Goal: Answer question/provide support: Share knowledge or assist other users

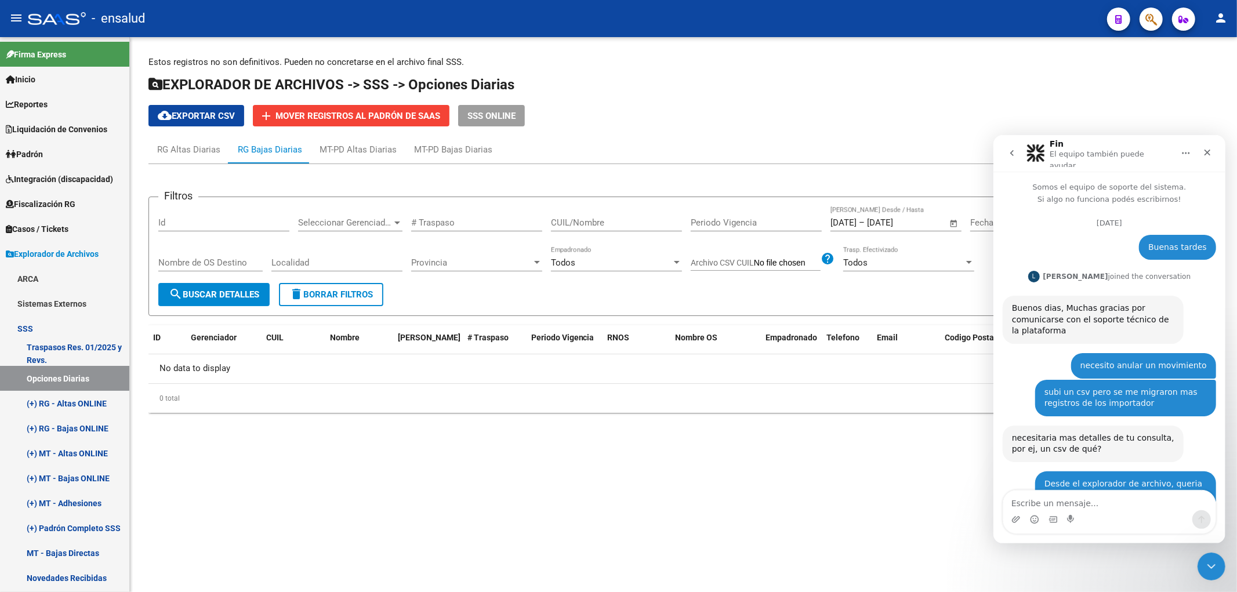
scroll to position [1, 0]
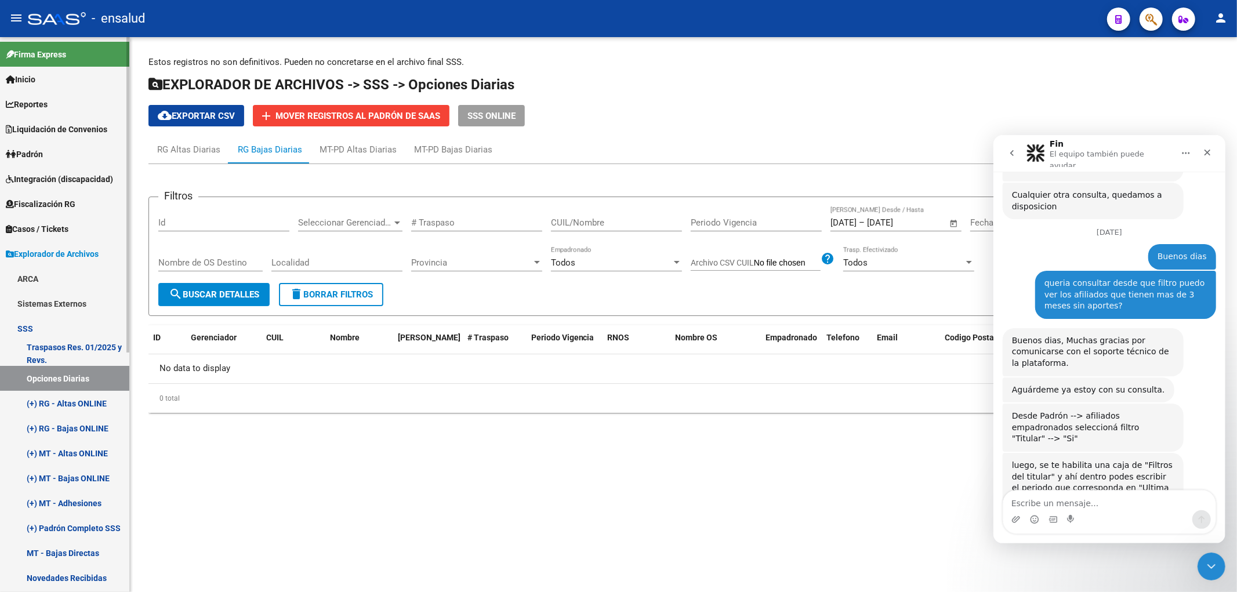
click at [53, 405] on link "(+) RG - Altas ONLINE" at bounding box center [64, 403] width 129 height 25
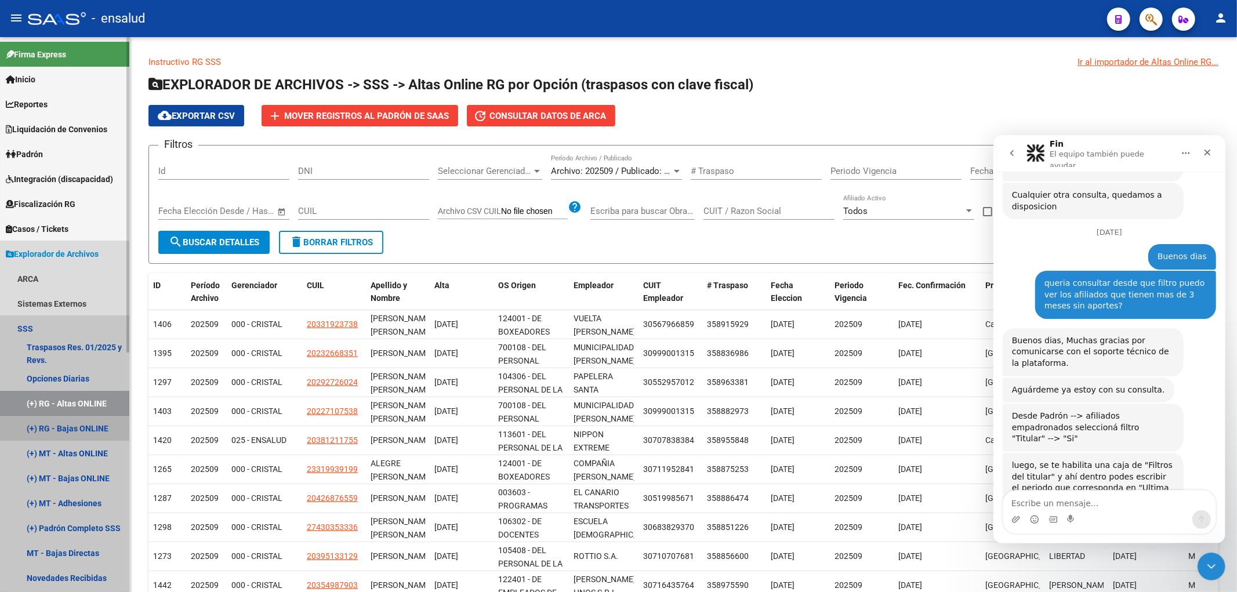
click at [56, 427] on link "(+) RG - Bajas ONLINE" at bounding box center [64, 428] width 129 height 25
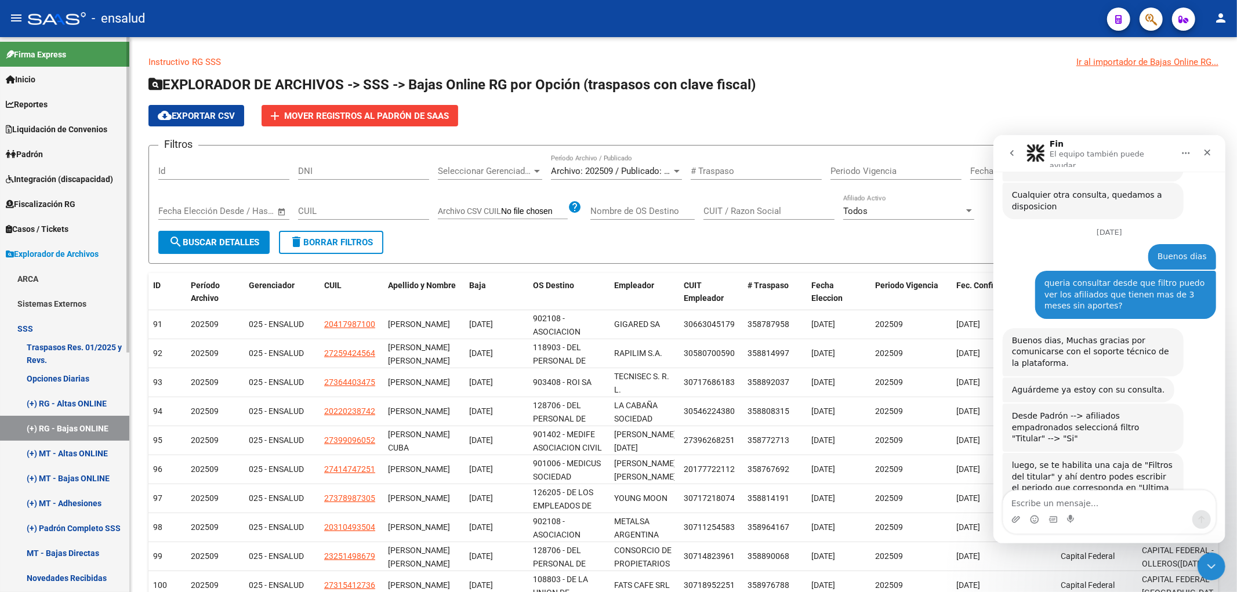
click at [49, 154] on link "Padrón" at bounding box center [64, 154] width 129 height 25
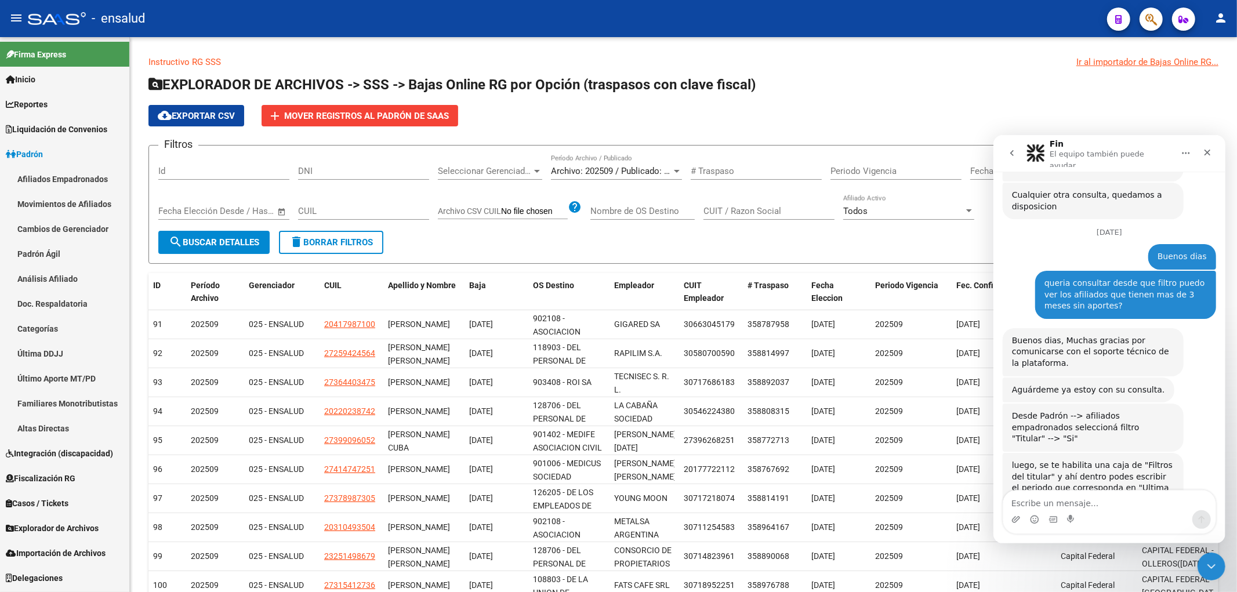
click at [60, 201] on link "Movimientos de Afiliados" at bounding box center [64, 203] width 129 height 25
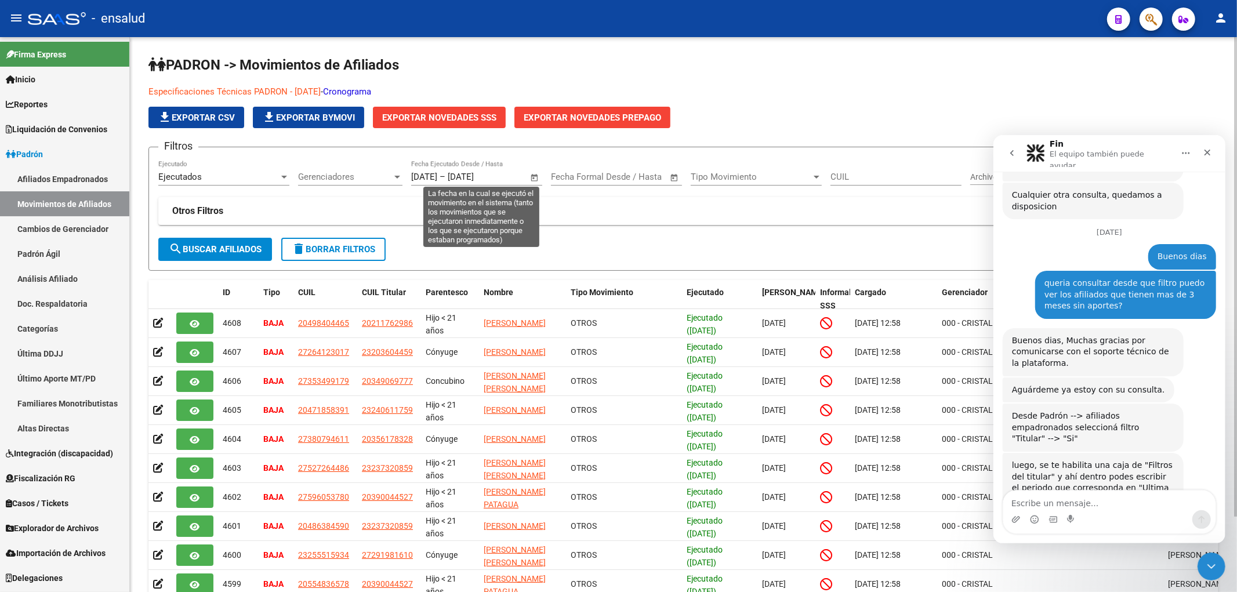
click at [537, 177] on span "Open calendar" at bounding box center [535, 178] width 28 height 28
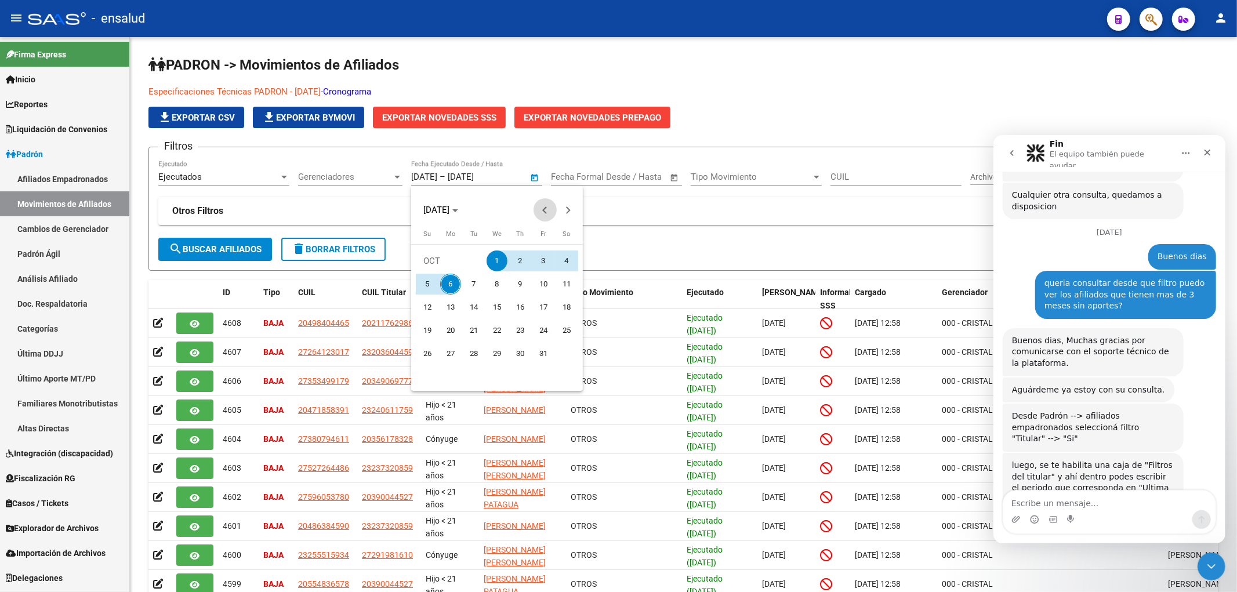
click at [543, 213] on span "Previous month" at bounding box center [545, 209] width 23 height 23
click at [460, 277] on button "1" at bounding box center [450, 284] width 23 height 23
type input "[DATE]"
click at [573, 209] on span "Next month" at bounding box center [568, 209] width 23 height 23
click at [500, 259] on span "1" at bounding box center [497, 261] width 21 height 21
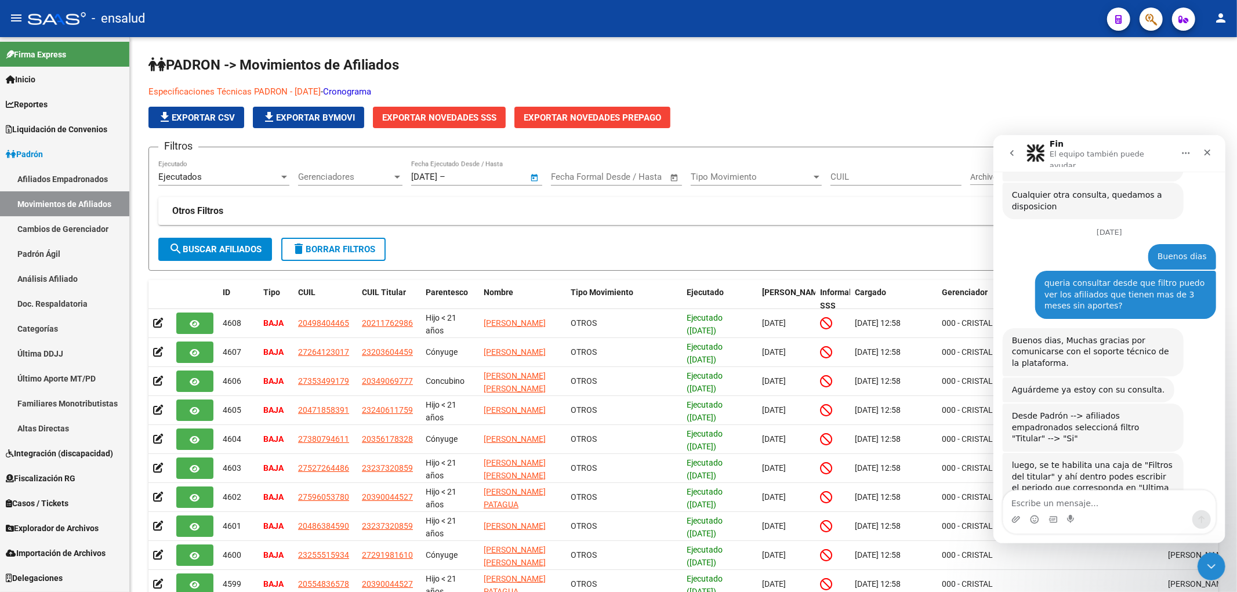
type input "[DATE]"
click at [879, 178] on input "CUIL" at bounding box center [896, 177] width 131 height 10
paste input "27575481502"
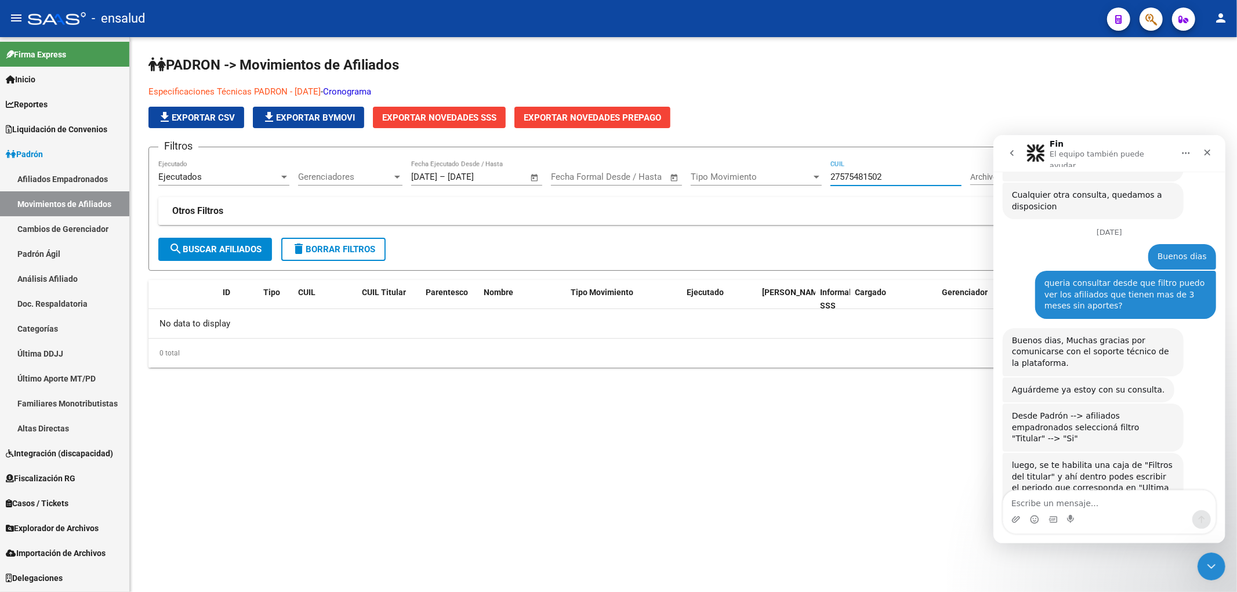
type input "27575481502"
click at [275, 205] on mat-expansion-panel-header "Otros Filtros" at bounding box center [683, 211] width 1051 height 28
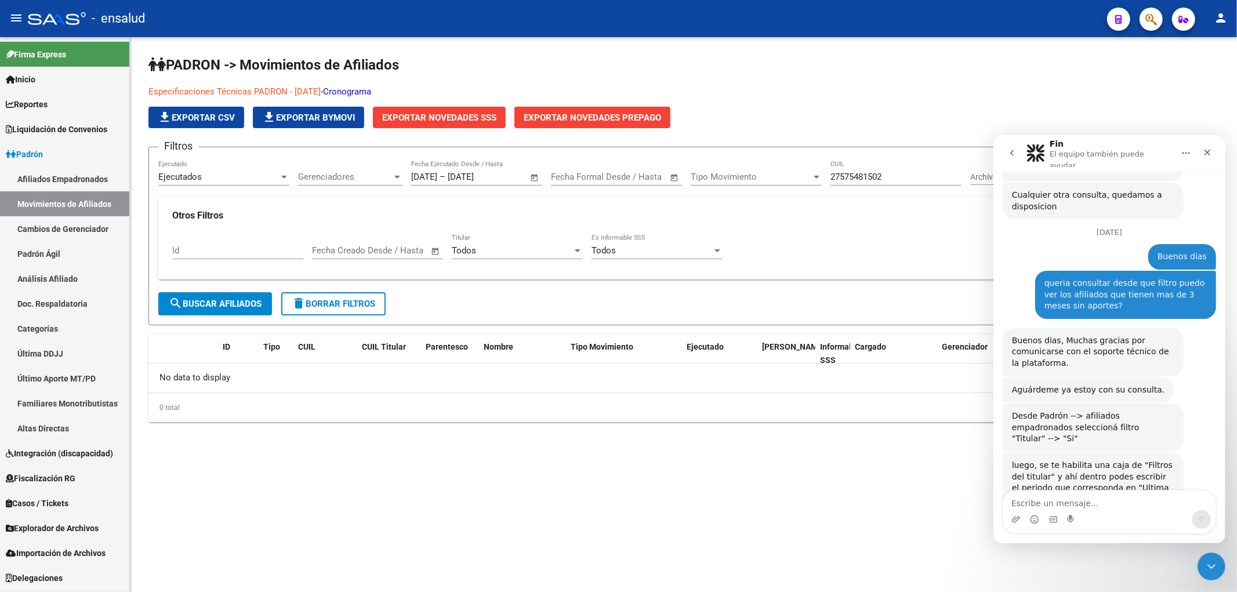
click at [897, 178] on input "27575481502" at bounding box center [896, 177] width 131 height 10
click at [60, 177] on link "Afiliados Empadronados" at bounding box center [64, 178] width 129 height 25
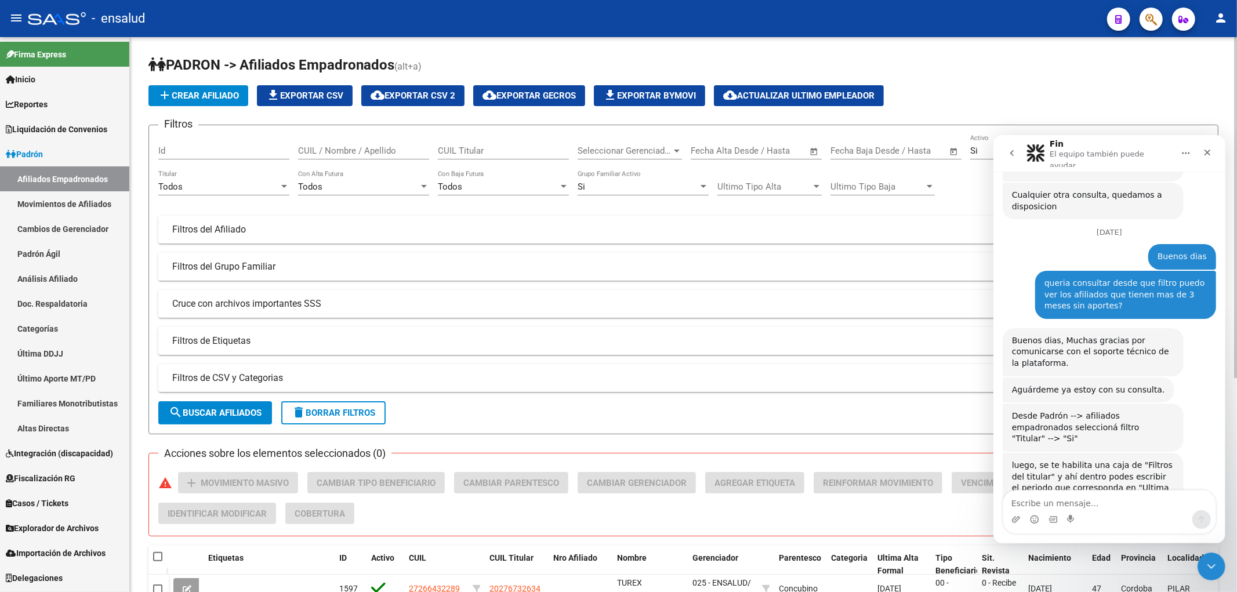
click at [349, 147] on input "CUIL / Nombre / Apellido" at bounding box center [363, 151] width 131 height 10
paste input "27575481502"
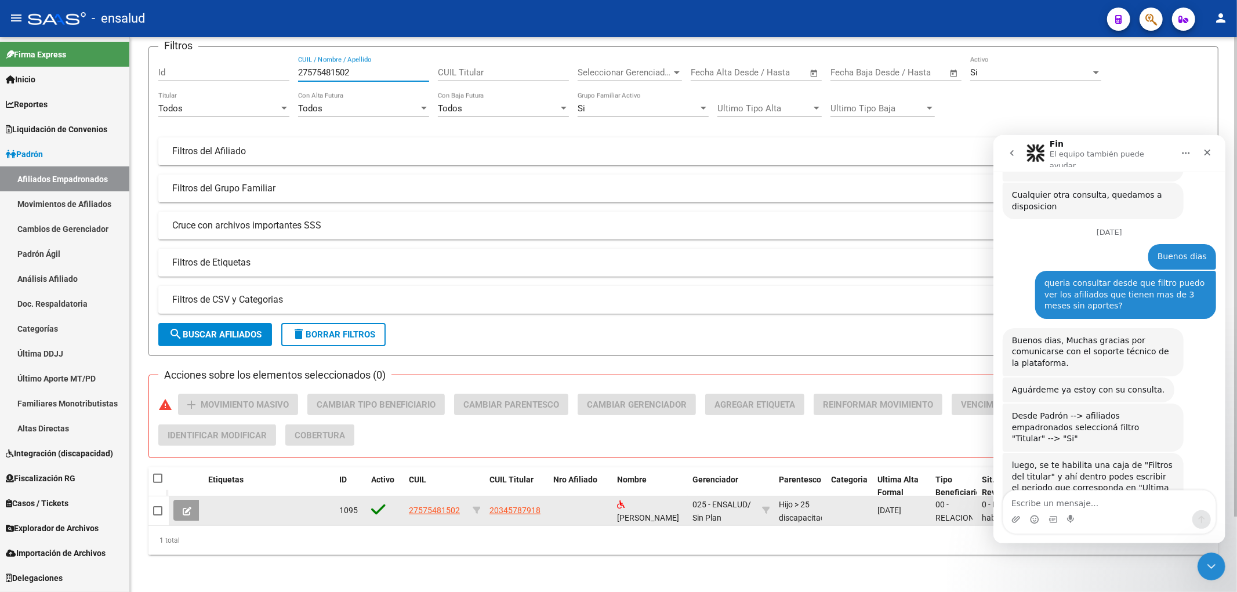
type input "27575481502"
click at [447, 506] on span "27575481502" at bounding box center [434, 510] width 51 height 9
type textarea "27575481502"
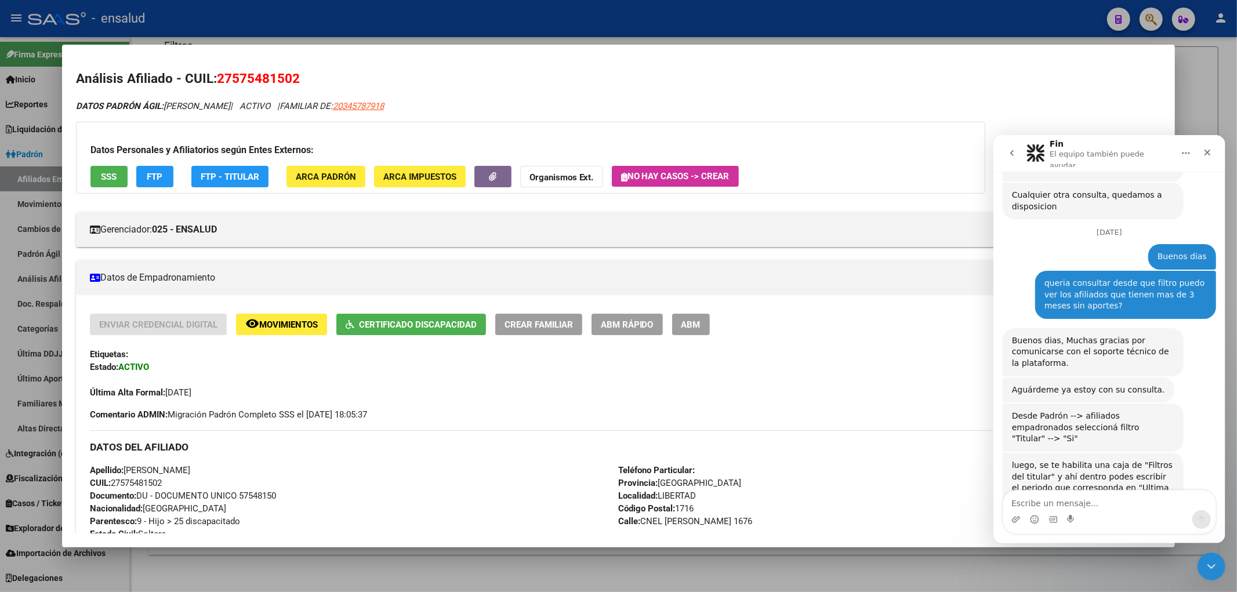
click at [1209, 123] on div at bounding box center [618, 296] width 1237 height 592
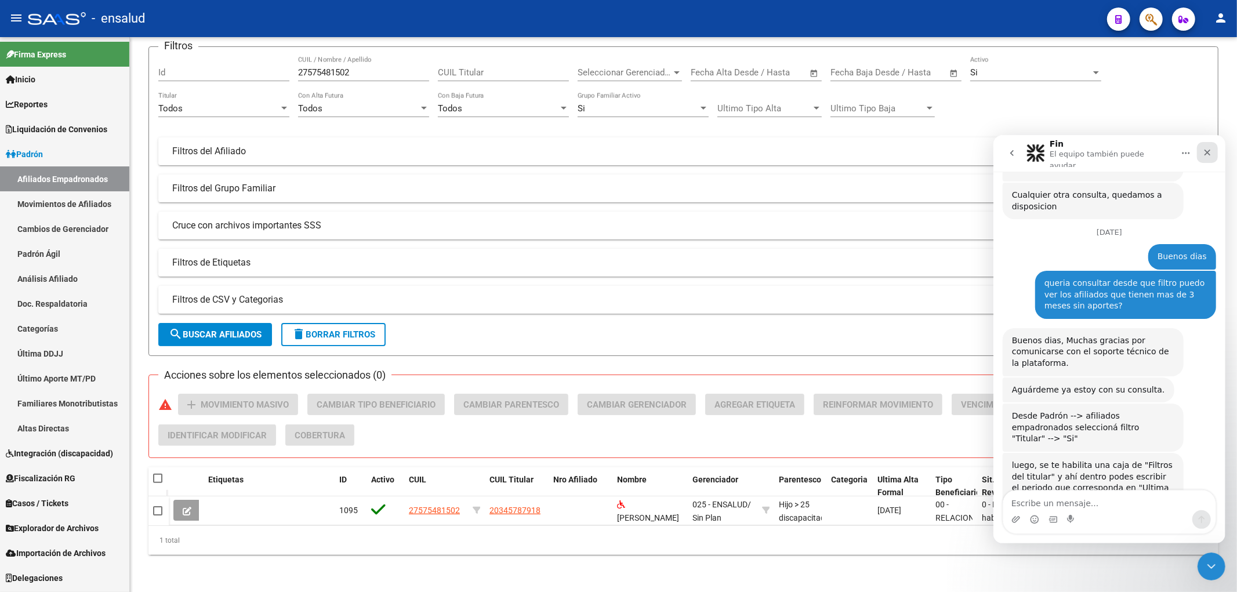
drag, startPoint x: 1215, startPoint y: 149, endPoint x: 1506, endPoint y: 363, distance: 361.3
click at [1215, 149] on div "Cerrar" at bounding box center [1207, 152] width 21 height 21
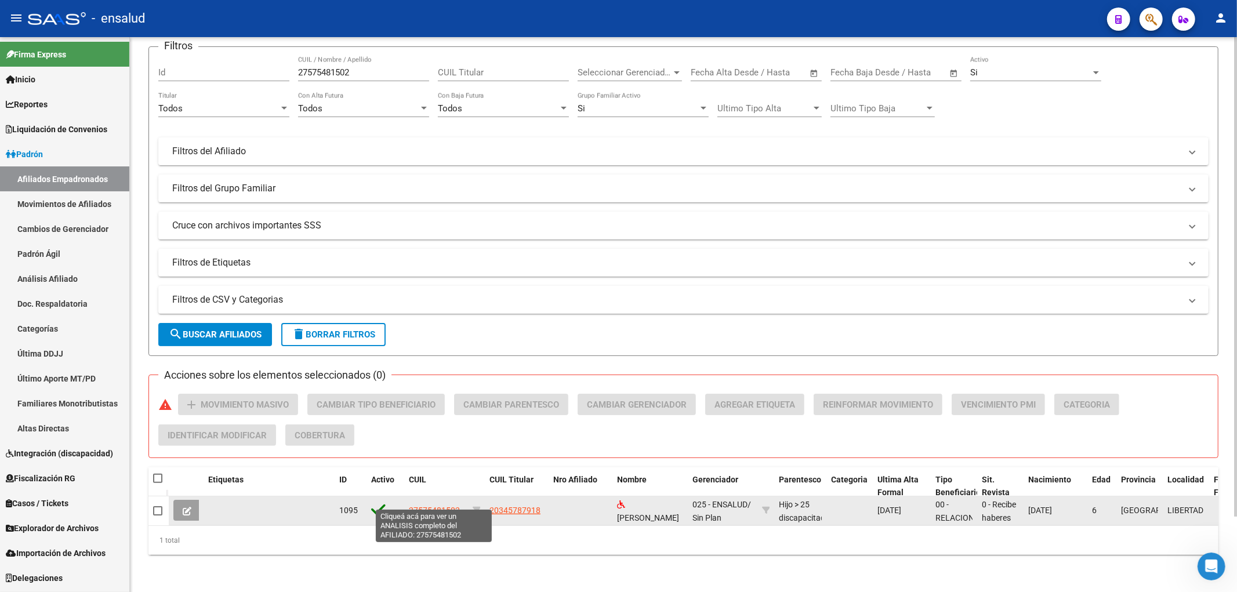
click at [441, 506] on span "27575481502" at bounding box center [434, 510] width 51 height 9
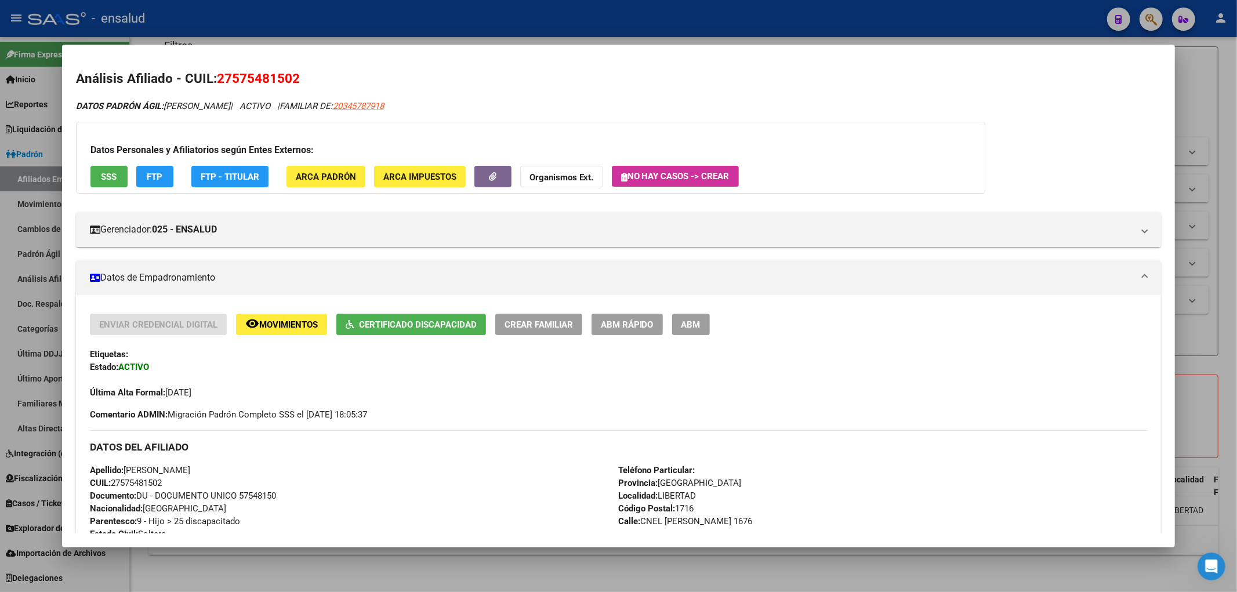
click at [269, 314] on button "remove_red_eye Movimientos" at bounding box center [281, 324] width 91 height 21
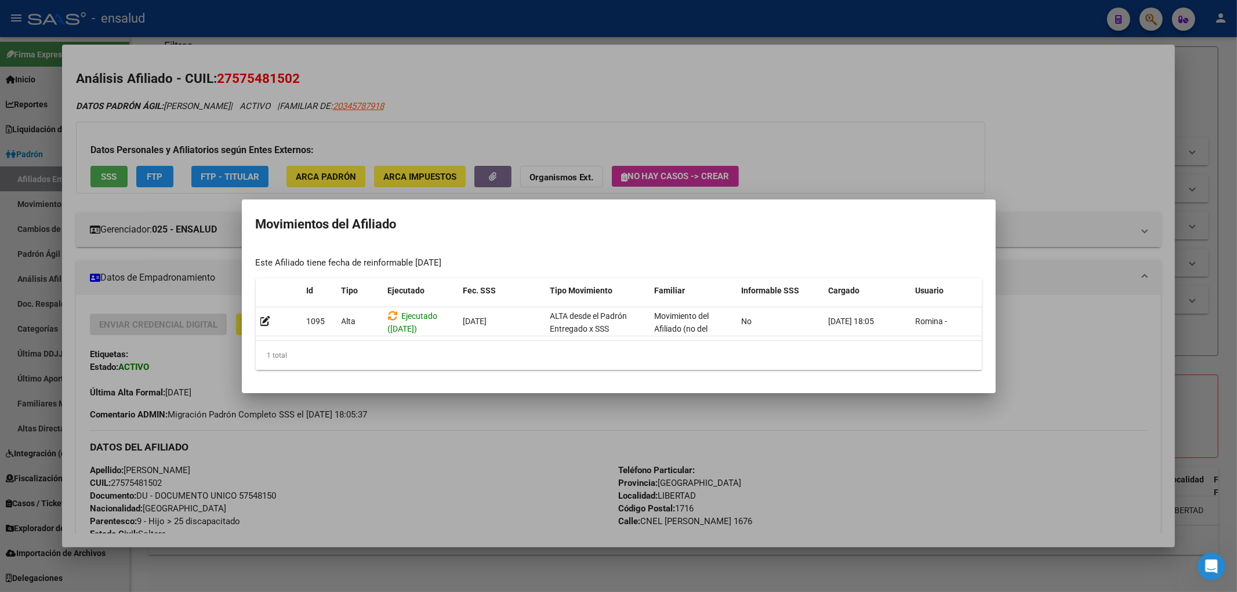
click at [305, 387] on mat-dialog-container "Movimientos del Afiliado Este Afiliado tiene fecha de reinformable 16/09/2025 I…" at bounding box center [619, 297] width 754 height 194
click at [1081, 356] on div at bounding box center [618, 296] width 1237 height 592
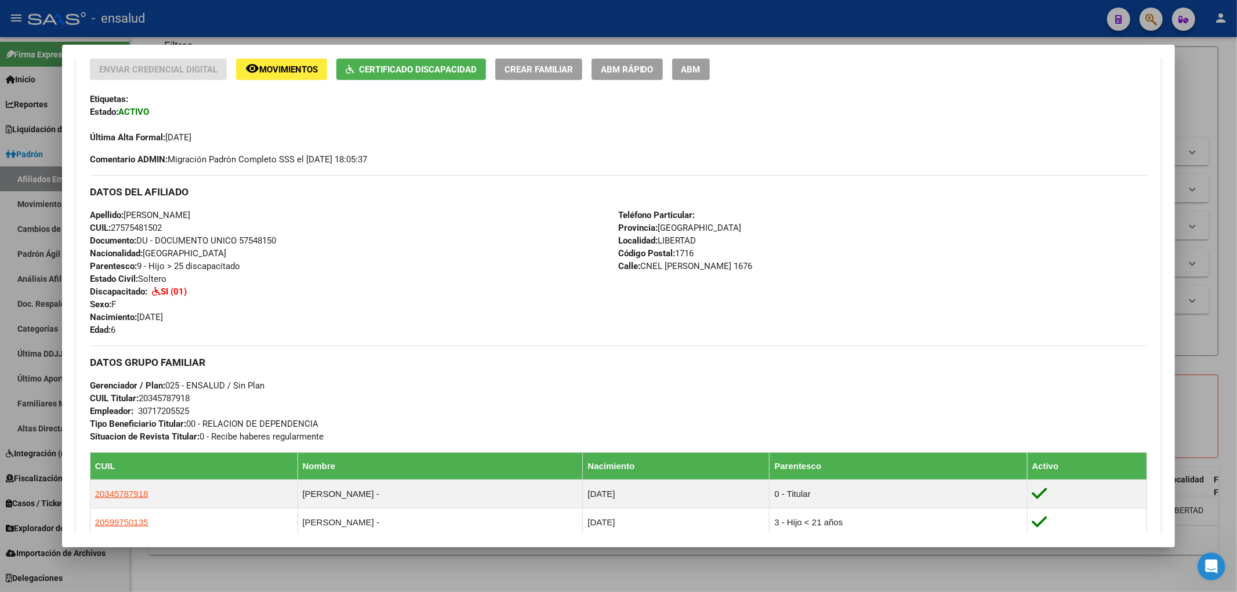
scroll to position [0, 0]
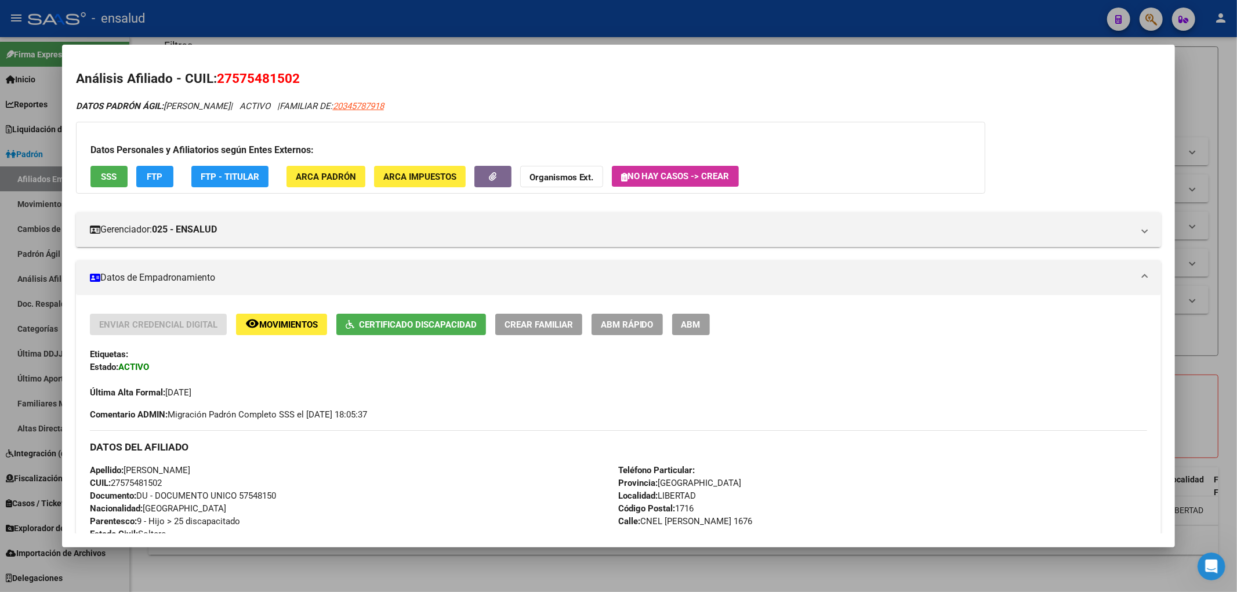
click at [1219, 438] on div at bounding box center [618, 296] width 1237 height 592
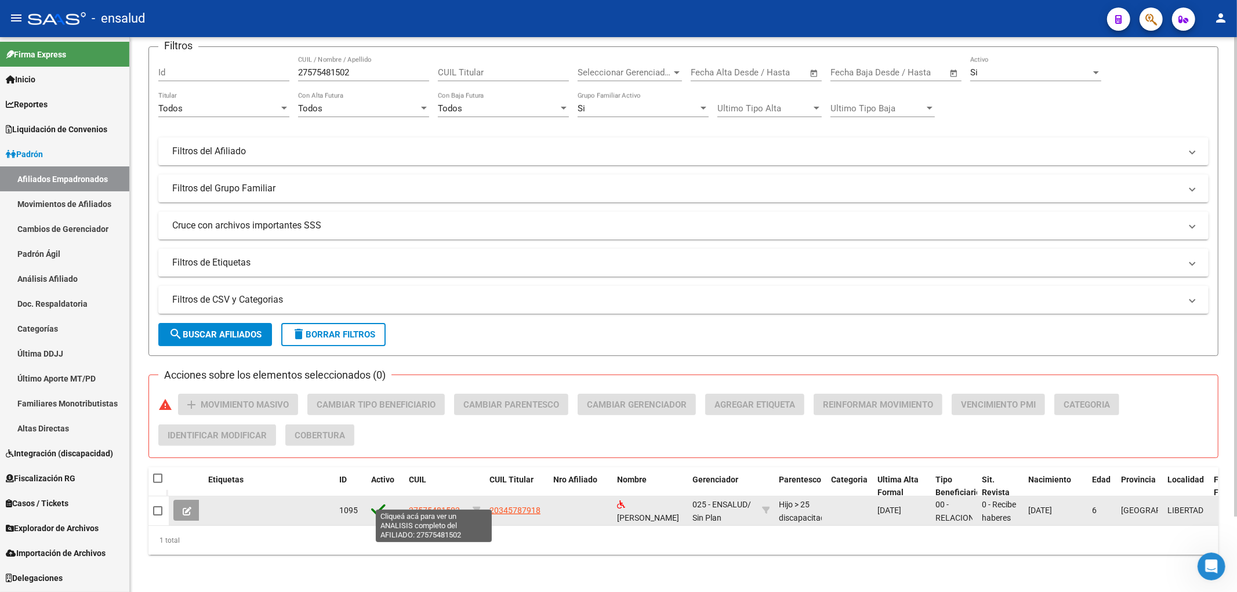
click at [422, 506] on span "27575481502" at bounding box center [434, 510] width 51 height 9
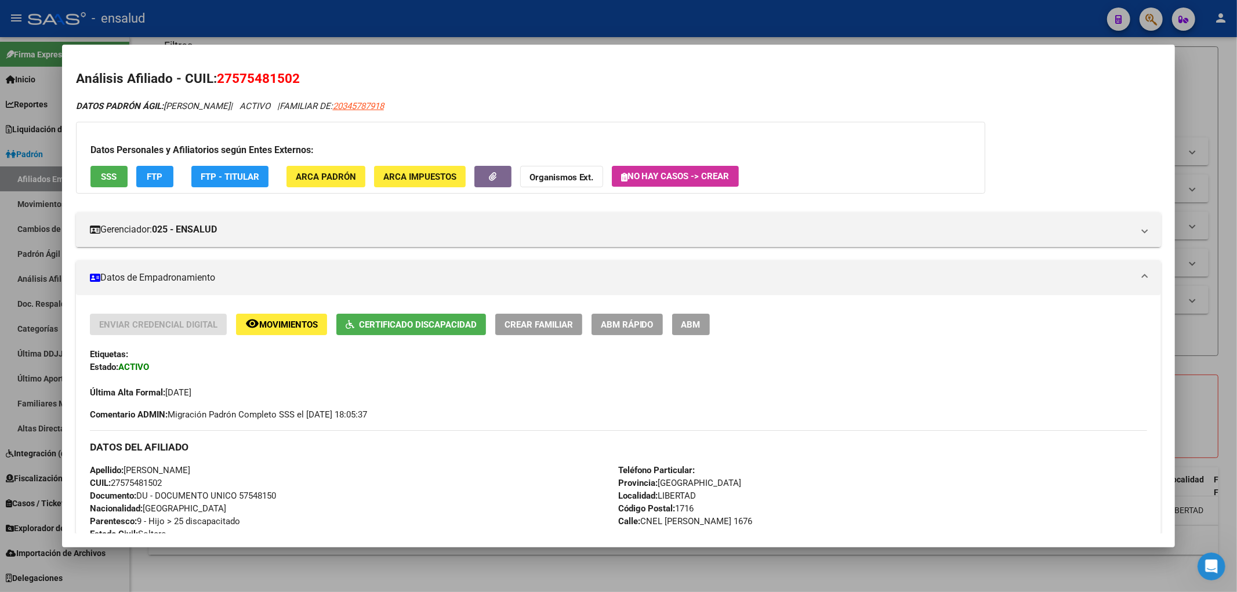
click at [638, 331] on button "ABM Rápido" at bounding box center [627, 324] width 71 height 21
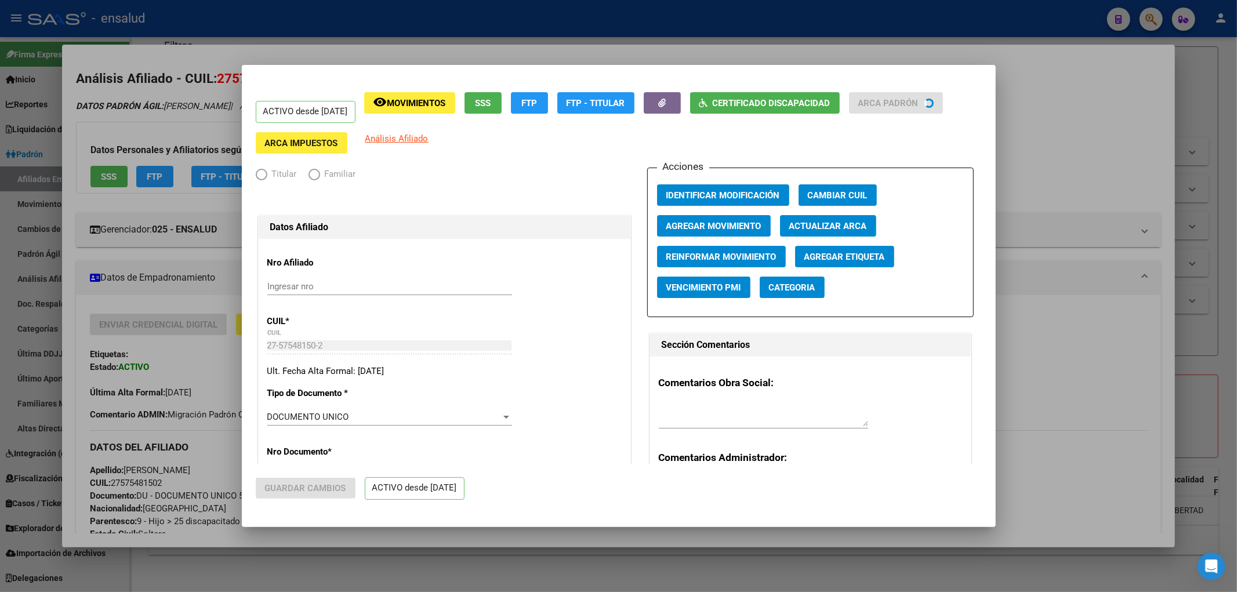
radio input "true"
type input "30-71720552-5"
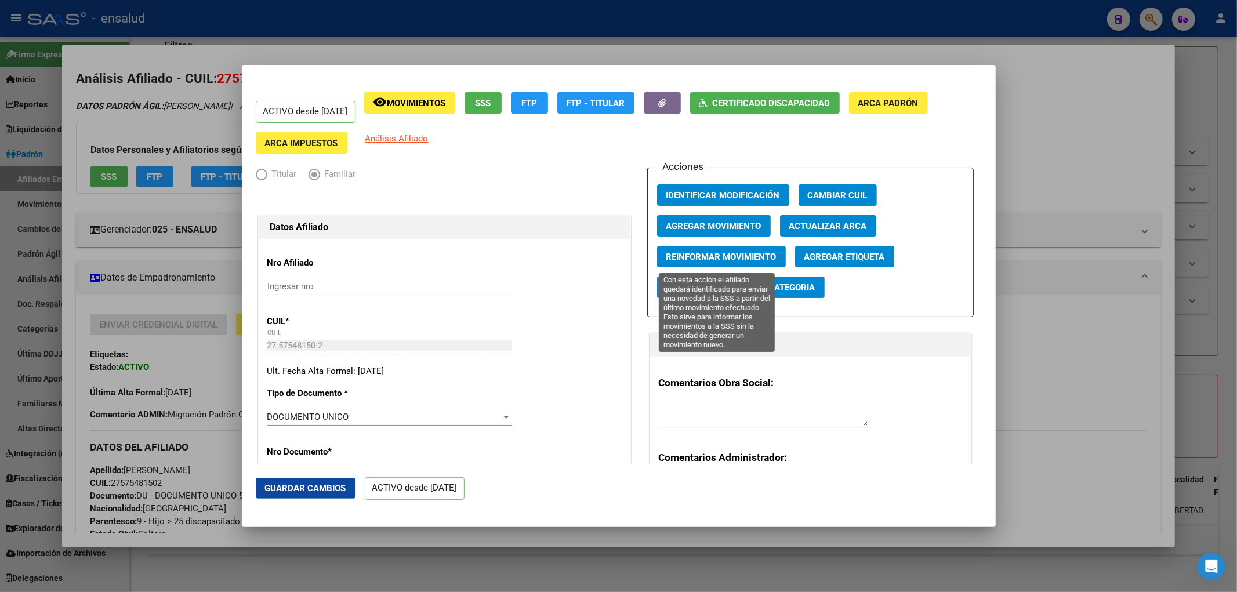
click at [727, 256] on span "Reinformar Movimiento" at bounding box center [722, 257] width 110 height 10
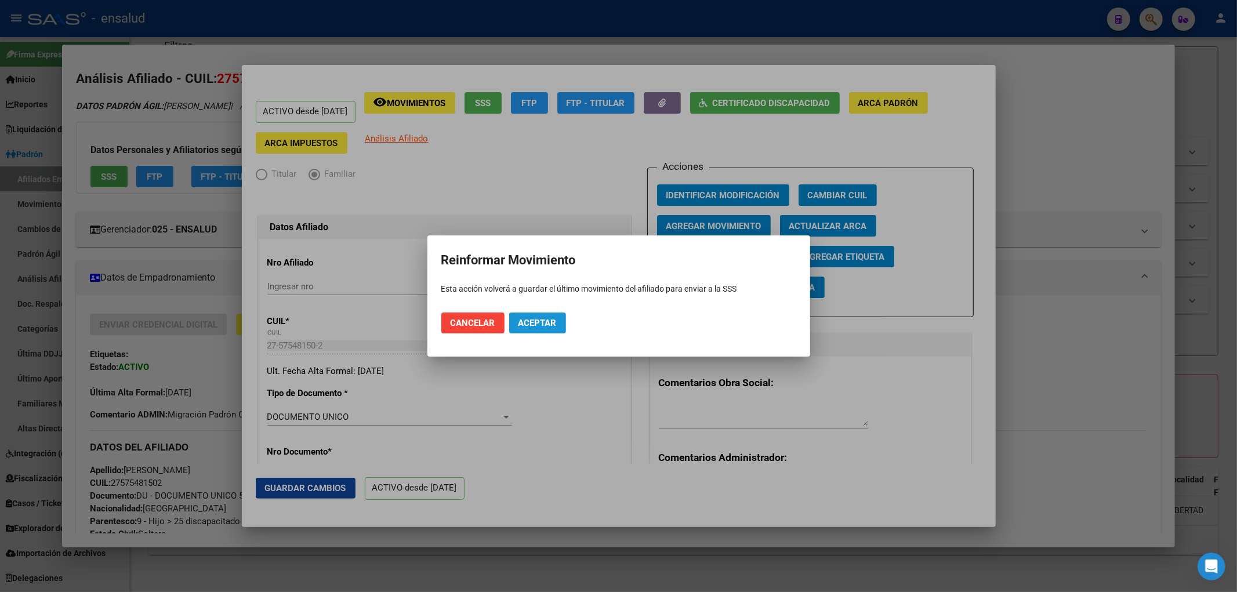
click at [546, 325] on span "Aceptar" at bounding box center [538, 323] width 38 height 10
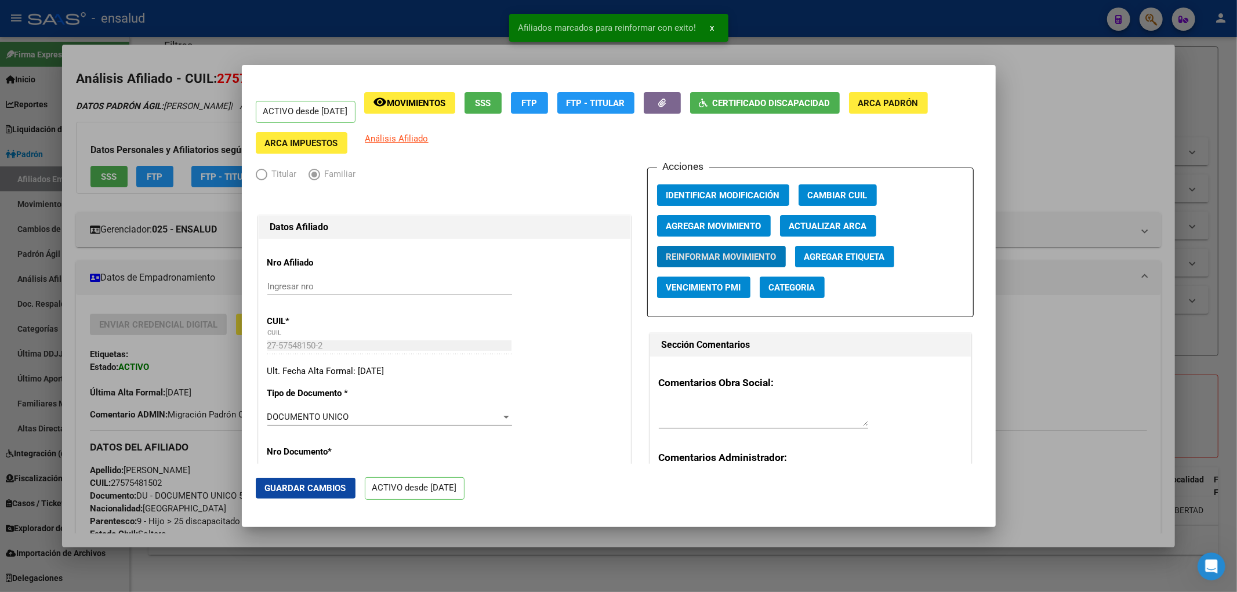
click at [1080, 422] on div at bounding box center [618, 296] width 1237 height 592
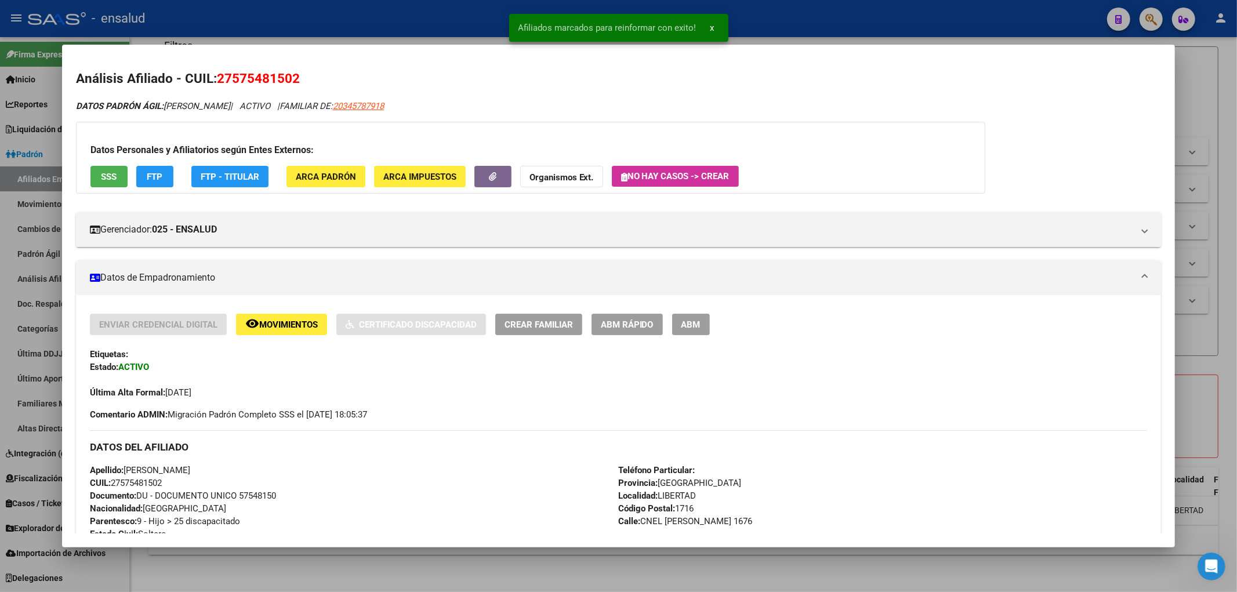
click at [1225, 412] on div at bounding box center [618, 296] width 1237 height 592
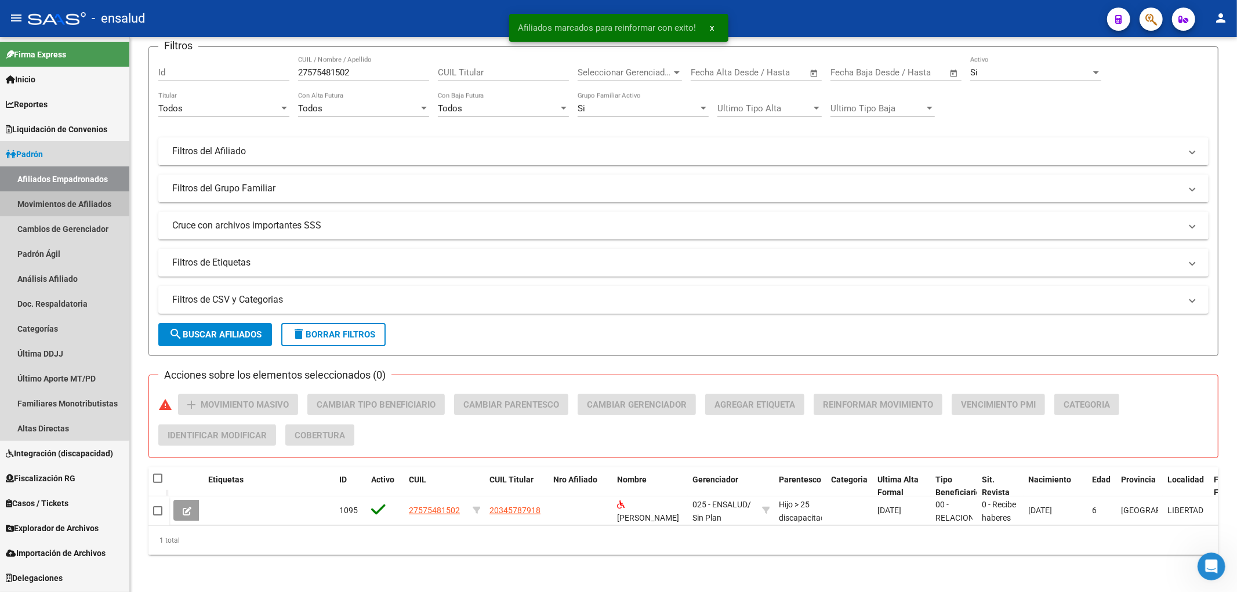
click at [59, 198] on link "Movimientos de Afiliados" at bounding box center [64, 203] width 129 height 25
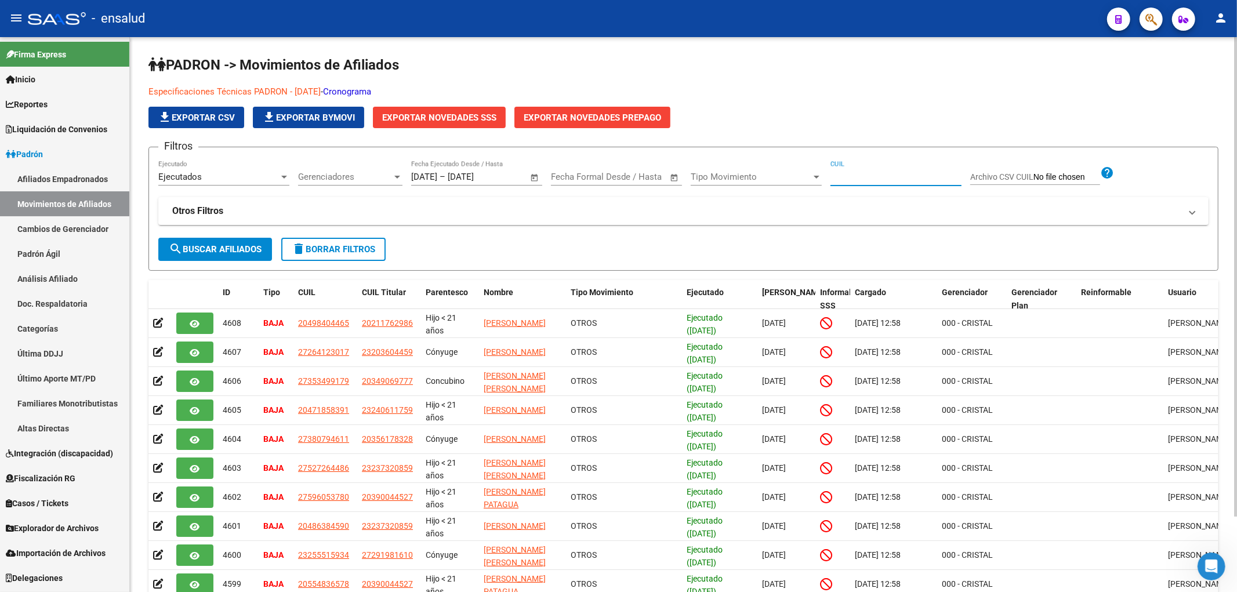
click at [863, 173] on input "CUIL" at bounding box center [896, 177] width 131 height 10
paste input "27575481502"
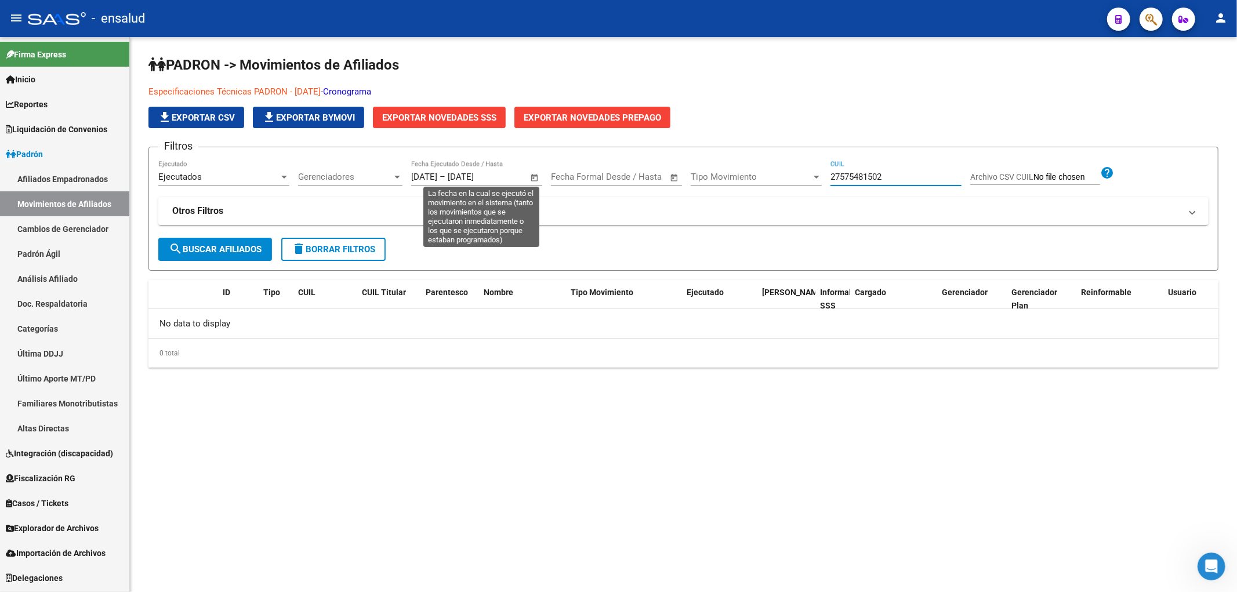
type input "27575481502"
click at [528, 178] on span "Open calendar" at bounding box center [535, 178] width 28 height 28
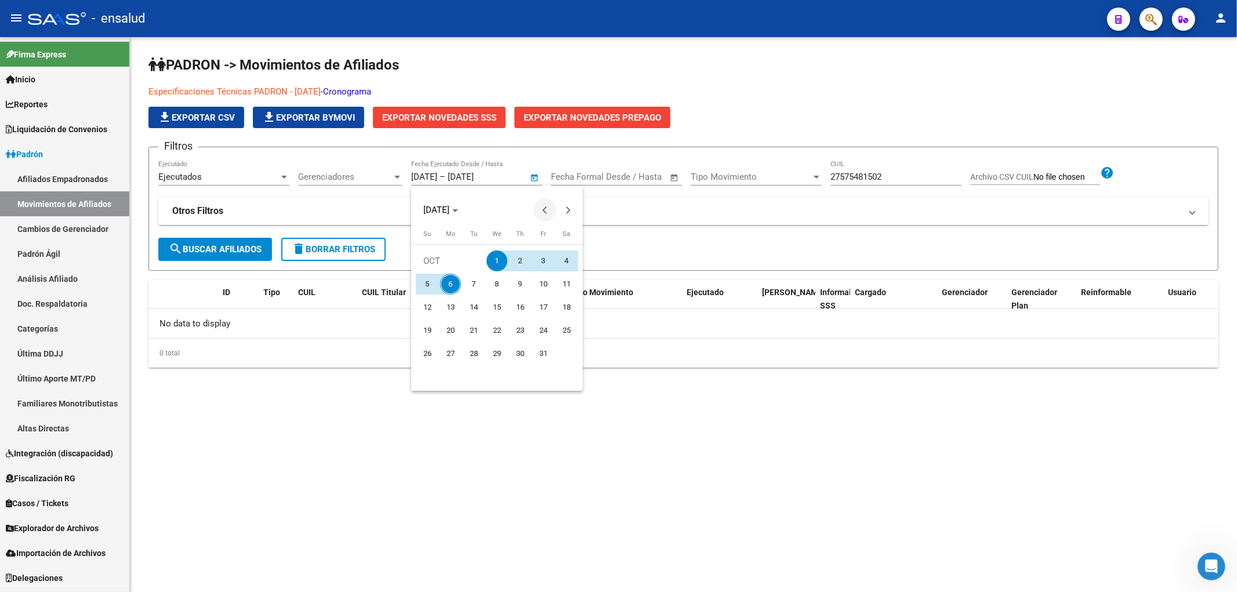
click at [549, 208] on span "Previous month" at bounding box center [545, 209] width 23 height 23
click at [458, 284] on span "1" at bounding box center [450, 284] width 21 height 21
type input "[DATE]"
click at [570, 203] on span "Next month" at bounding box center [568, 209] width 23 height 23
click at [449, 283] on span "6" at bounding box center [450, 284] width 21 height 21
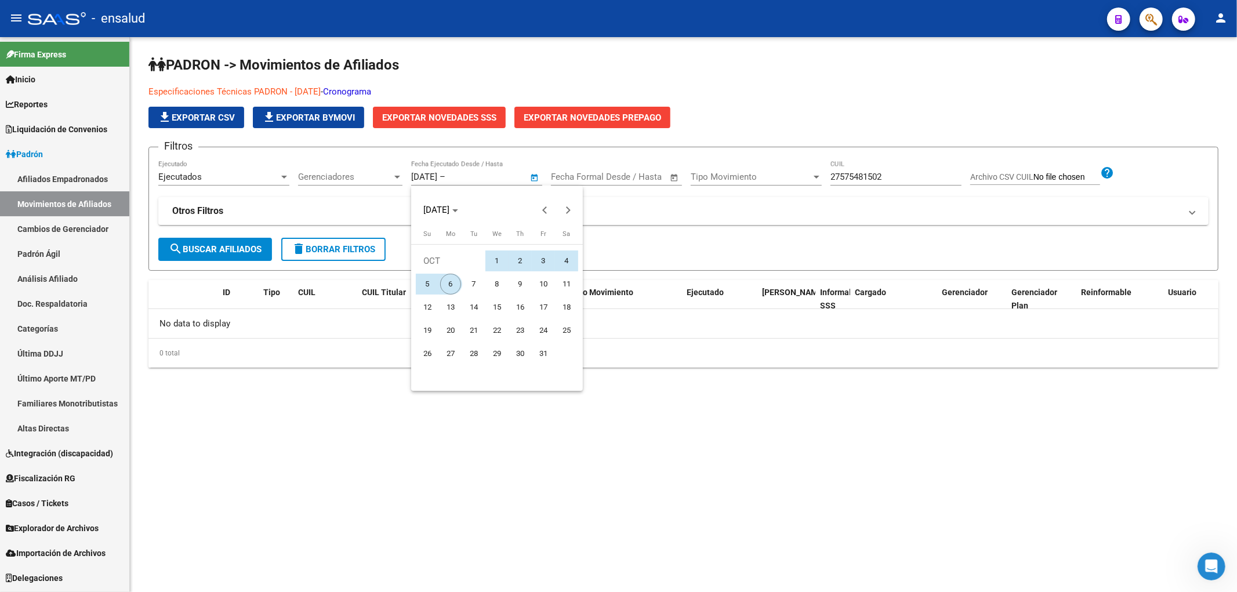
type input "[DATE]"
click at [251, 248] on span "search Buscar Afiliados" at bounding box center [215, 249] width 93 height 10
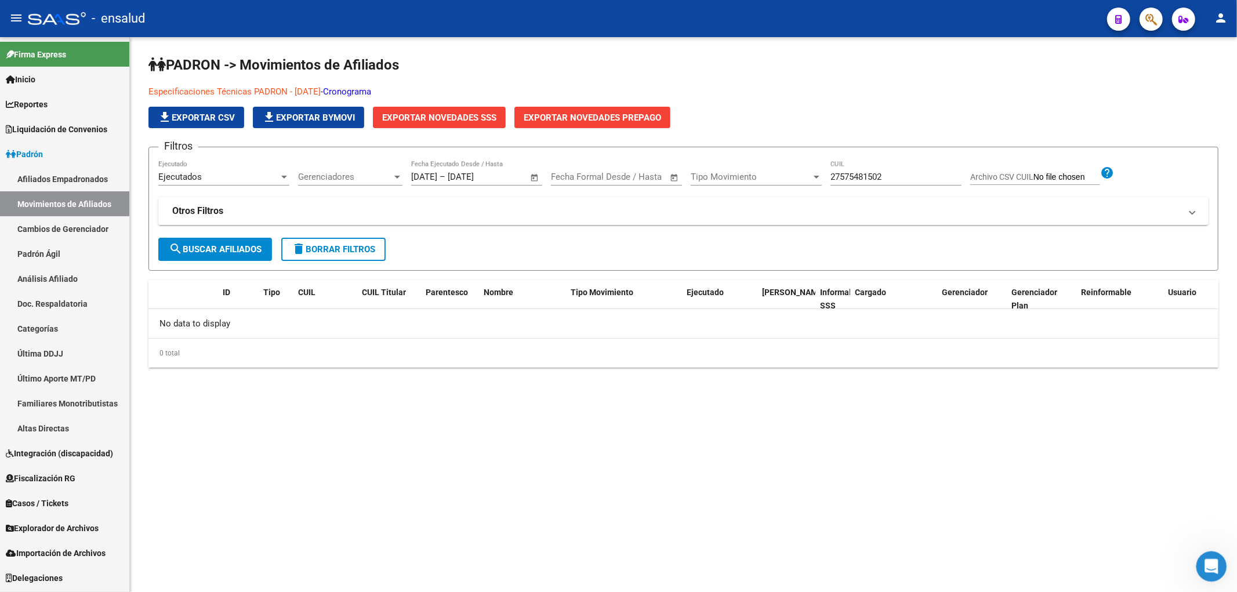
click at [1208, 560] on icon "Abrir Intercom Messenger" at bounding box center [1210, 565] width 19 height 19
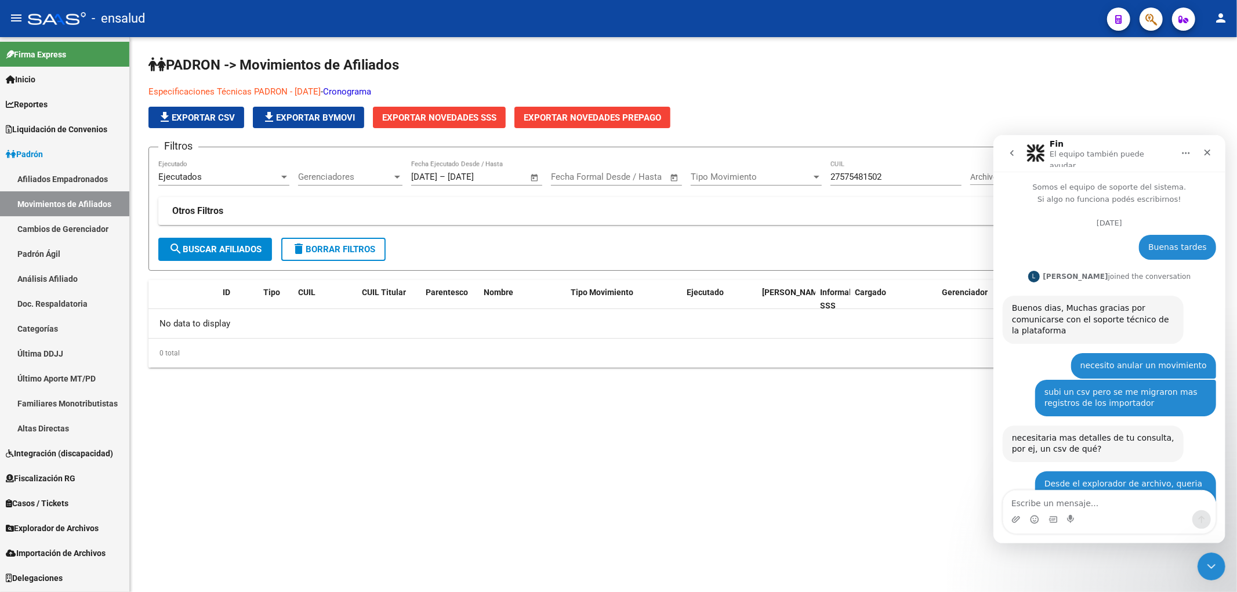
scroll to position [2395, 0]
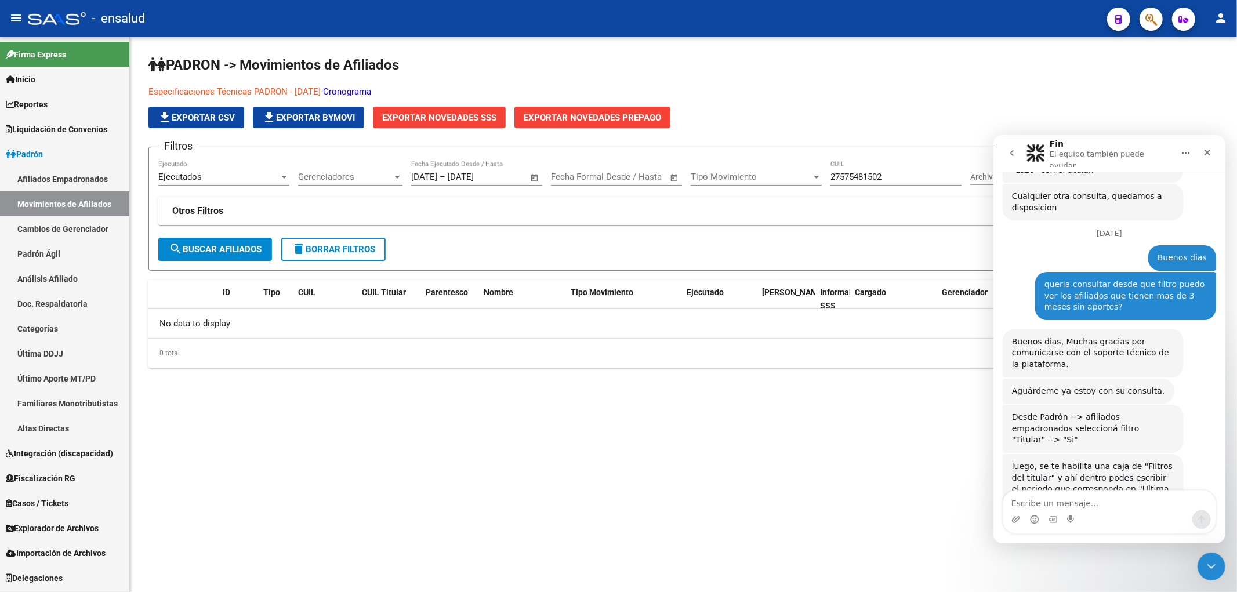
click at [1064, 510] on div "Intercom Messenger" at bounding box center [1109, 519] width 212 height 19
click at [1069, 511] on div "Intercom Messenger" at bounding box center [1071, 519] width 9 height 19
click at [1077, 504] on textarea "Escribe un mensaje..." at bounding box center [1109, 500] width 212 height 20
type textarea "B"
type textarea "Disculpame"
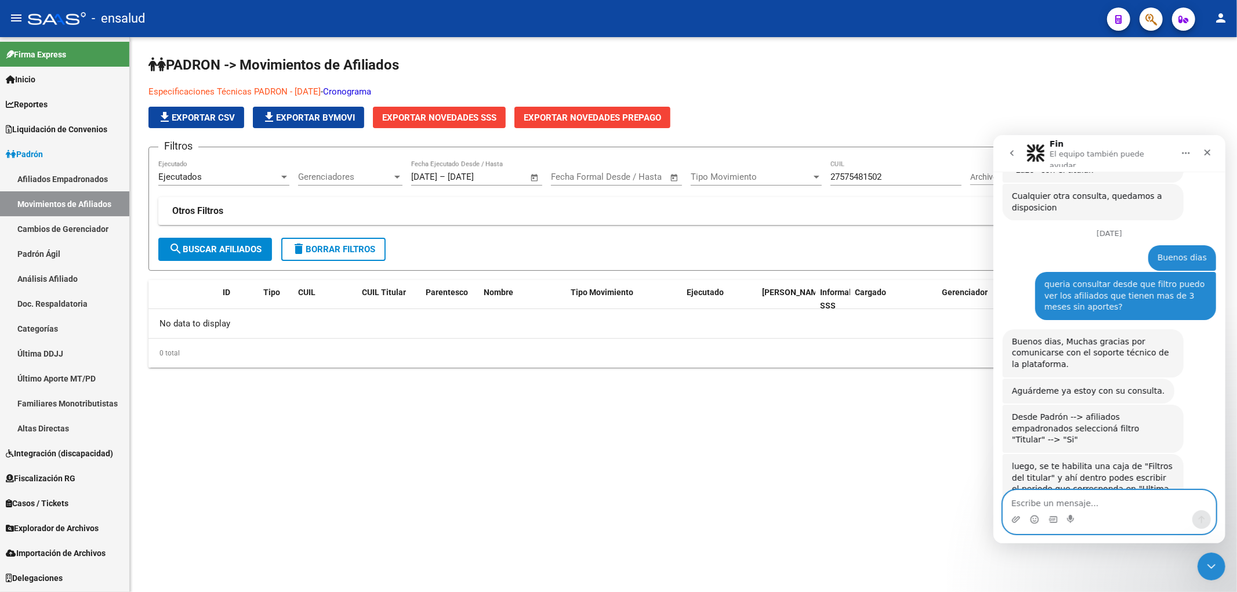
scroll to position [2429, 0]
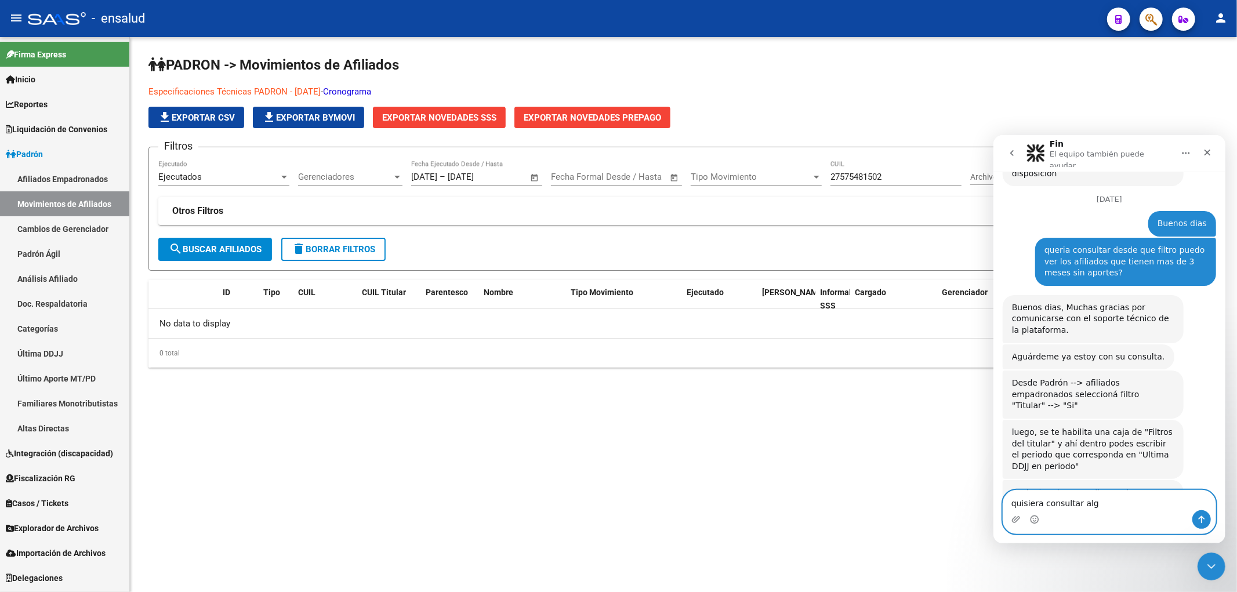
type textarea "quisiera consultar algo"
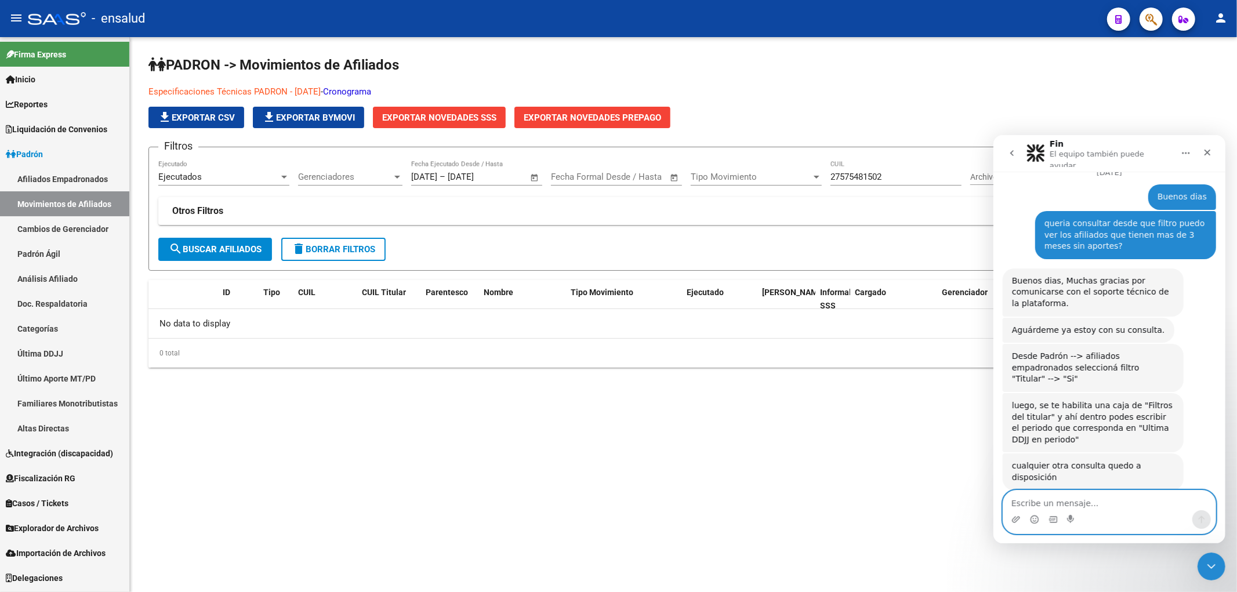
paste textarea "27575481502"
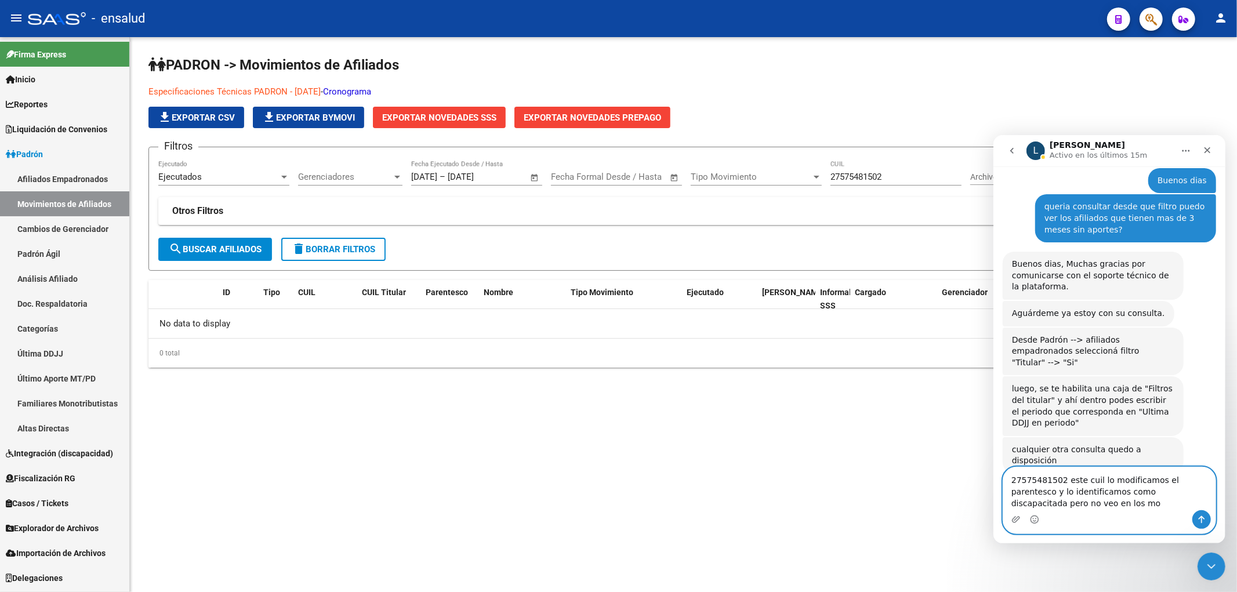
scroll to position [2479, 0]
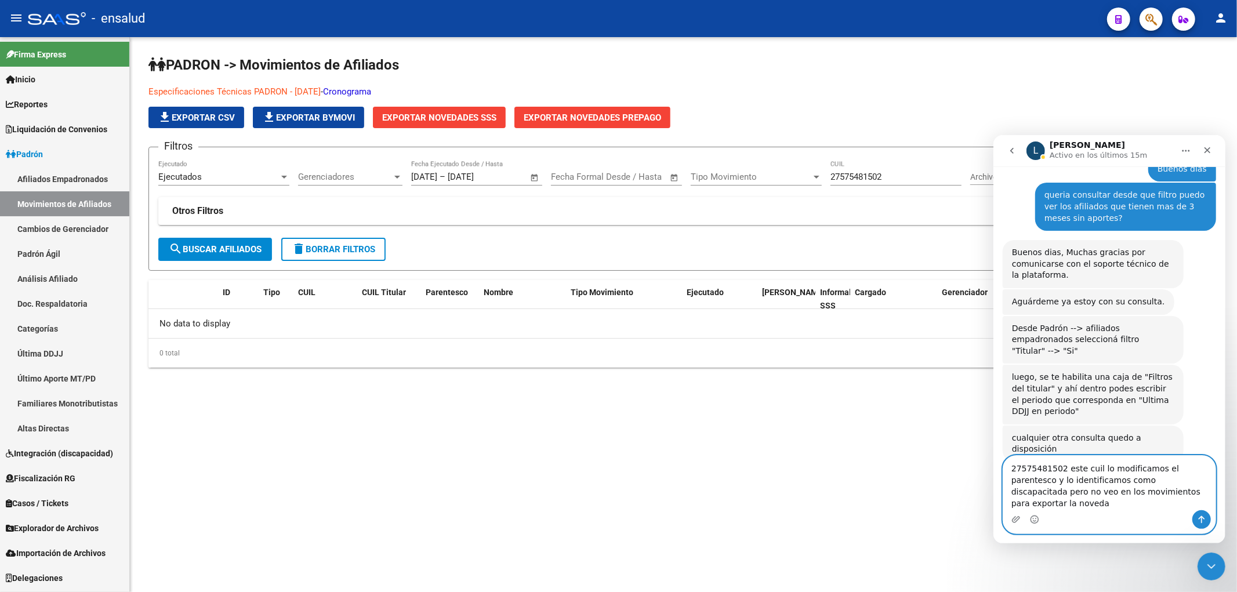
type textarea "27575481502 este cuil lo modificamos el parentesco y lo identificamos como disc…"
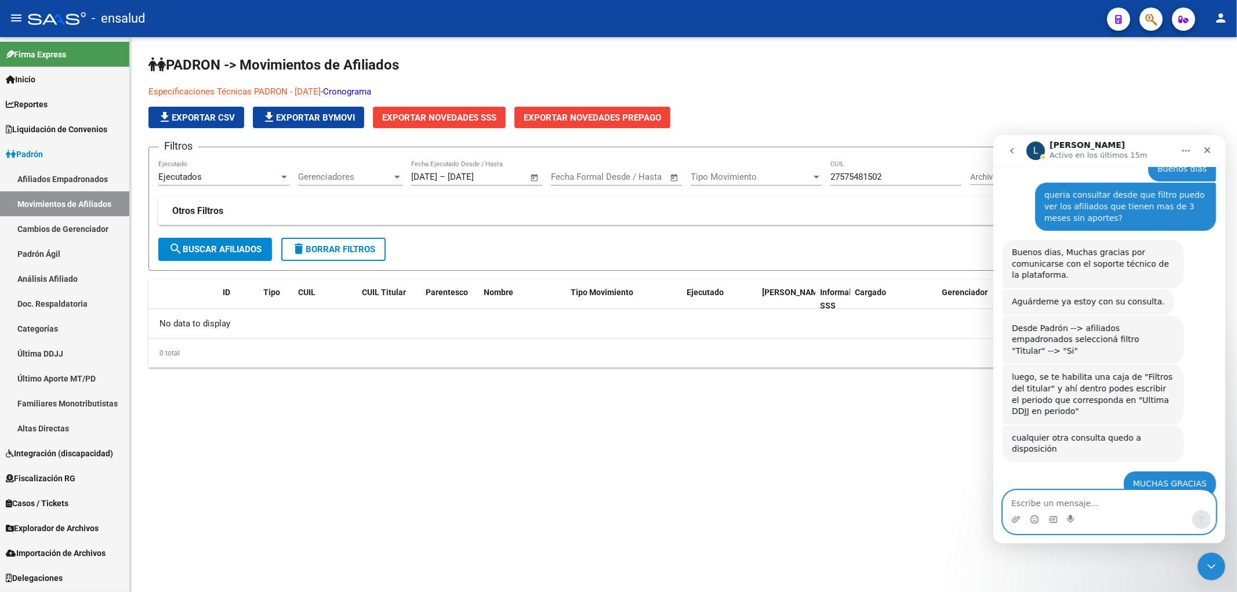
scroll to position [2516, 0]
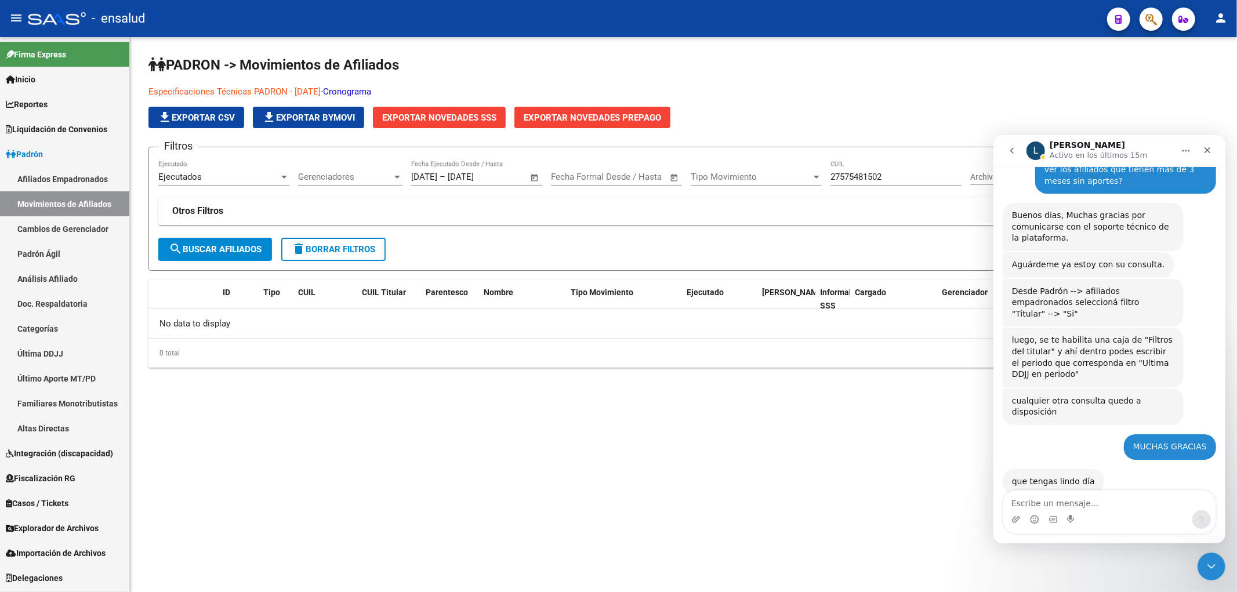
click at [240, 263] on form "Filtros Ejecutados Ejecutado Gerenciadores Gerenciadores 01/09/2025 01/09/2025 …" at bounding box center [684, 209] width 1070 height 124
click at [246, 256] on button "search Buscar Afiliados" at bounding box center [215, 249] width 114 height 23
click at [255, 175] on div "Ejecutados" at bounding box center [218, 177] width 121 height 10
click at [223, 149] on span "Todos" at bounding box center [223, 150] width 131 height 26
click at [225, 256] on button "search Buscar Afiliados" at bounding box center [215, 249] width 114 height 23
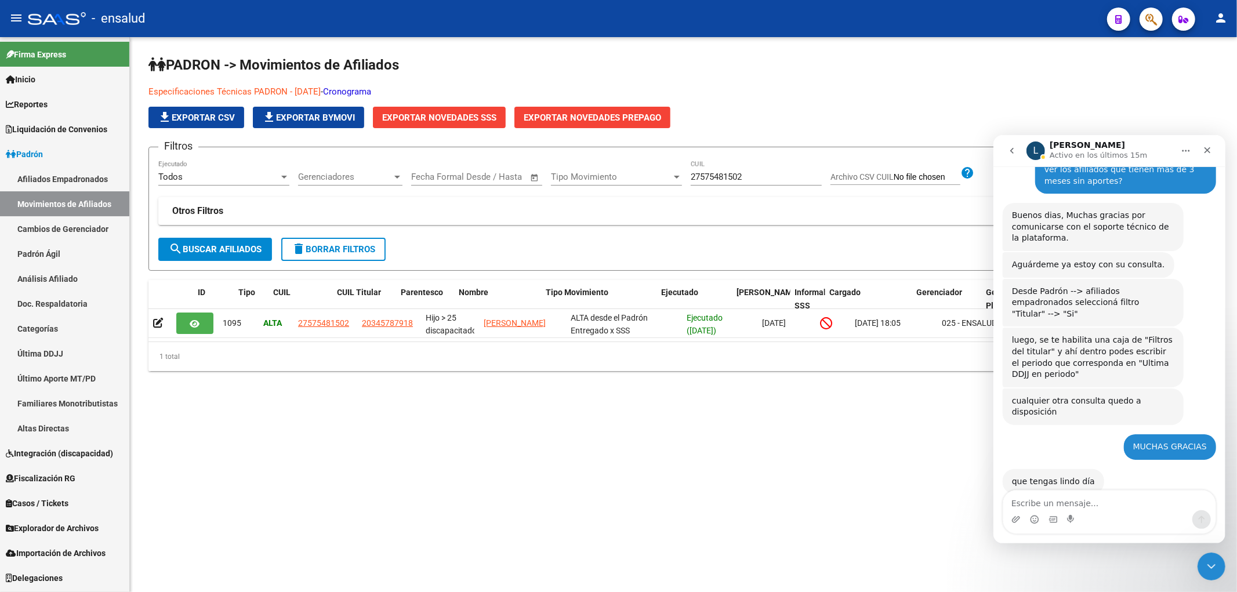
scroll to position [0, 31]
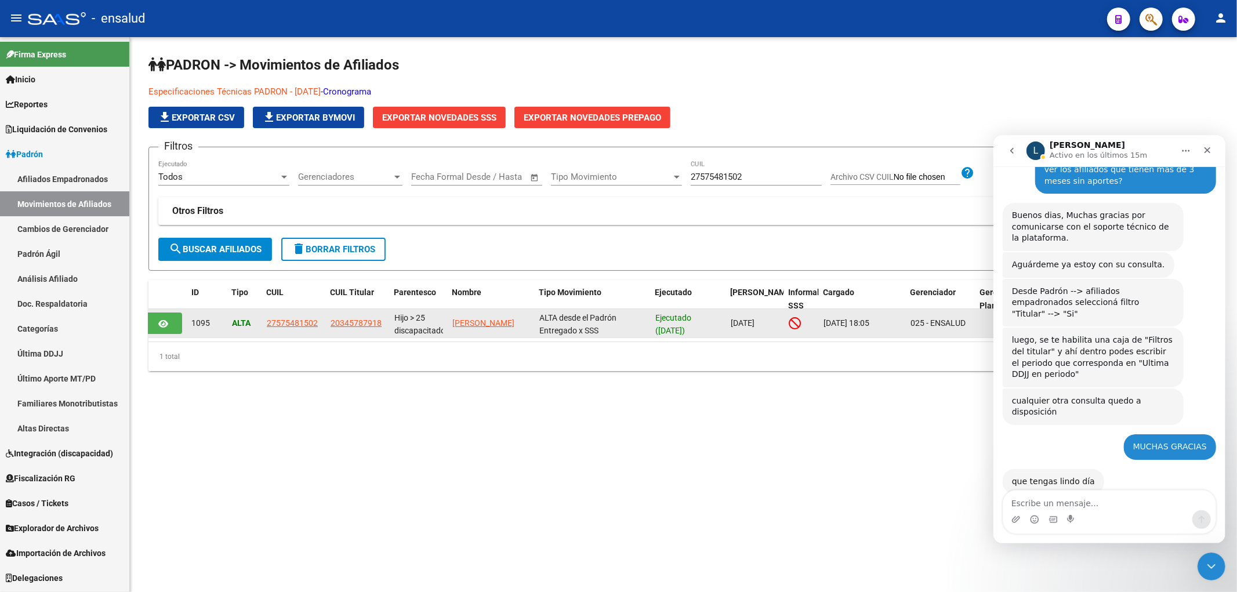
click at [280, 317] on app-link-go-to "27575481502" at bounding box center [292, 323] width 51 height 13
click at [283, 320] on span "27575481502" at bounding box center [292, 322] width 51 height 9
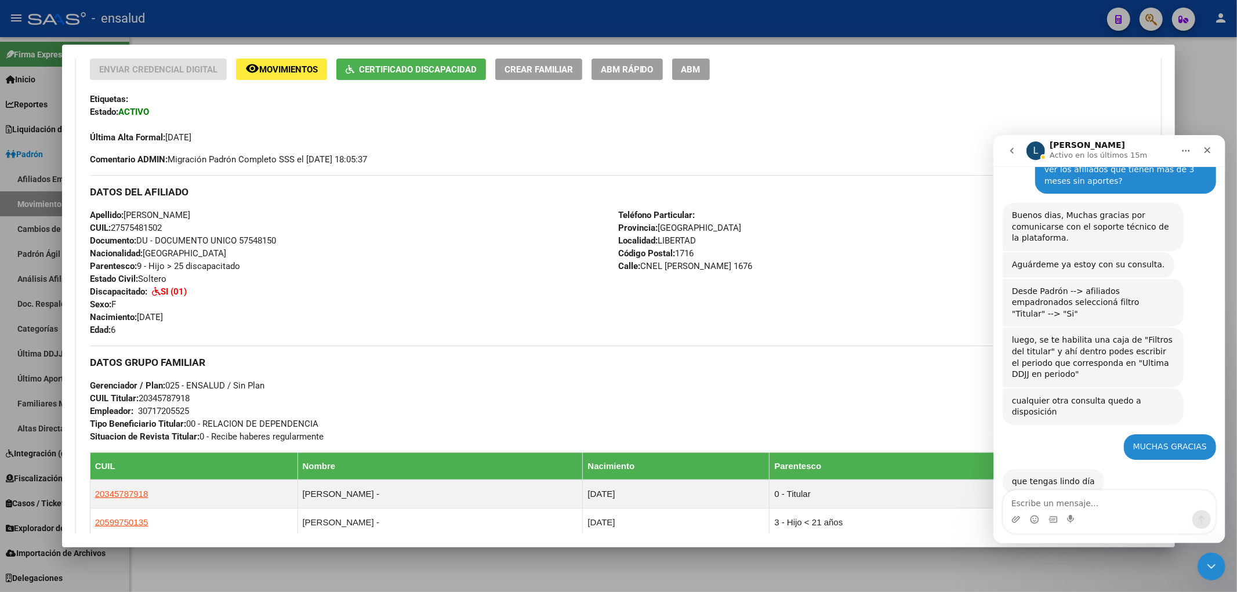
scroll to position [126, 0]
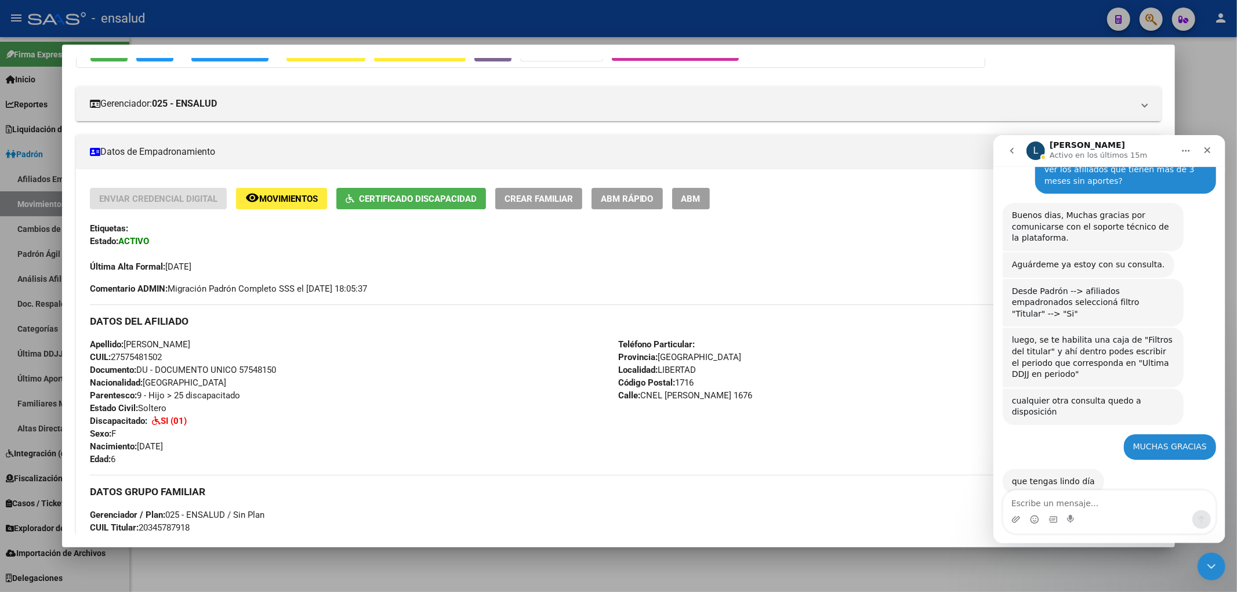
click at [293, 201] on span "Movimientos" at bounding box center [288, 199] width 59 height 10
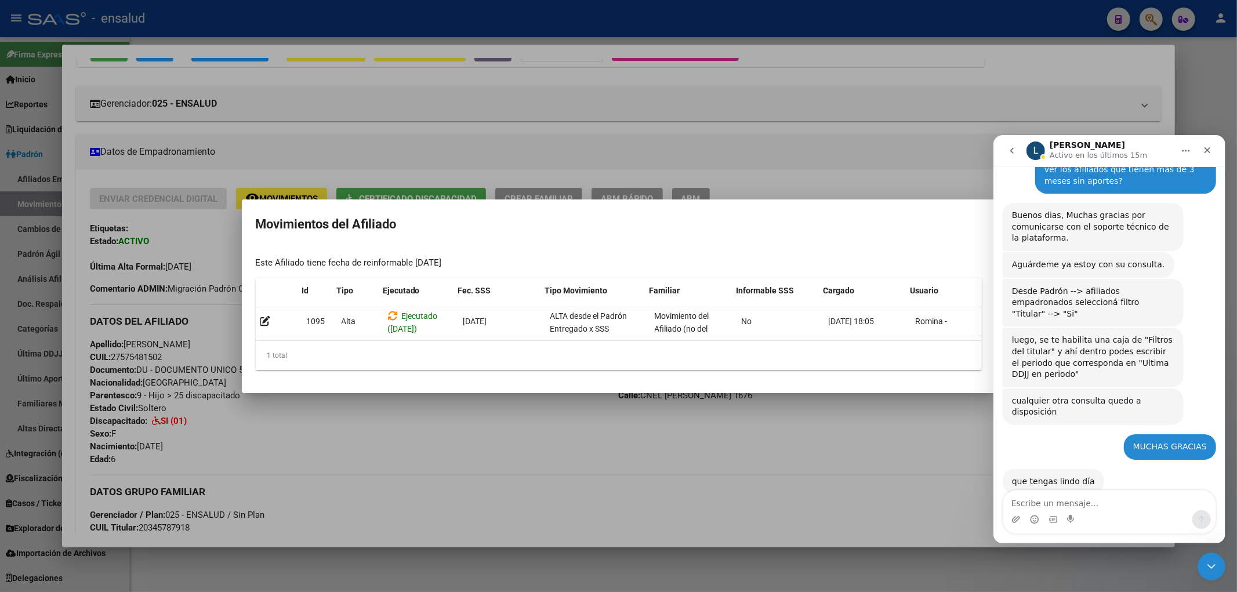
scroll to position [0, 16]
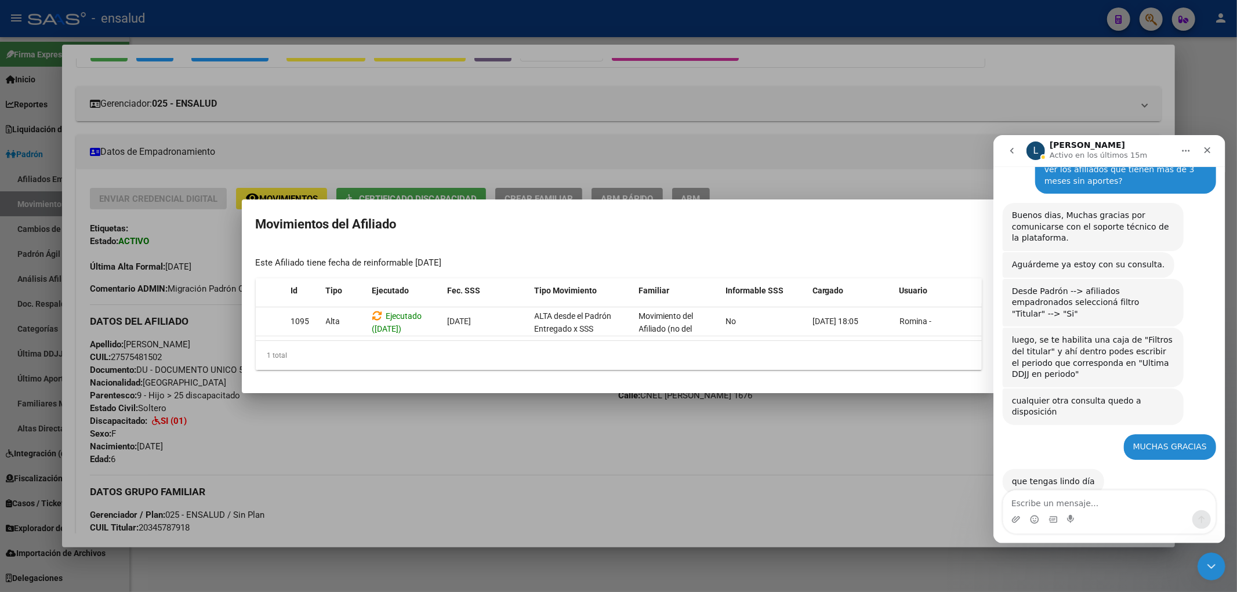
click at [498, 454] on div at bounding box center [618, 296] width 1237 height 592
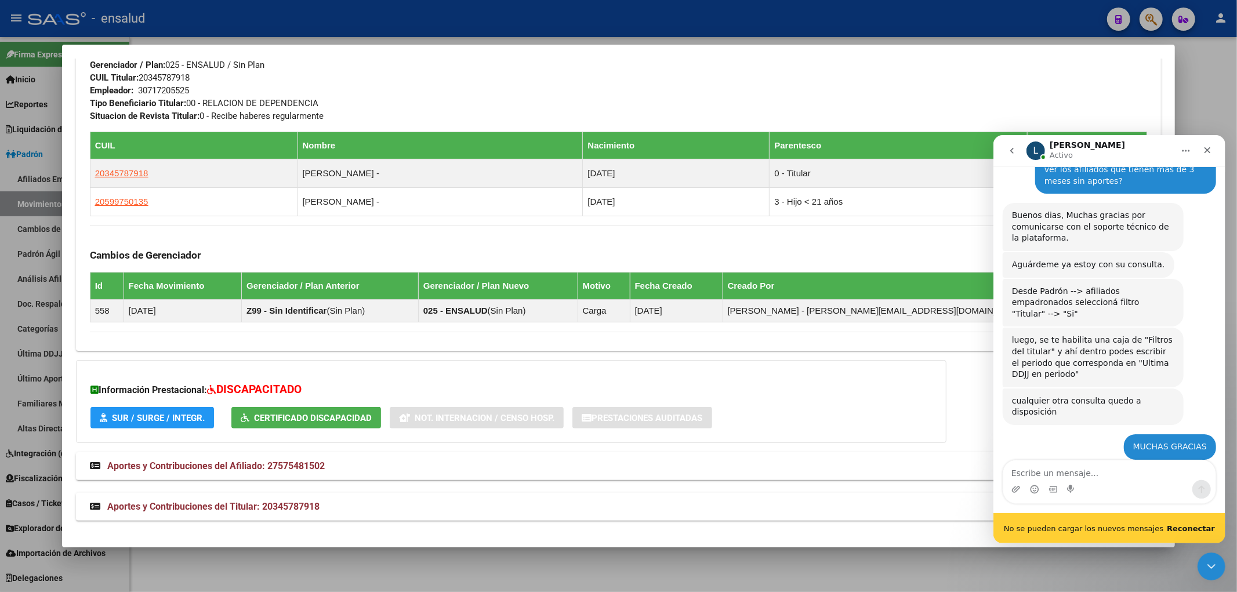
scroll to position [2545, 0]
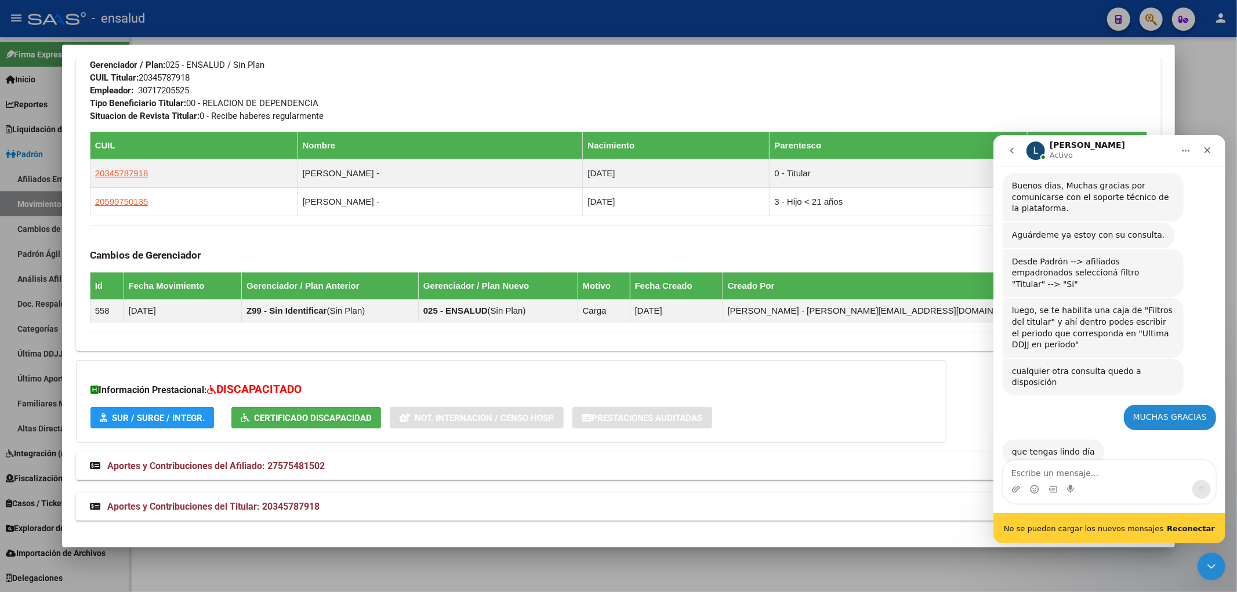
click at [1207, 530] on b "Reconectar" at bounding box center [1191, 528] width 48 height 9
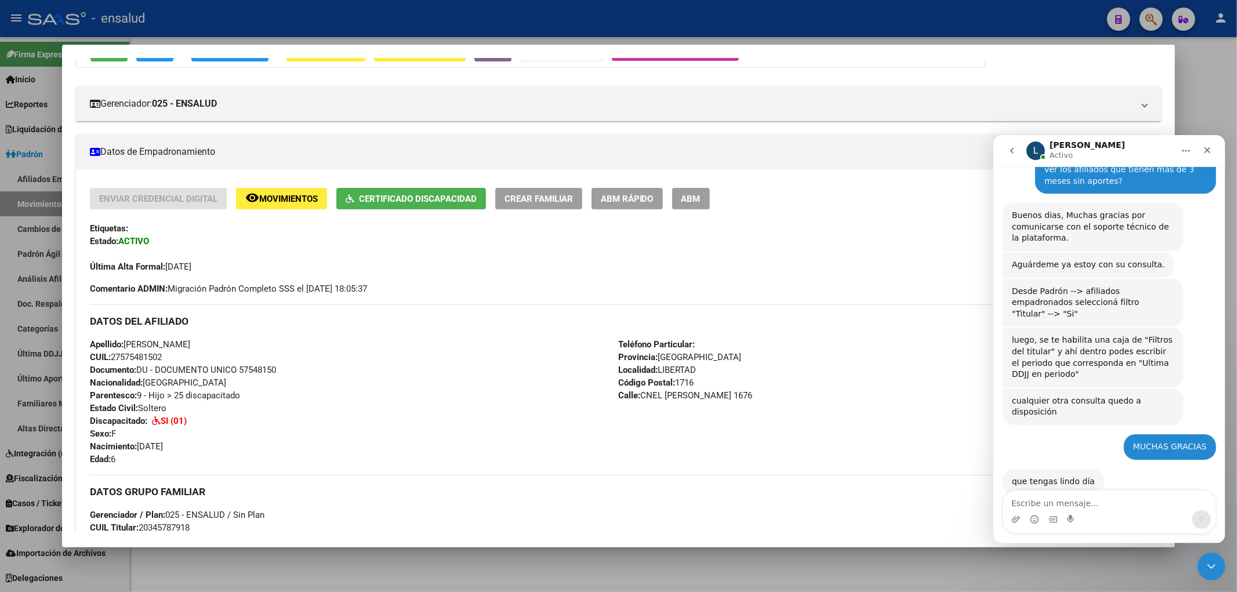
scroll to position [0, 0]
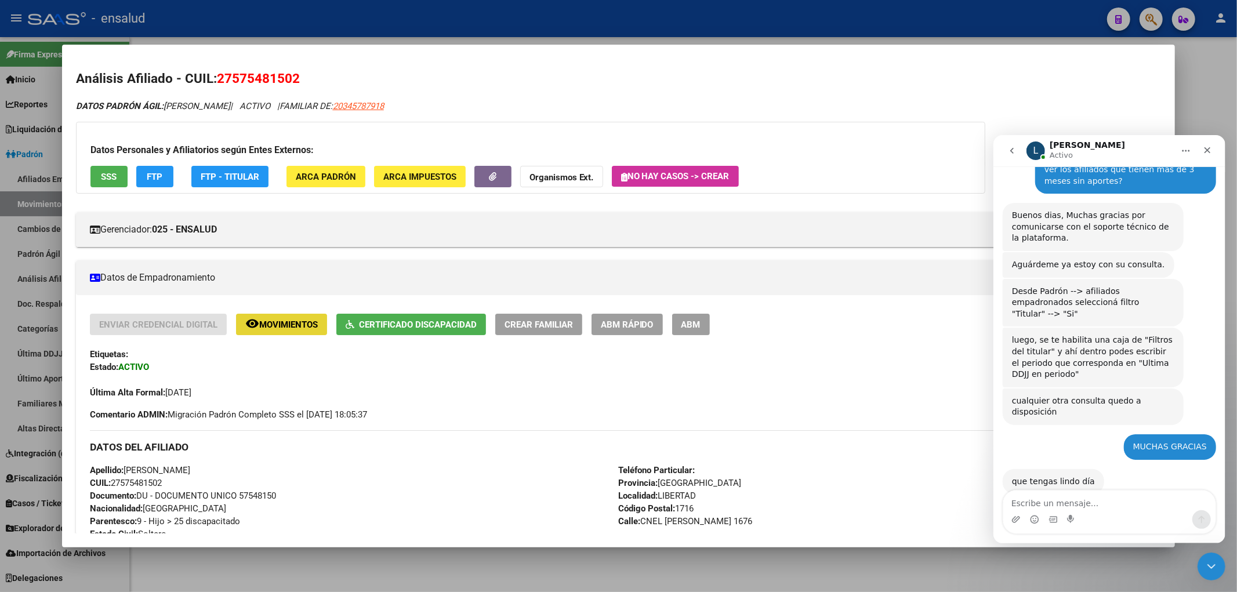
click at [297, 327] on span "Movimientos" at bounding box center [288, 325] width 59 height 10
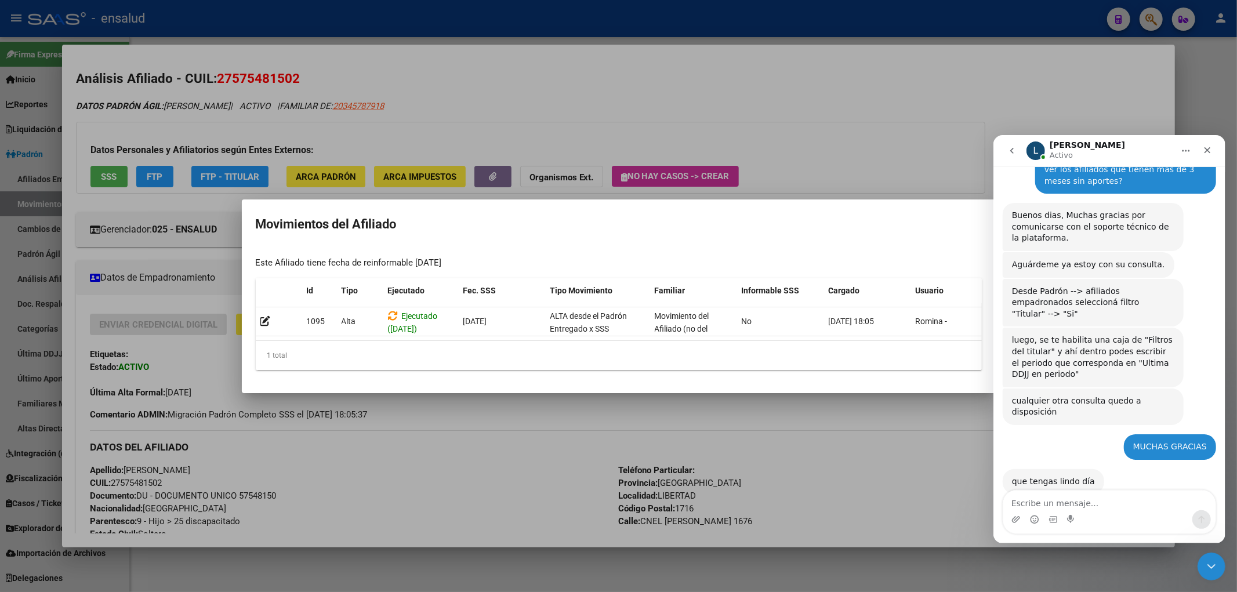
click at [356, 451] on div at bounding box center [618, 296] width 1237 height 592
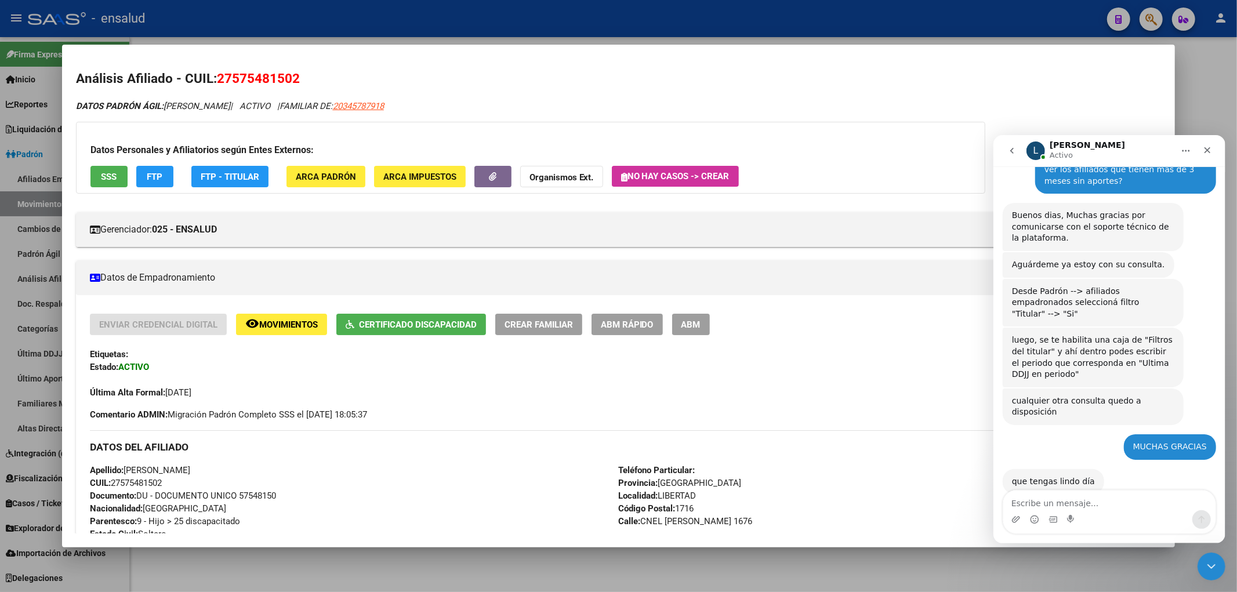
click at [645, 329] on span "ABM Rápido" at bounding box center [627, 325] width 53 height 10
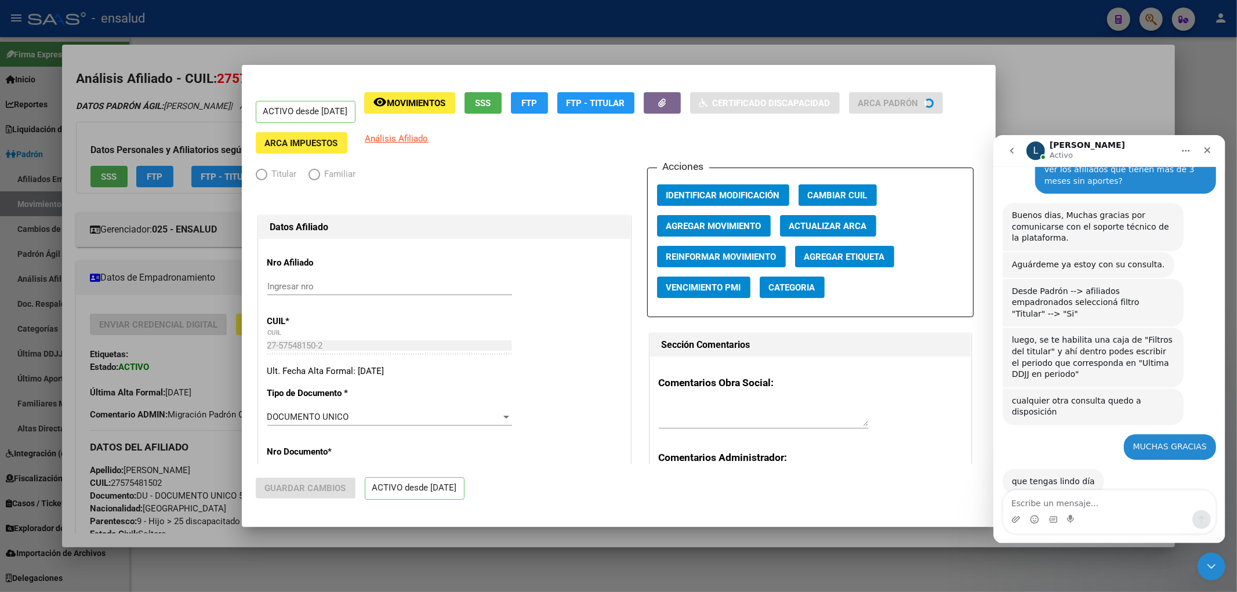
radio input "true"
type input "30-71720552-5"
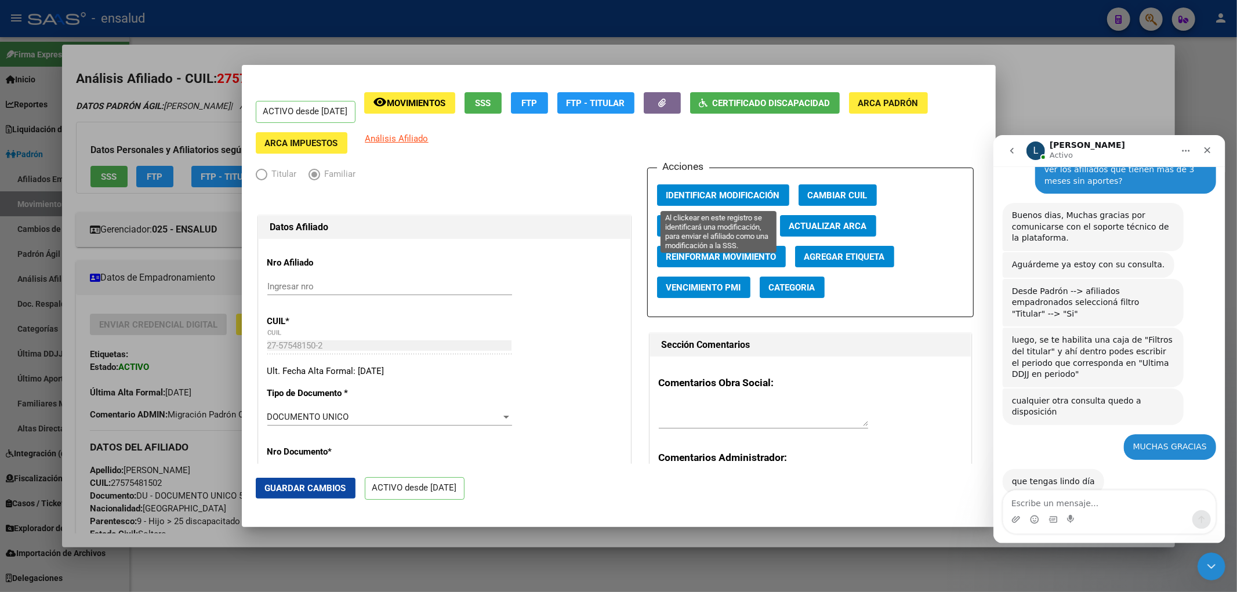
click at [749, 193] on span "Identificar Modificación" at bounding box center [724, 195] width 114 height 10
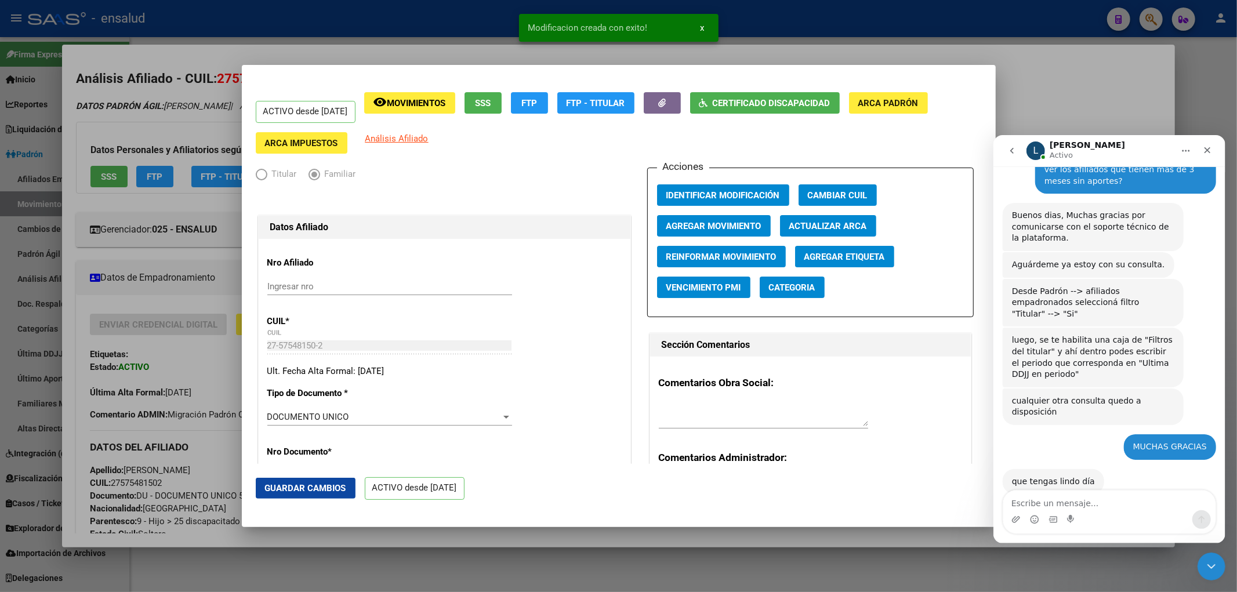
click at [808, 561] on div at bounding box center [618, 296] width 1237 height 592
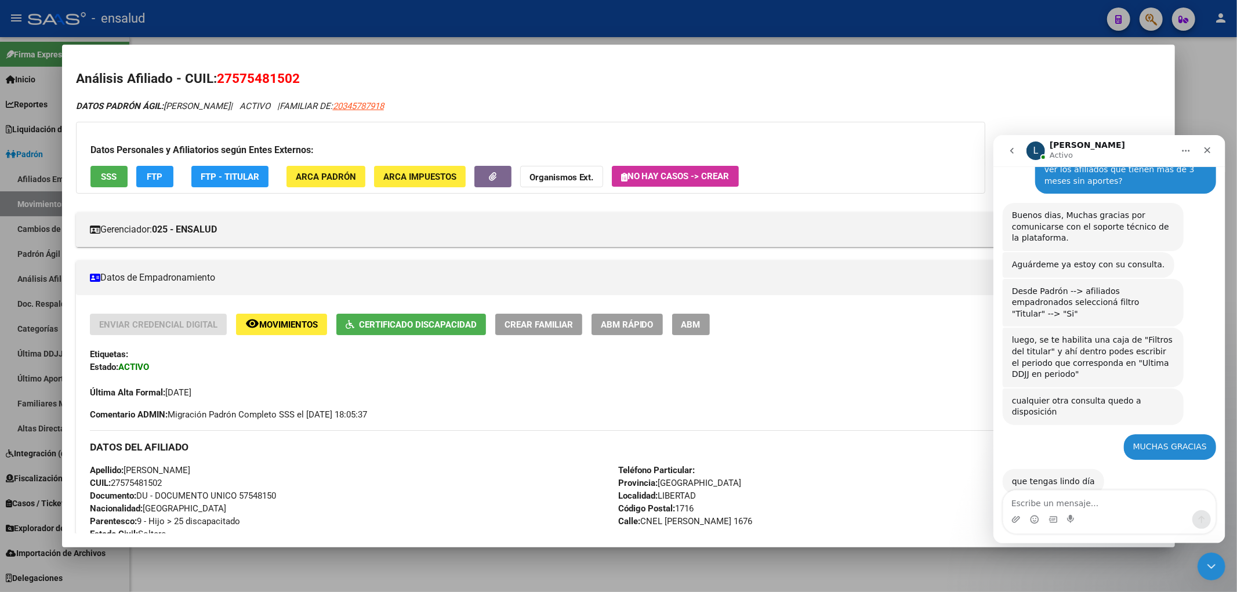
click at [1202, 73] on div at bounding box center [618, 296] width 1237 height 592
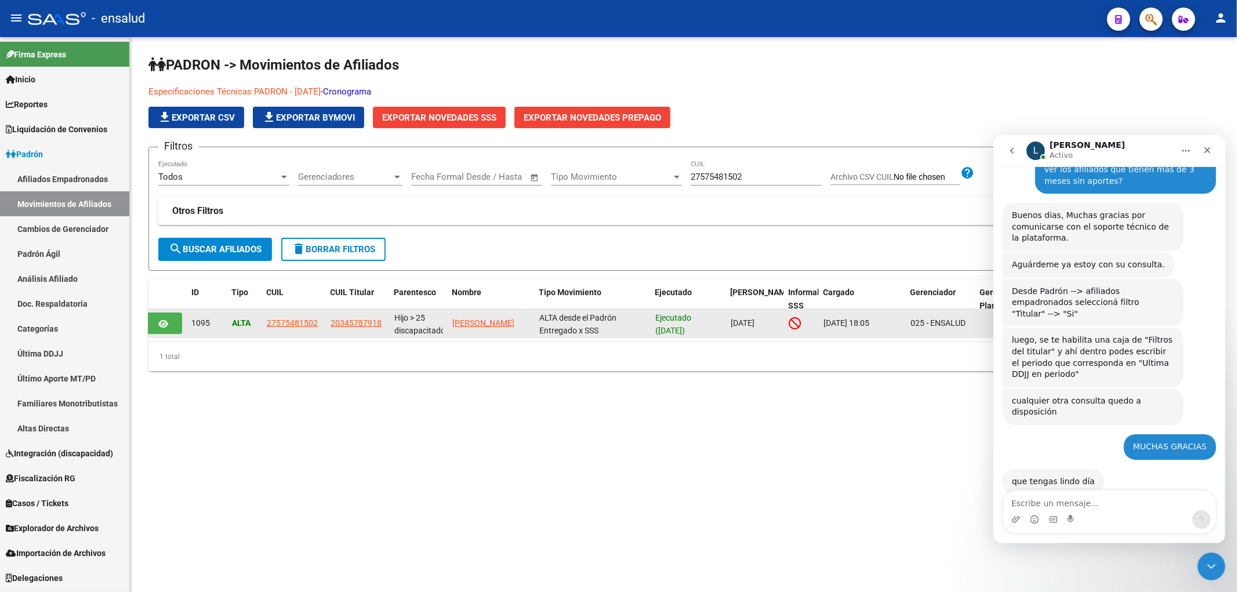
click at [283, 328] on app-link-go-to "27575481502" at bounding box center [292, 323] width 51 height 13
click at [291, 323] on span "27575481502" at bounding box center [292, 322] width 51 height 9
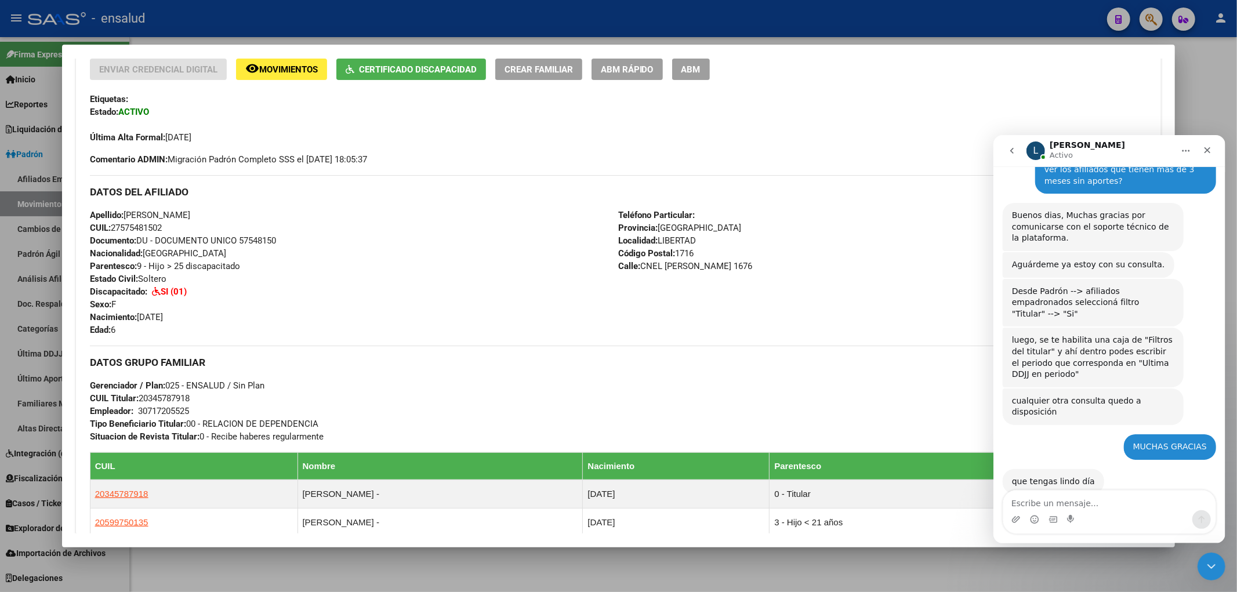
scroll to position [126, 0]
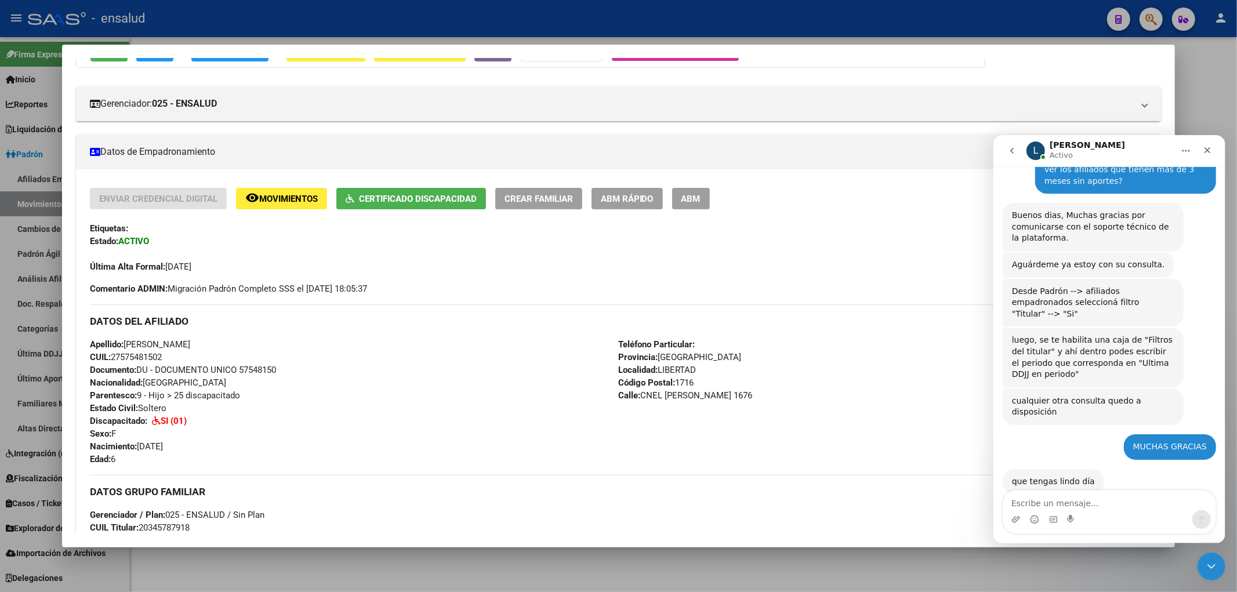
click at [294, 195] on span "Movimientos" at bounding box center [288, 199] width 59 height 10
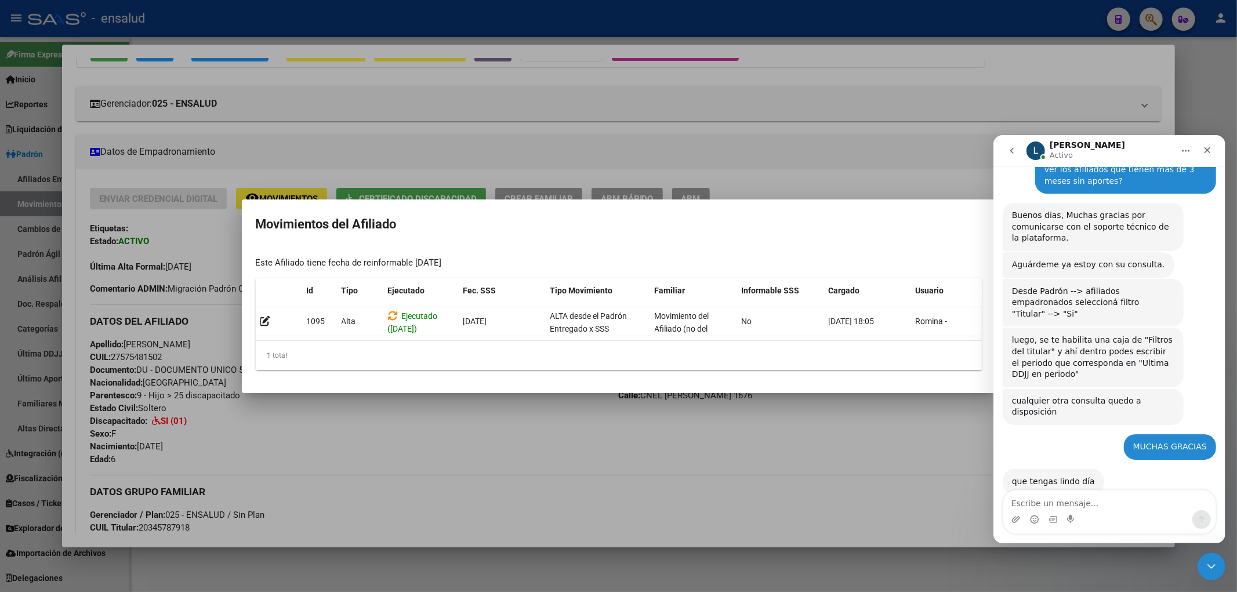
click at [350, 444] on div at bounding box center [618, 296] width 1237 height 592
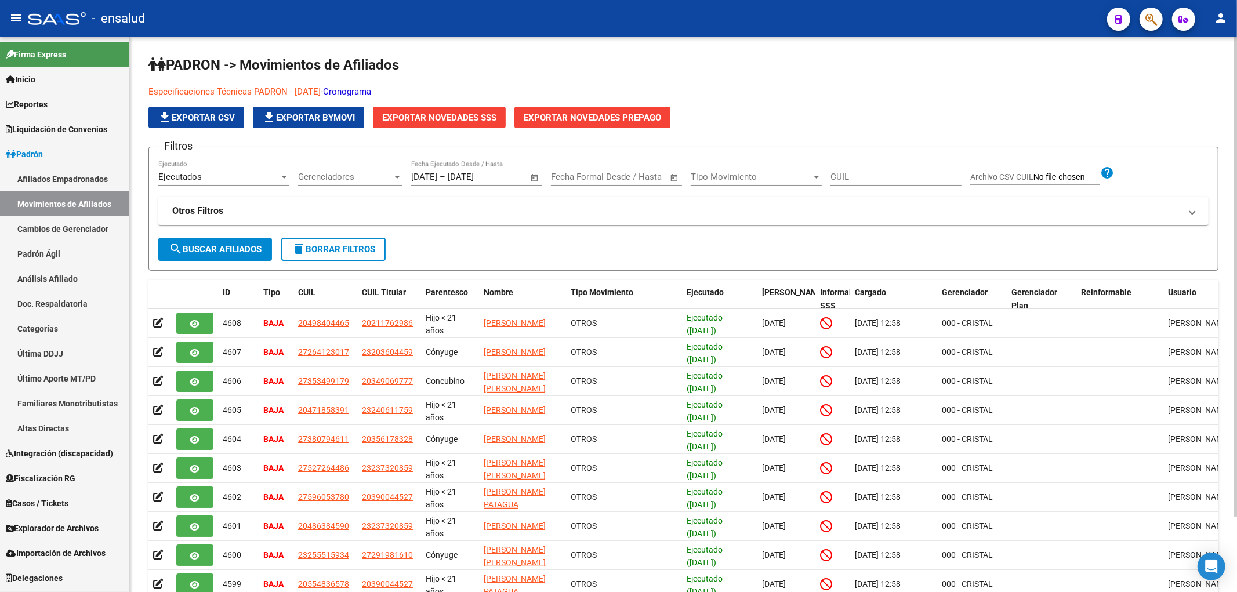
click at [860, 177] on input "CUIL" at bounding box center [896, 177] width 131 height 10
paste input "27575481502"
type input "27575481502"
click at [228, 180] on div "Ejecutados" at bounding box center [218, 177] width 121 height 10
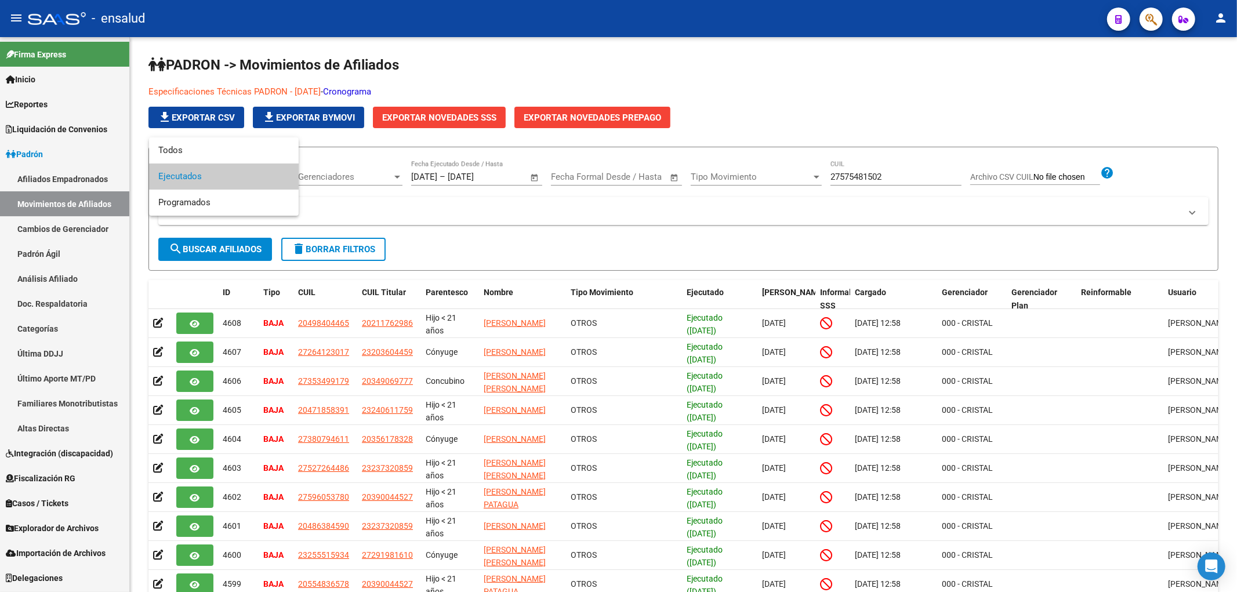
click at [215, 253] on div at bounding box center [618, 296] width 1237 height 592
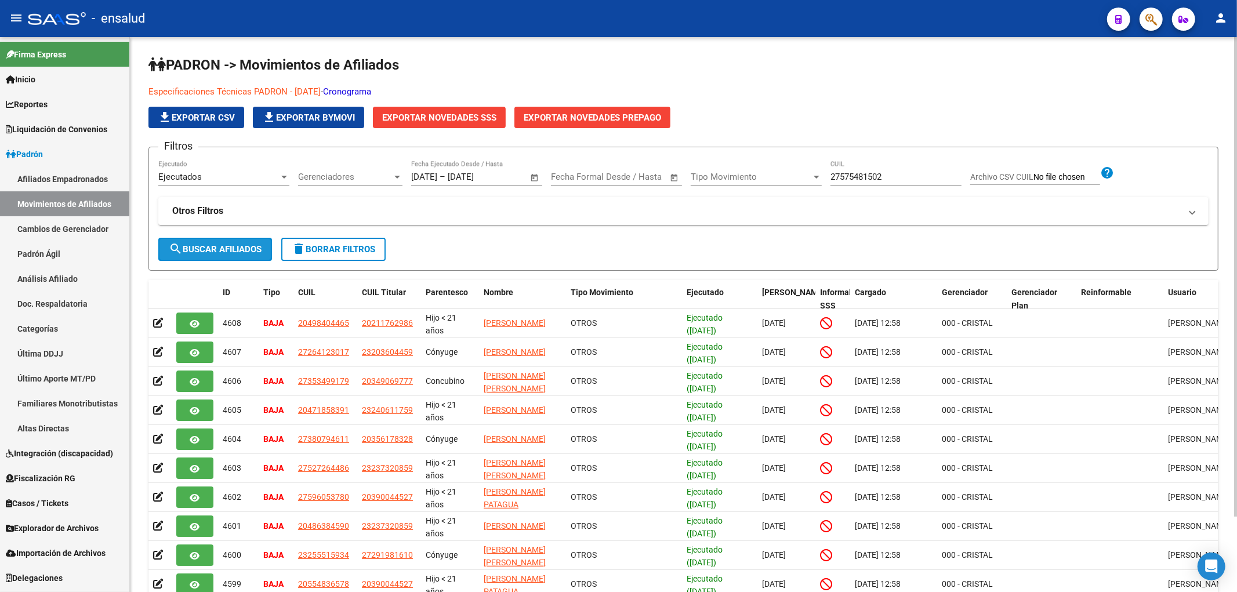
click at [205, 244] on button "search Buscar Afiliados" at bounding box center [215, 249] width 114 height 23
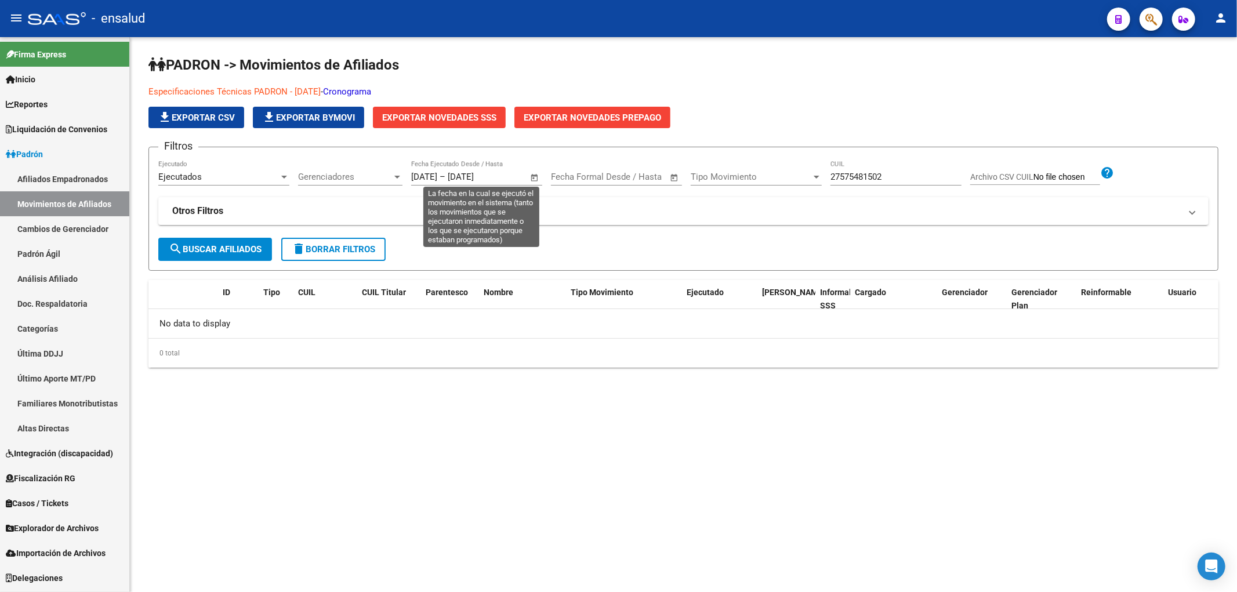
click at [533, 175] on span "Open calendar" at bounding box center [535, 178] width 28 height 28
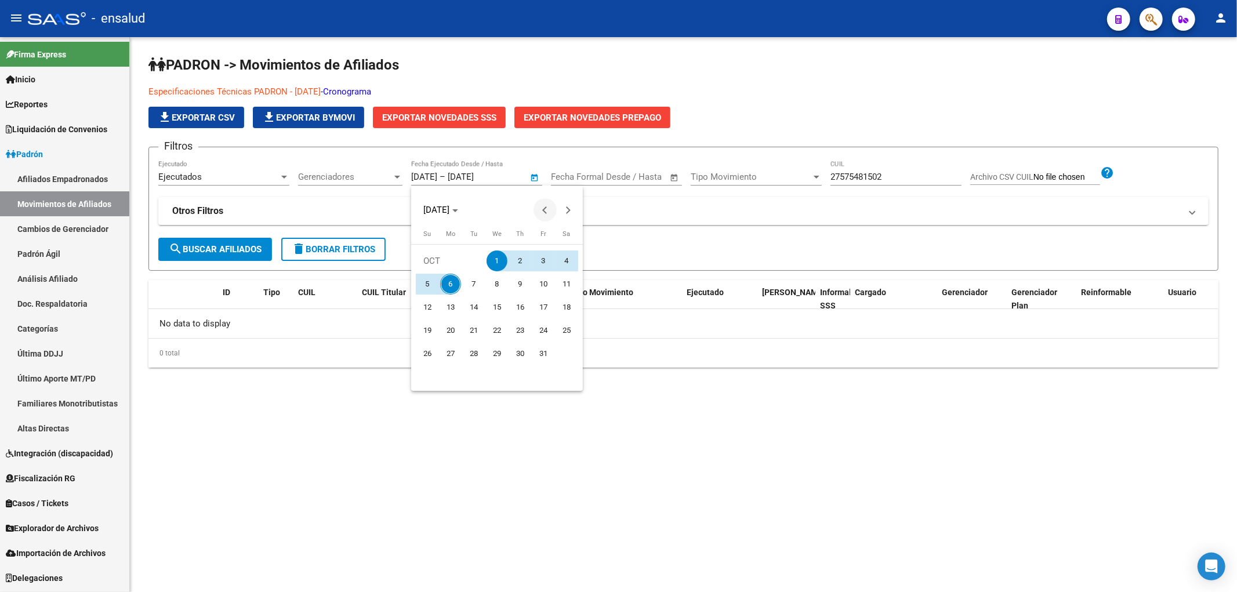
click at [541, 205] on span "Previous month" at bounding box center [545, 209] width 23 height 23
click at [441, 279] on span "1" at bounding box center [450, 284] width 21 height 21
type input "[DATE]"
click at [566, 209] on button "Next month" at bounding box center [568, 209] width 23 height 23
click at [451, 281] on span "6" at bounding box center [450, 284] width 21 height 21
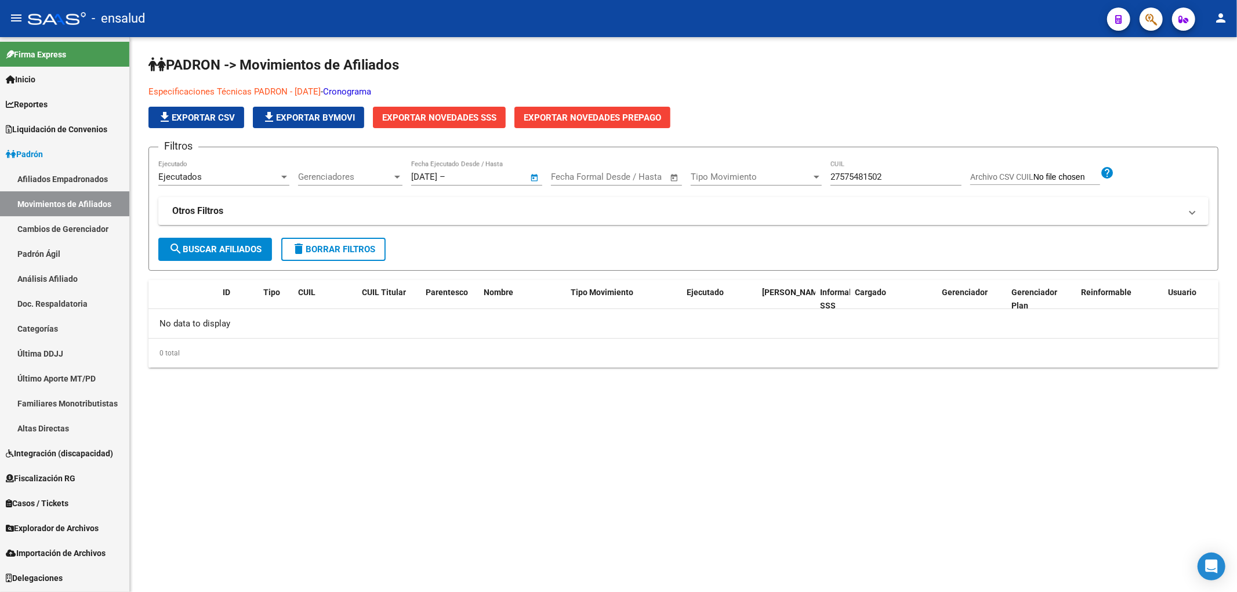
type input "[DATE]"
click at [229, 252] on span "search Buscar Afiliados" at bounding box center [215, 249] width 93 height 10
click at [1209, 566] on icon "Open Intercom Messenger" at bounding box center [1211, 566] width 13 height 15
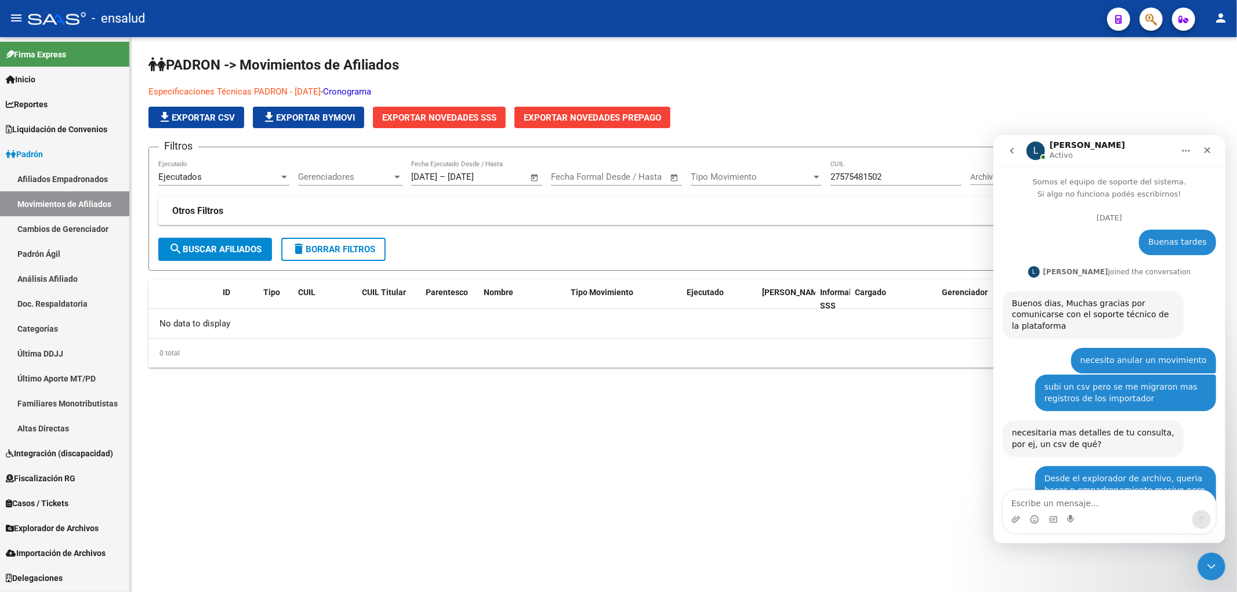
scroll to position [2516, 0]
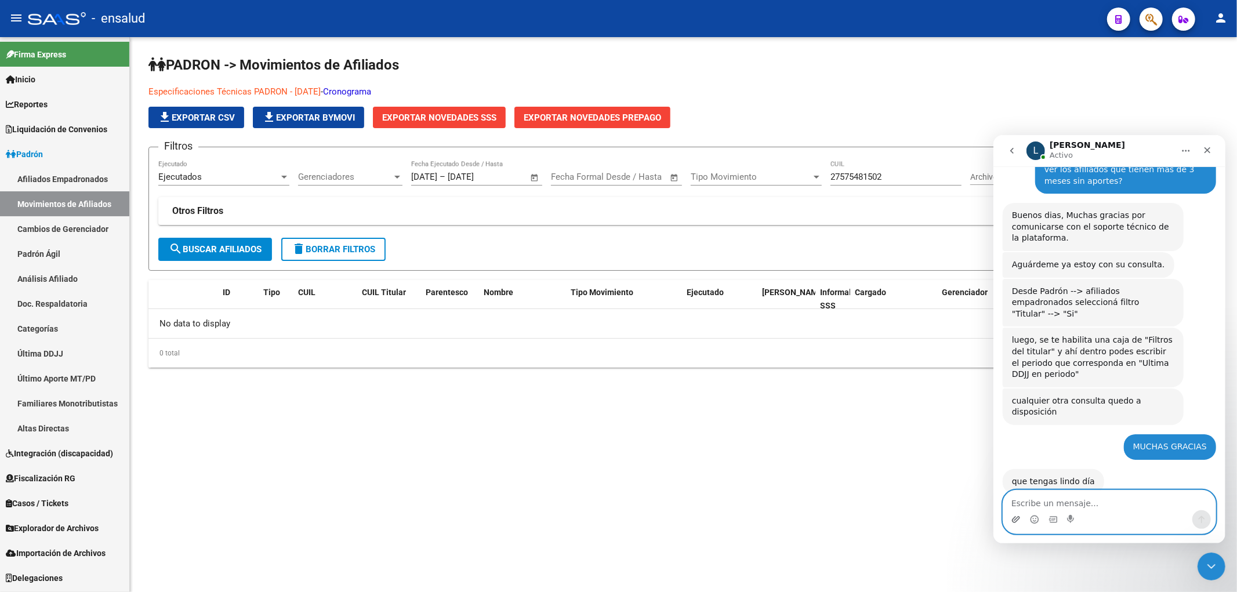
click at [1013, 523] on icon "Adjuntar un archivo" at bounding box center [1015, 519] width 9 height 9
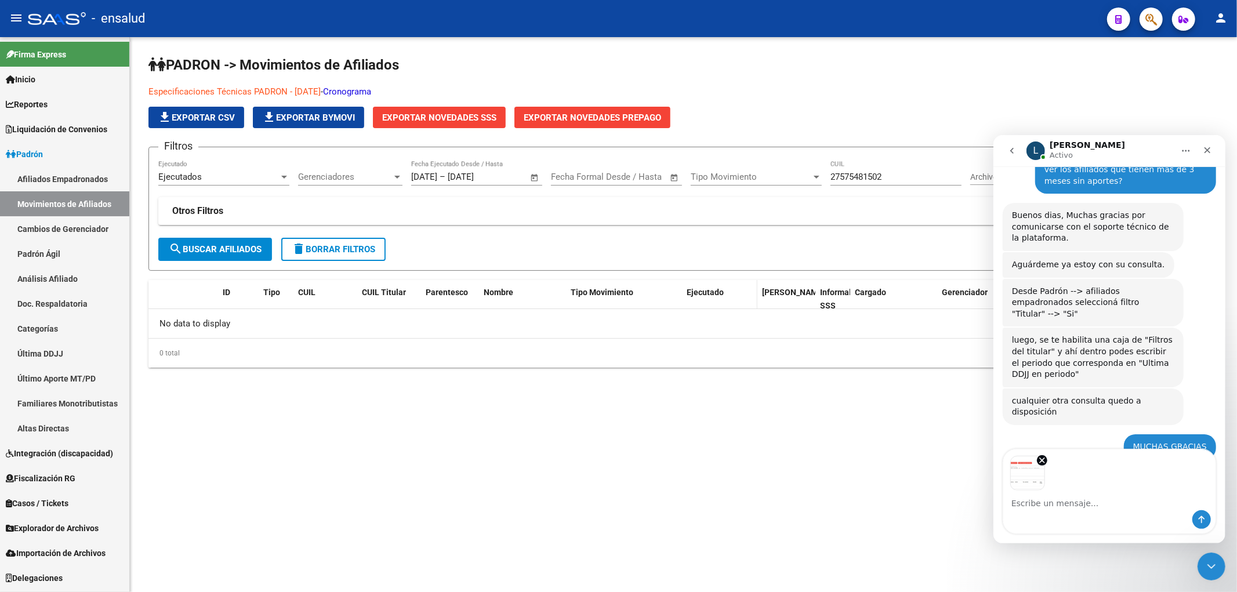
scroll to position [2556, 0]
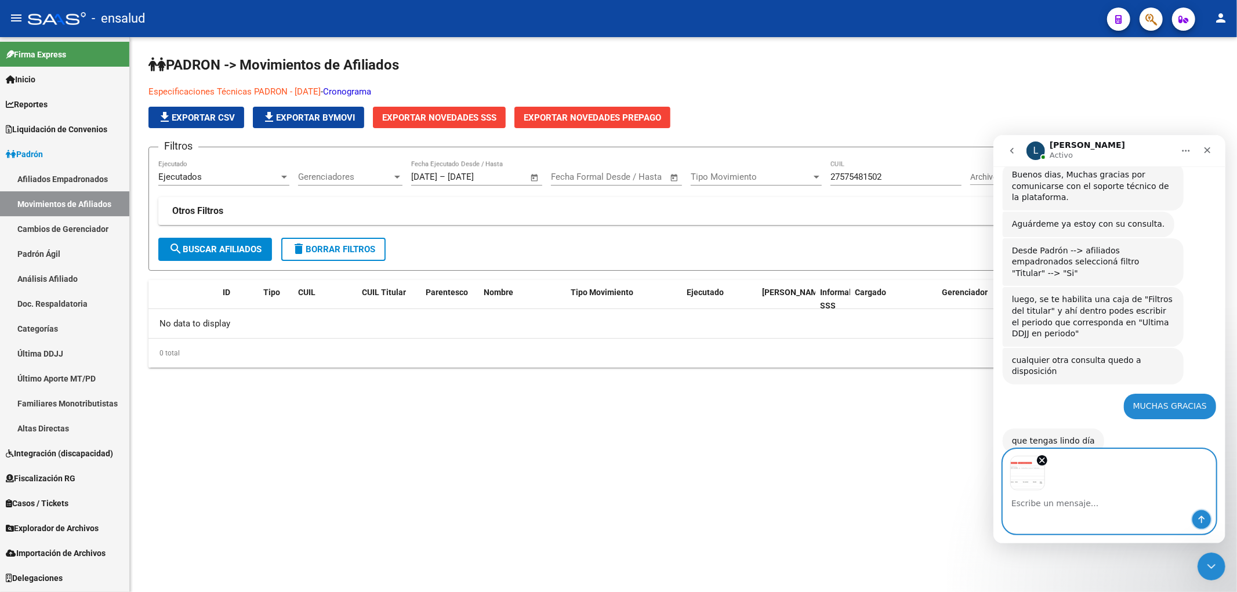
click at [1200, 521] on icon "Enviar un mensaje…" at bounding box center [1201, 519] width 9 height 9
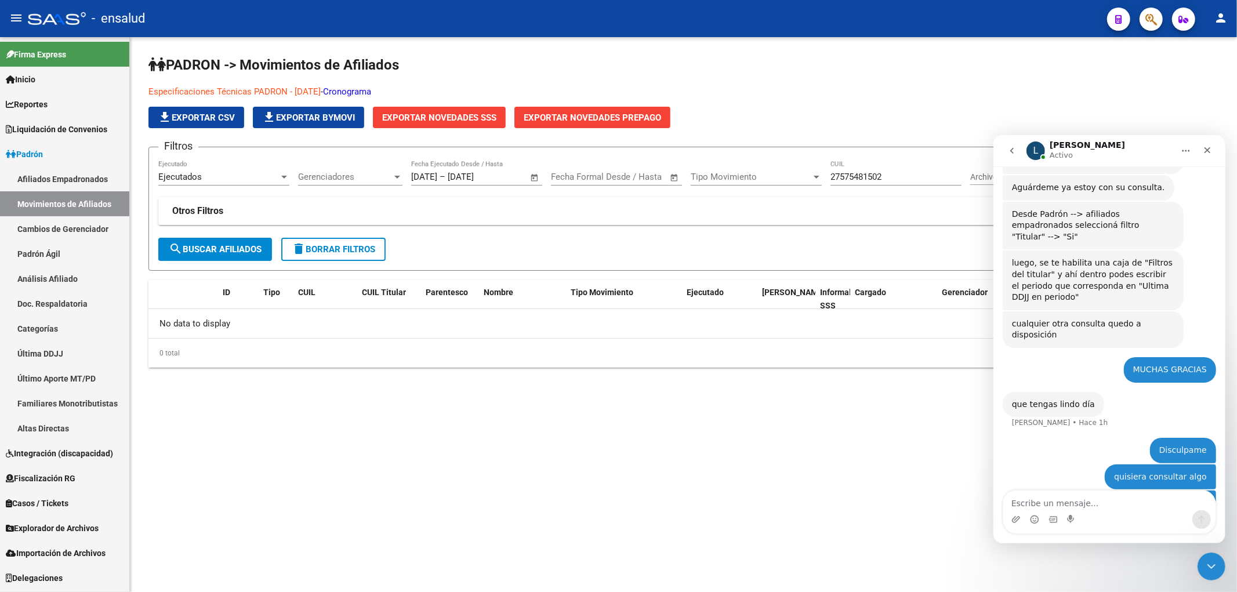
scroll to position [2592, 0]
click at [213, 252] on span "search Buscar Afiliados" at bounding box center [215, 249] width 93 height 10
click at [777, 166] on div "Tipo Movimiento Tipo Movimiento" at bounding box center [756, 173] width 131 height 25
click at [777, 166] on span "Todas" at bounding box center [756, 177] width 131 height 26
click at [37, 502] on span "Casos / Tickets" at bounding box center [37, 503] width 63 height 13
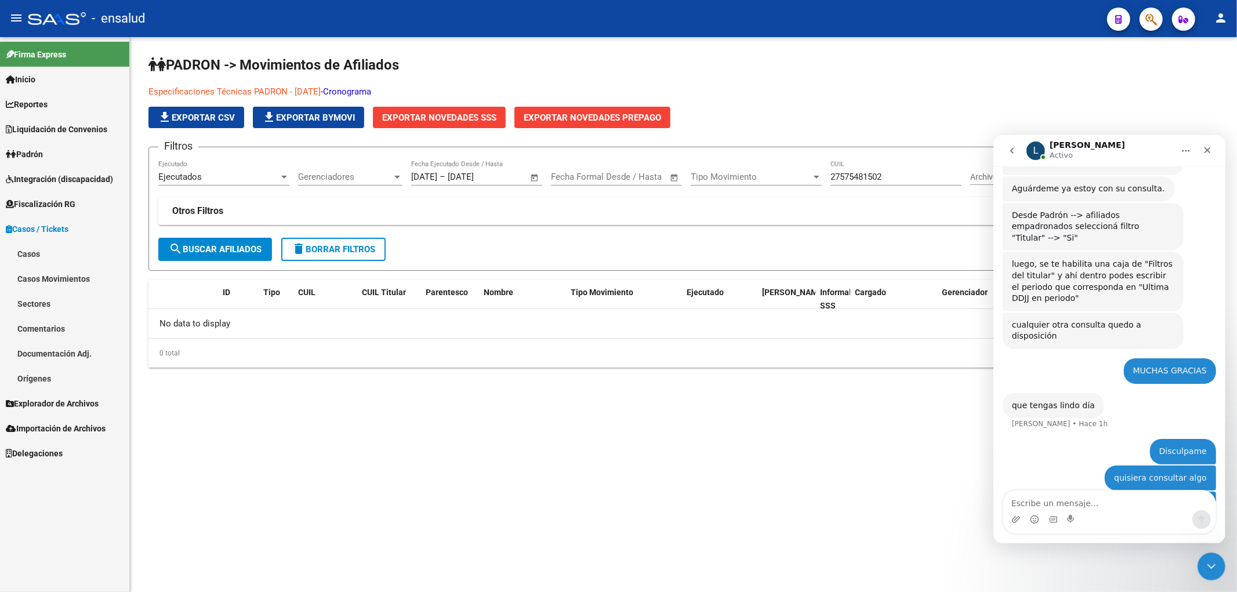
click at [37, 403] on span "Explorador de Archivos" at bounding box center [52, 403] width 93 height 13
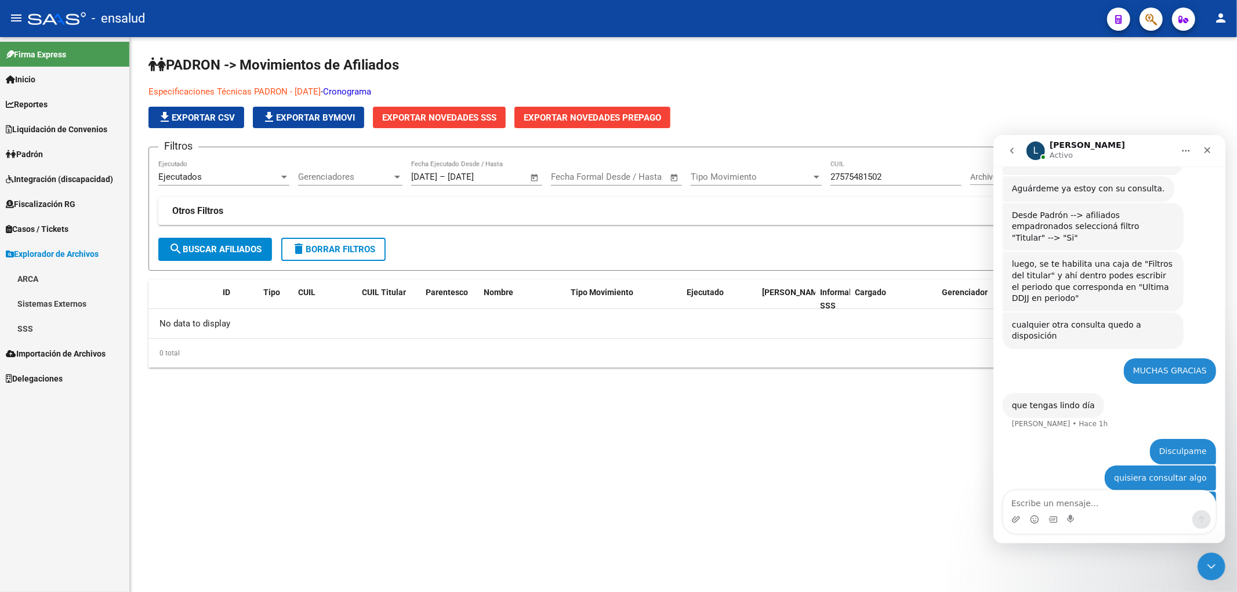
click at [30, 325] on link "SSS" at bounding box center [64, 328] width 129 height 25
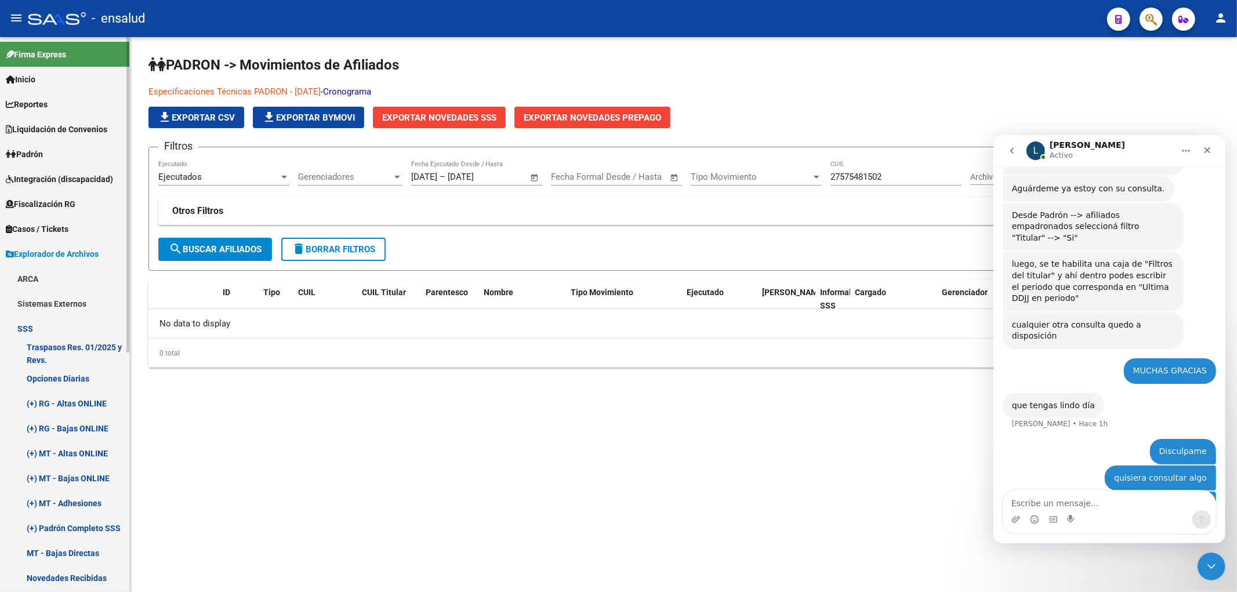
scroll to position [64, 0]
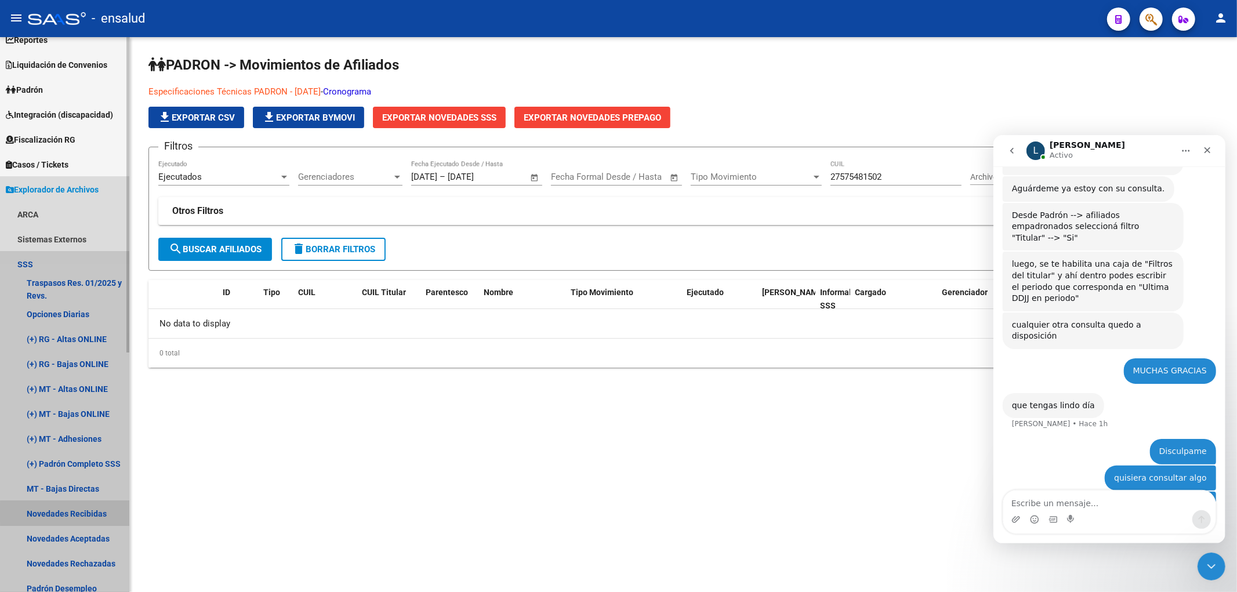
click at [87, 513] on link "Novedades Recibidas" at bounding box center [64, 513] width 129 height 25
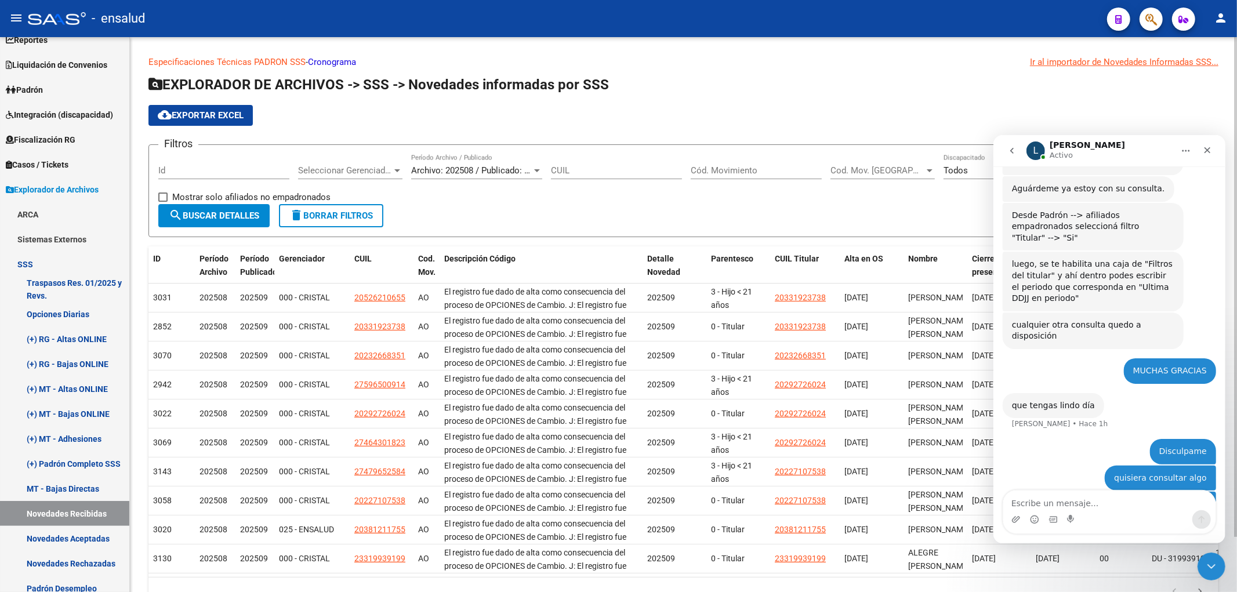
scroll to position [2637, 0]
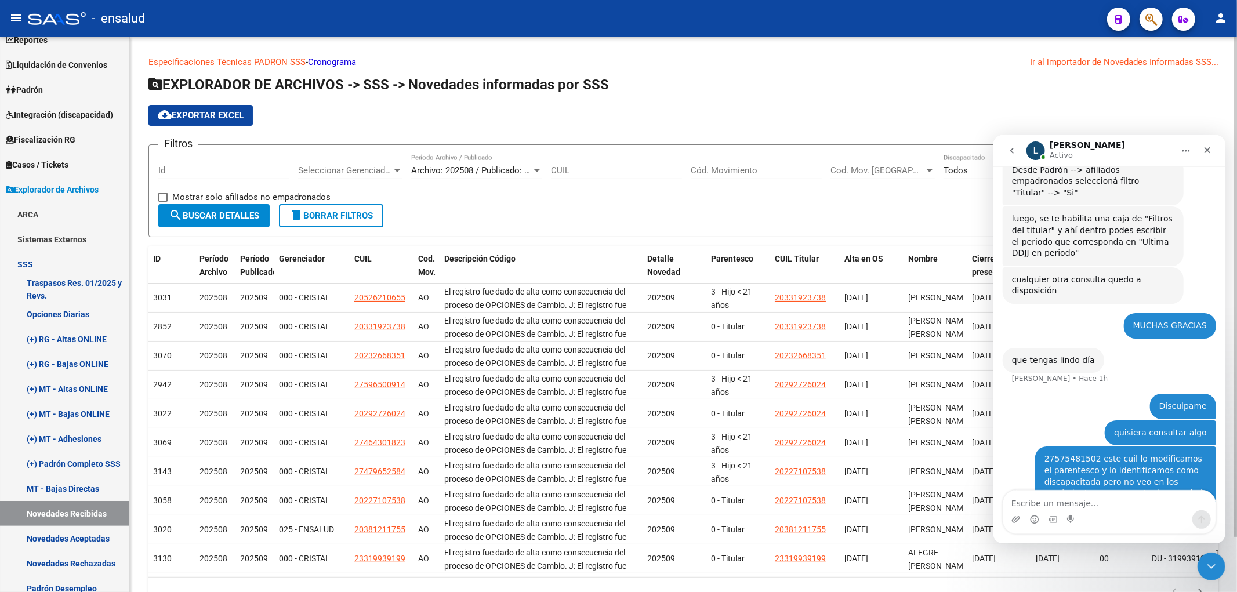
click at [599, 161] on div "CUIL" at bounding box center [616, 166] width 131 height 25
paste input "27-57548150-2"
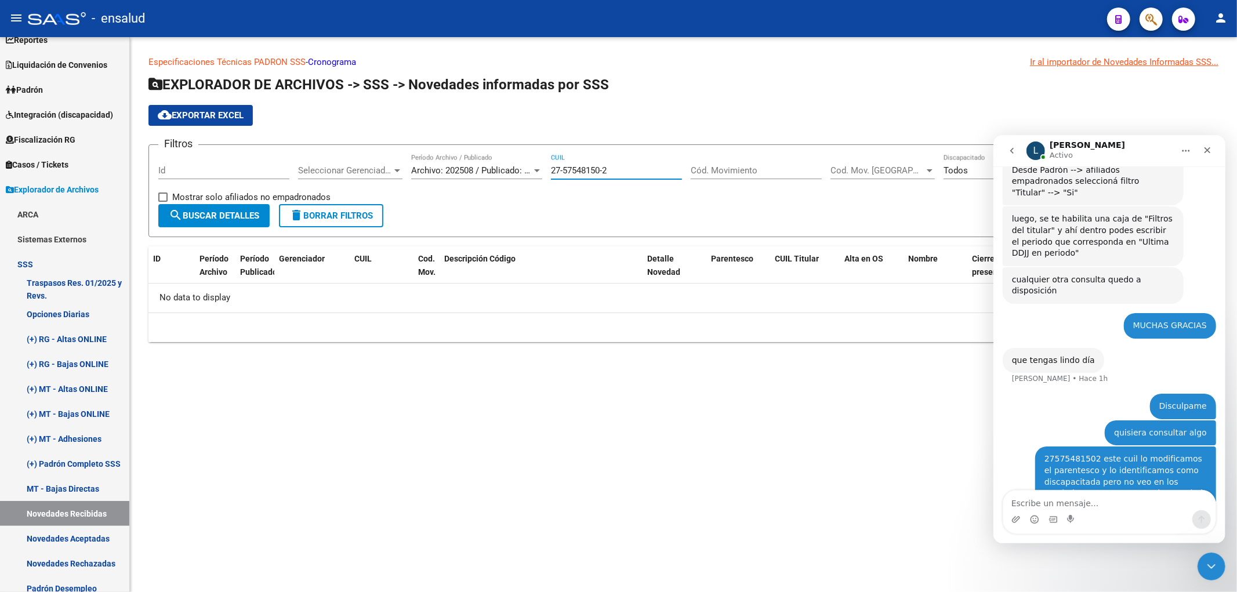
type input "27-57548150-2"
click at [505, 169] on span "Archivo: 202508 / Publicado: 202509" at bounding box center [481, 170] width 141 height 10
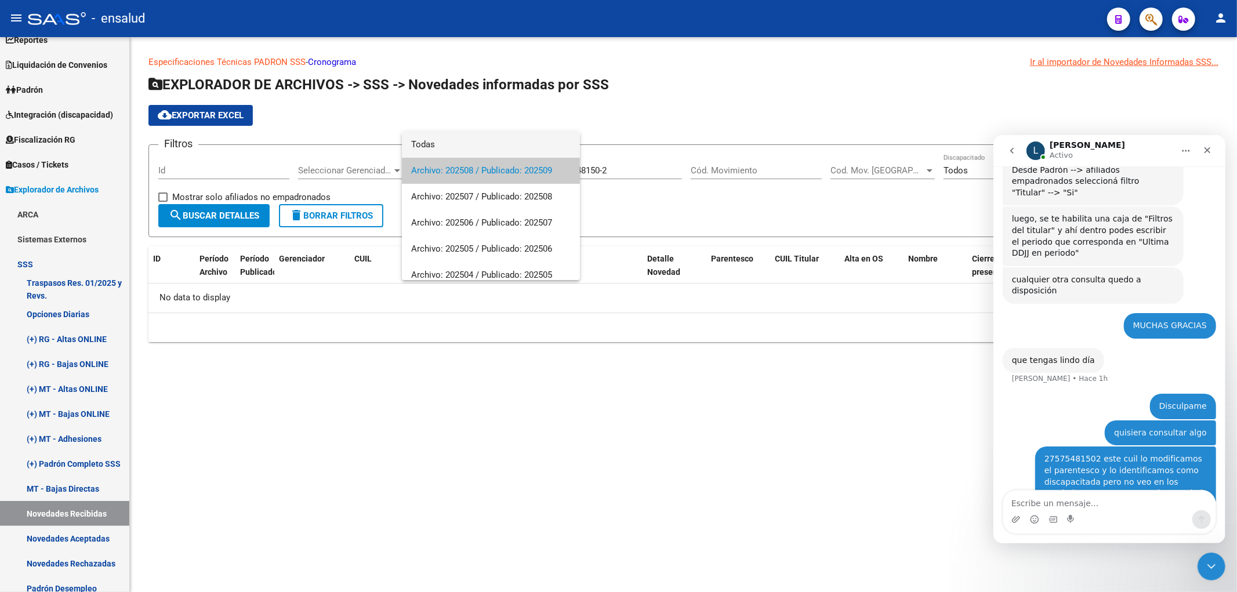
click at [460, 150] on span "Todas" at bounding box center [491, 145] width 160 height 26
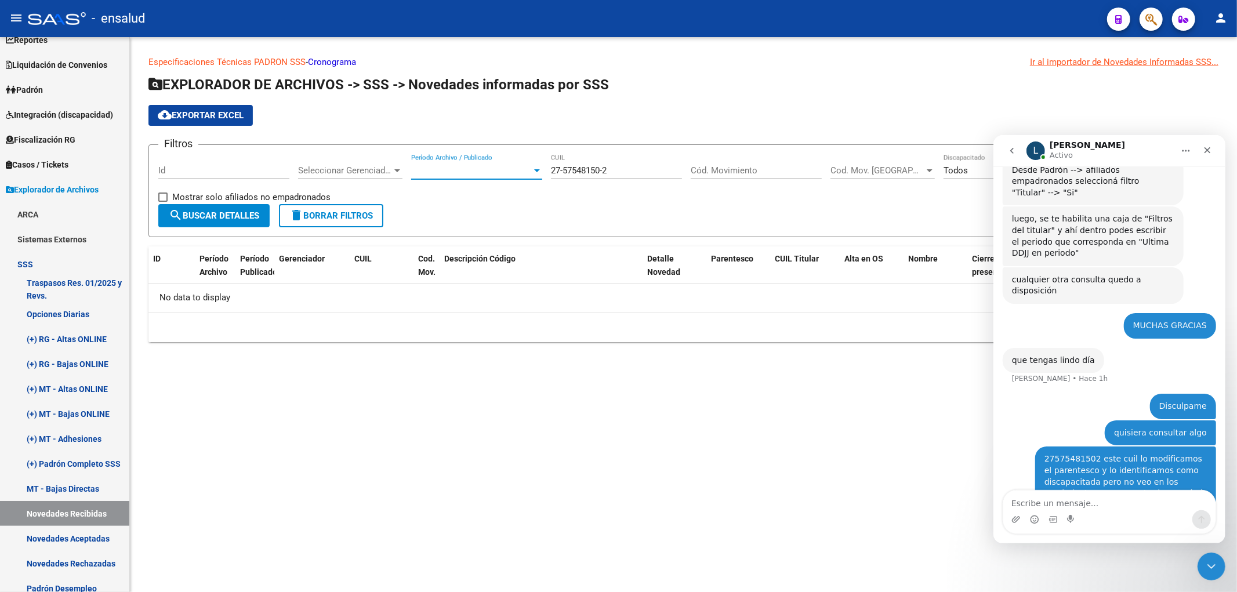
click at [186, 212] on span "search Buscar Detalles" at bounding box center [214, 216] width 90 height 10
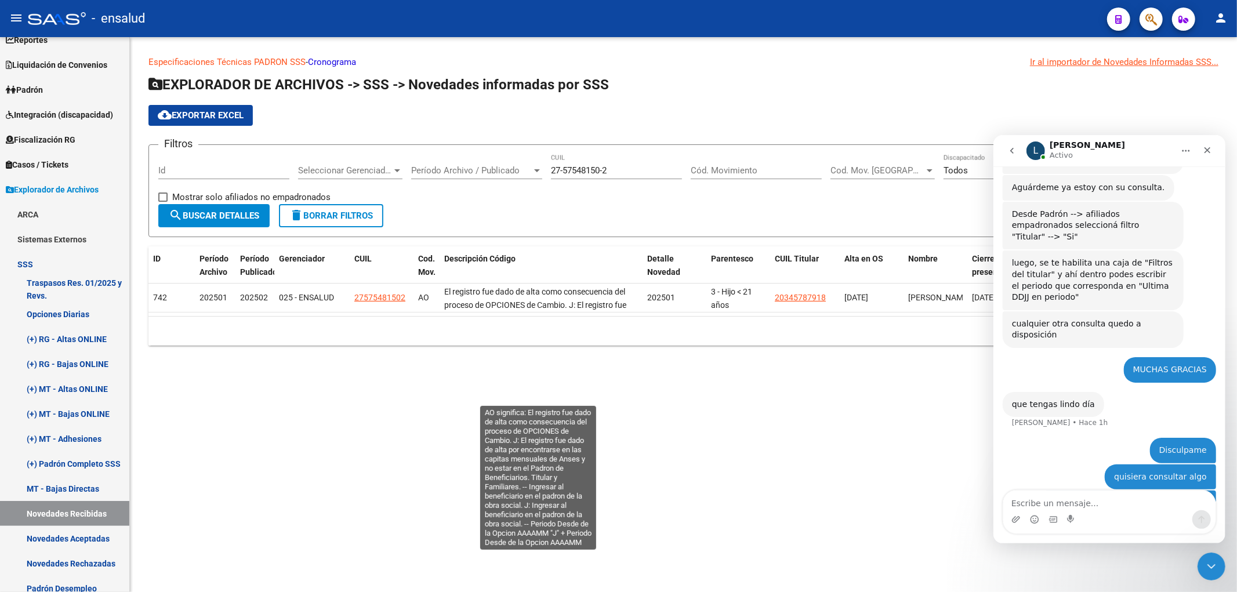
scroll to position [2592, 0]
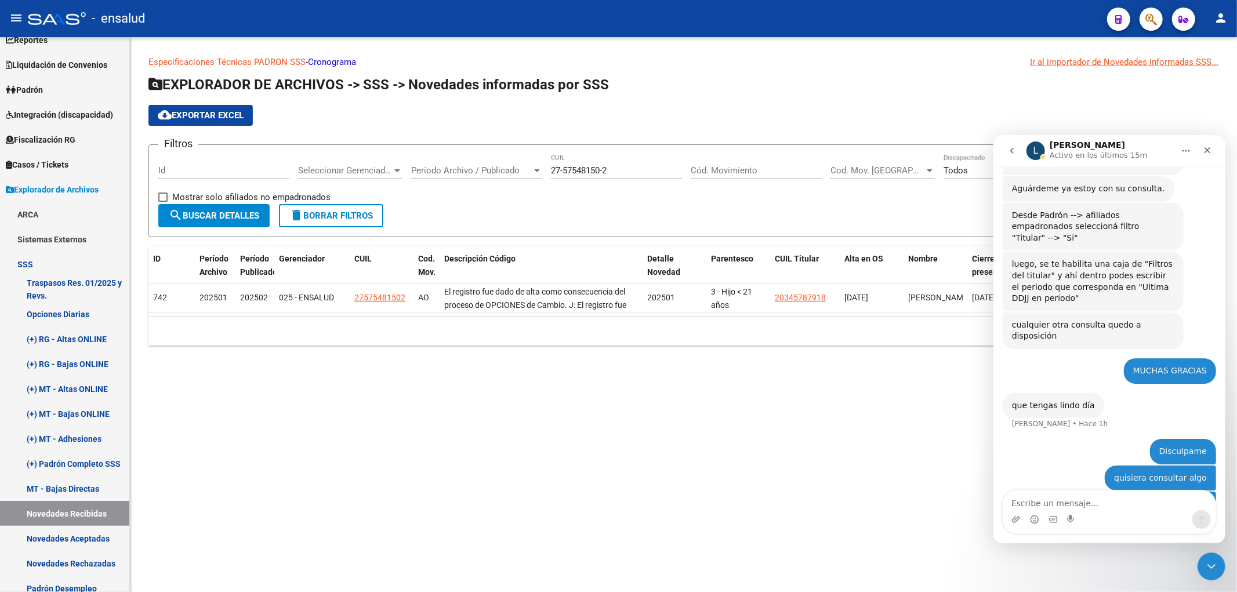
click at [795, 177] on div "Cód. Movimiento" at bounding box center [756, 166] width 131 height 25
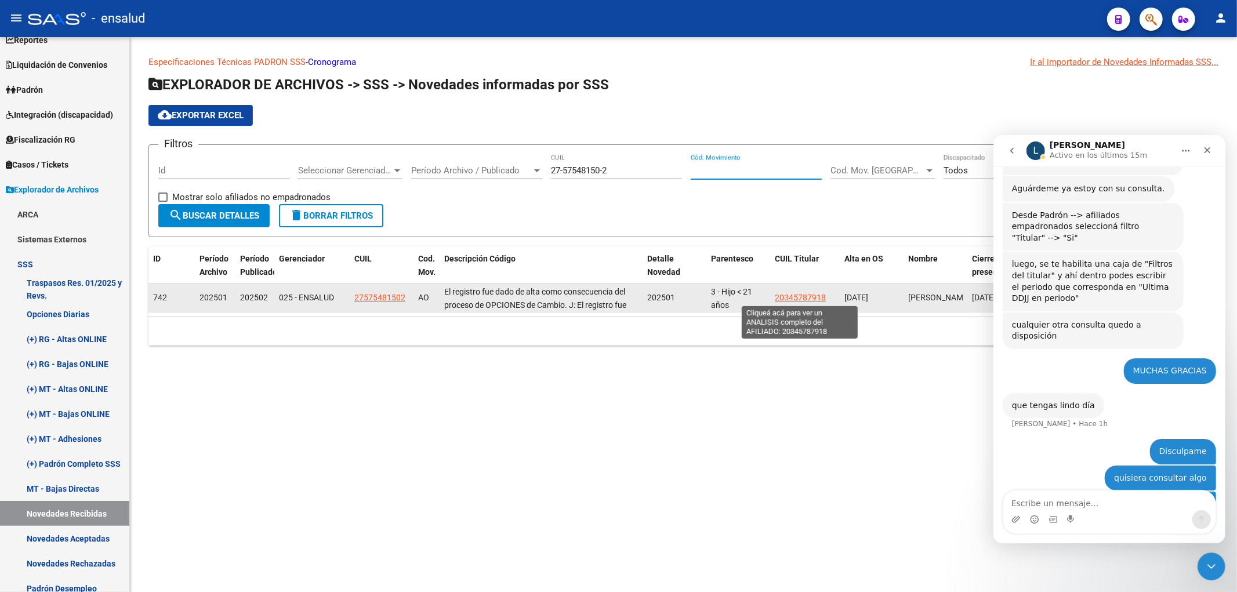
click at [802, 293] on span "20345787918" at bounding box center [800, 297] width 51 height 9
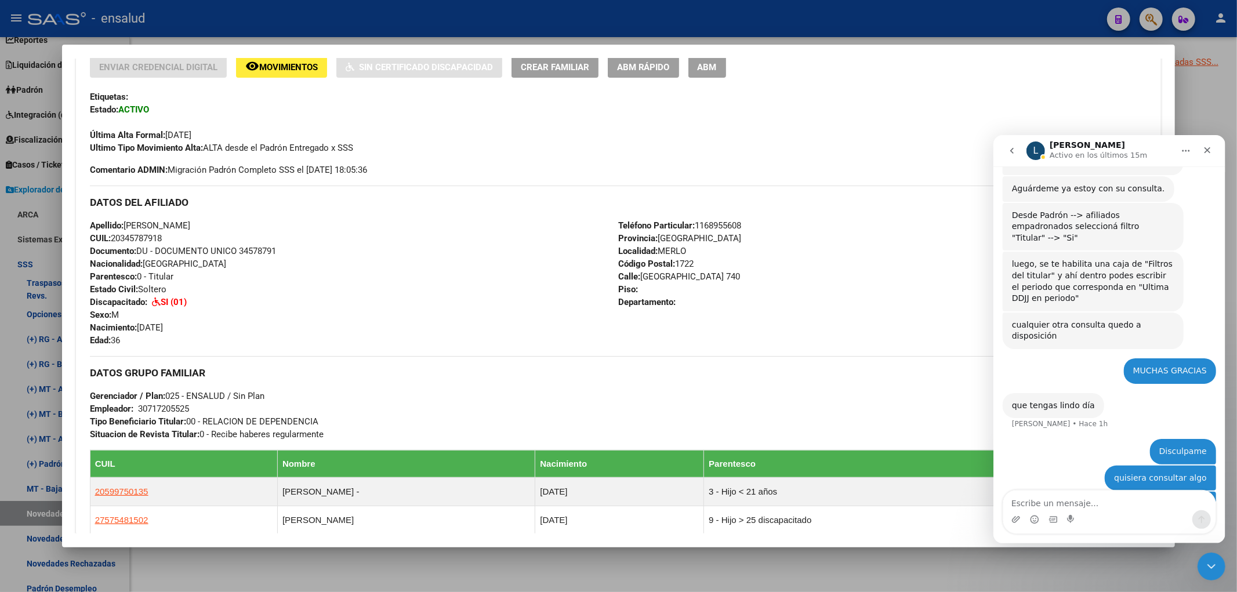
scroll to position [451, 0]
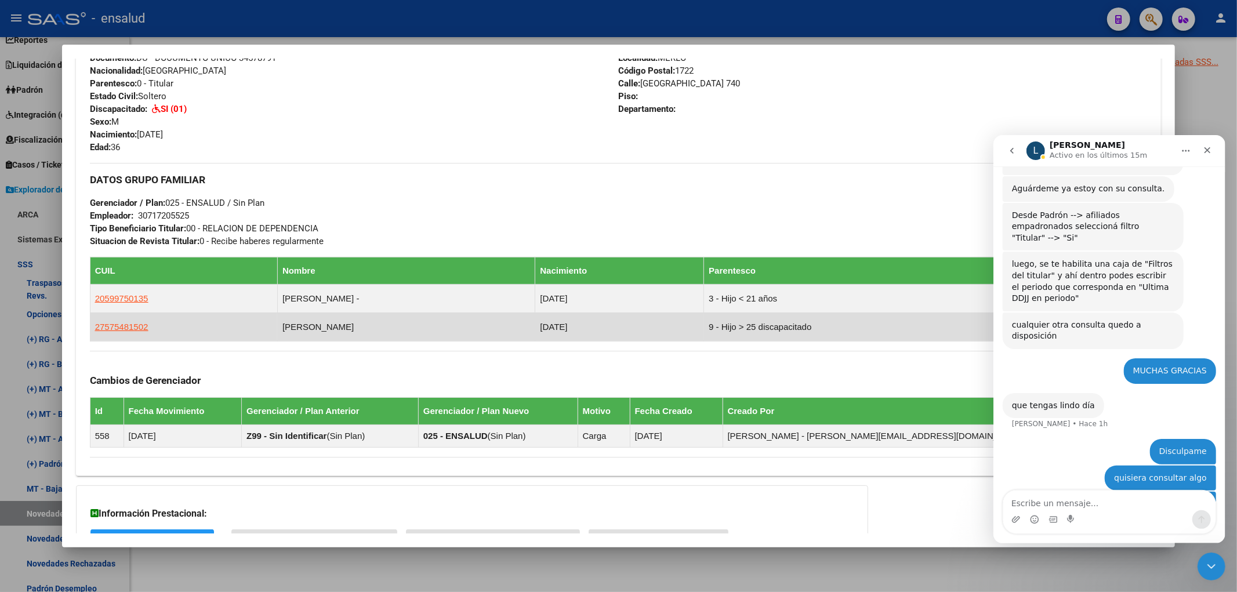
click at [705, 325] on td "9 - Hijo > 25 discapacitado" at bounding box center [871, 327] width 335 height 28
click at [128, 321] on app-link-go-to "27575481502" at bounding box center [121, 327] width 53 height 13
click at [128, 325] on span "27575481502" at bounding box center [121, 327] width 53 height 10
type textarea "27575481502"
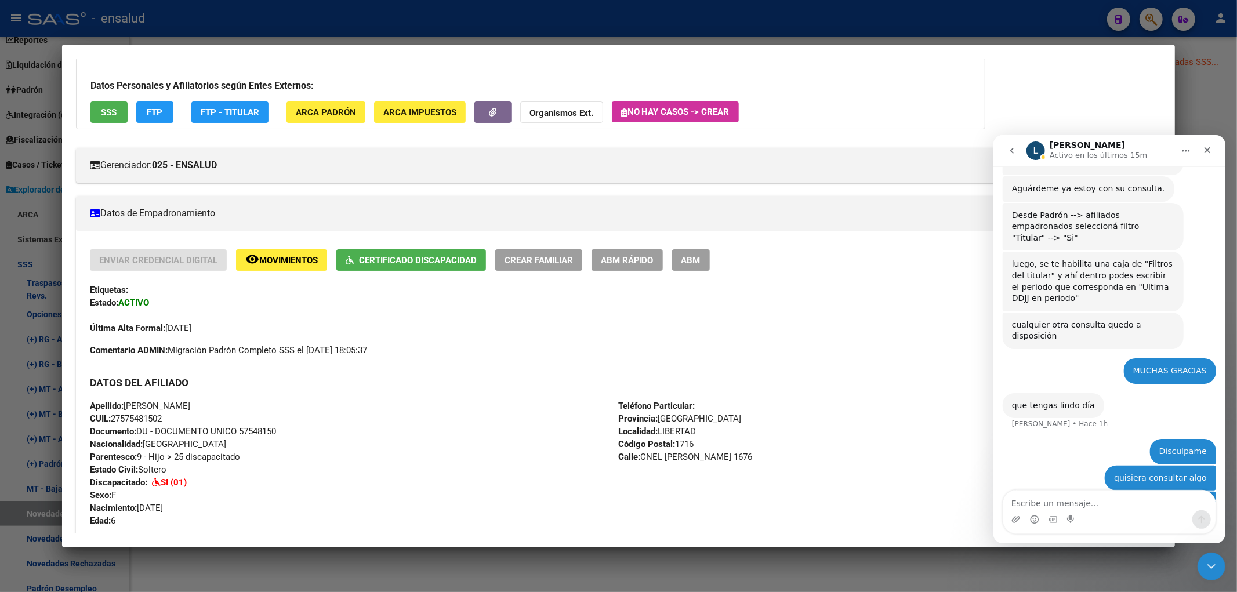
scroll to position [0, 0]
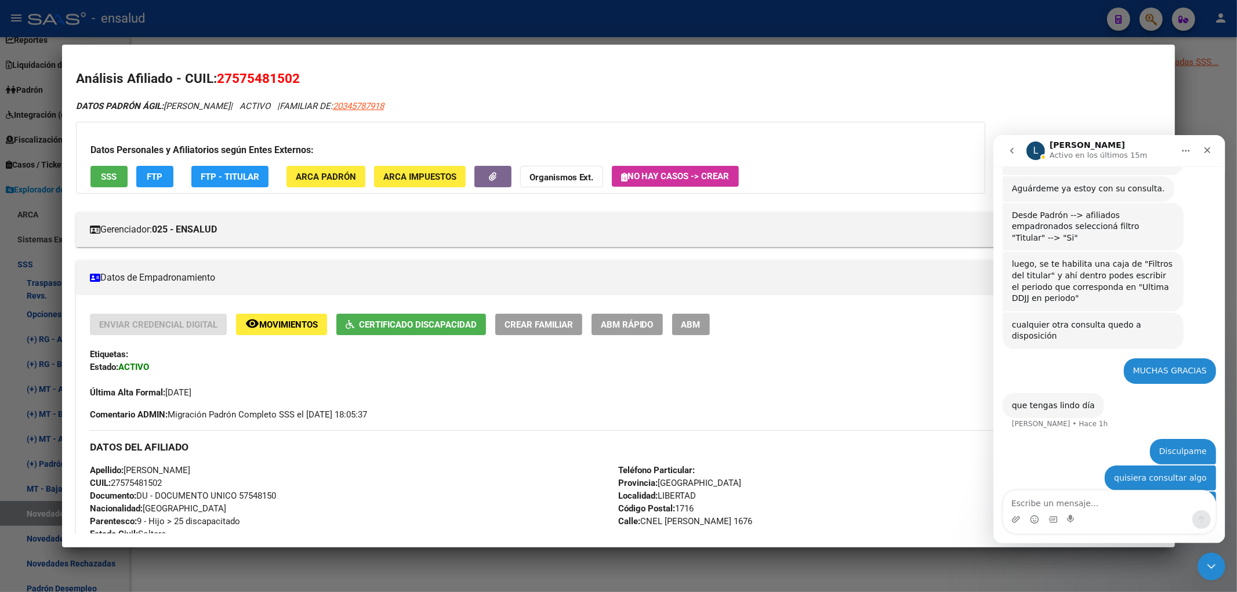
click at [280, 324] on span "Movimientos" at bounding box center [288, 325] width 59 height 10
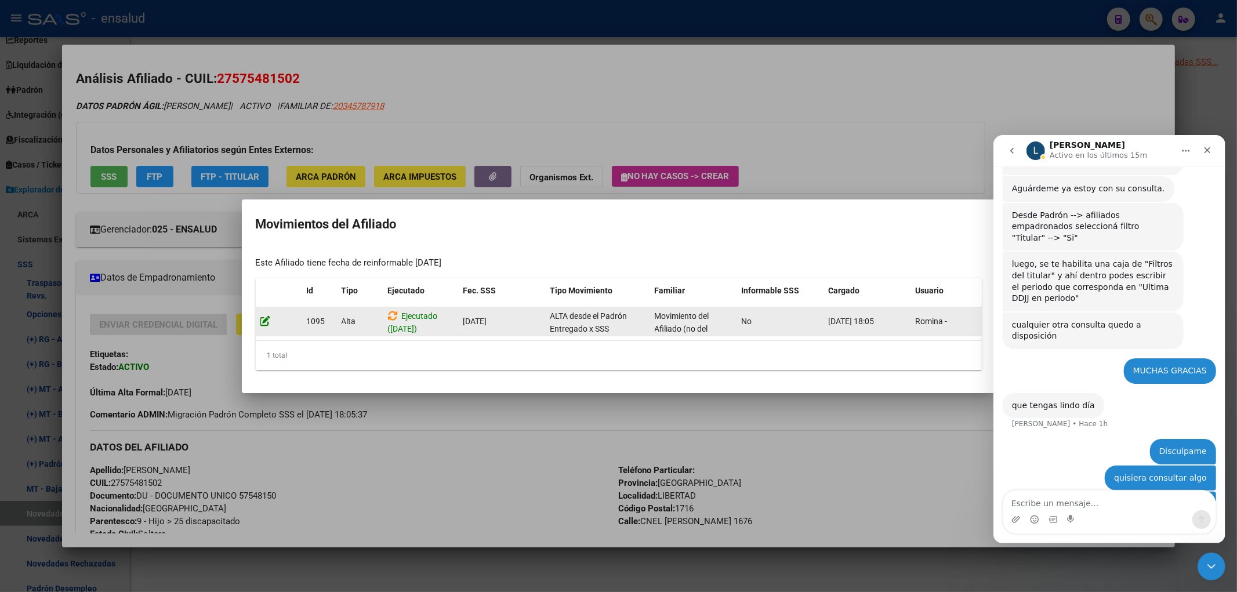
click at [269, 320] on icon at bounding box center [265, 321] width 10 height 11
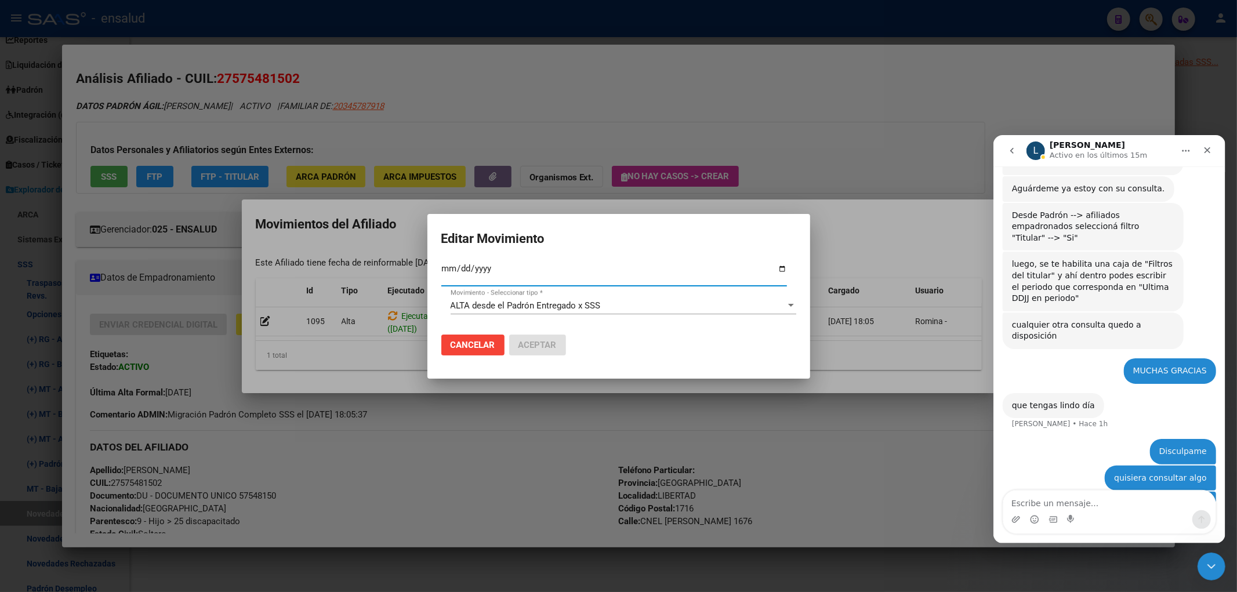
click at [686, 305] on div "ALTA desde el Padrón Entregado x SSS" at bounding box center [618, 305] width 335 height 10
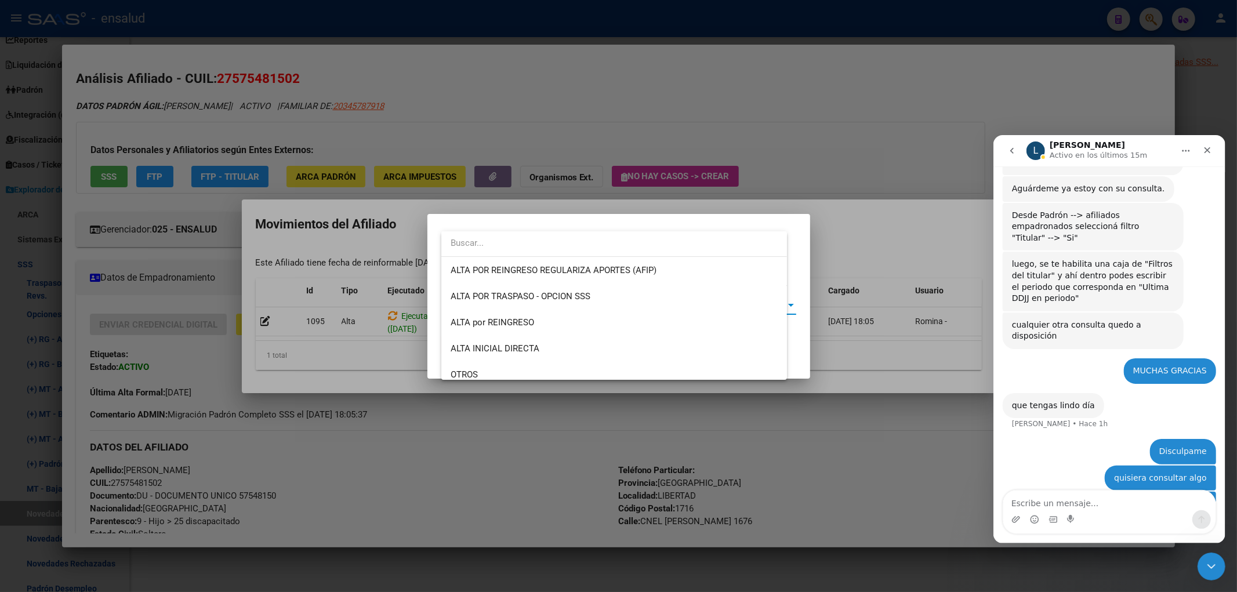
scroll to position [304, 0]
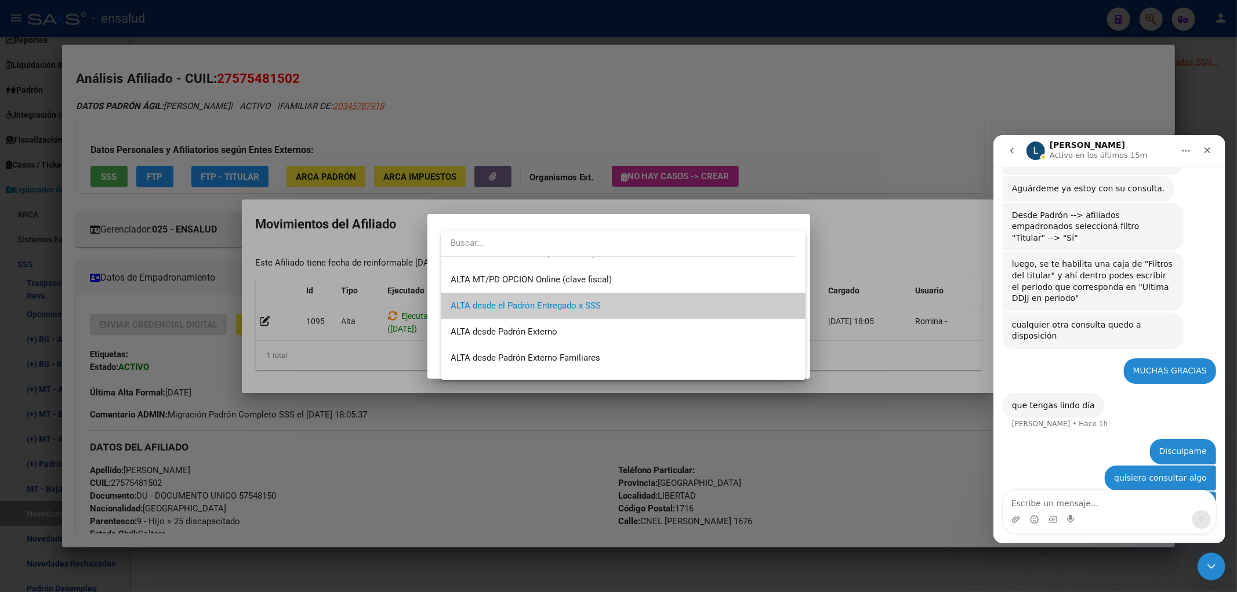
click at [686, 303] on span "ALTA desde el Padrón Entregado x SSS" at bounding box center [624, 306] width 346 height 26
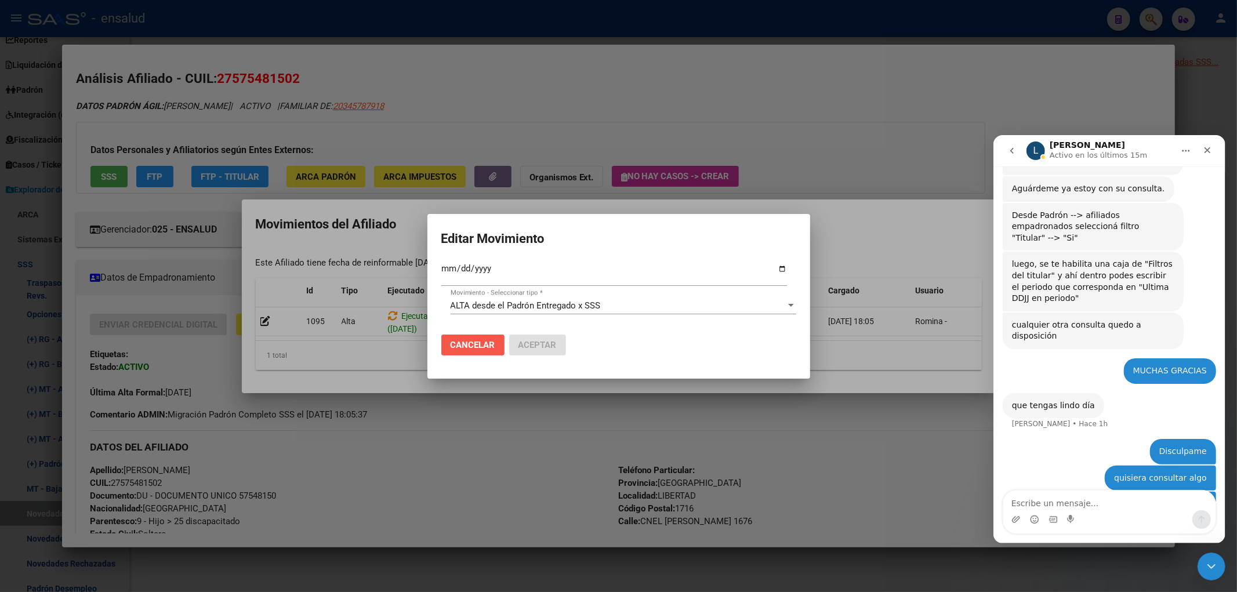
click at [488, 341] on span "Cancelar" at bounding box center [473, 345] width 45 height 10
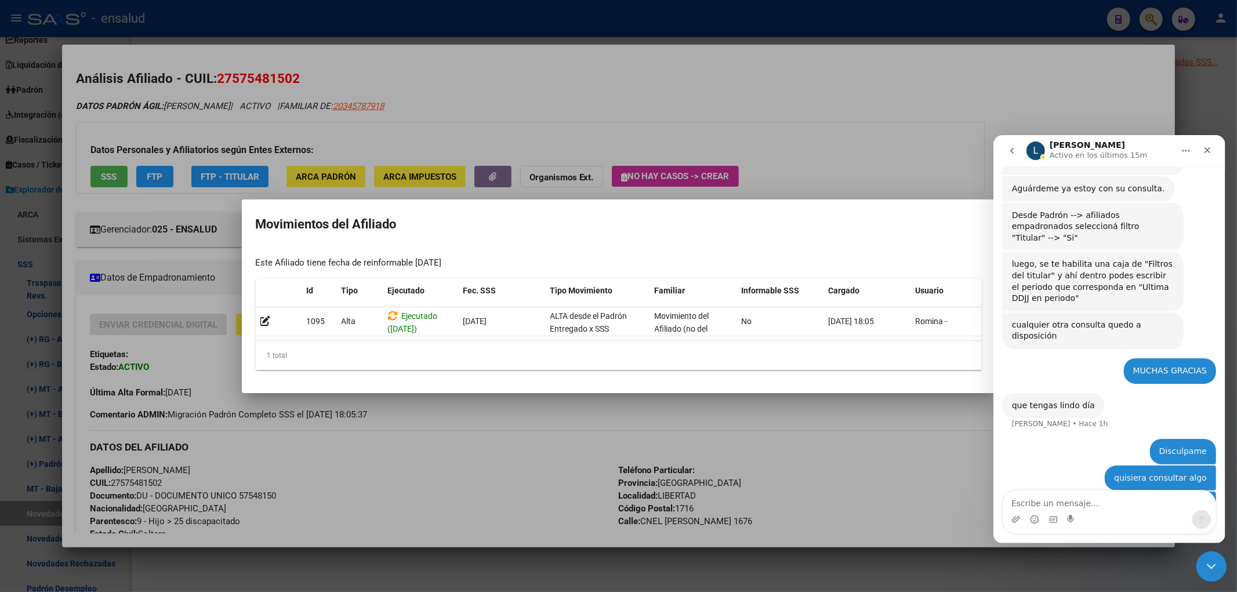
click at [1214, 565] on icon "Cerrar Intercom Messenger" at bounding box center [1210, 565] width 14 height 14
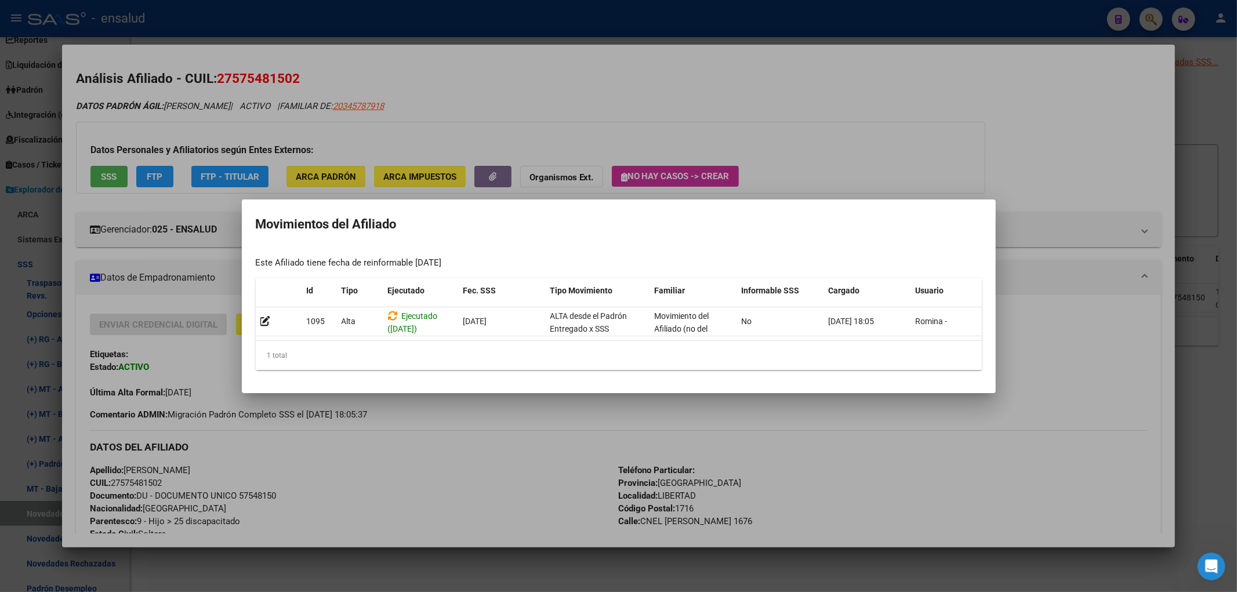
scroll to position [2593, 0]
click at [1037, 393] on div at bounding box center [618, 296] width 1237 height 592
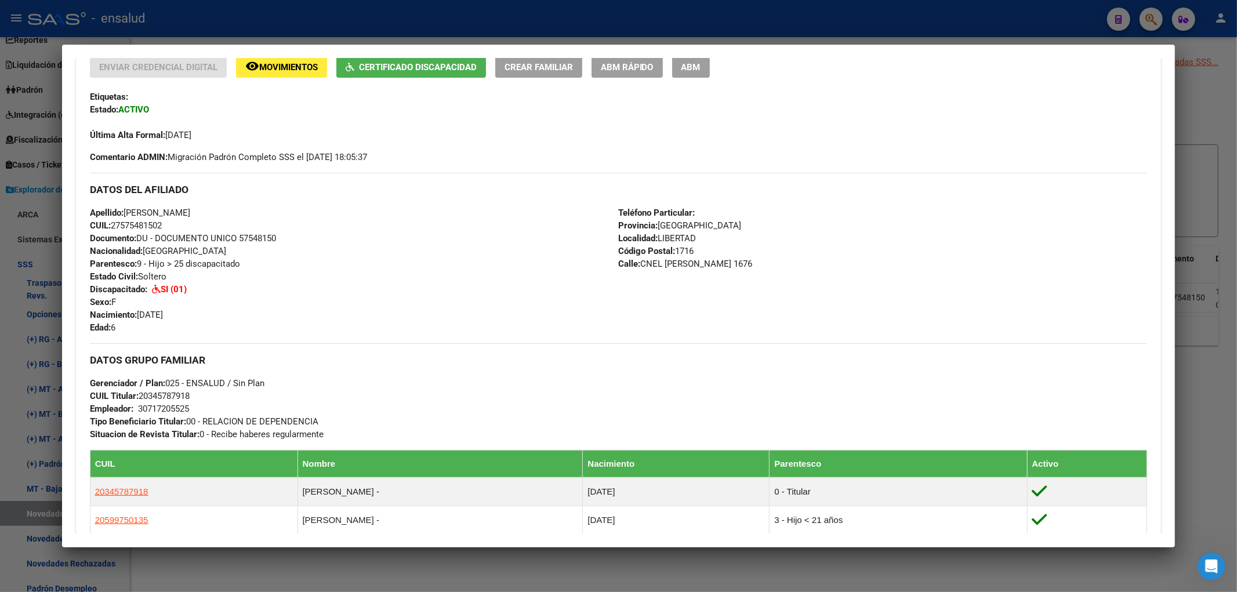
scroll to position [577, 0]
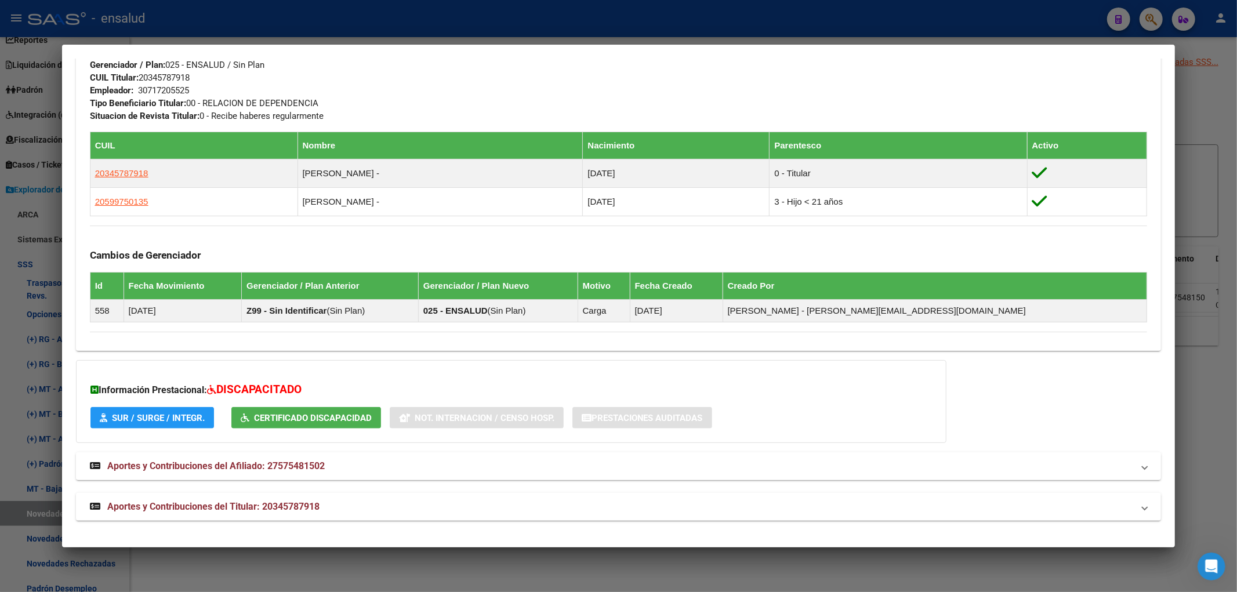
click at [294, 463] on span "Aportes y Contribuciones del Afiliado: 27575481502" at bounding box center [216, 466] width 218 height 11
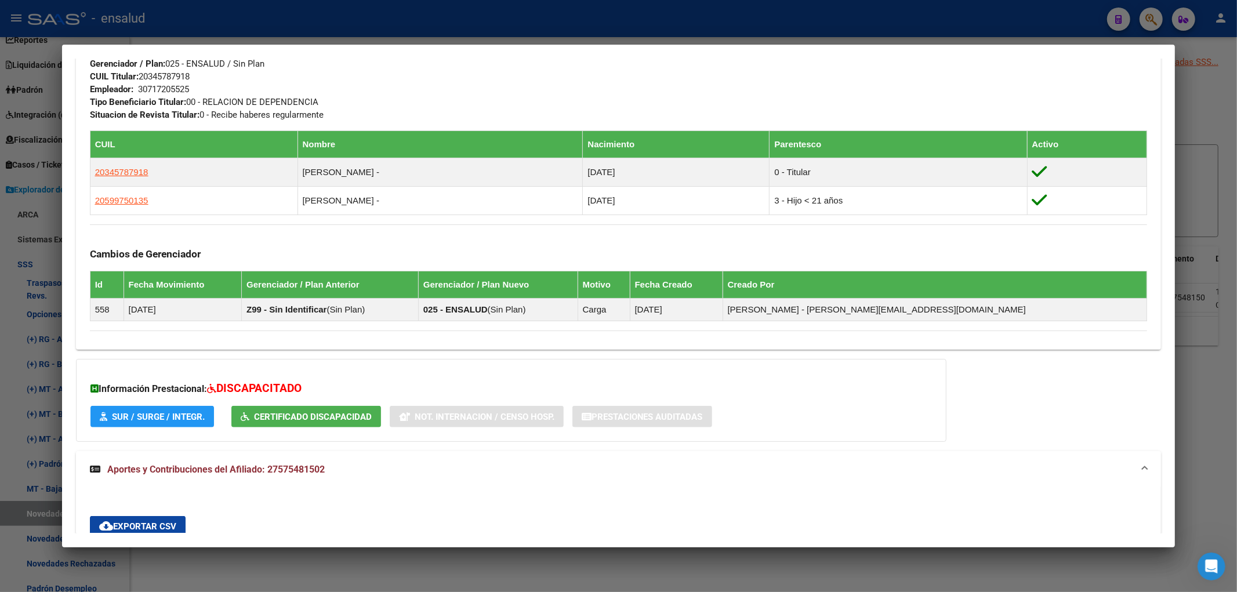
scroll to position [835, 0]
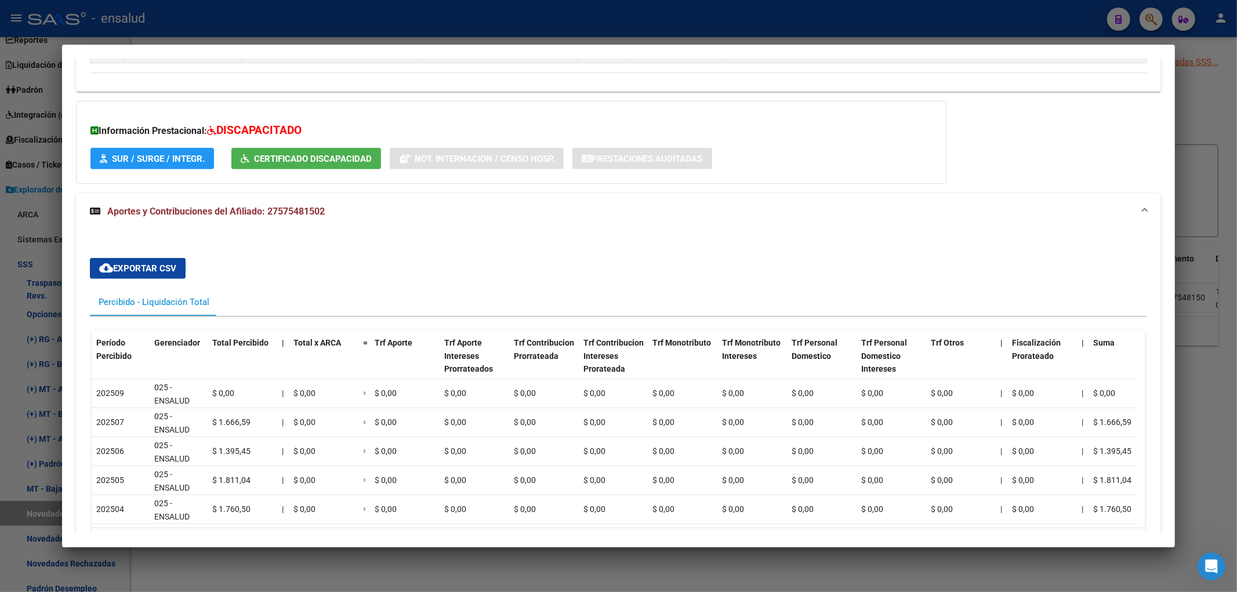
click at [169, 305] on div "Percibido - Liquidación Total" at bounding box center [154, 302] width 111 height 13
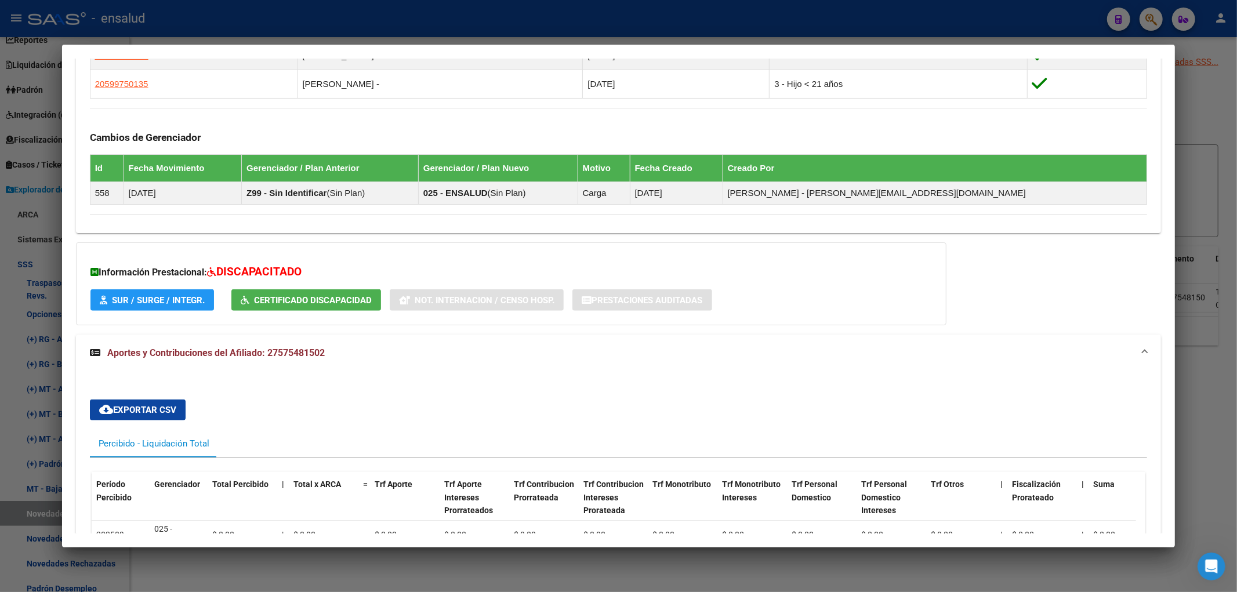
scroll to position [952, 0]
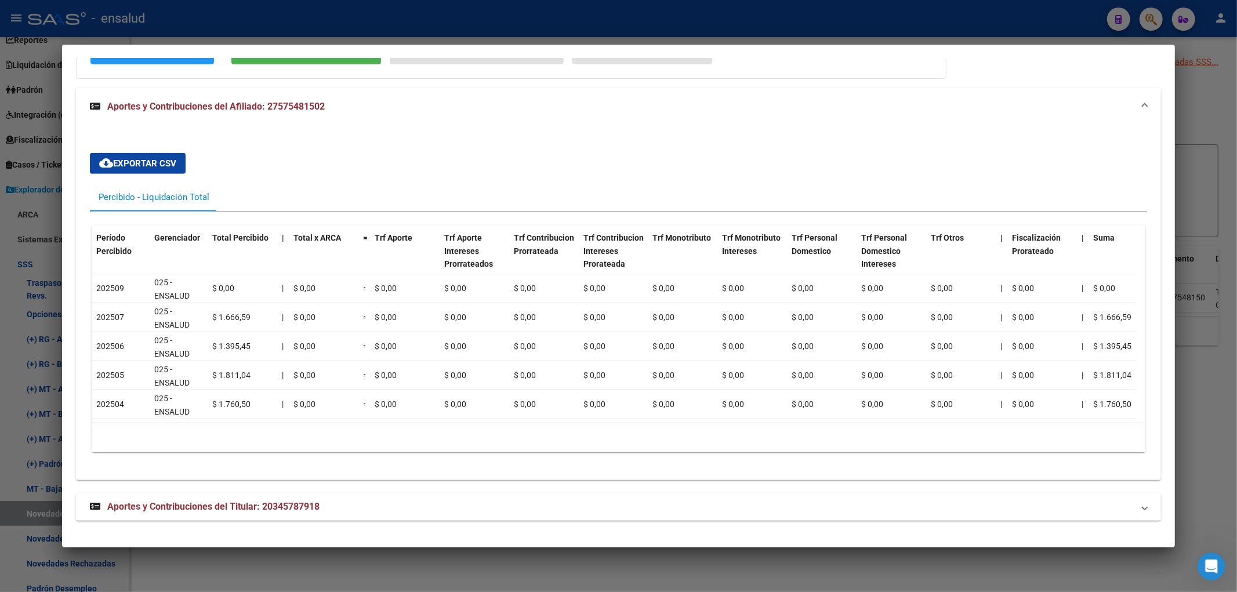
click at [1197, 144] on div at bounding box center [618, 296] width 1237 height 592
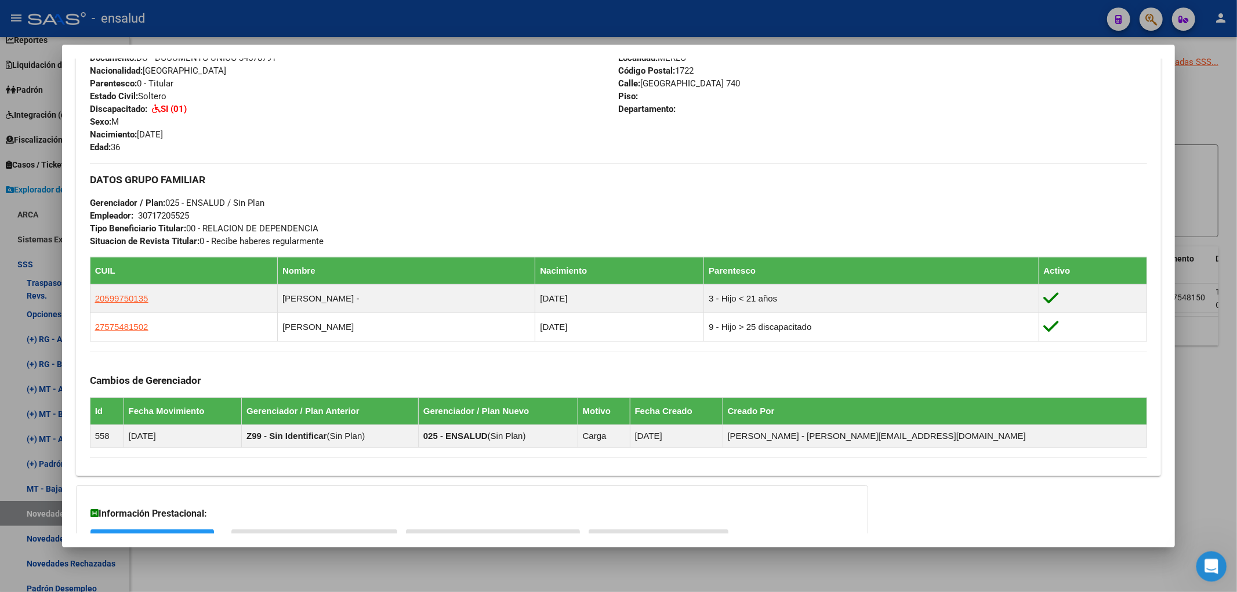
click at [1216, 574] on div "Abrir Intercom Messenger" at bounding box center [1210, 565] width 38 height 38
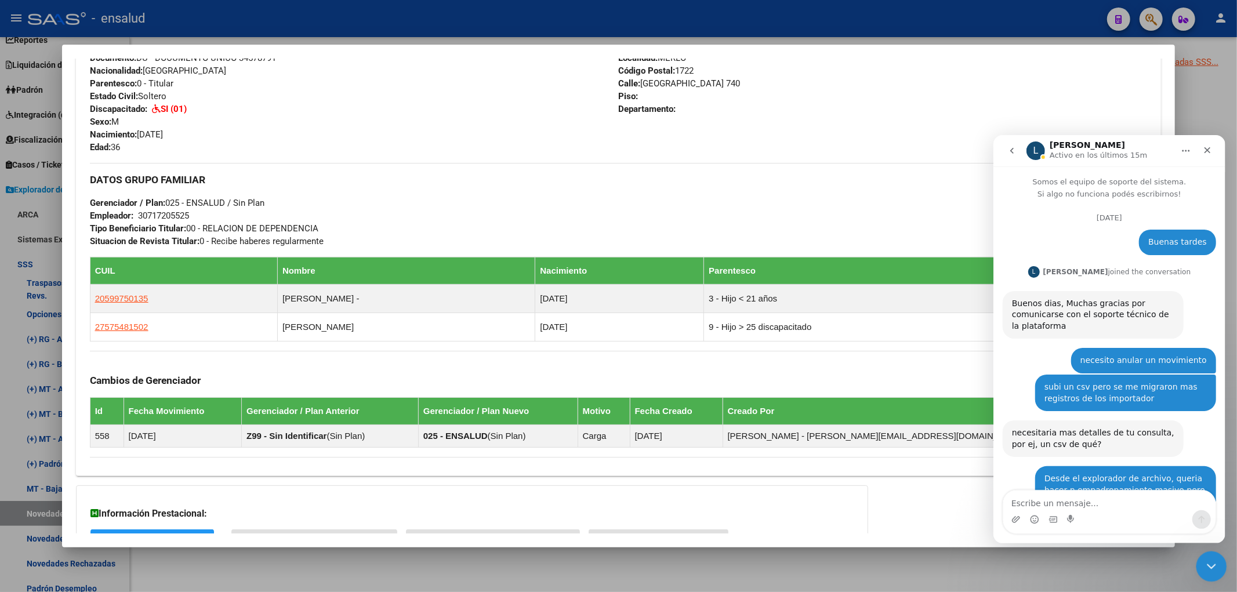
scroll to position [2593, 0]
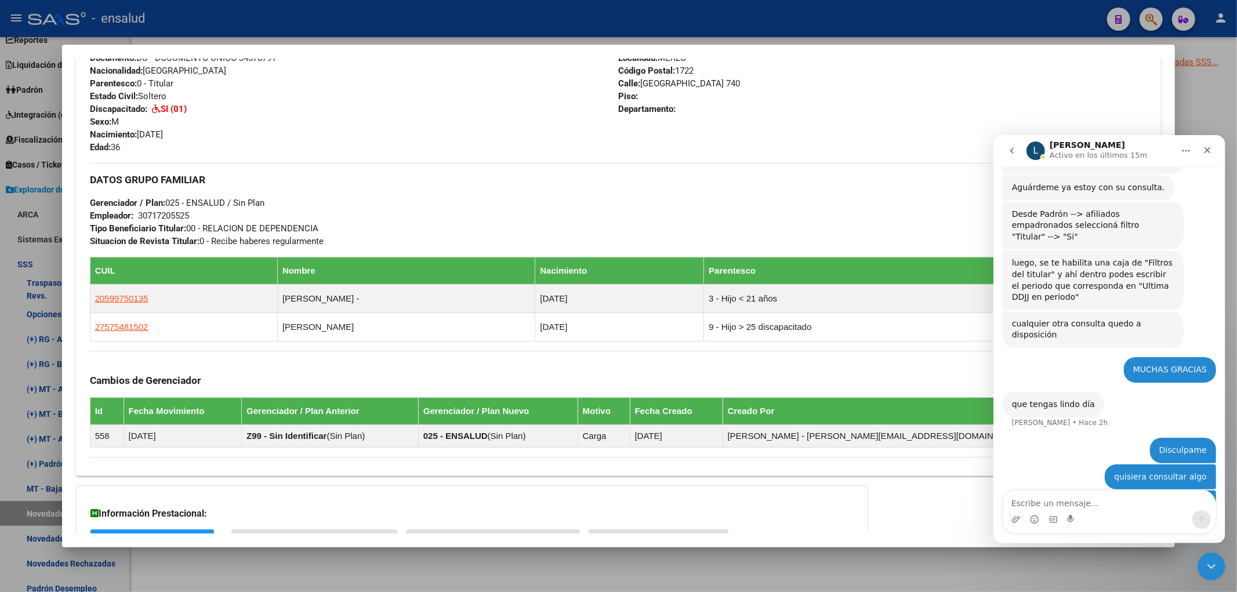
click at [715, 566] on div at bounding box center [618, 296] width 1237 height 592
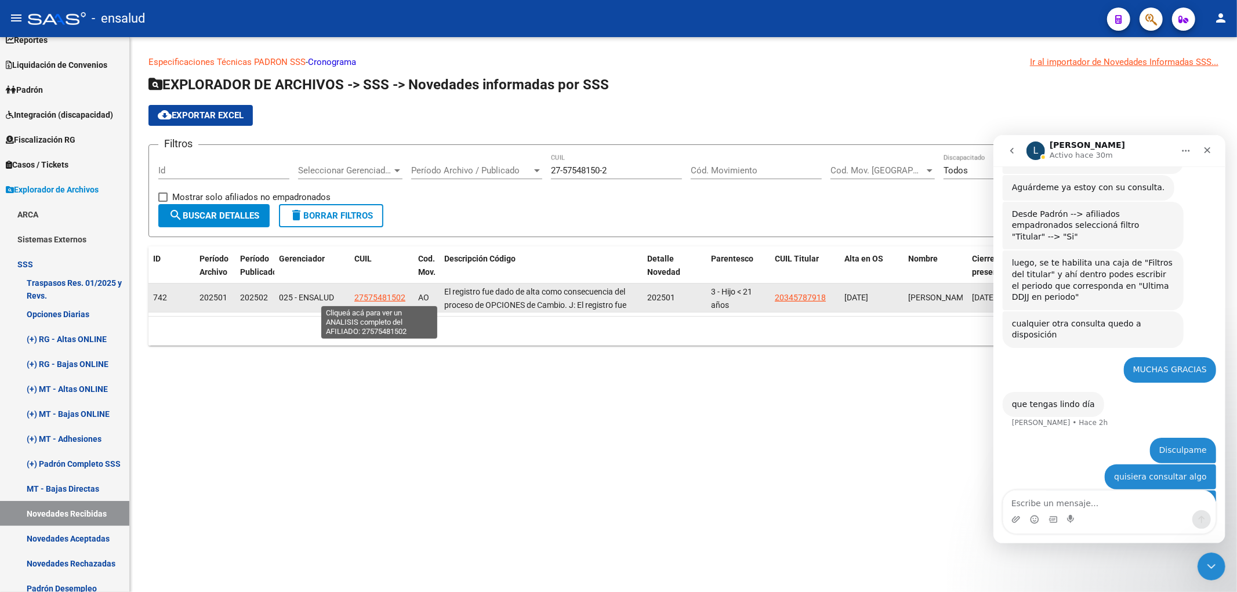
click at [393, 298] on span "27575481502" at bounding box center [379, 297] width 51 height 9
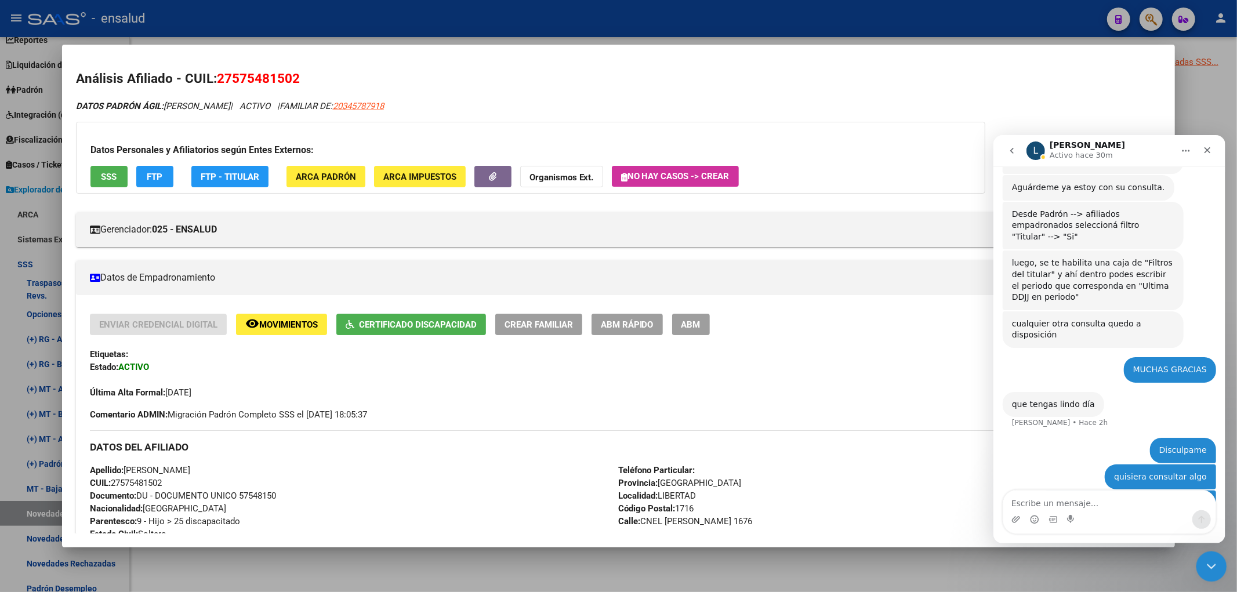
click at [1209, 566] on icon "Cerrar Intercom Messenger" at bounding box center [1210, 565] width 14 height 14
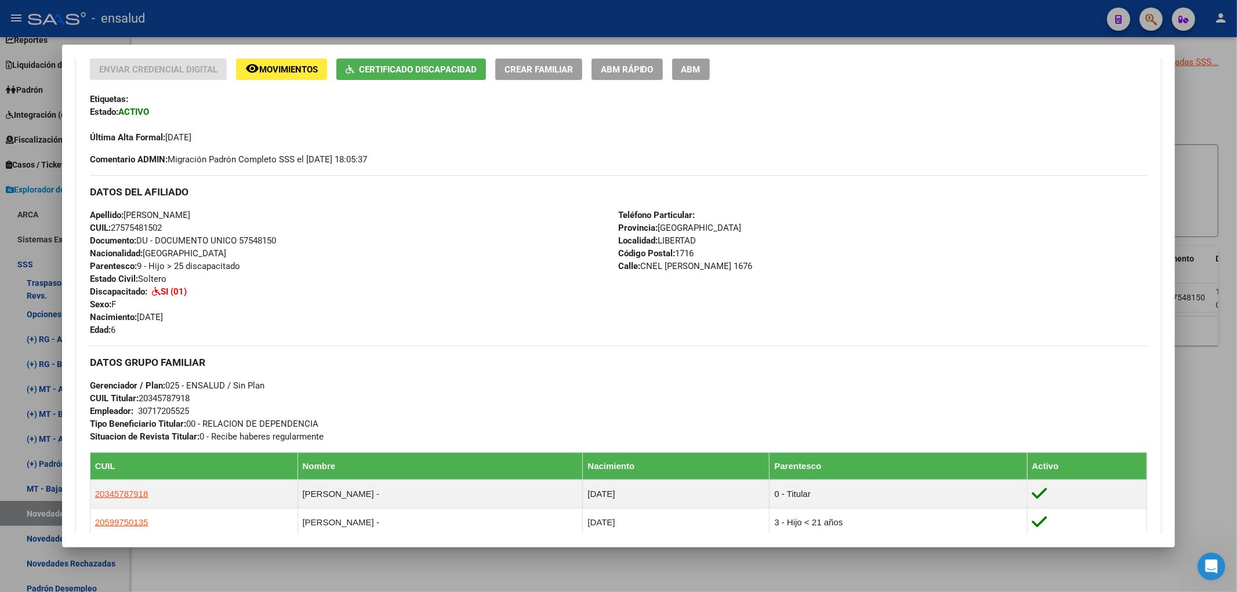
scroll to position [0, 0]
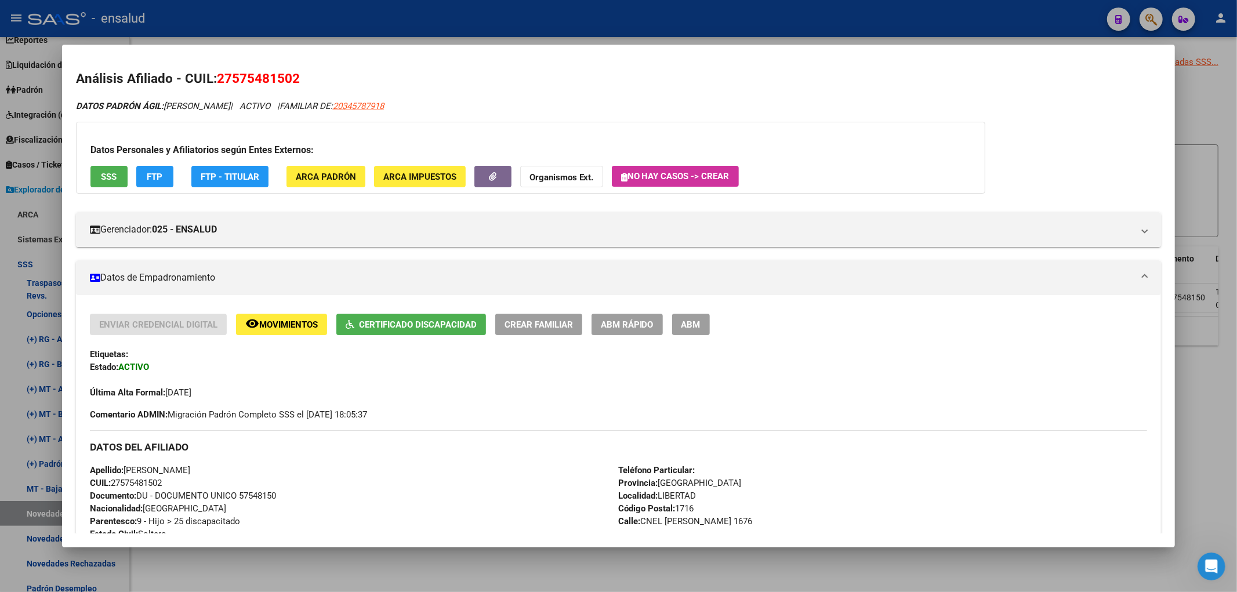
click at [625, 331] on button "ABM Rápido" at bounding box center [627, 324] width 71 height 21
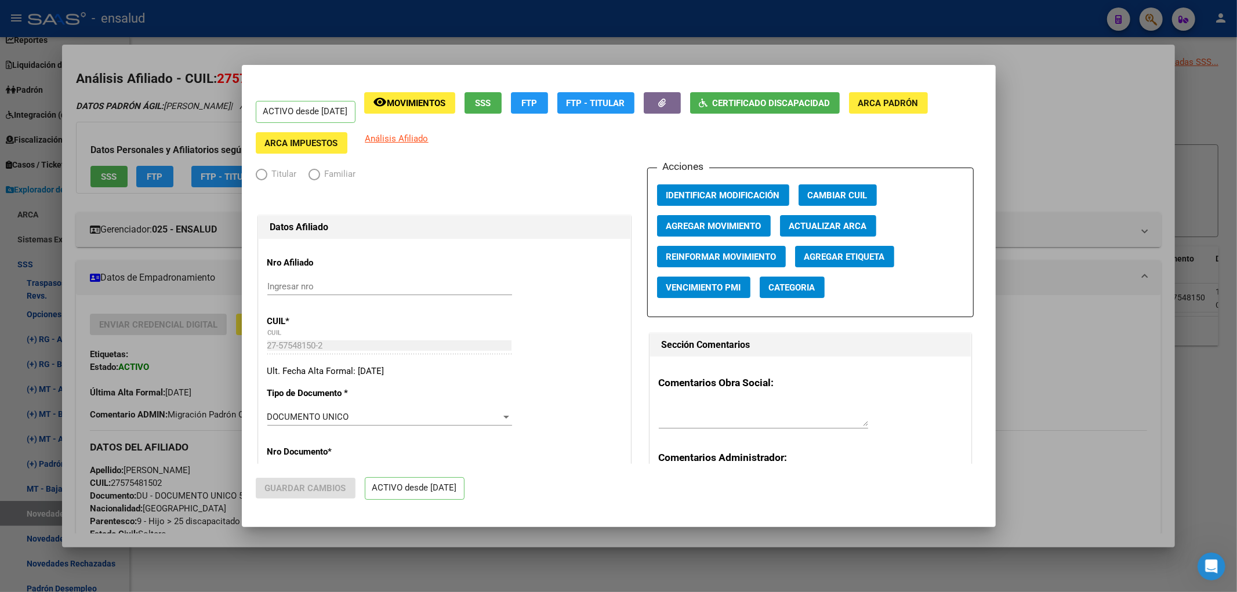
radio input "true"
type input "30-71720552-5"
click at [1170, 473] on div at bounding box center [618, 296] width 1237 height 592
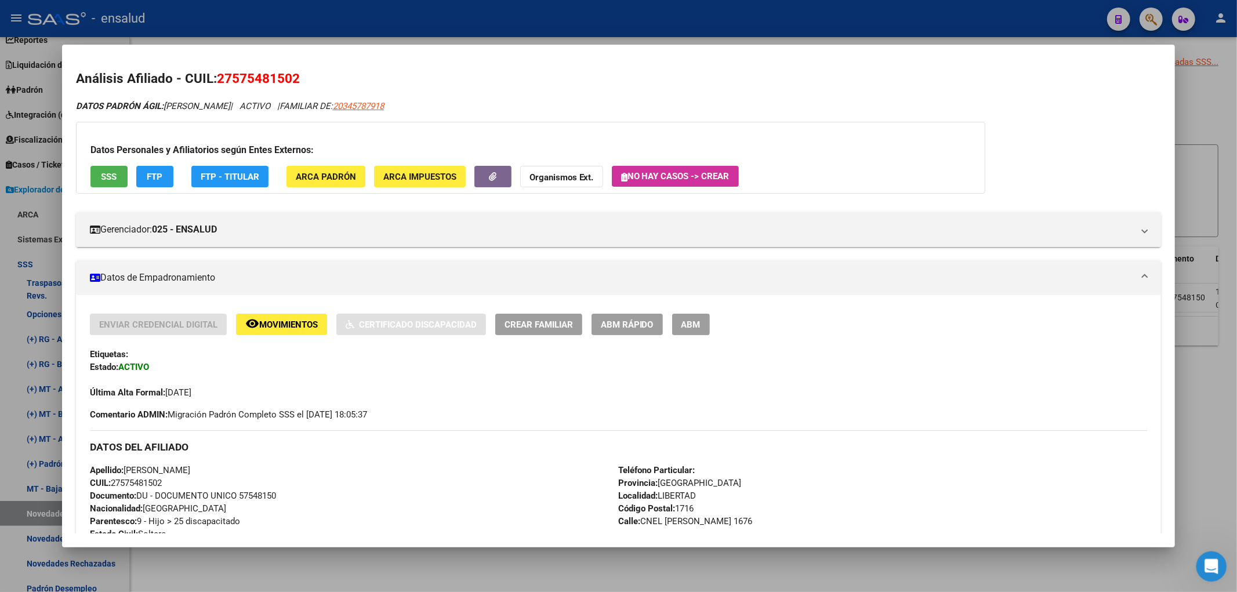
click at [1215, 562] on icon "Abrir Intercom Messenger" at bounding box center [1210, 565] width 19 height 19
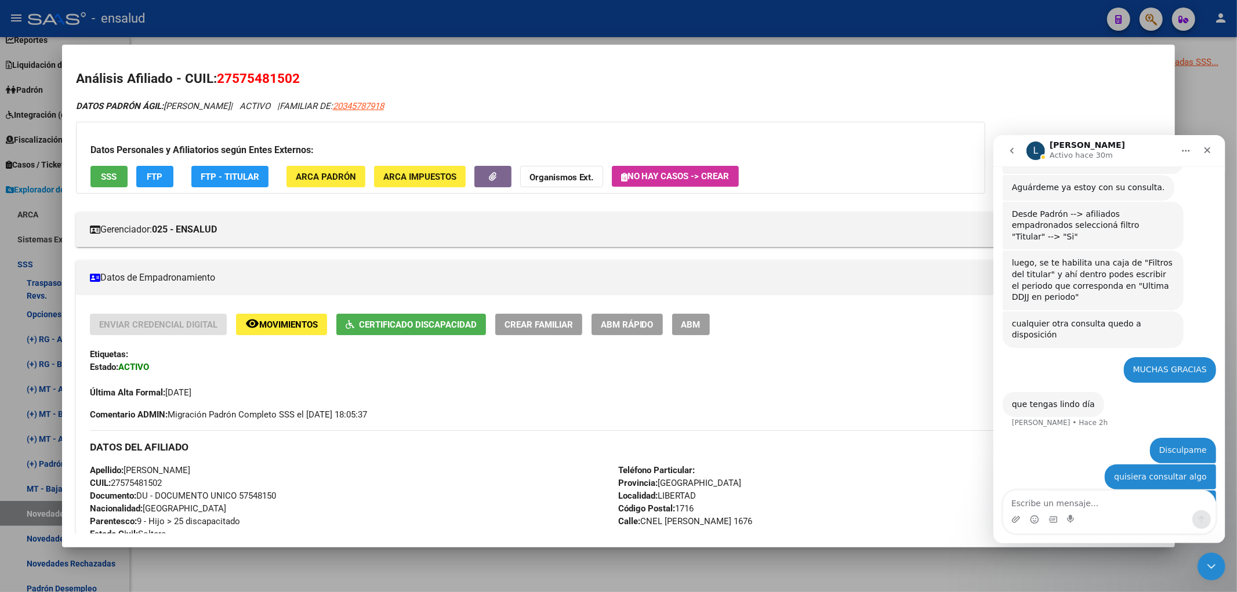
scroll to position [2592, 0]
click at [1227, 120] on div at bounding box center [618, 296] width 1237 height 592
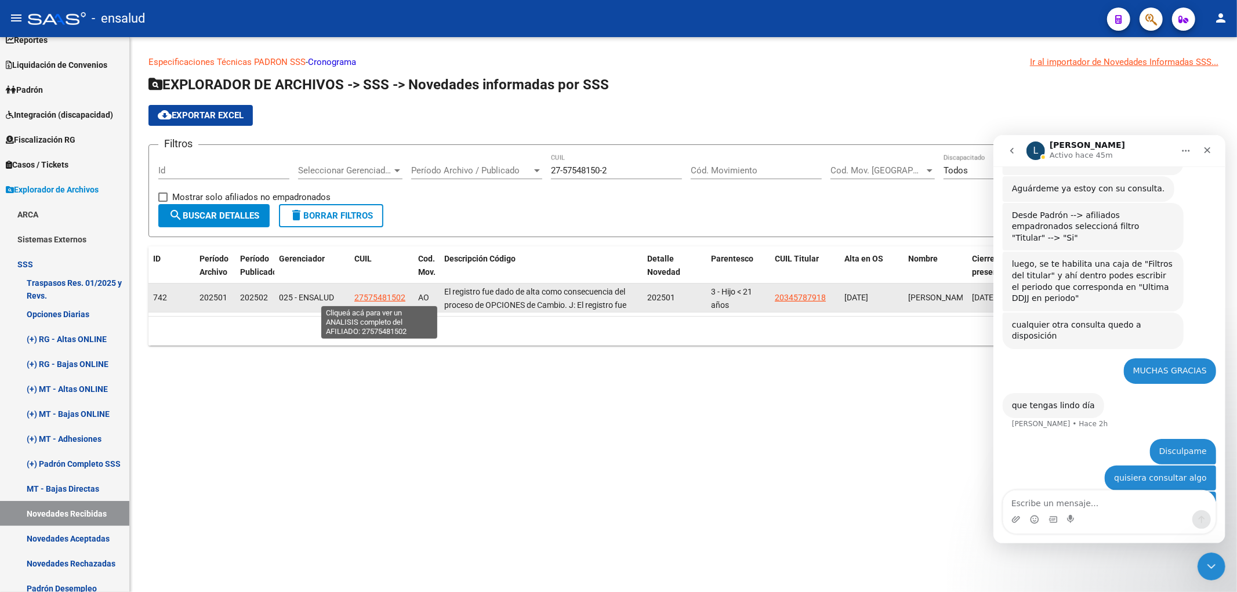
click at [386, 300] on span "27575481502" at bounding box center [379, 297] width 51 height 9
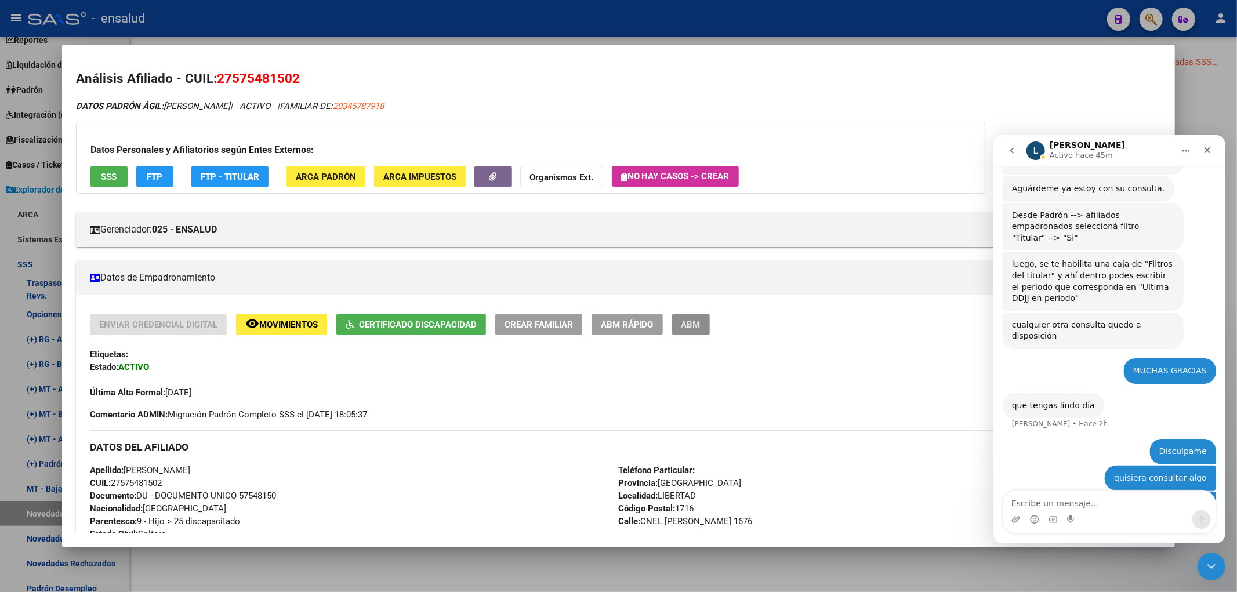
click at [700, 332] on button "ABM" at bounding box center [691, 324] width 38 height 21
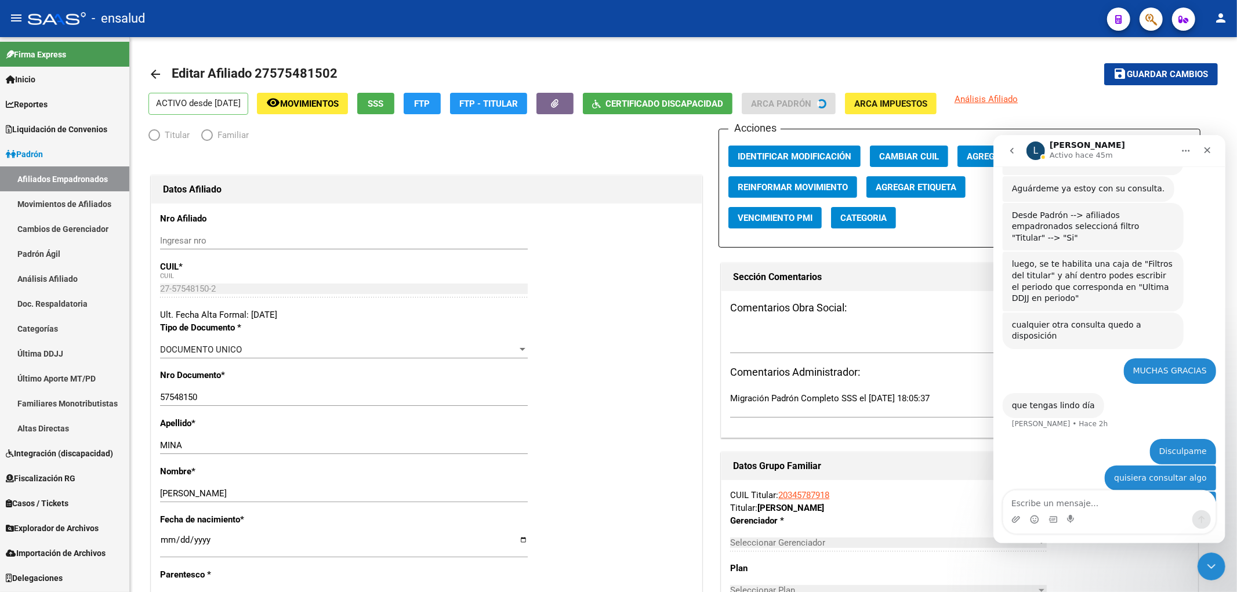
radio input "true"
type input "30-71720552-5"
click at [1215, 569] on icon "Cerrar Intercom Messenger" at bounding box center [1210, 565] width 14 height 14
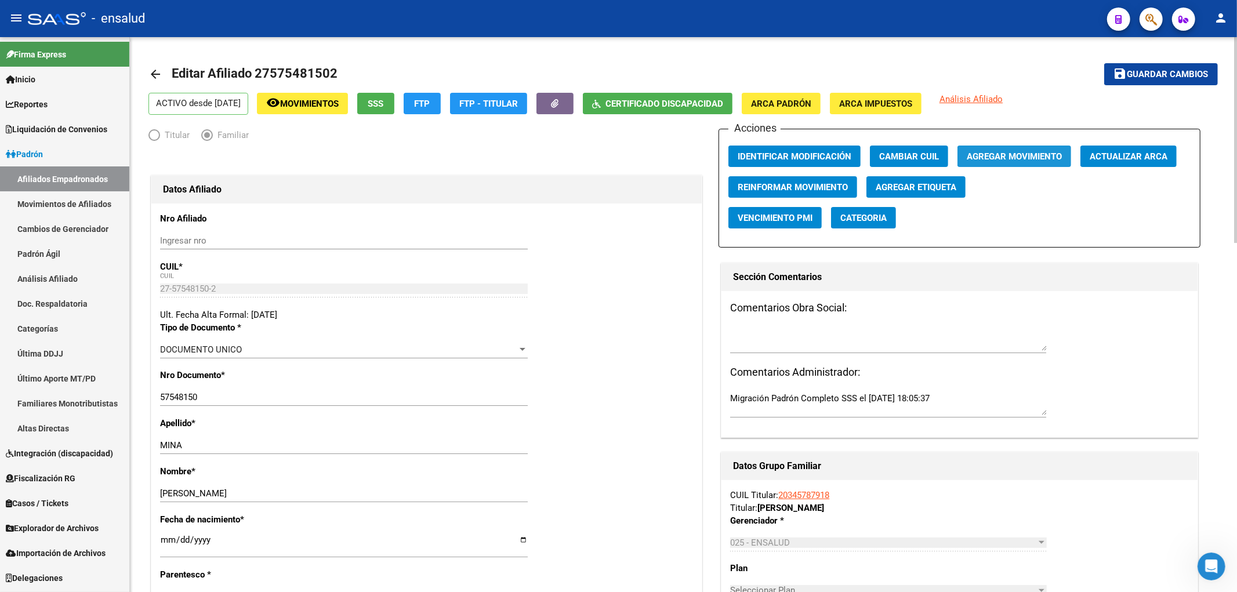
click at [1024, 157] on span "Agregar Movimiento" at bounding box center [1014, 156] width 95 height 10
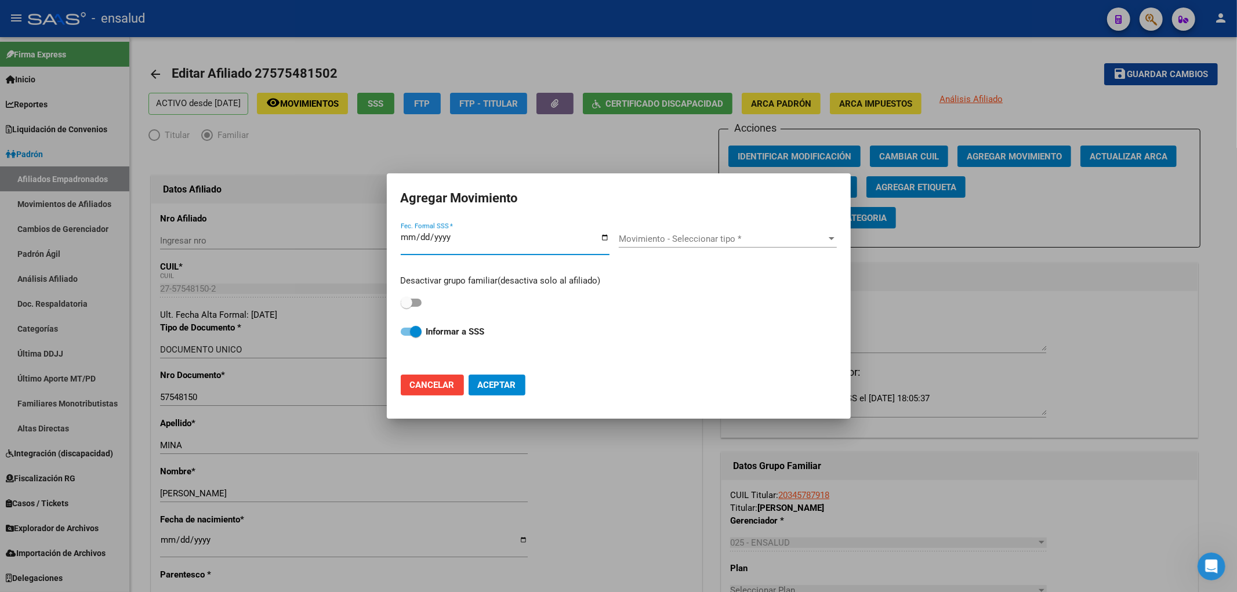
click at [781, 233] on div "Movimiento - Seleccionar tipo * Movimiento - Seleccionar tipo *" at bounding box center [728, 238] width 218 height 17
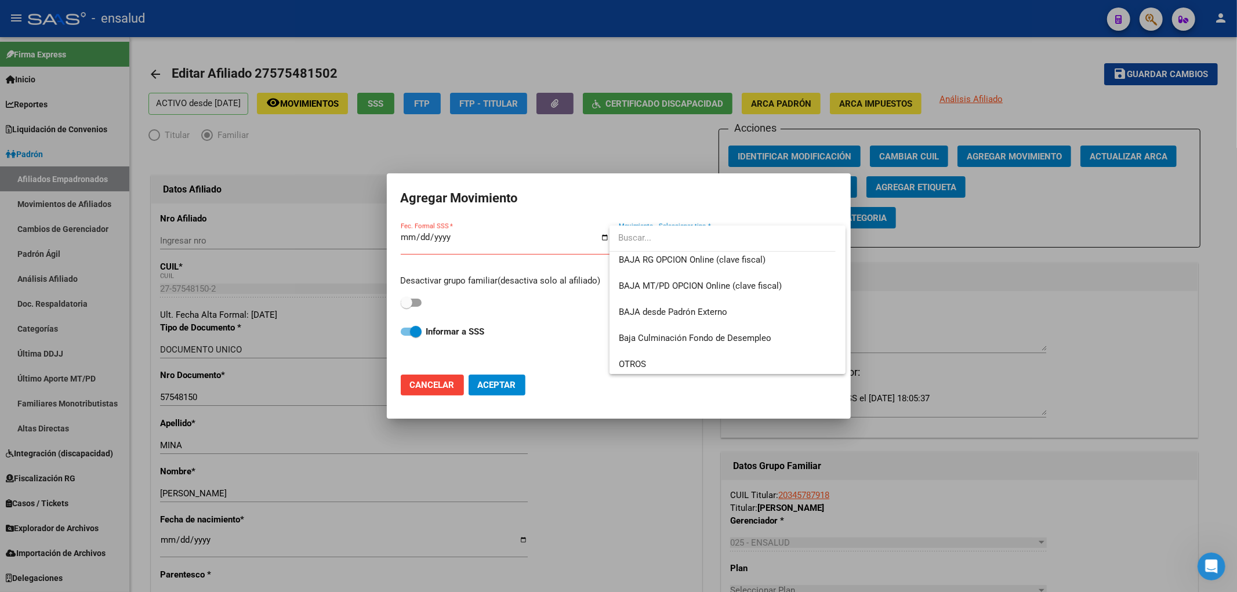
scroll to position [736, 0]
click at [414, 385] on div at bounding box center [618, 296] width 1237 height 592
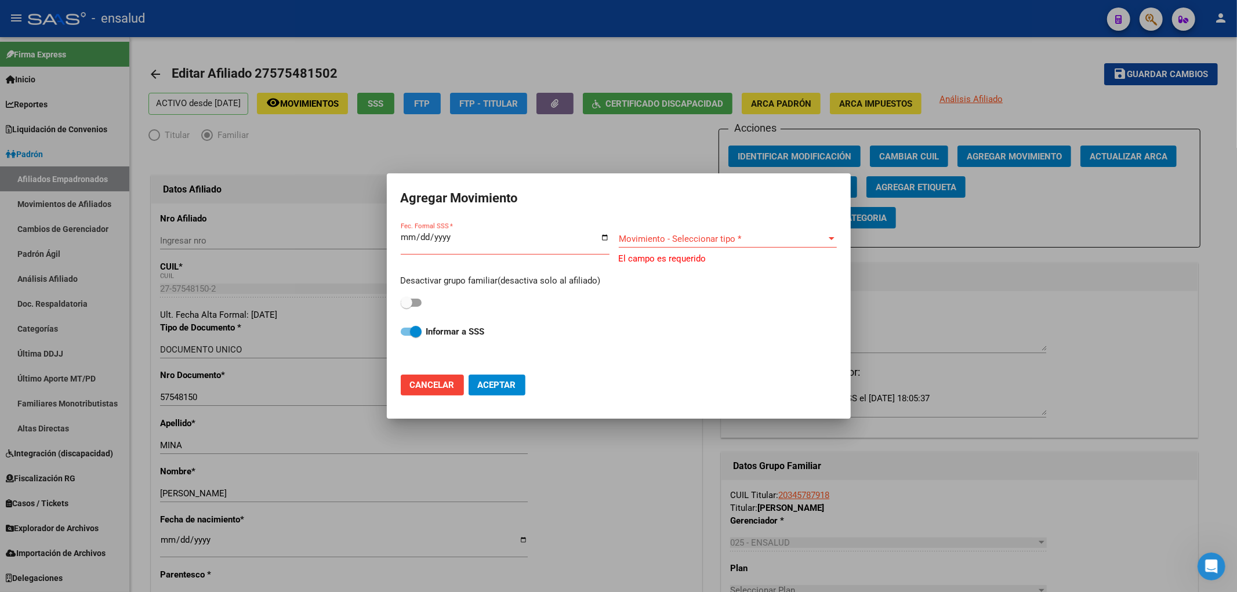
click at [414, 385] on span "Cancelar" at bounding box center [432, 385] width 45 height 10
checkbox input "false"
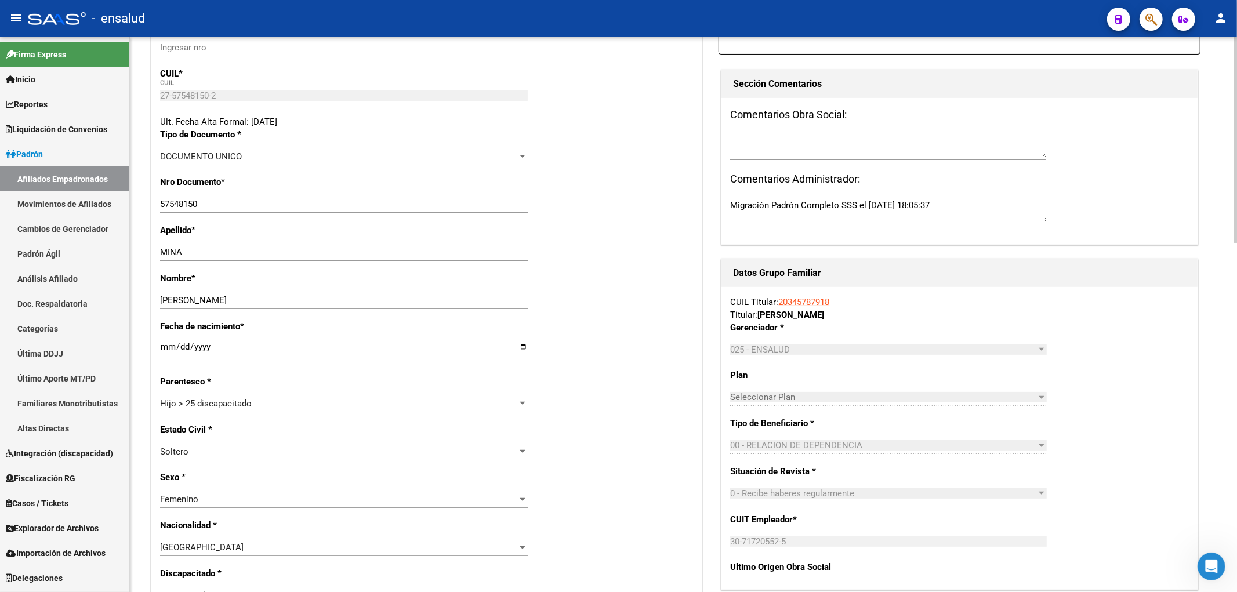
scroll to position [0, 0]
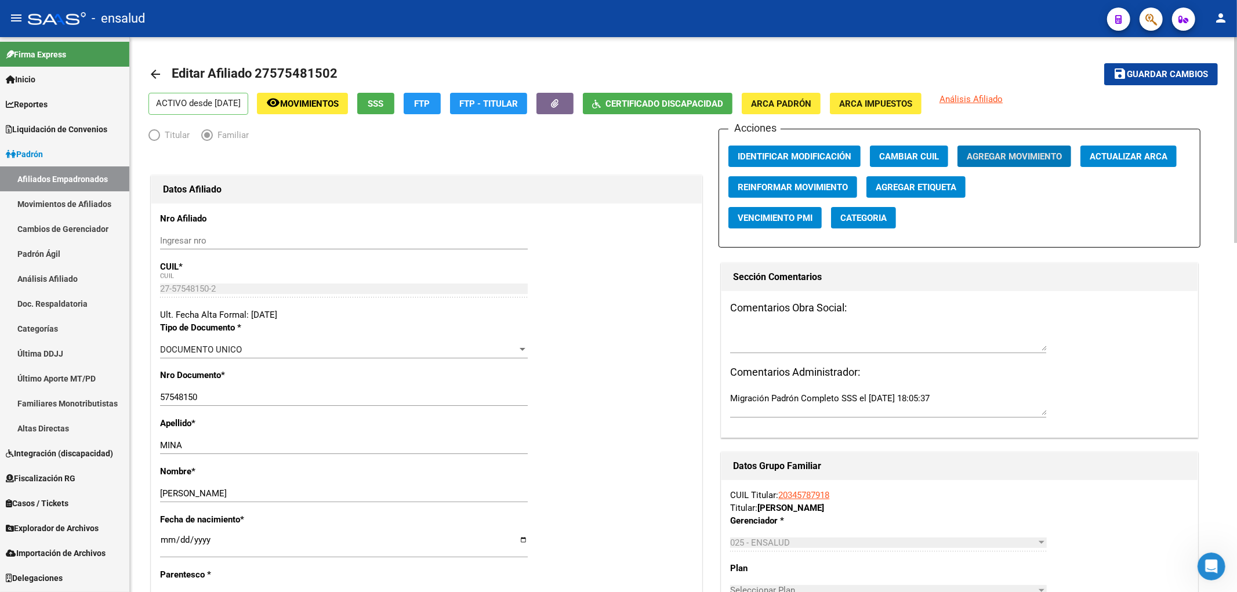
click at [1020, 209] on div "Acciones Identificar Modificación Cambiar CUIL Agregar Movimiento Actualizar AR…" at bounding box center [959, 188] width 481 height 119
click at [1208, 561] on icon "Abrir Intercom Messenger" at bounding box center [1210, 565] width 19 height 19
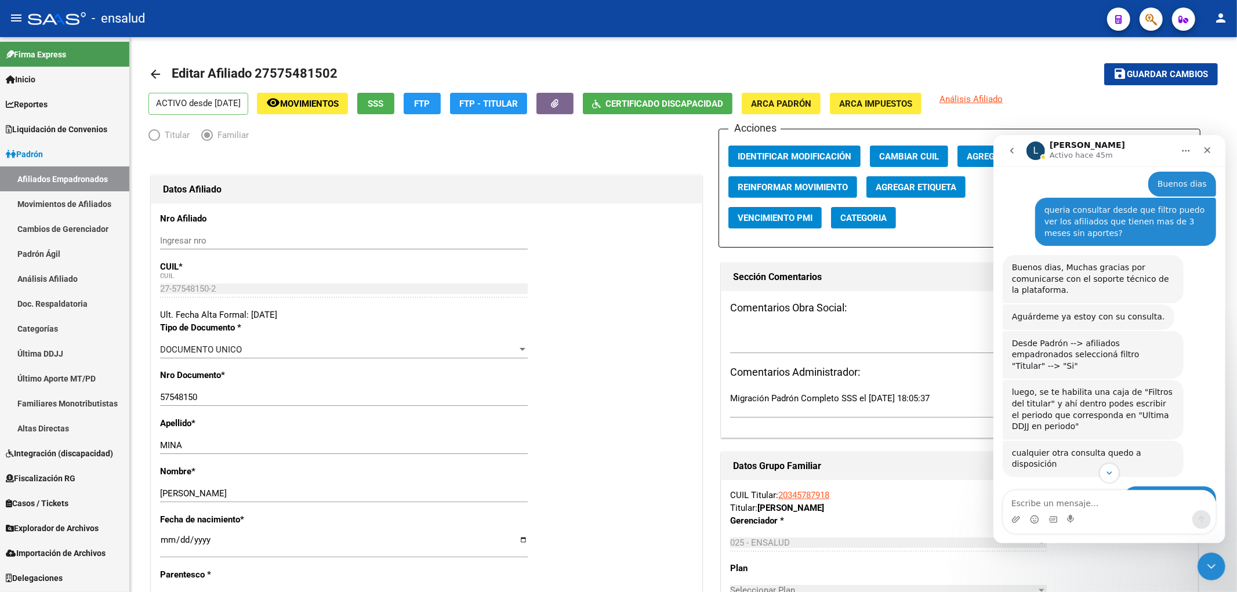
scroll to position [2592, 0]
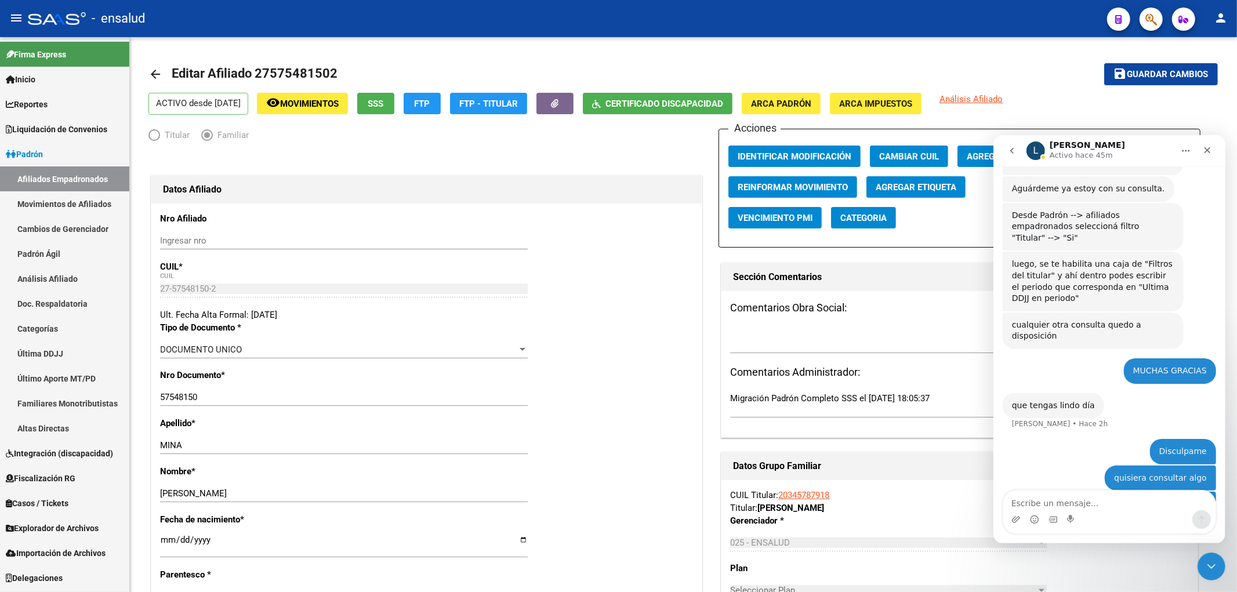
click at [1071, 497] on textarea "Escribe un mensaje..." at bounding box center [1109, 500] width 212 height 20
click at [883, 212] on span "Categoria" at bounding box center [864, 217] width 46 height 10
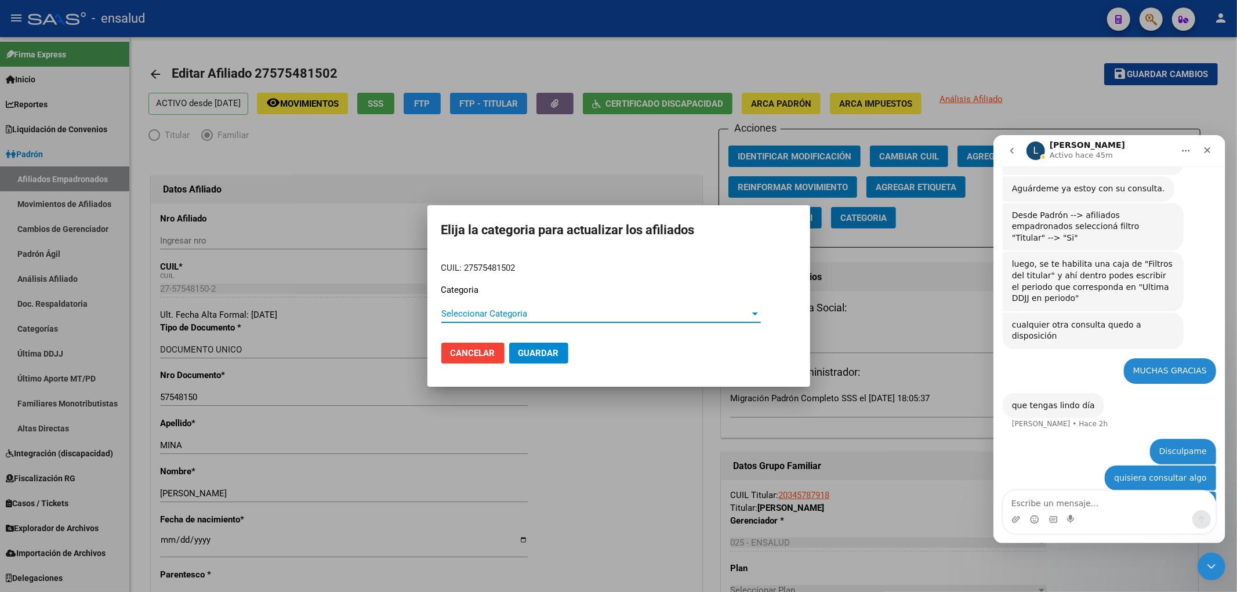
click at [697, 317] on span "Seleccionar Categoria" at bounding box center [595, 314] width 309 height 10
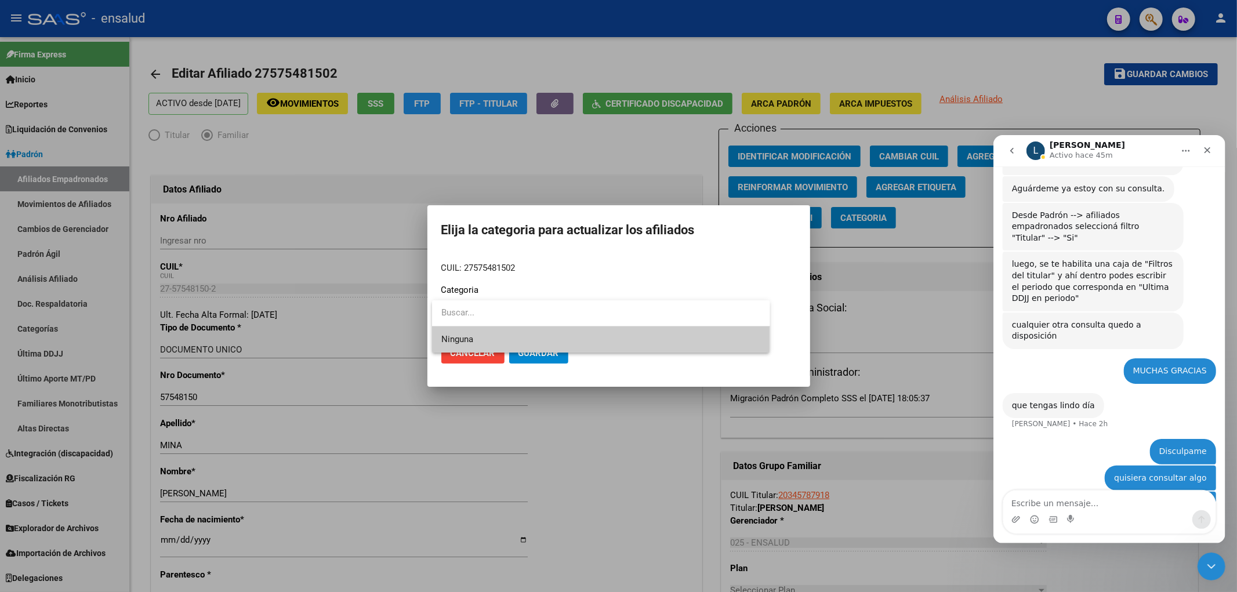
click at [697, 317] on input "dropdown search" at bounding box center [601, 313] width 338 height 26
click at [754, 283] on div at bounding box center [618, 296] width 1237 height 592
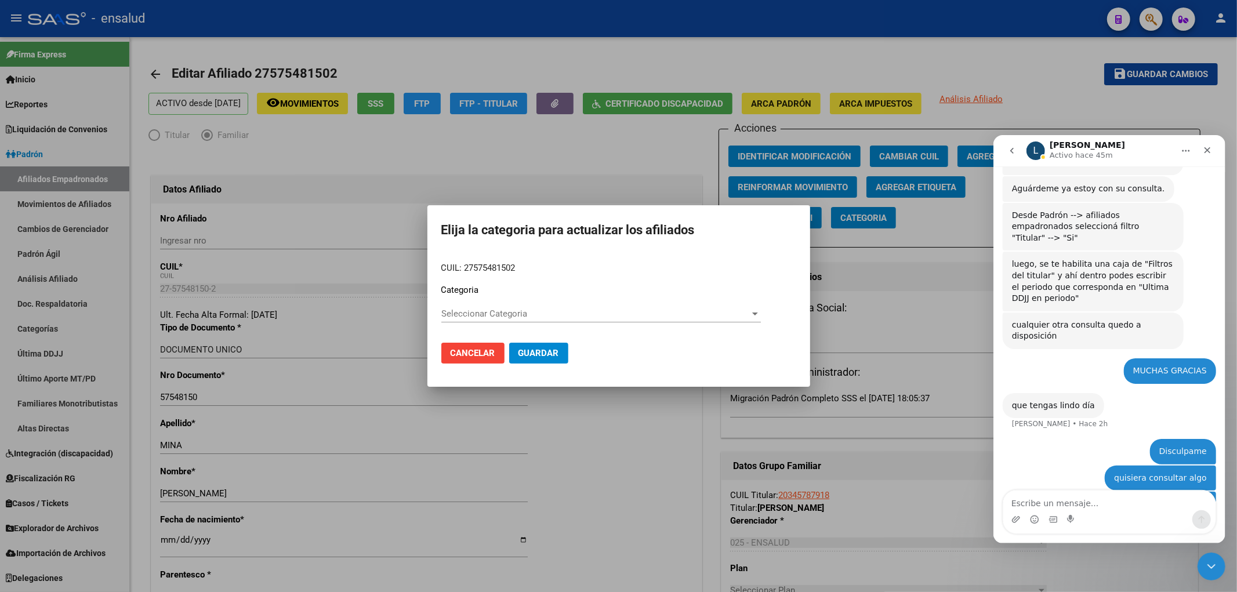
click at [762, 314] on app-drop-down-list "Categoria Seleccionar Categoria Seleccionar Categoria" at bounding box center [618, 302] width 355 height 36
click at [753, 313] on div at bounding box center [755, 314] width 6 height 3
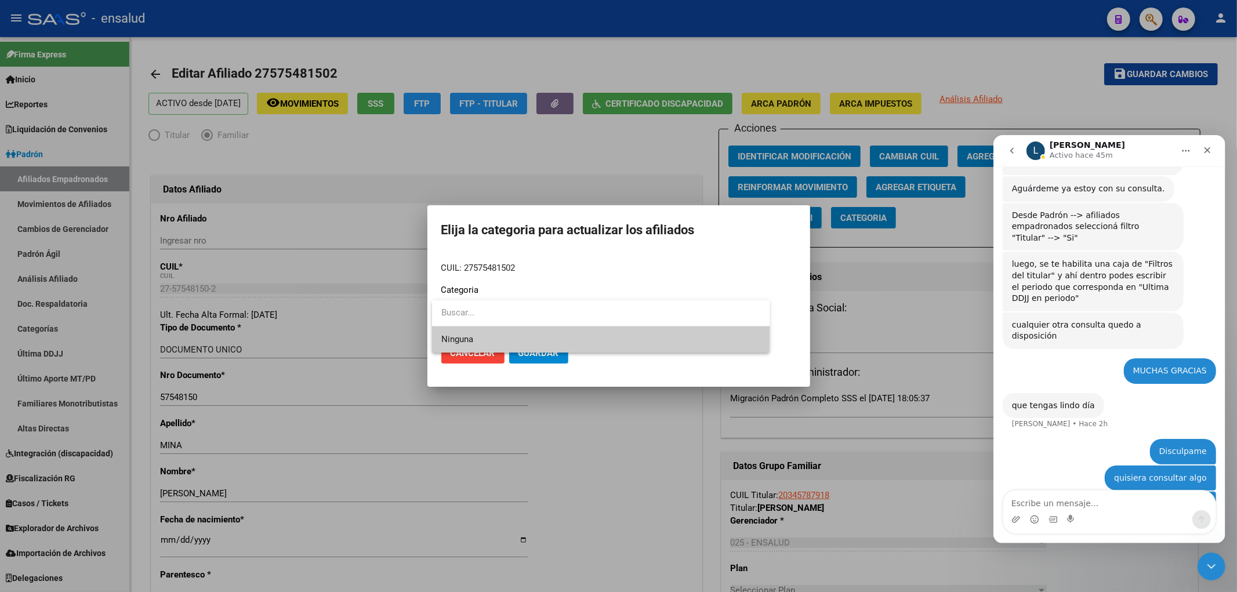
type input "c"
type input "h"
click at [479, 354] on div at bounding box center [618, 296] width 1237 height 592
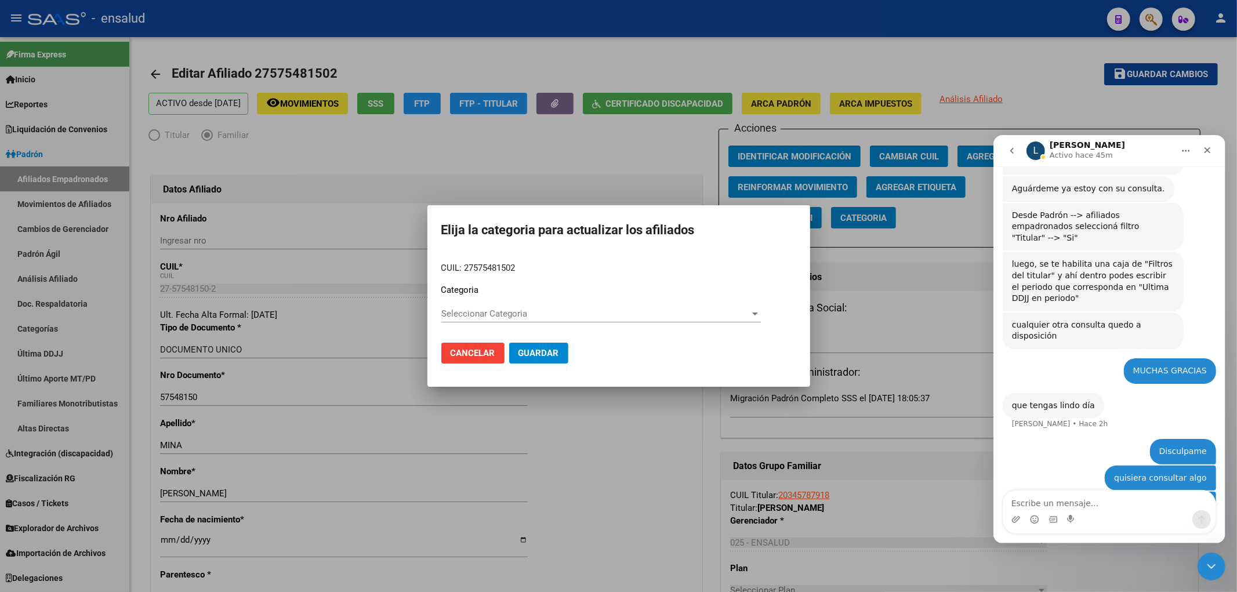
click at [480, 356] on span "Cancelar" at bounding box center [473, 353] width 45 height 10
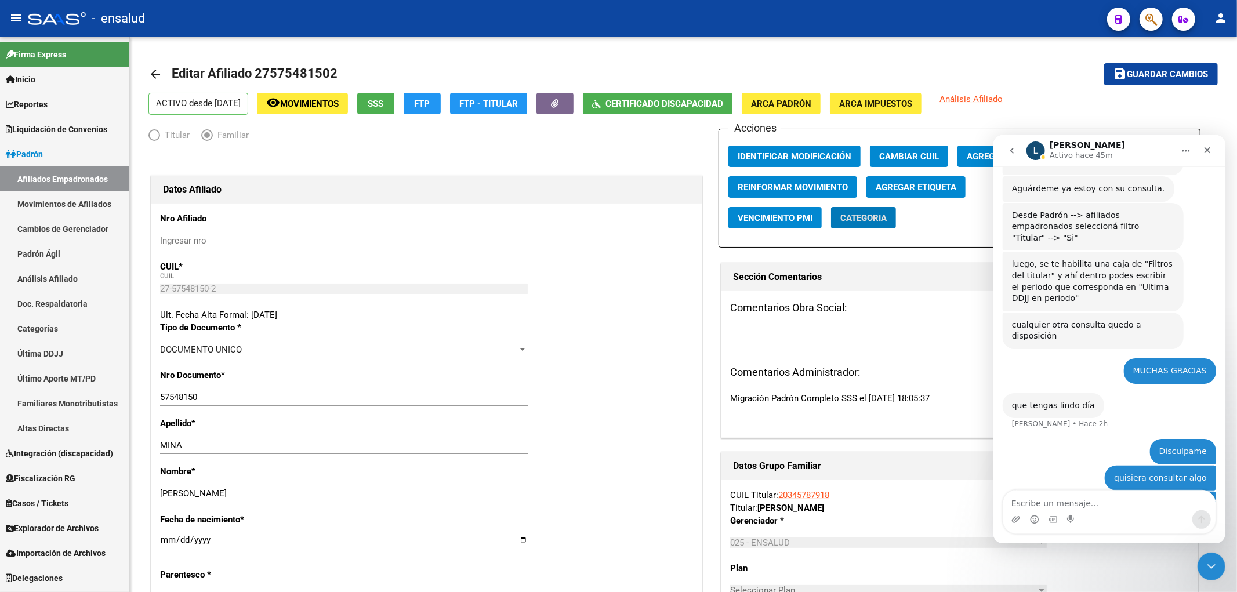
click at [83, 182] on link "Afiliados Empadronados" at bounding box center [64, 178] width 129 height 25
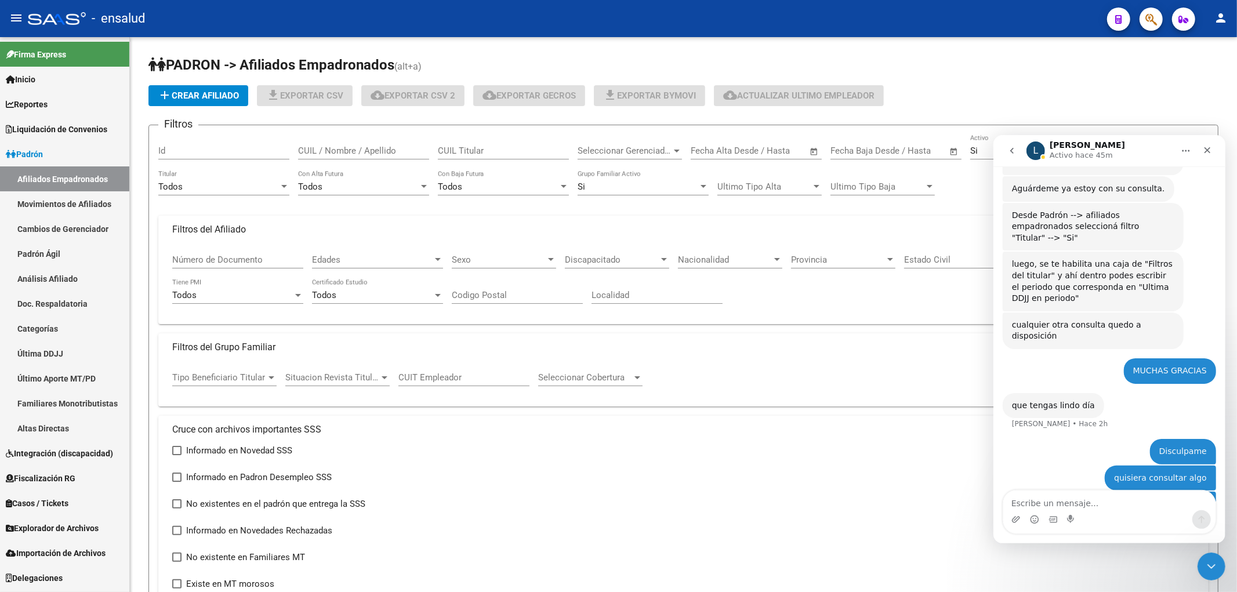
click at [71, 200] on link "Movimientos de Afiliados" at bounding box center [64, 203] width 129 height 25
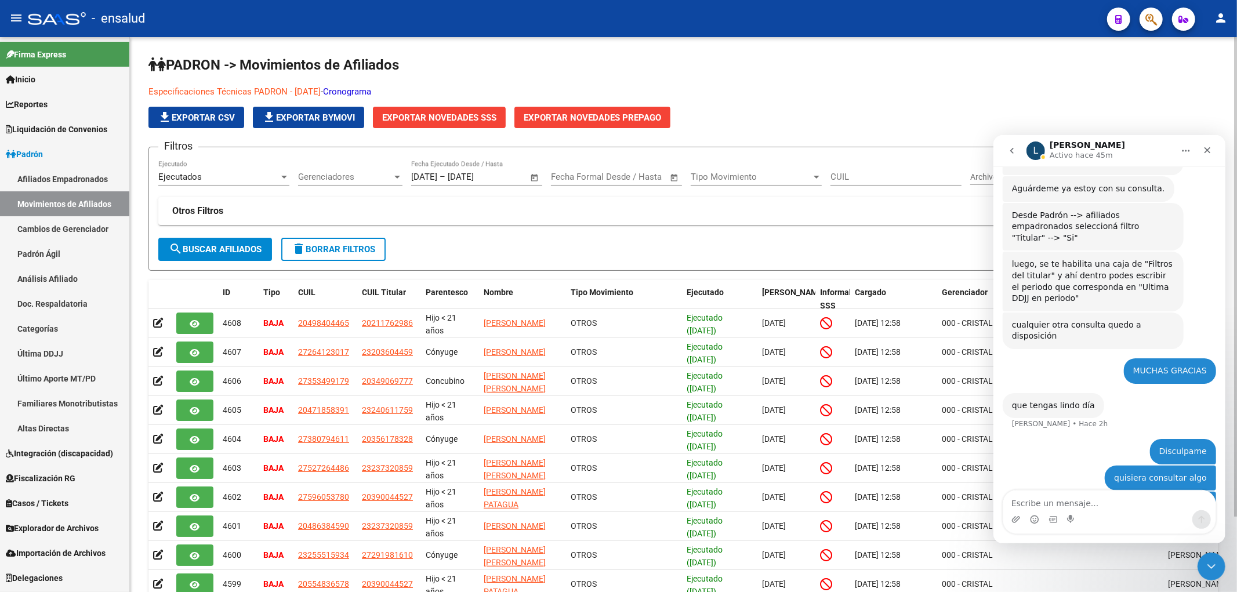
click at [186, 173] on span "Ejecutados" at bounding box center [180, 177] width 44 height 10
click at [186, 173] on span "Ejecutados" at bounding box center [223, 177] width 131 height 26
click at [894, 176] on input "CUIL" at bounding box center [896, 177] width 131 height 10
drag, startPoint x: 1078, startPoint y: 358, endPoint x: 1026, endPoint y: 358, distance: 51.6
click at [1026, 491] on div "27575481502 este cuil lo modificamos el parentesco y lo identificamos como disc…" at bounding box center [1108, 521] width 213 height 60
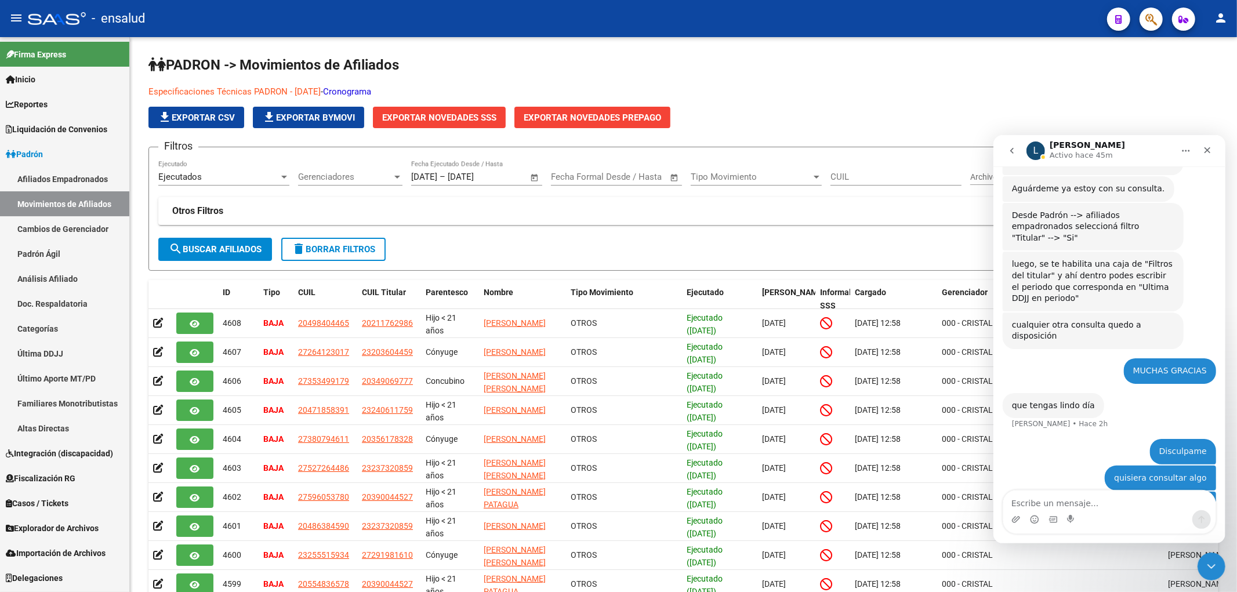
copy div "27575481502"
click at [885, 172] on input "CUIL" at bounding box center [896, 177] width 131 height 10
type input "27575481502"
click at [230, 248] on span "search Buscar Afiliados" at bounding box center [215, 249] width 93 height 10
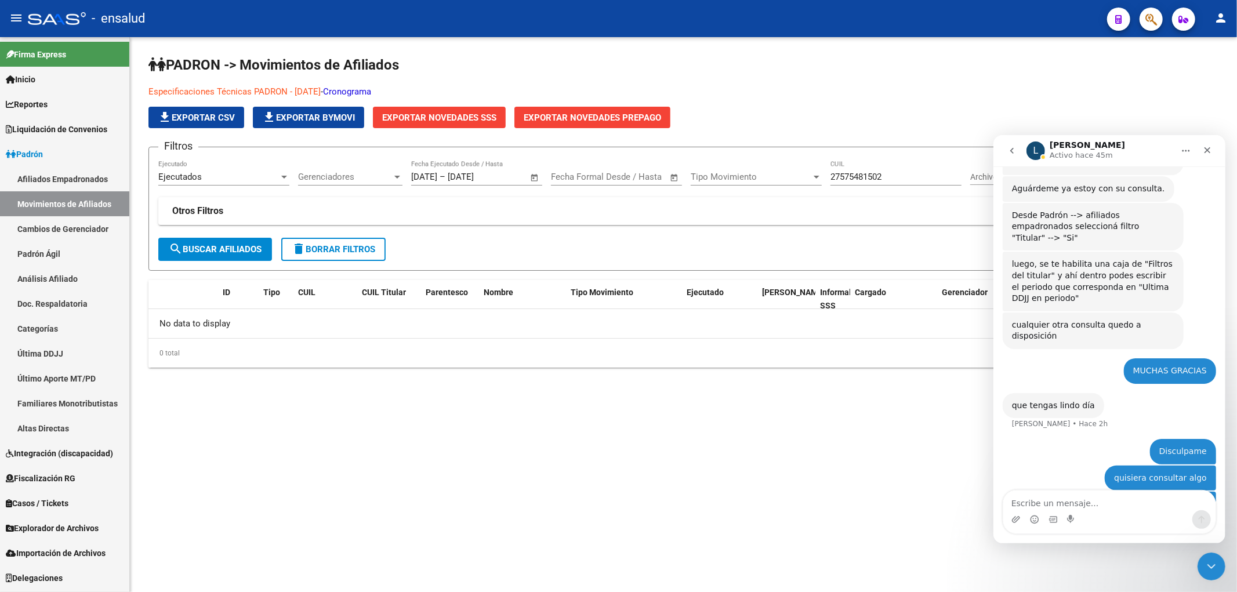
click at [242, 90] on link "Especificaciones Técnicas PADRON - [DATE]" at bounding box center [235, 91] width 172 height 10
click at [287, 427] on mat-sidenav-content "PADRON -> Movimientos de Afiliados Especificaciones Técnicas PADRON - [DATE] - …" at bounding box center [683, 314] width 1107 height 555
click at [1185, 514] on div "Intercom Messenger" at bounding box center [1109, 519] width 212 height 19
click at [1114, 504] on textarea "Escribe un mensaje..." at bounding box center [1109, 500] width 212 height 20
type textarea "n"
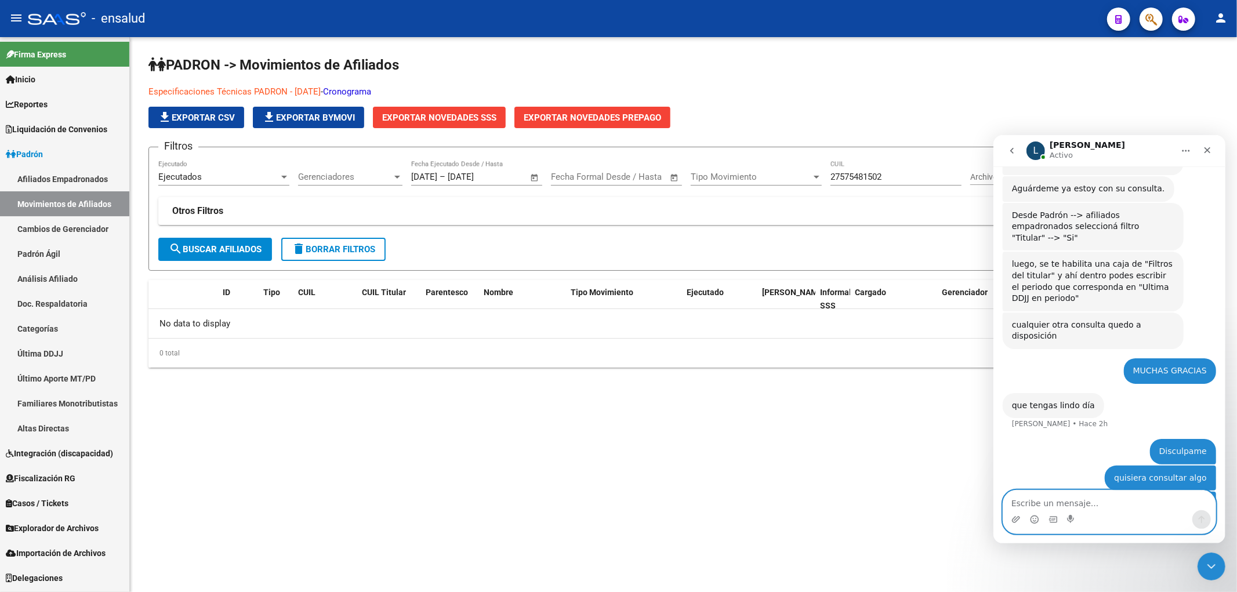
type textarea "n"
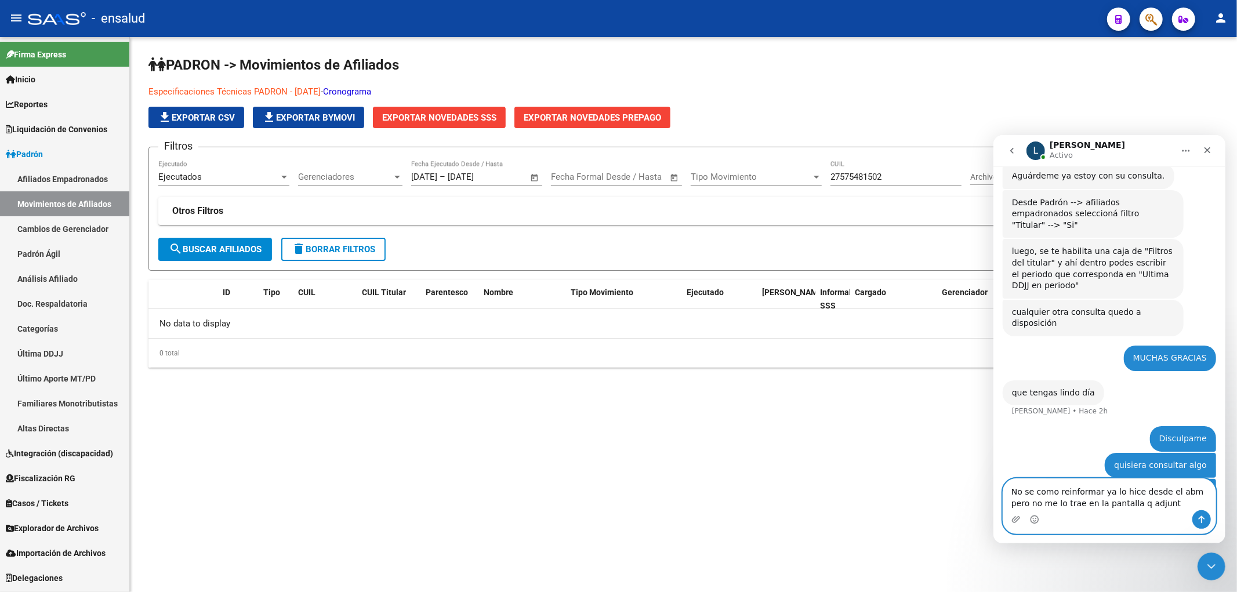
type textarea "No se como reinformar ya lo hice desde el abm pero no me lo trae en la pantalla…"
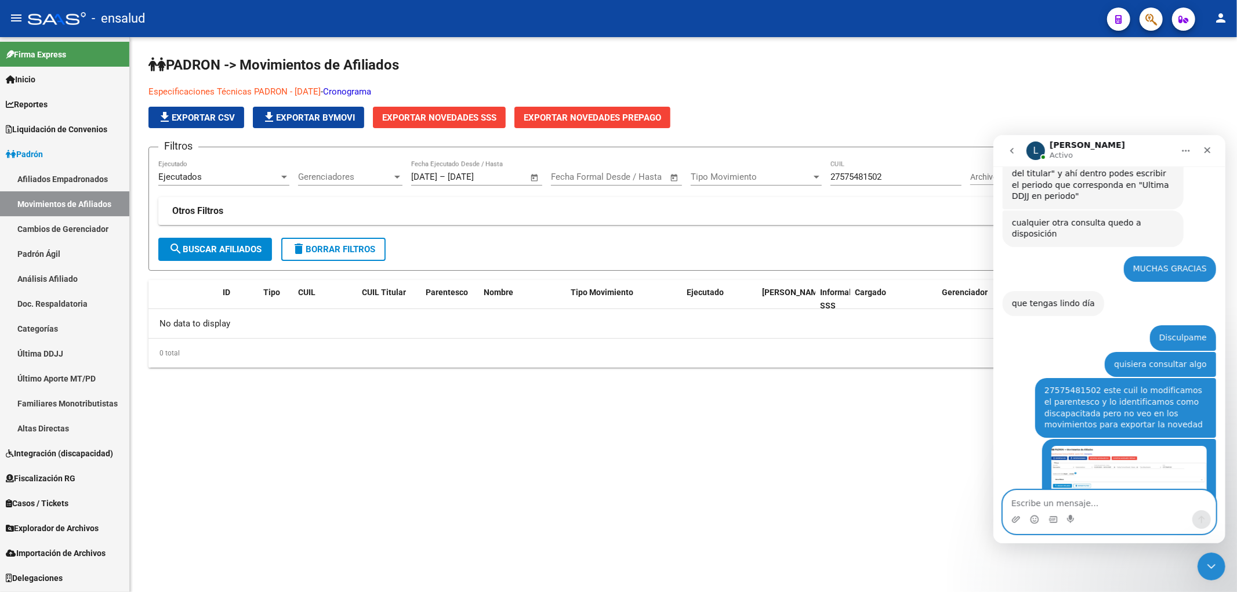
scroll to position [2722, 0]
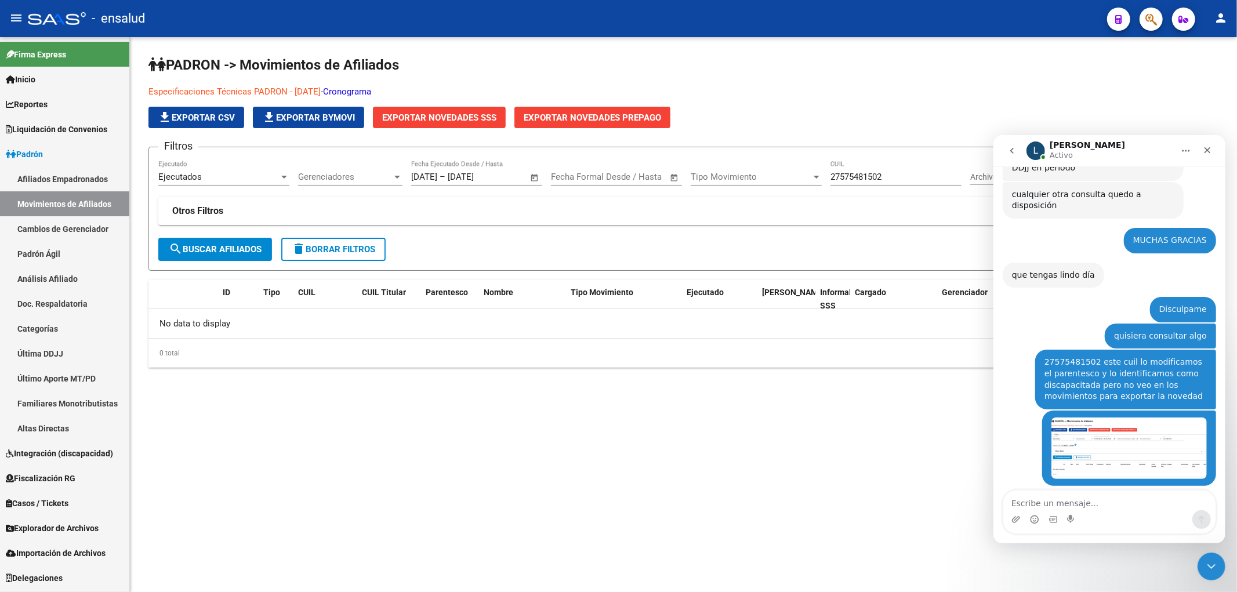
click at [1065, 511] on div "Intercom Messenger" at bounding box center [1109, 519] width 212 height 19
click at [1075, 516] on icon "Start recording" at bounding box center [1071, 519] width 9 height 9
click at [1089, 499] on textarea "Escribe un mensaje..." at bounding box center [1109, 500] width 212 height 20
click at [1102, 502] on textarea "Escribe un mensaje..." at bounding box center [1109, 500] width 212 height 20
type textarea "No"
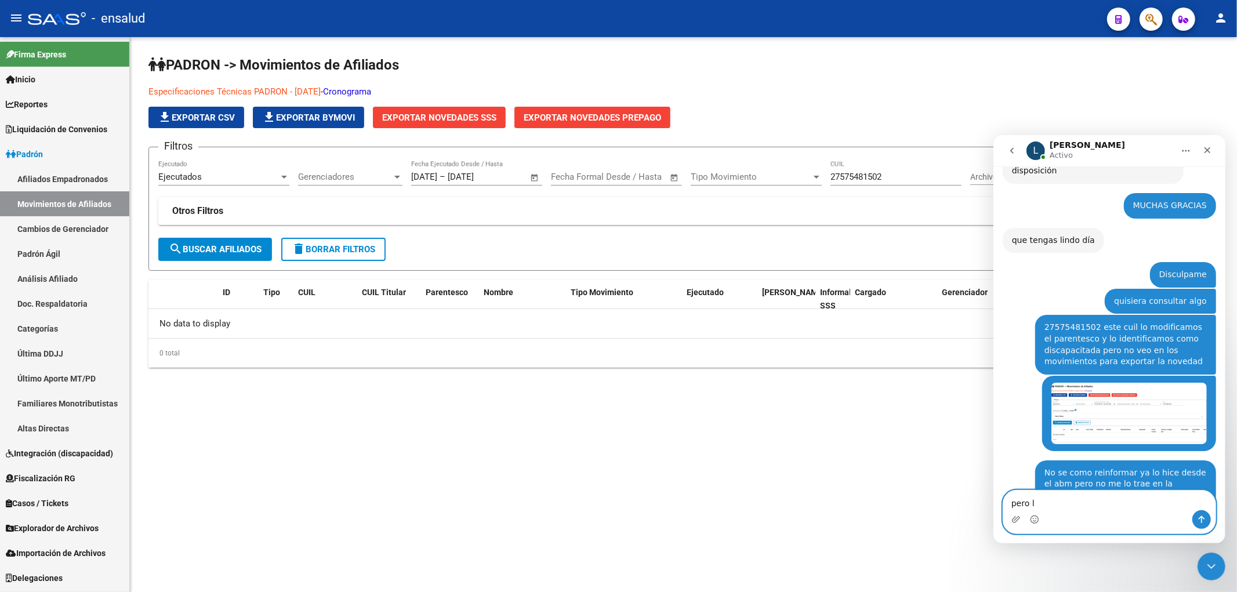
scroll to position [2757, 0]
type textarea "pero le aprete en identificar movimiento"
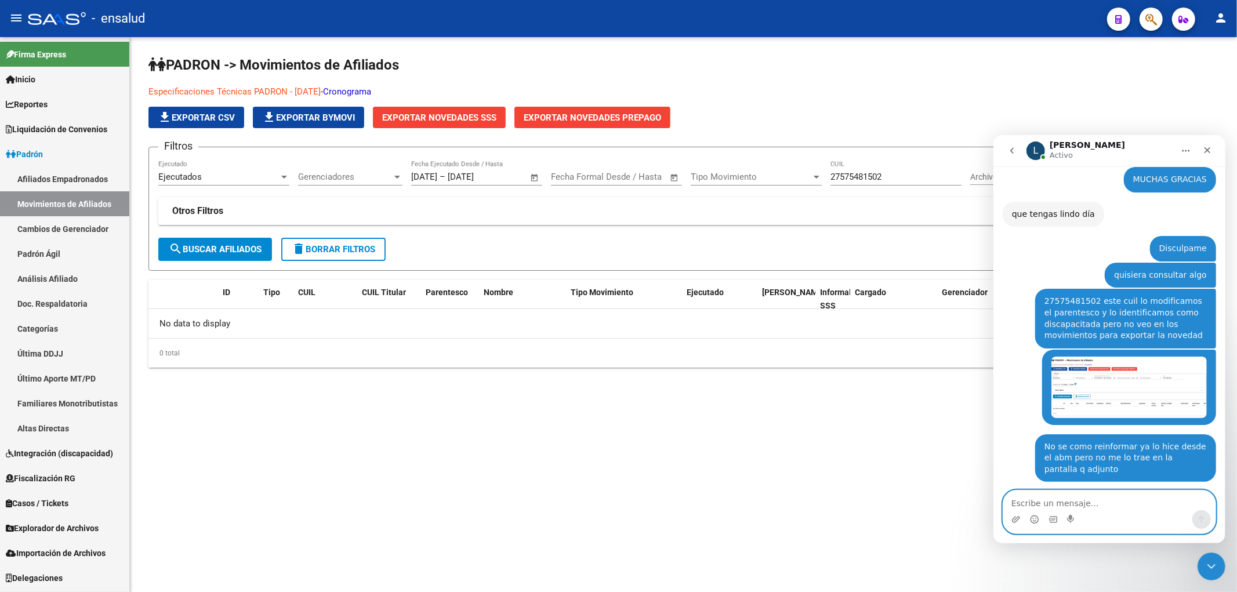
scroll to position [2783, 0]
click at [43, 183] on link "Afiliados Empadronados" at bounding box center [64, 178] width 129 height 25
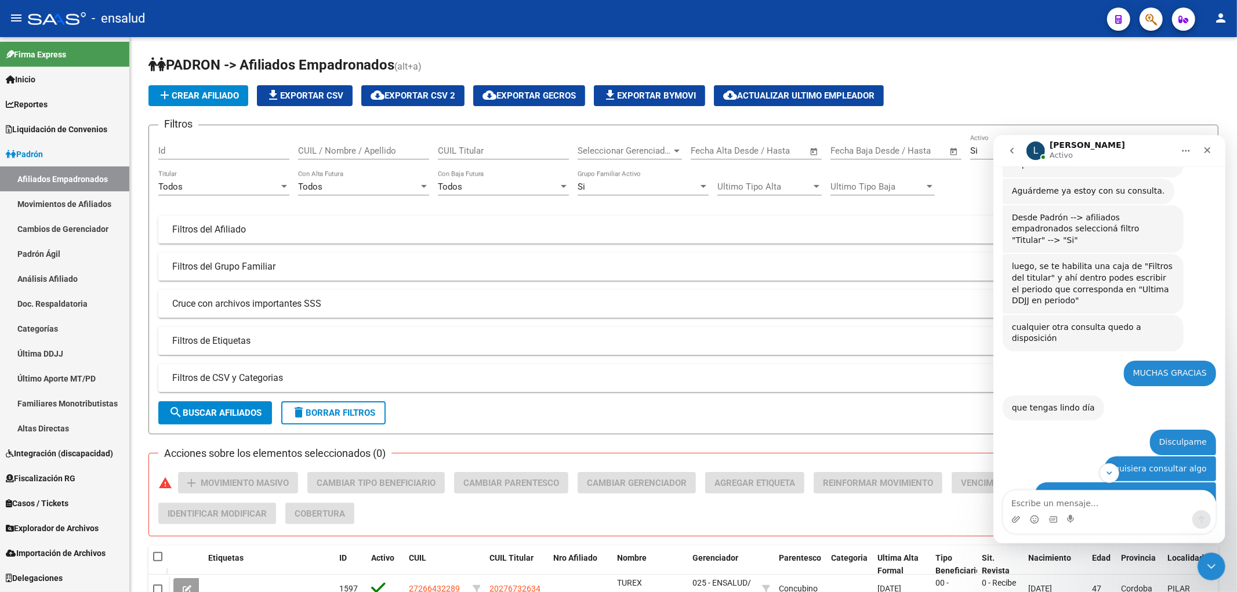
scroll to position [2525, 0]
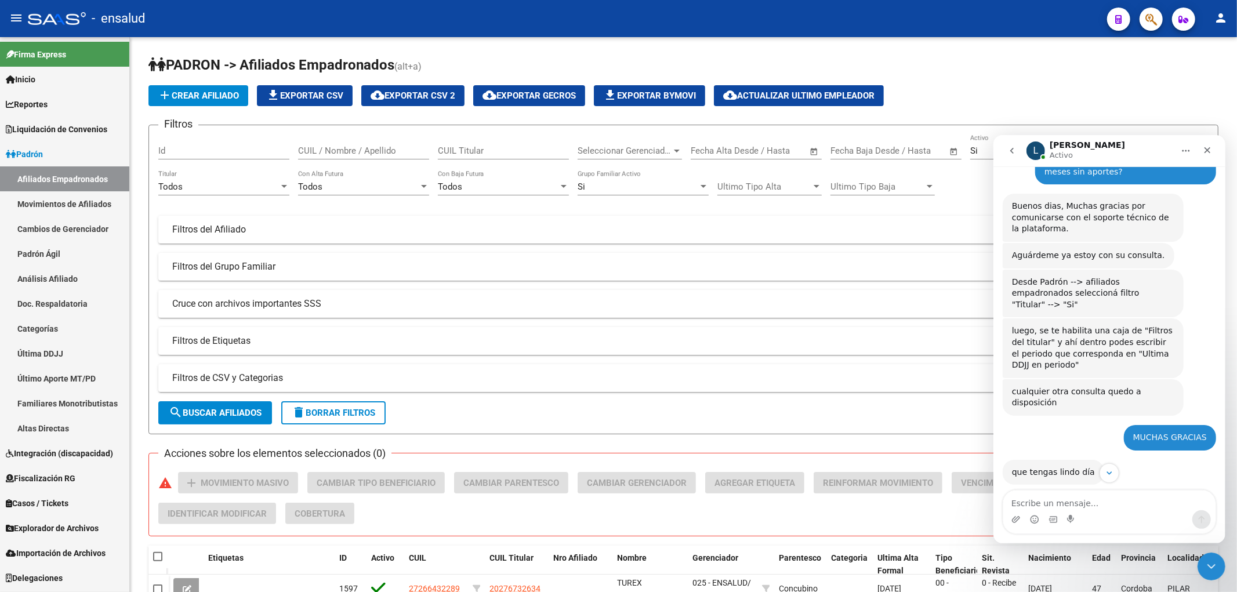
drag, startPoint x: 1040, startPoint y: 408, endPoint x: 1085, endPoint y: 404, distance: 44.9
click at [1085, 553] on div "27575481502 este cuil lo modificamos el parentesco y lo identificamos como disc…" at bounding box center [1125, 575] width 162 height 45
click at [480, 147] on input "CUIL Titular" at bounding box center [503, 151] width 131 height 10
click at [344, 146] on input "CUIL / Nombre / Apellido" at bounding box center [363, 151] width 131 height 10
paste input "7575481502"
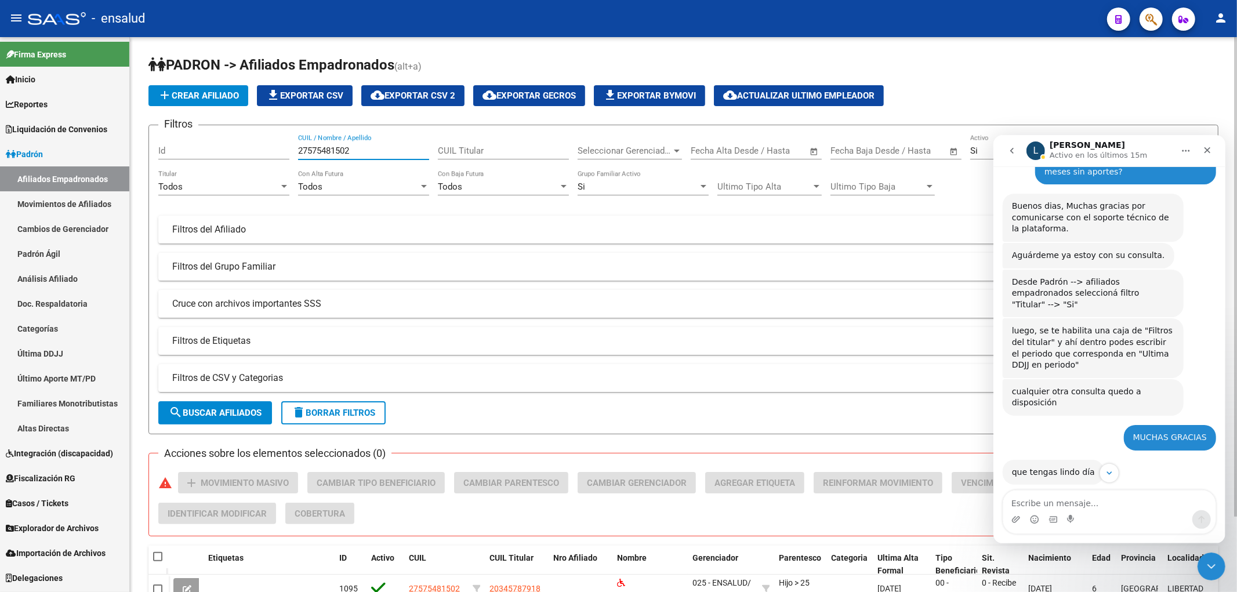
scroll to position [88, 0]
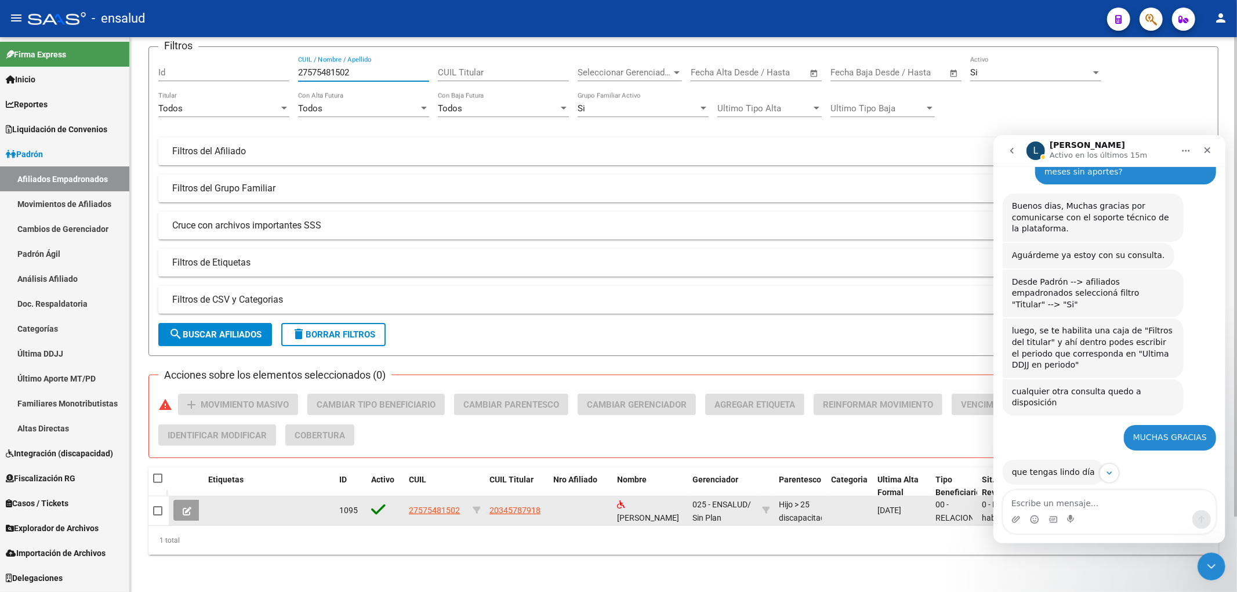
type input "27575481502"
click at [459, 504] on div "27575481502" at bounding box center [436, 510] width 55 height 13
click at [430, 506] on span "27575481502" at bounding box center [434, 510] width 51 height 9
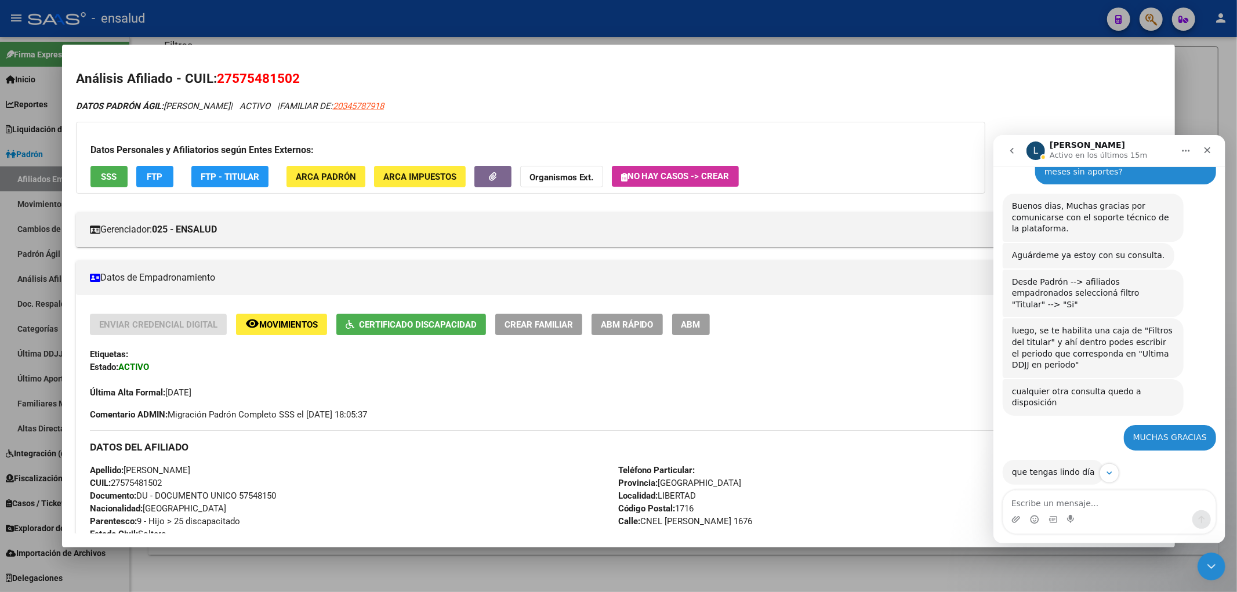
scroll to position [64, 0]
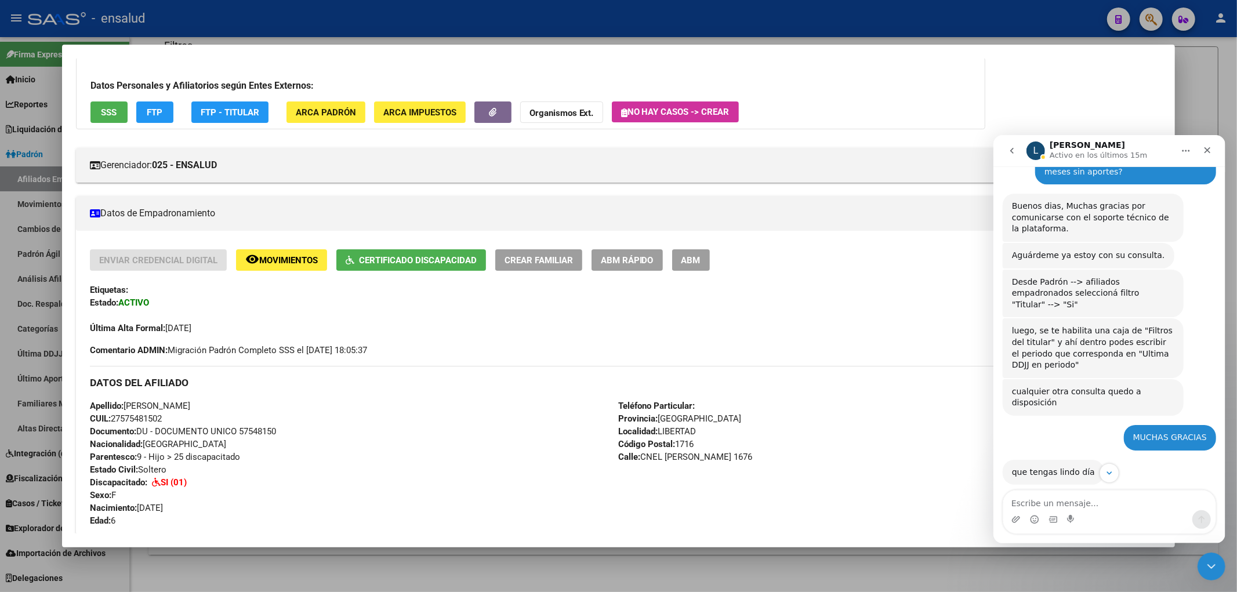
click at [310, 261] on span "Movimientos" at bounding box center [288, 260] width 59 height 10
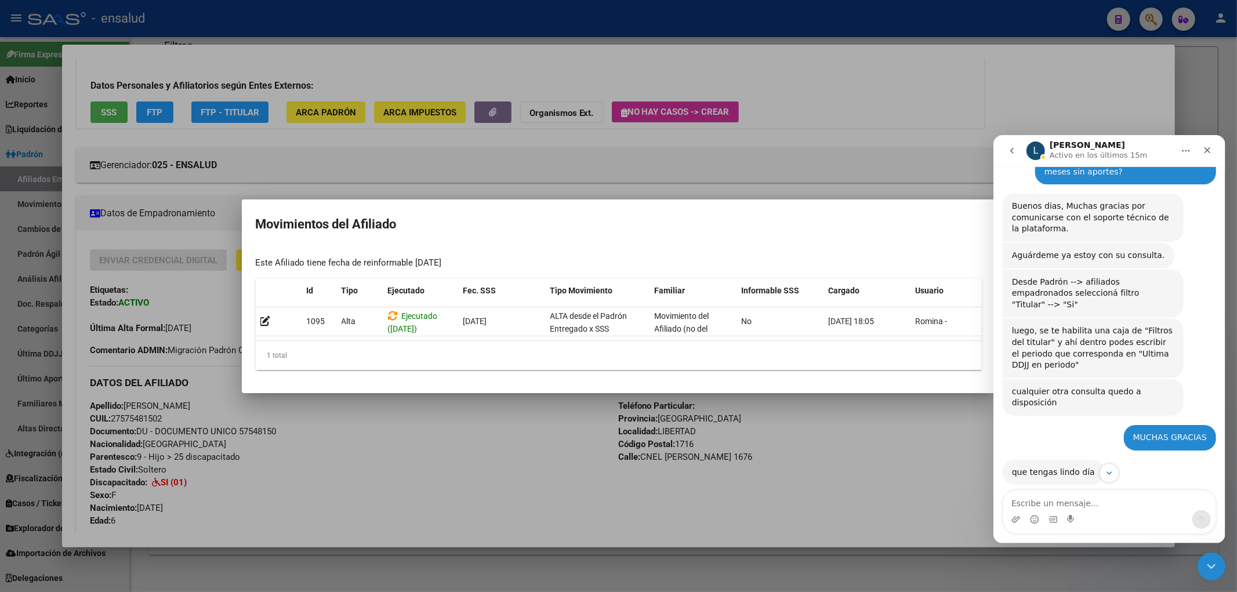
click at [398, 423] on div at bounding box center [618, 296] width 1237 height 592
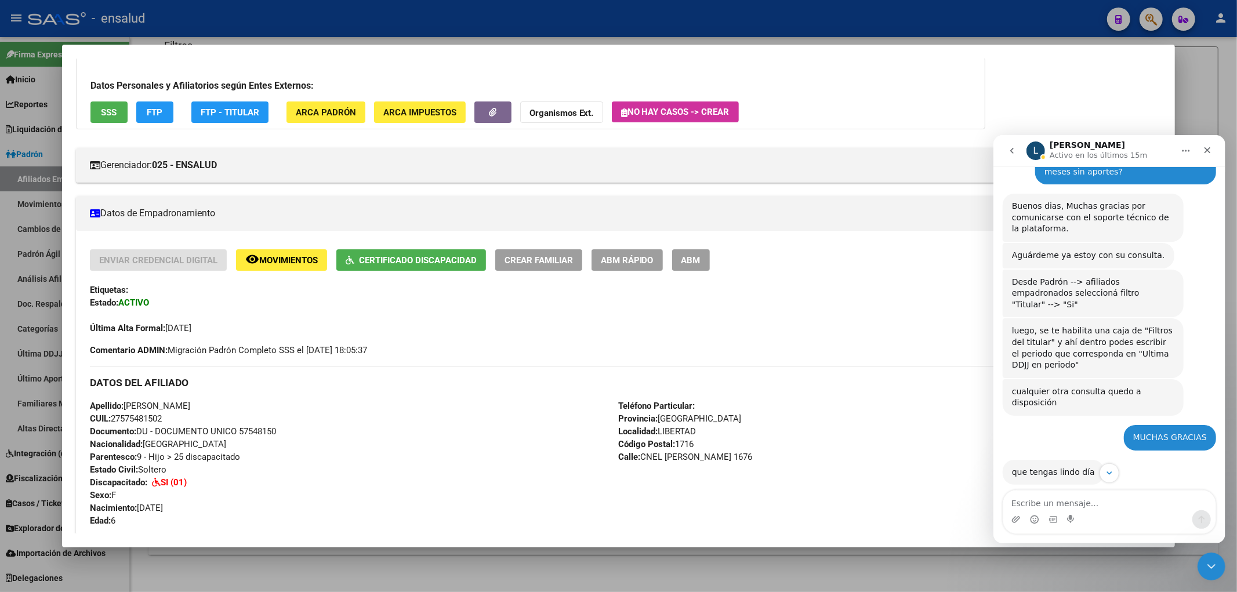
click at [625, 261] on span "ABM Rápido" at bounding box center [627, 260] width 53 height 10
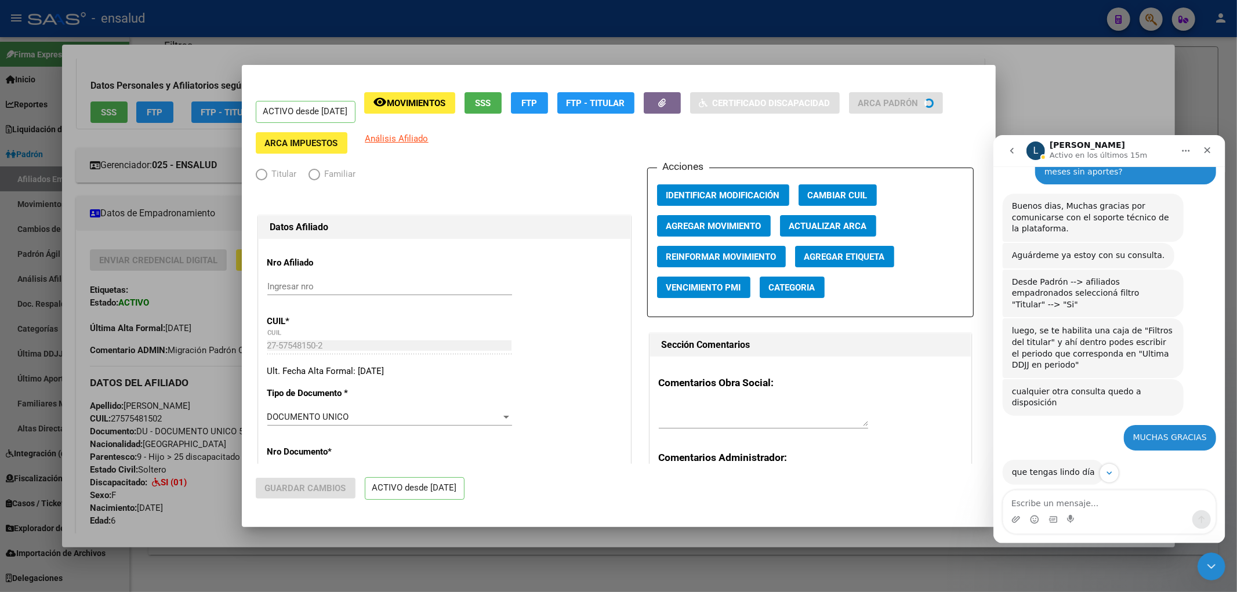
radio input "true"
type input "30-71720552-5"
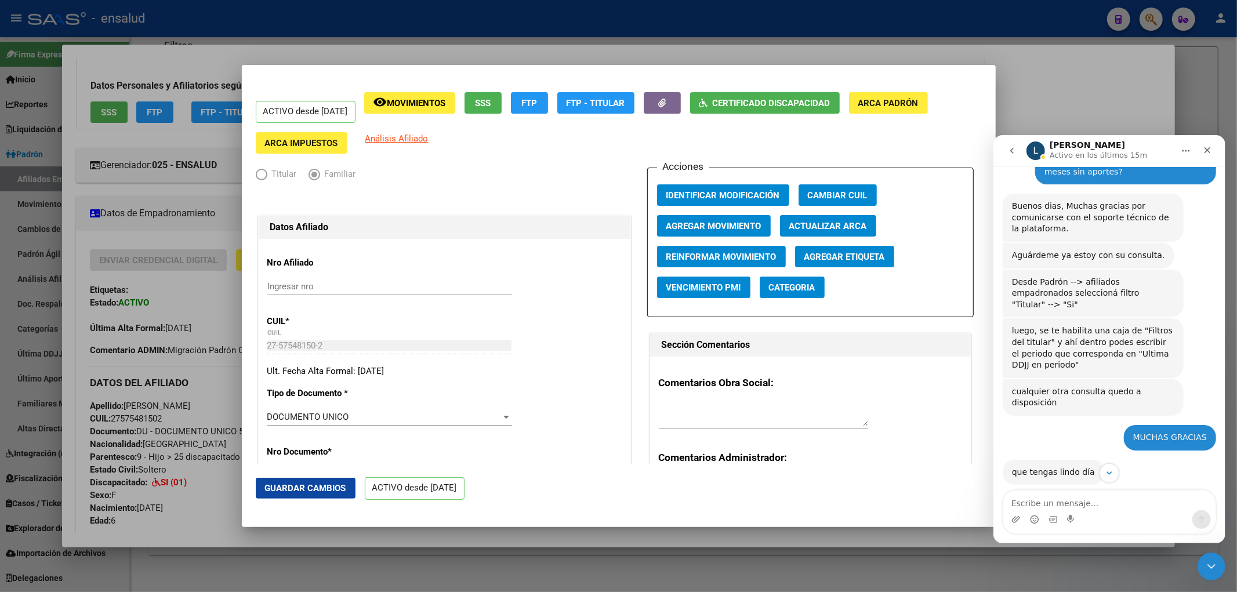
scroll to position [2783, 0]
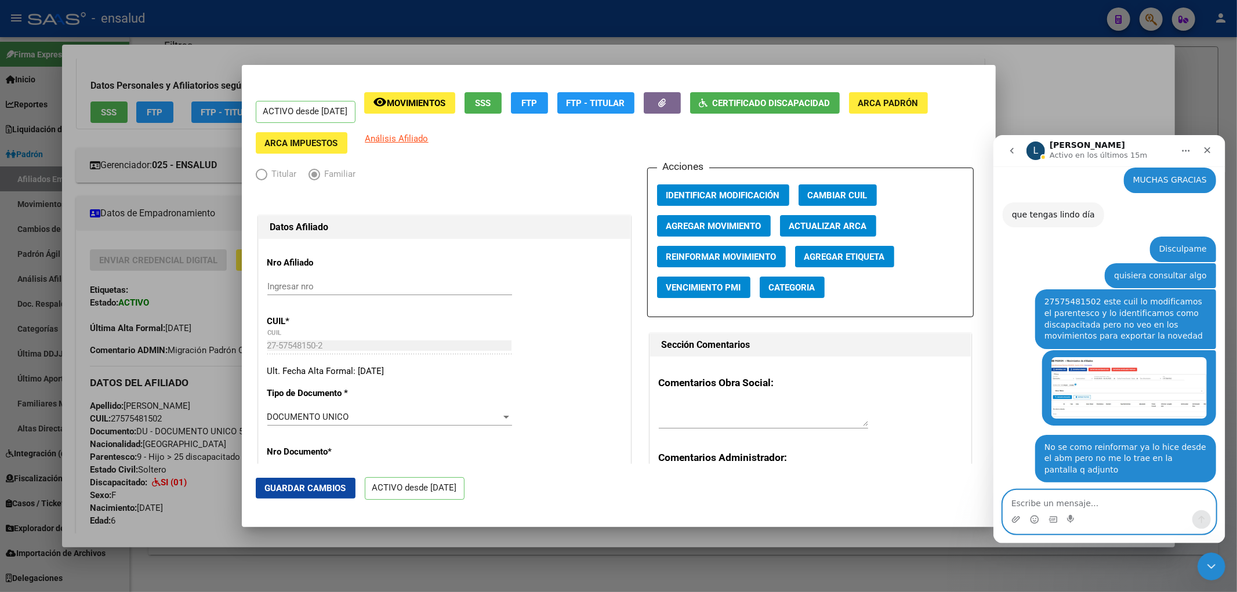
click at [1093, 499] on textarea "Escribe un mensaje..." at bounding box center [1109, 500] width 212 height 20
type textarea "no identificar modif y reinformar"
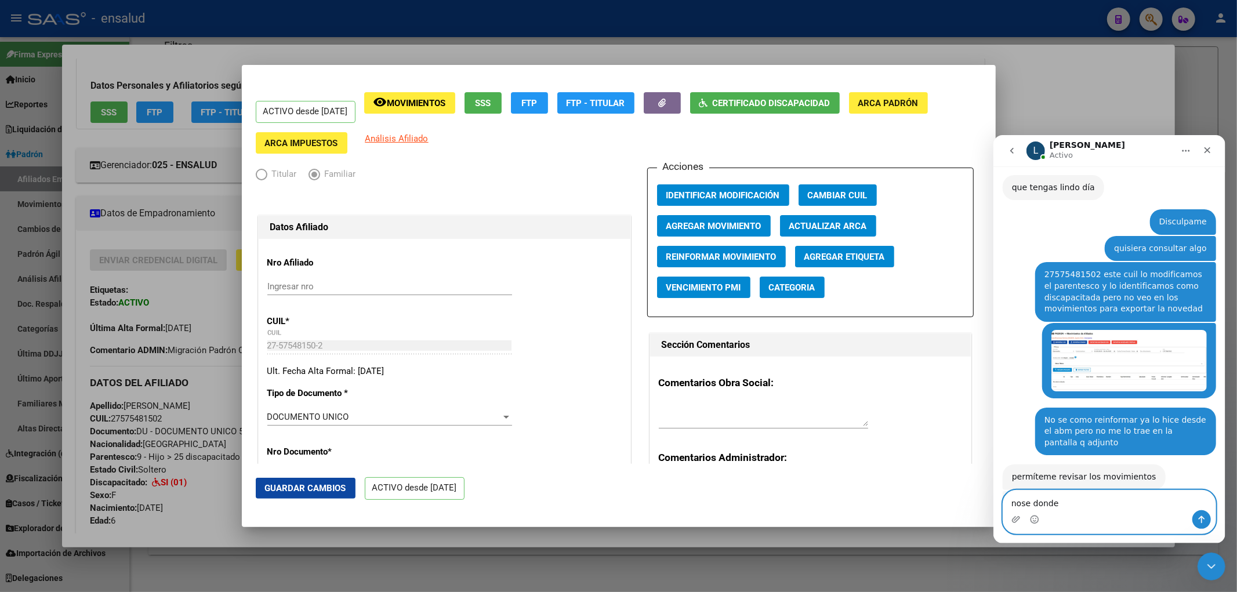
scroll to position [2809, 0]
type textarea "nose donde mas actualizar para q salga la novedad"
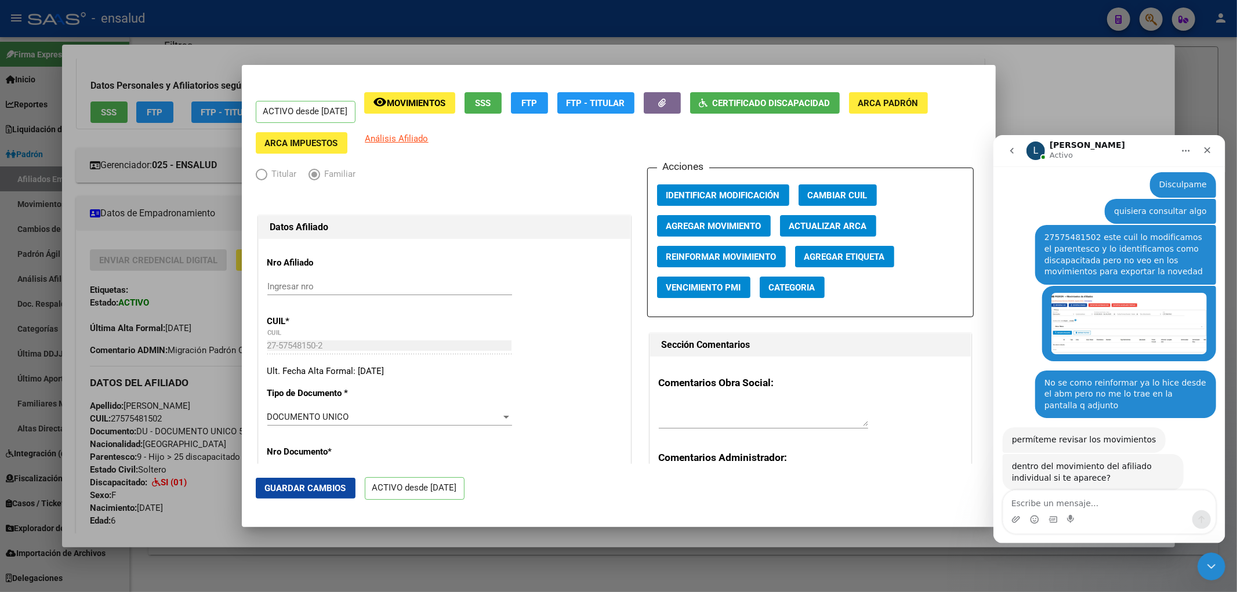
click at [657, 244] on div "Acciones Identificar Modificación Cambiar CUIL Agregar Movimiento Actualizar AR…" at bounding box center [810, 243] width 327 height 150
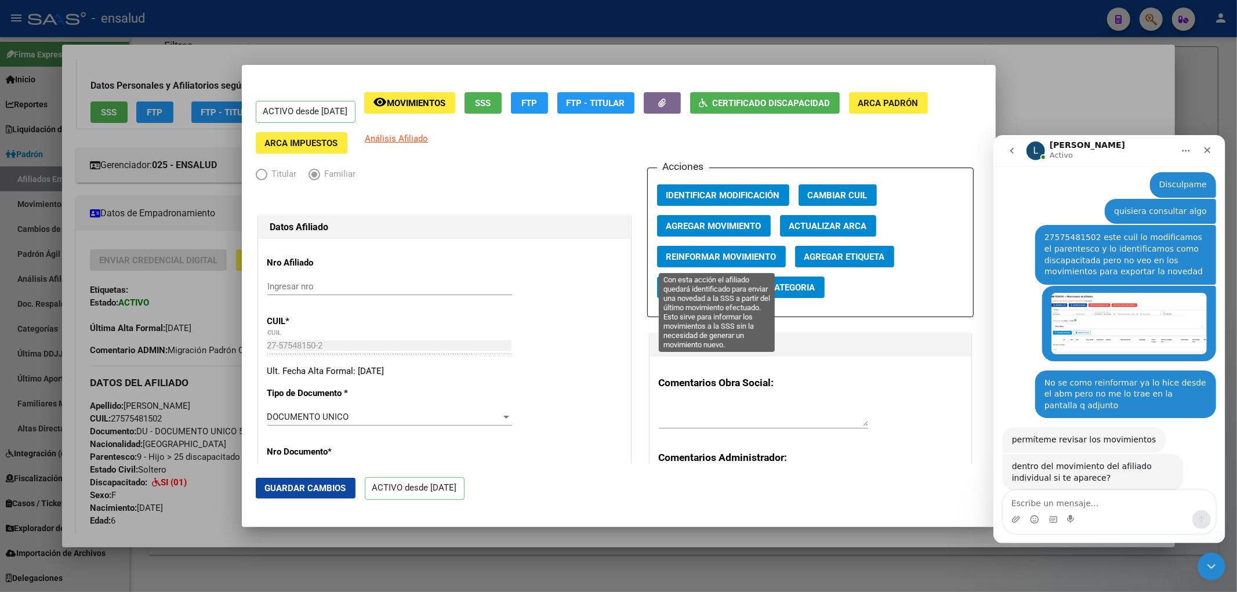
click at [666, 250] on button "Reinformar Movimiento" at bounding box center [721, 256] width 129 height 21
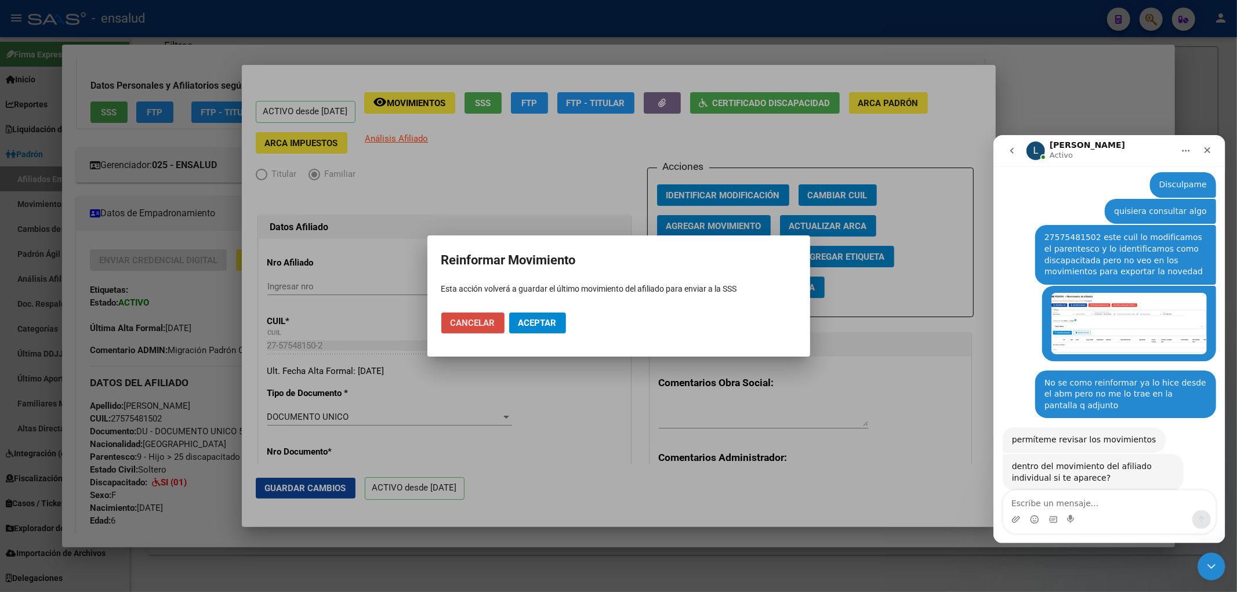
click at [454, 322] on span "Cancelar" at bounding box center [473, 323] width 45 height 10
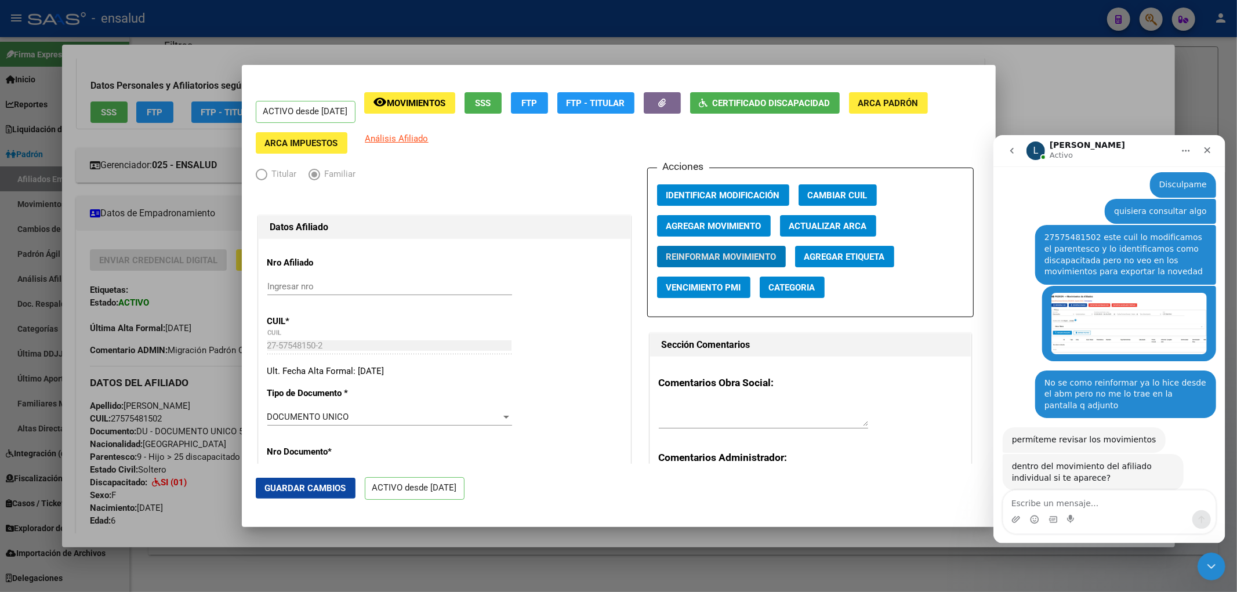
click at [1042, 100] on div at bounding box center [618, 296] width 1237 height 592
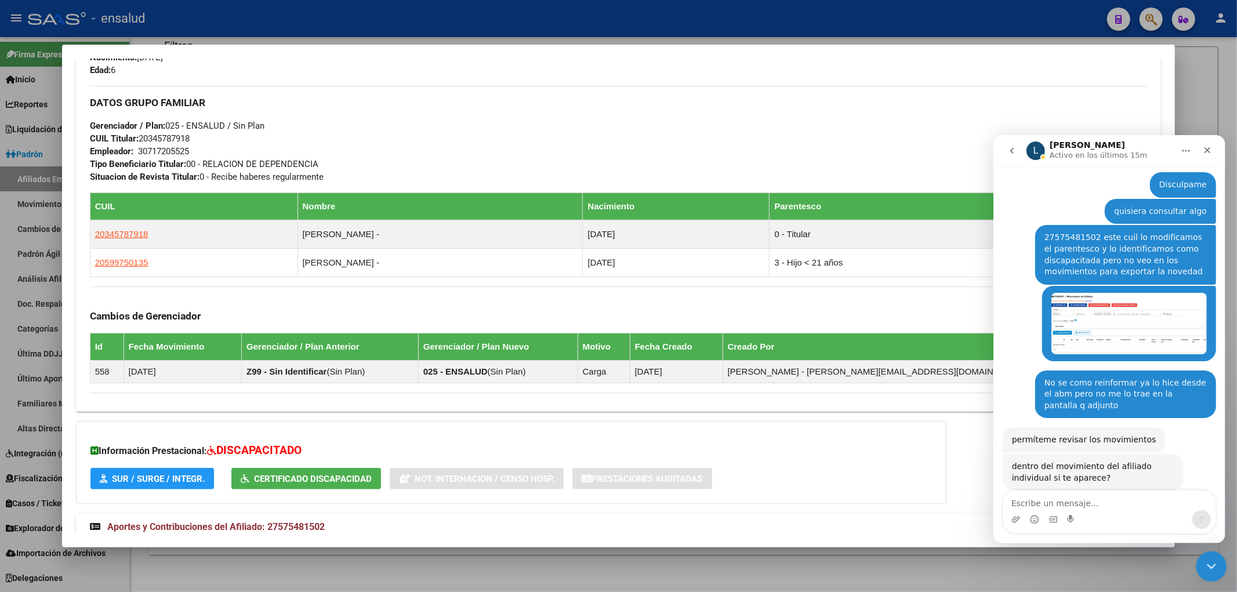
click at [1208, 568] on icon "Cerrar Intercom Messenger" at bounding box center [1210, 565] width 14 height 14
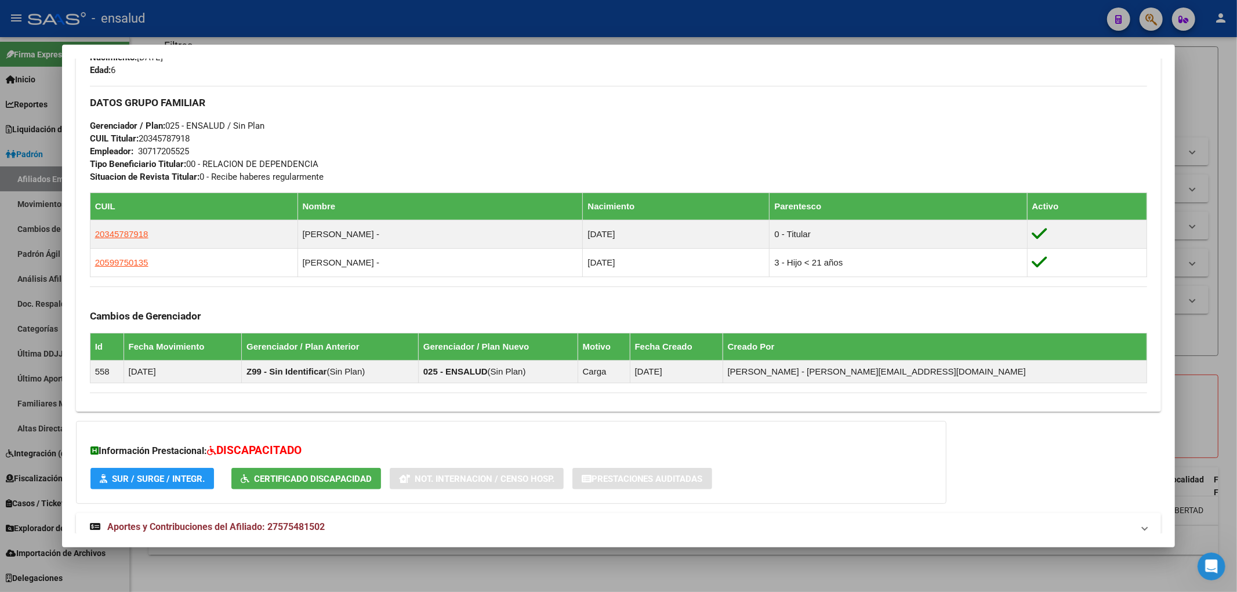
click at [1237, 339] on div at bounding box center [618, 296] width 1237 height 592
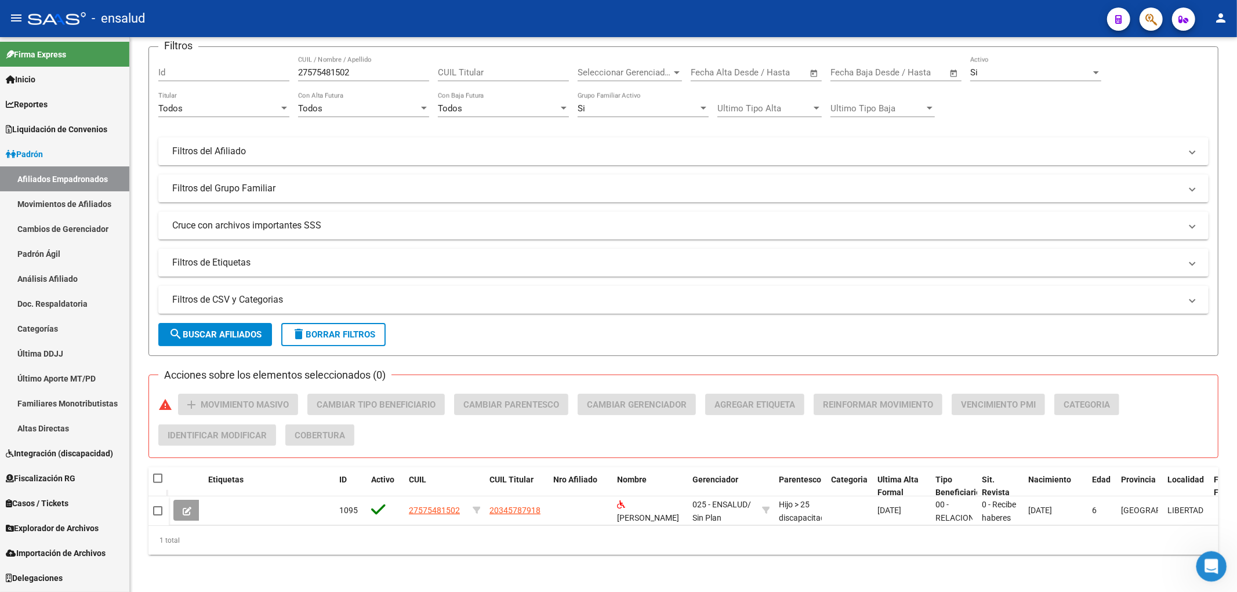
click at [1200, 560] on div "Abrir Intercom Messenger" at bounding box center [1210, 565] width 38 height 38
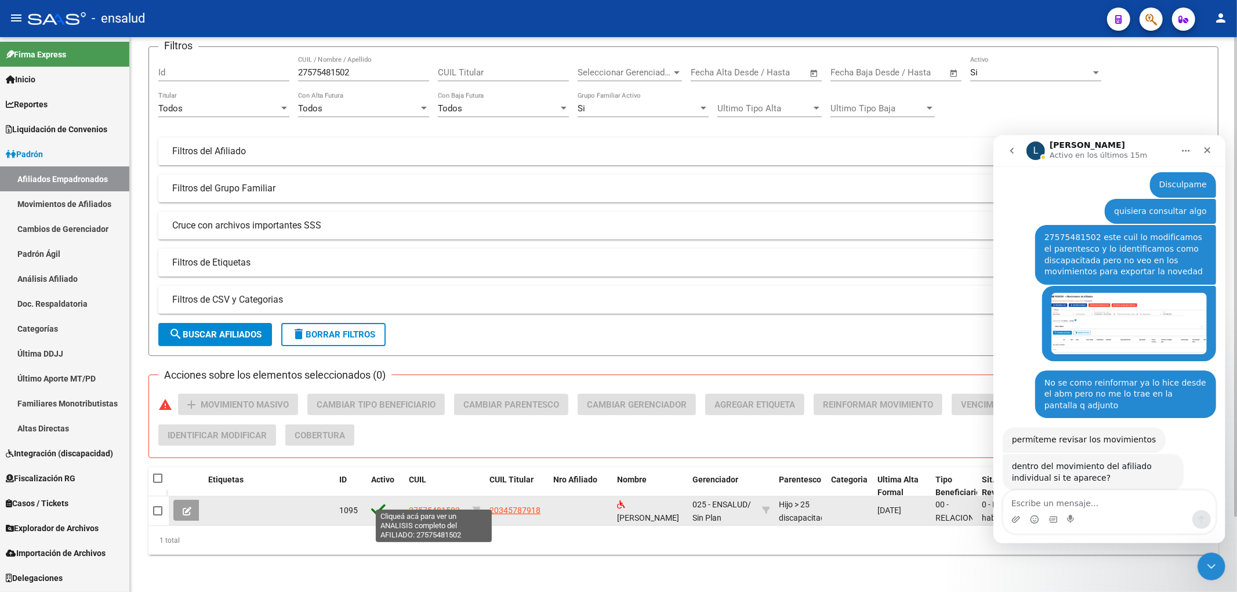
click at [428, 506] on span "27575481502" at bounding box center [434, 510] width 51 height 9
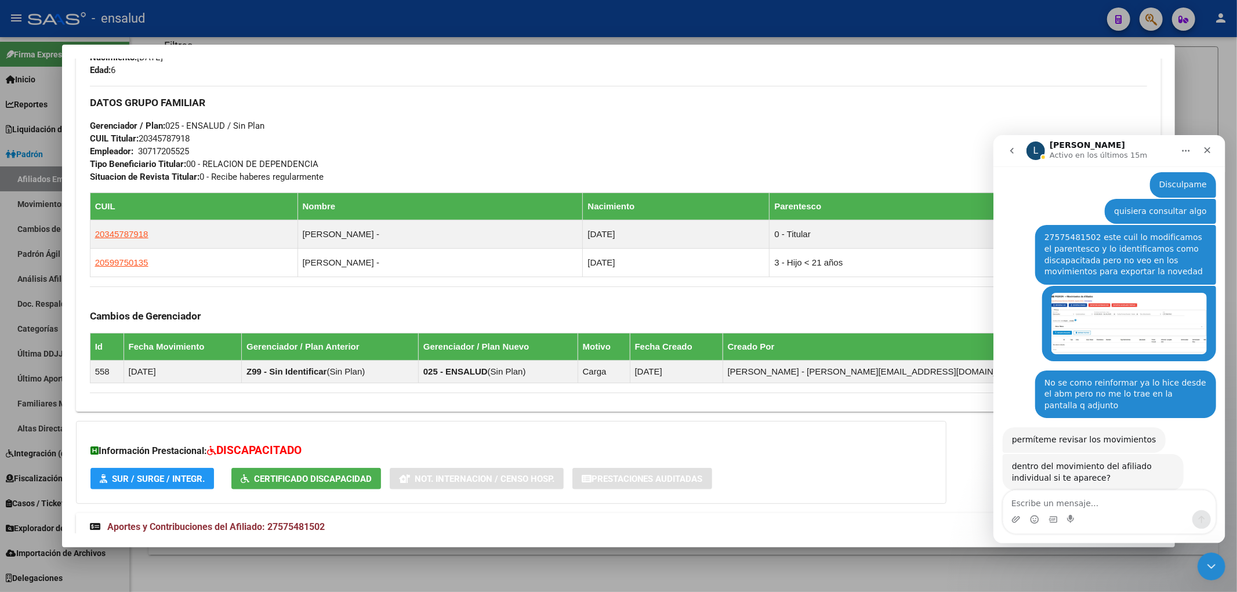
scroll to position [577, 0]
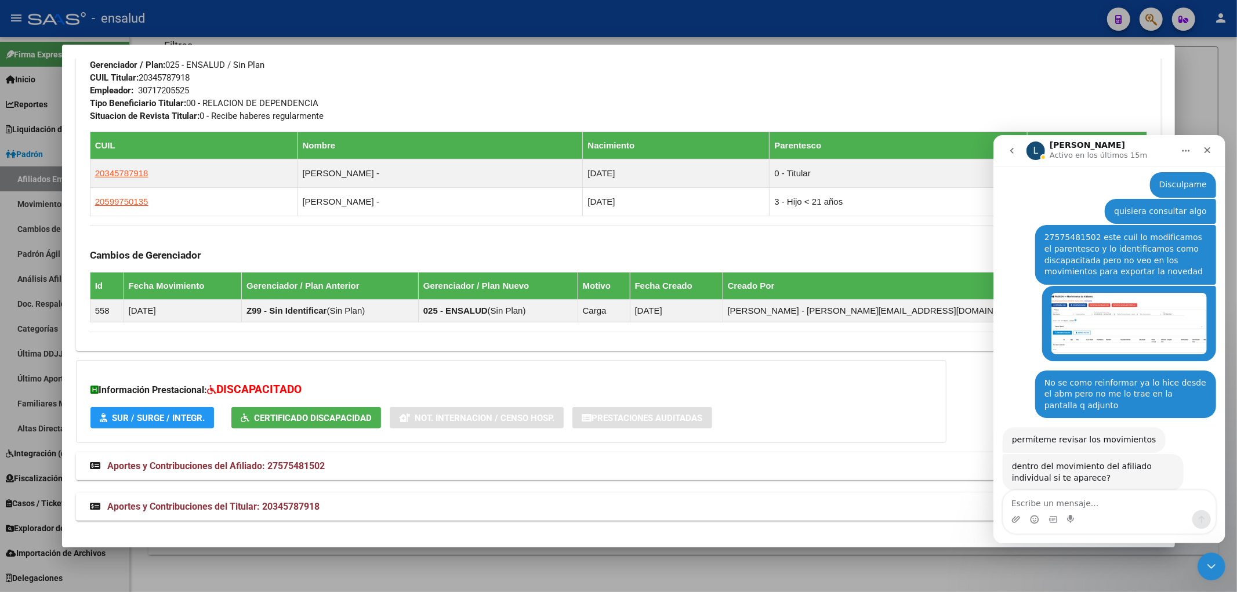
click at [218, 468] on span "Aportes y Contribuciones del Afiliado: 27575481502" at bounding box center [216, 466] width 218 height 11
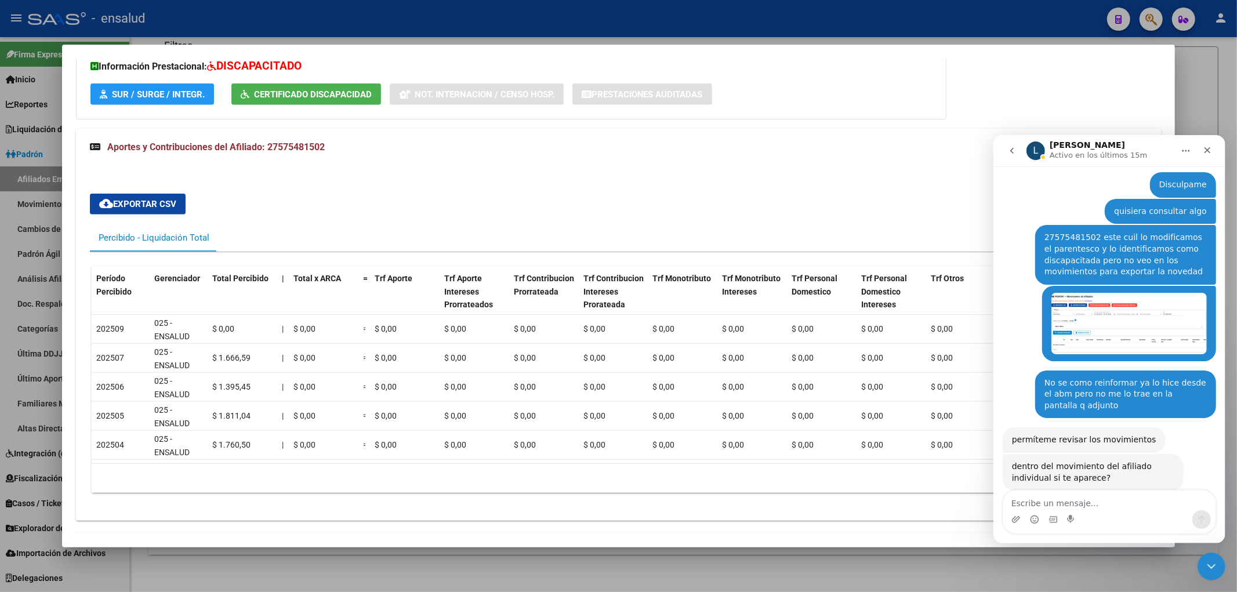
scroll to position [952, 0]
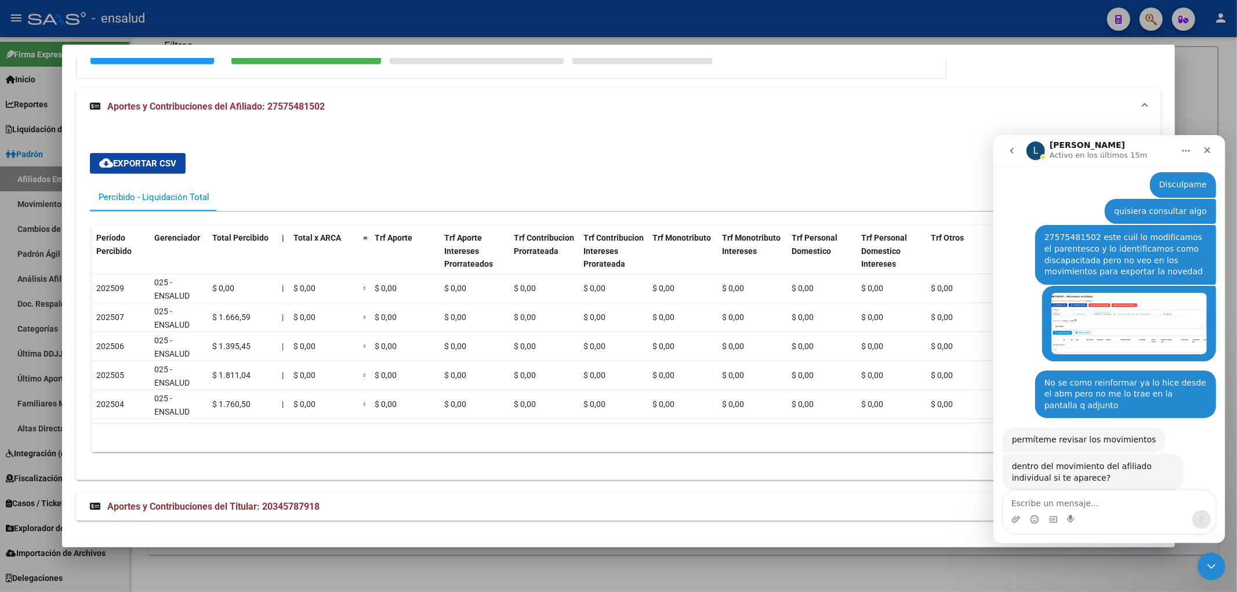
click at [202, 509] on span "Aportes y Contribuciones del Titular: 20345787918" at bounding box center [213, 506] width 212 height 11
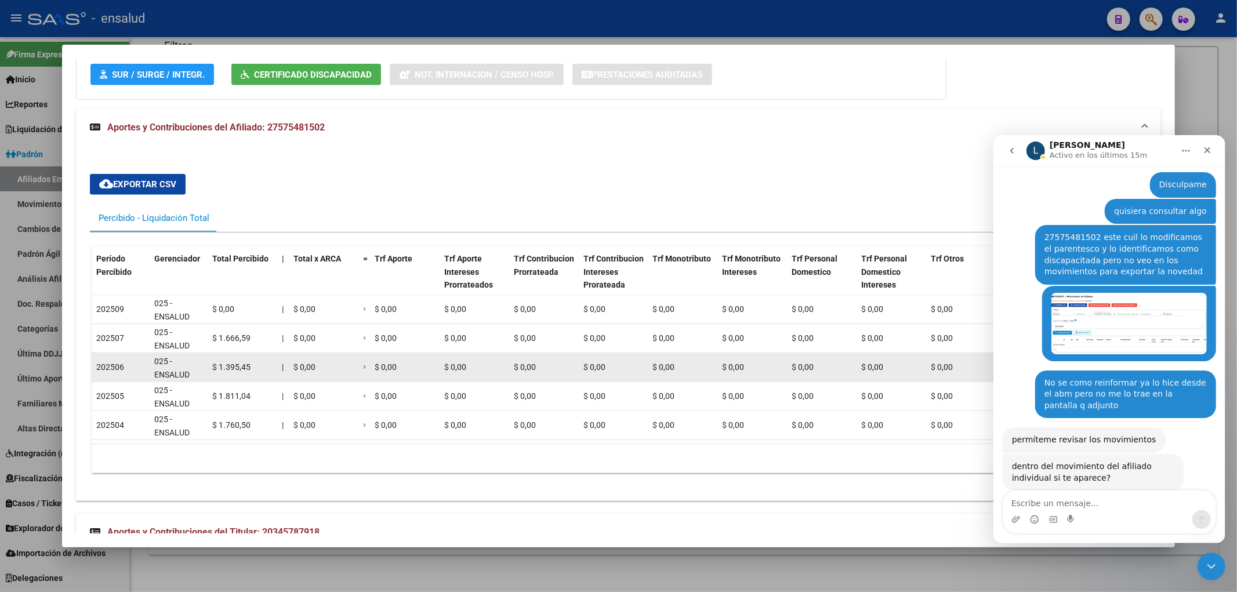
scroll to position [855, 0]
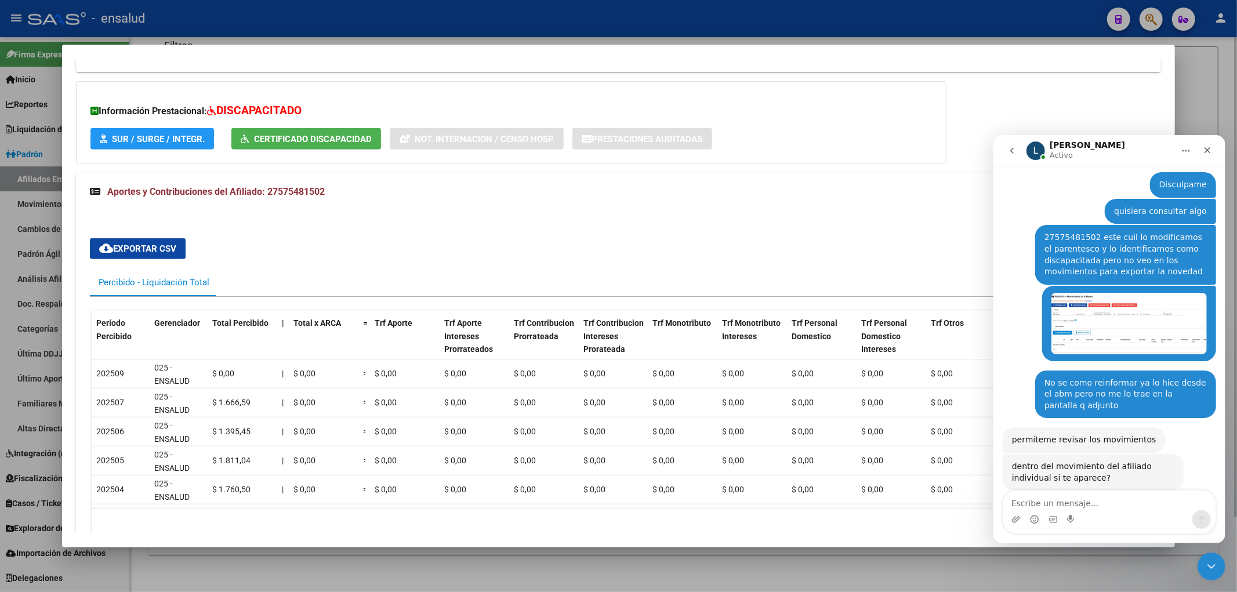
click at [1207, 65] on div at bounding box center [618, 296] width 1237 height 592
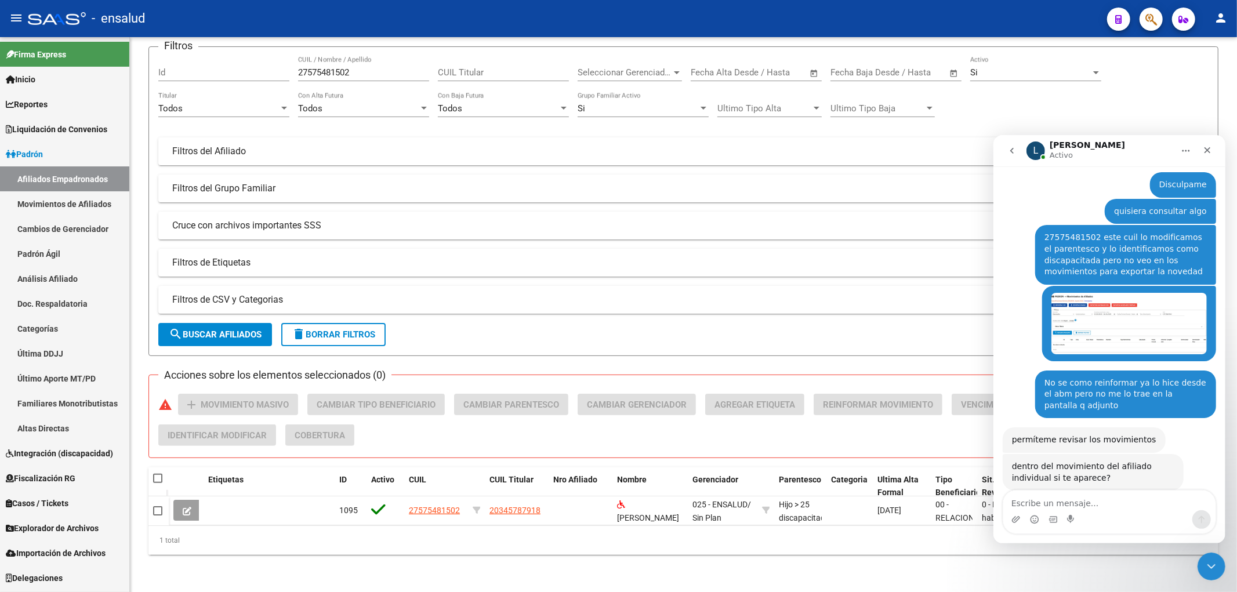
scroll to position [23, 0]
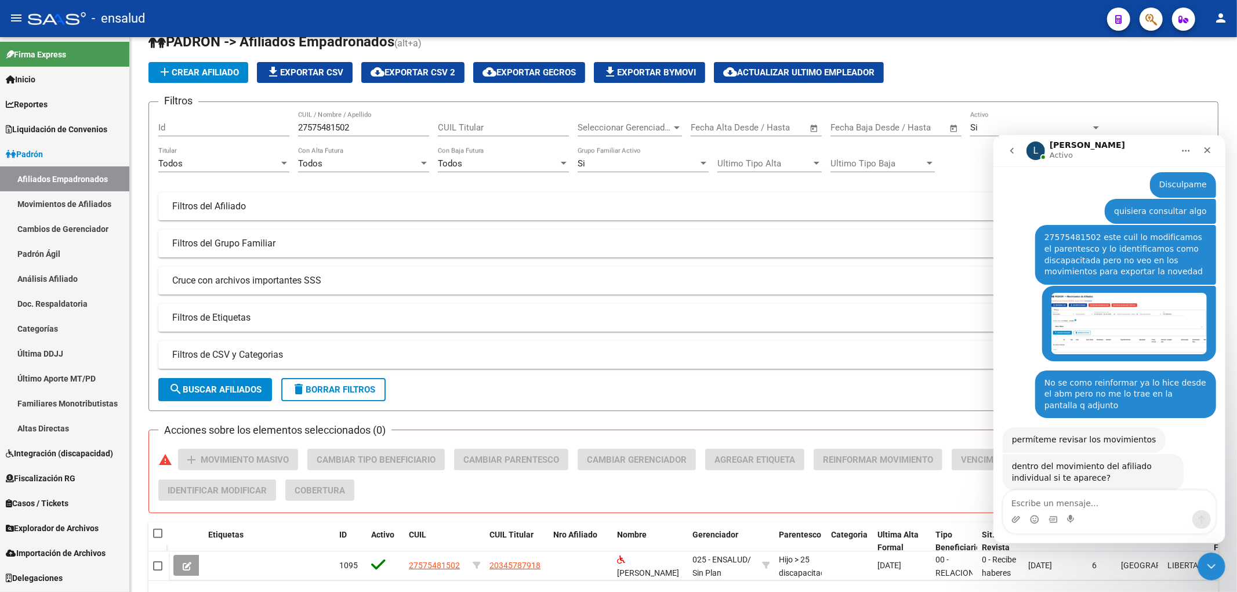
click at [48, 182] on link "Afiliados Empadronados" at bounding box center [64, 178] width 129 height 25
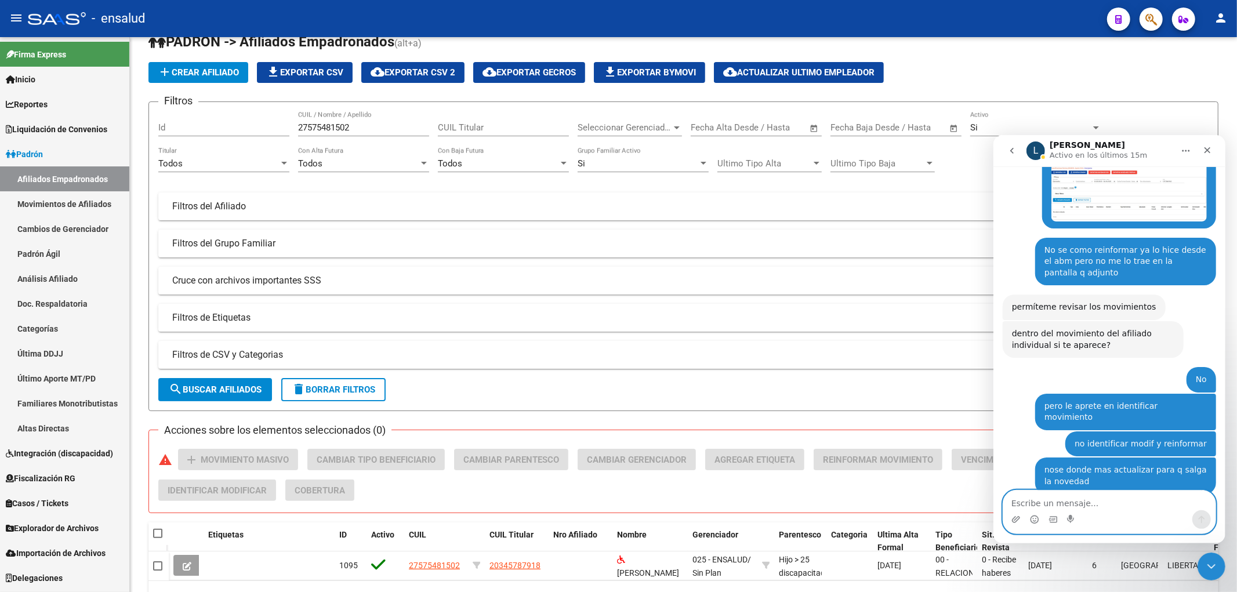
click at [1110, 506] on textarea "Escribe un mensaje..." at bounding box center [1109, 500] width 212 height 20
type textarea "c"
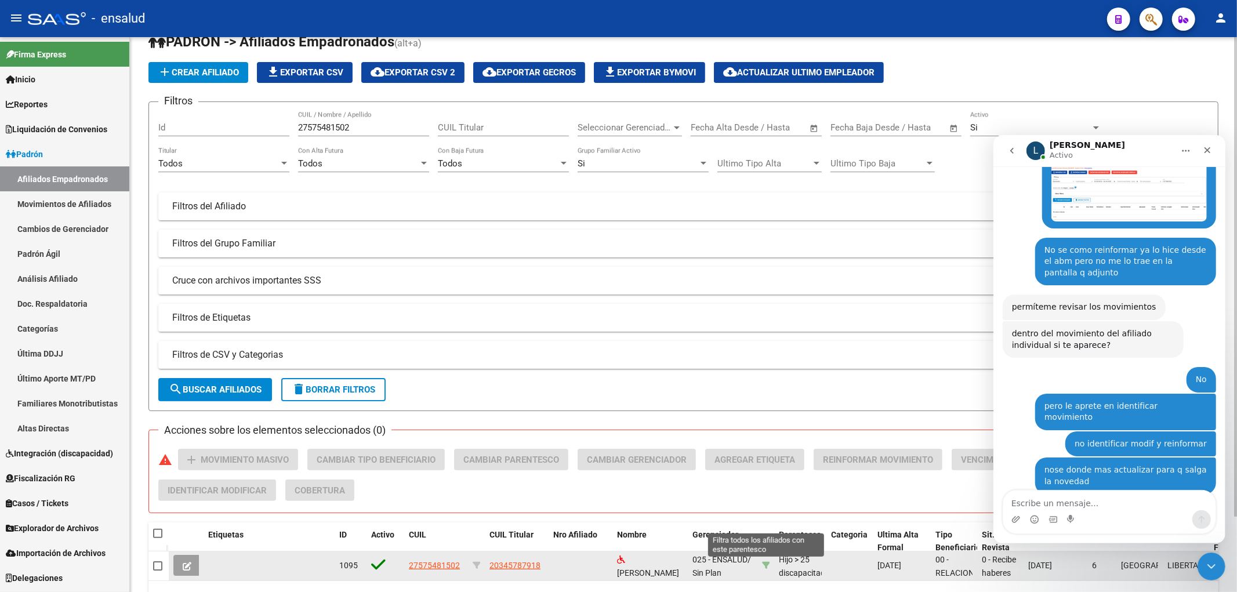
click at [765, 562] on icon at bounding box center [766, 566] width 8 height 8
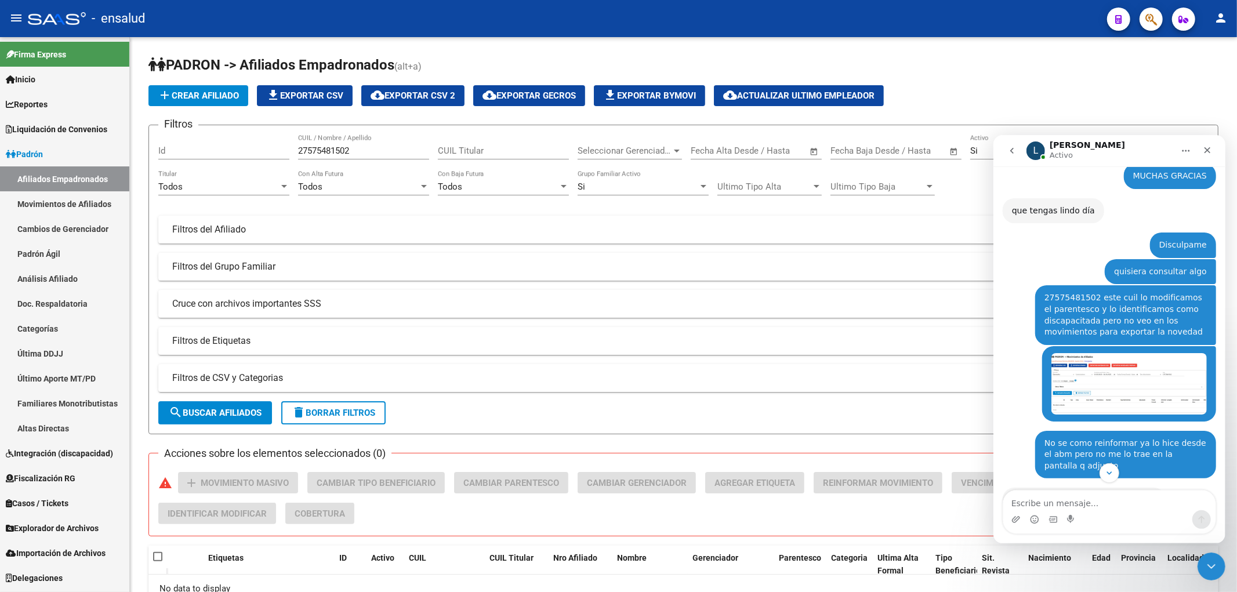
scroll to position [2658, 0]
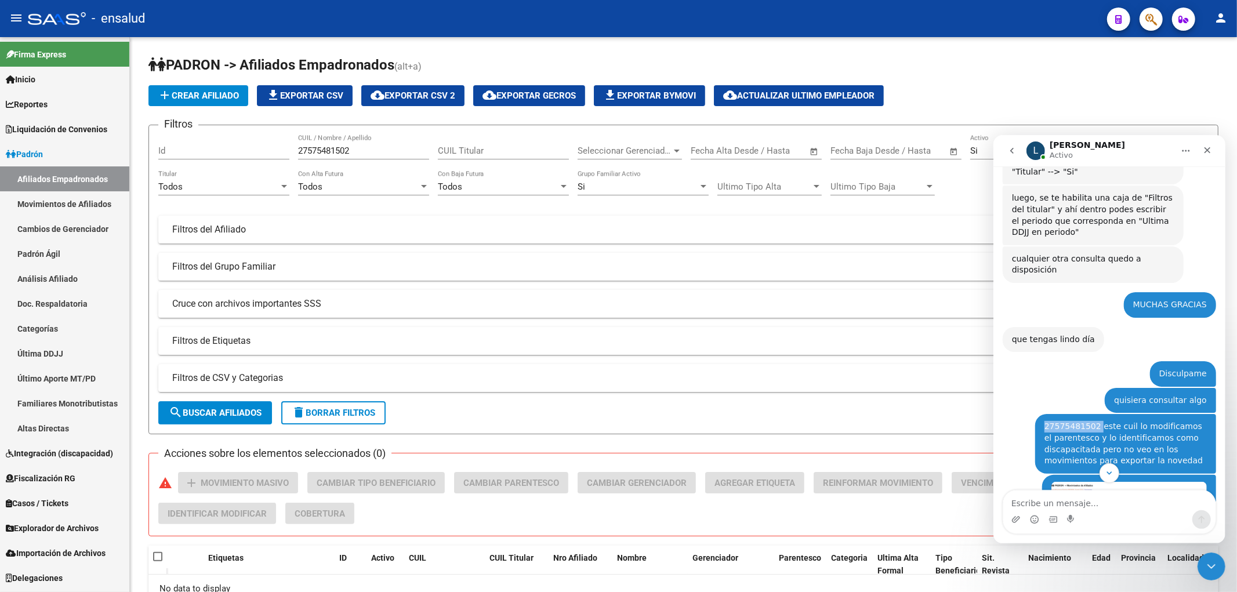
drag, startPoint x: 1052, startPoint y: 278, endPoint x: 1089, endPoint y: 278, distance: 36.5
click at [1089, 414] on div "27575481502 este cuil lo modificamos el parentesco y lo identificamos como disc…" at bounding box center [1125, 443] width 181 height 59
copy div "27575481502"
click at [357, 153] on input "27575481502" at bounding box center [363, 151] width 131 height 10
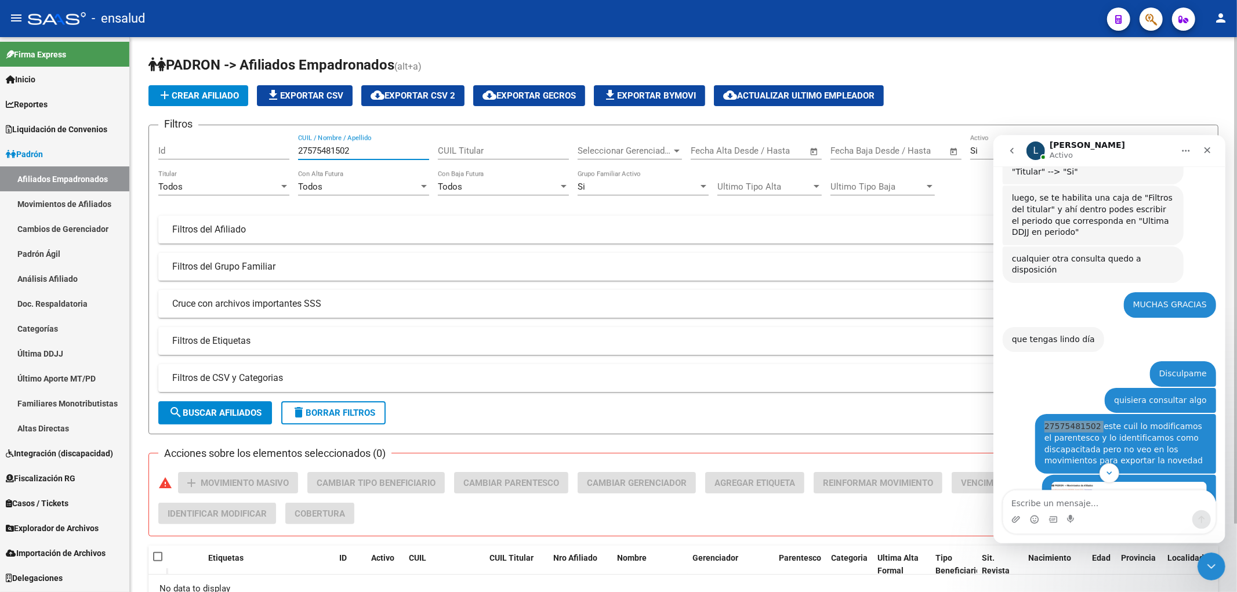
paste input "text"
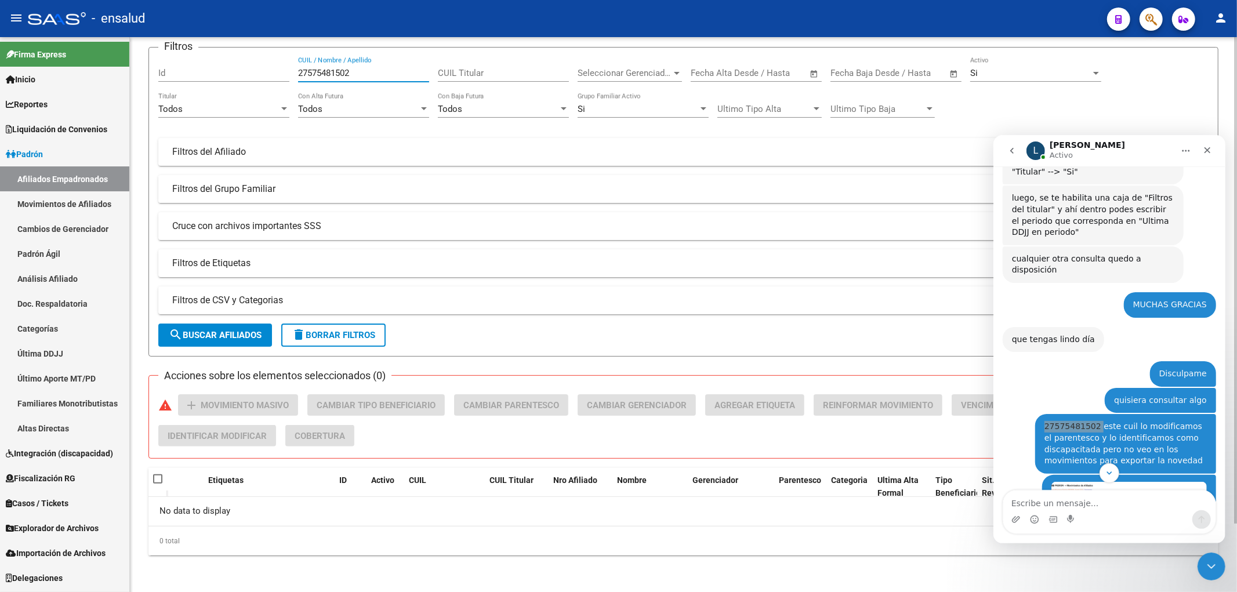
type input "27575481502"
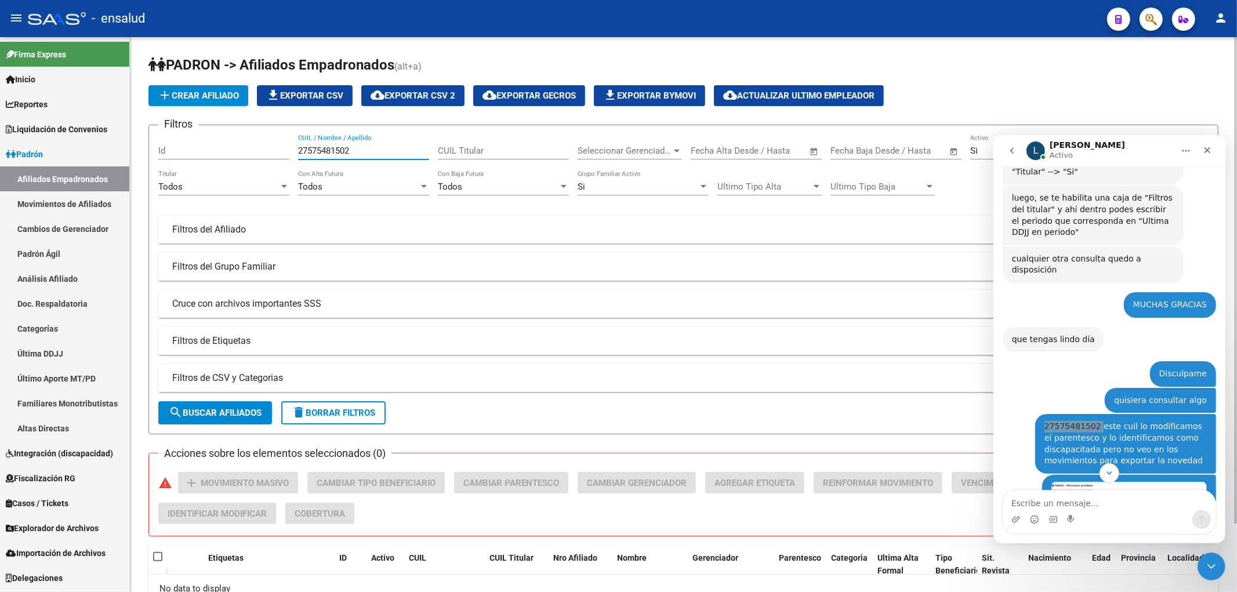
click at [233, 411] on span "search Buscar Afiliados" at bounding box center [215, 413] width 93 height 10
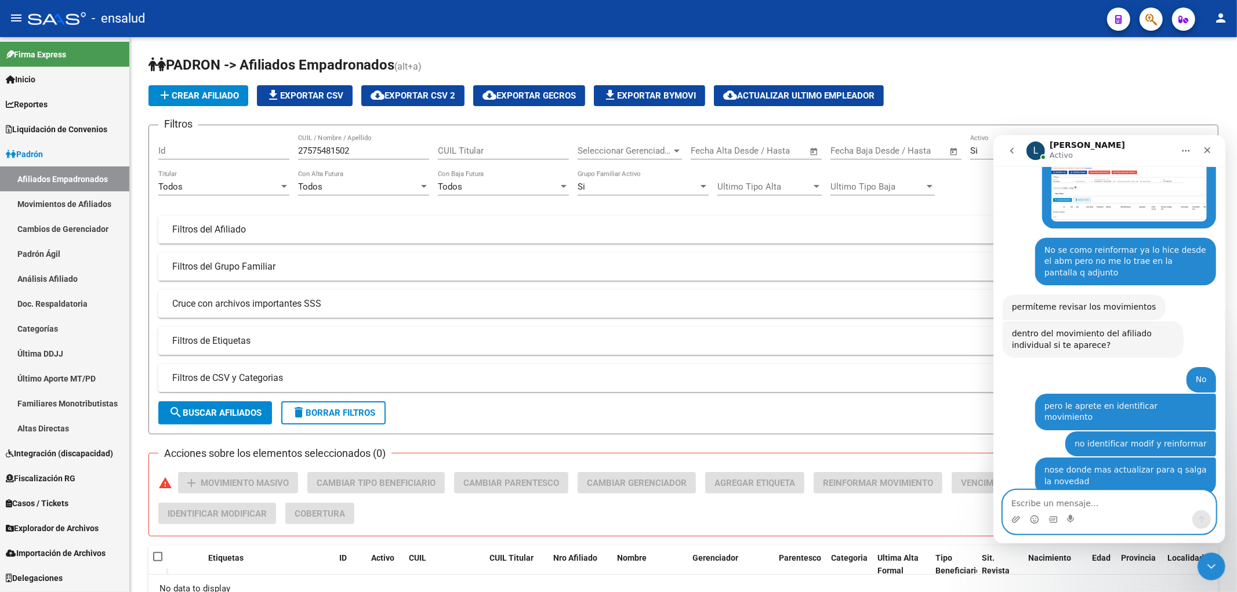
click at [1053, 503] on textarea "Escribe un mensaje..." at bounding box center [1109, 500] width 212 height 20
type textarea "es el unico q aparece como discapacitado"
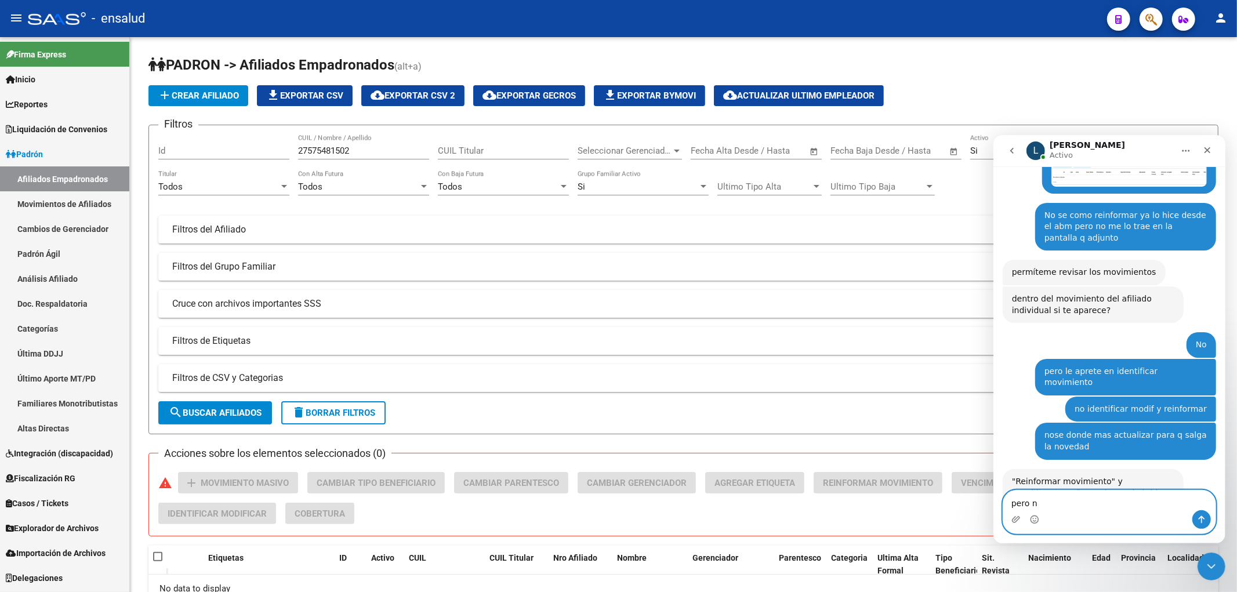
scroll to position [3014, 0]
type textarea "pero en la sss aun no figura"
click at [1054, 503] on textarea "pero en la sss aun no figura" at bounding box center [1109, 500] width 212 height 20
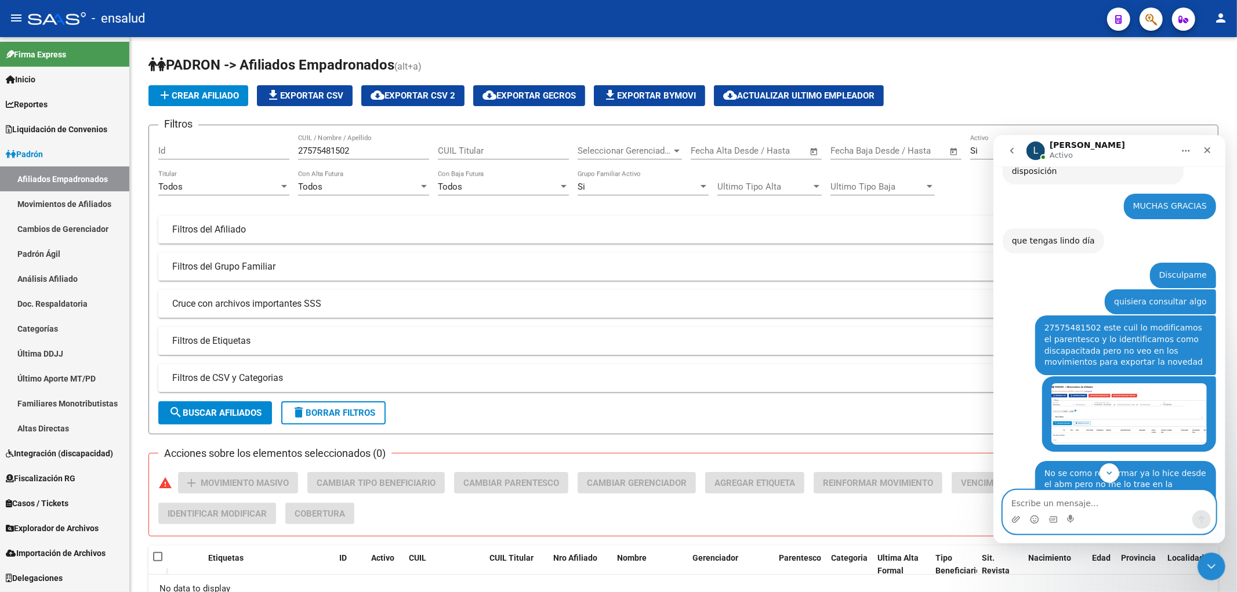
scroll to position [2498, 0]
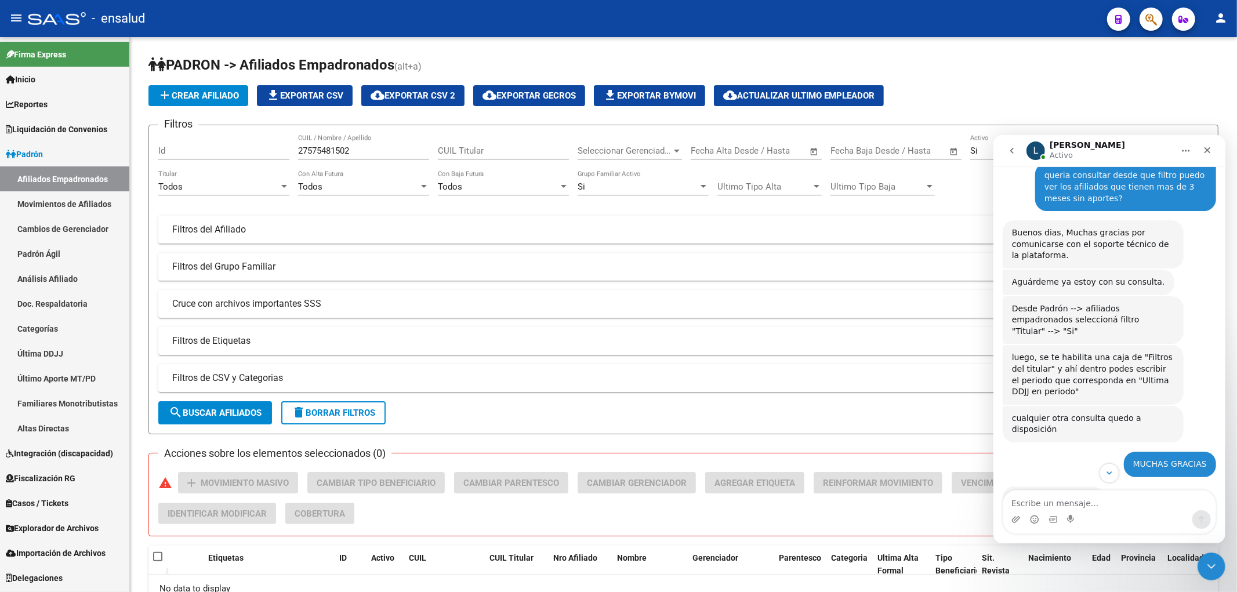
drag, startPoint x: 1038, startPoint y: 434, endPoint x: 1086, endPoint y: 431, distance: 48.3
click at [1086, 580] on div "27575481502 este cuil lo modificamos el parentesco y lo identificamos como disc…" at bounding box center [1125, 602] width 162 height 45
copy div "27575481502"
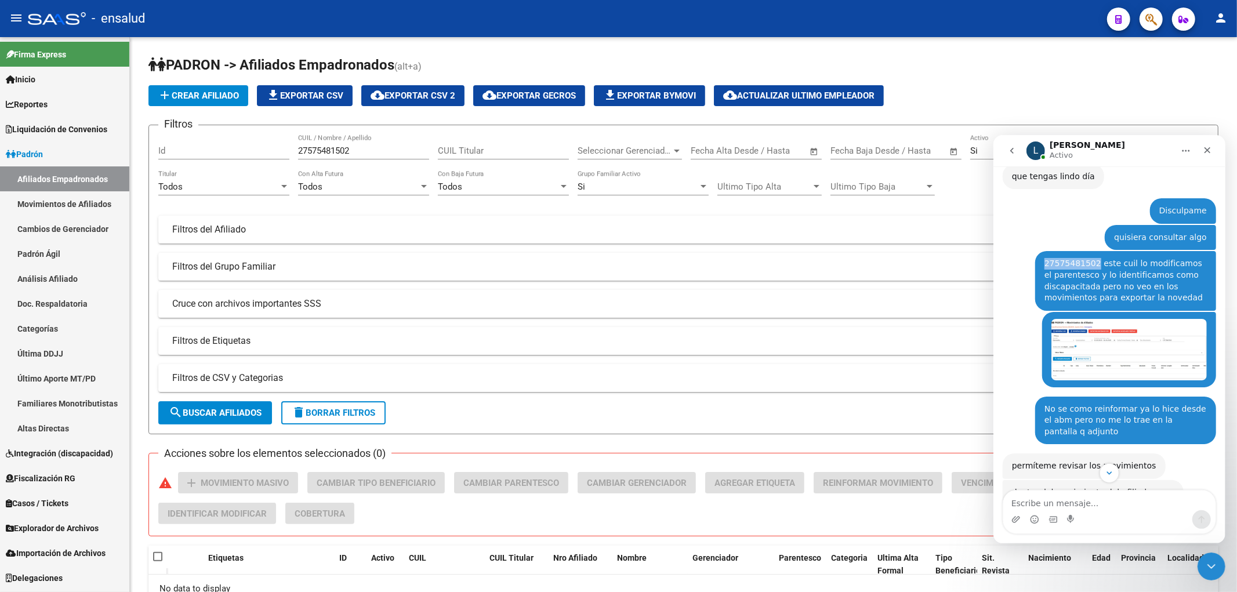
scroll to position [3015, 0]
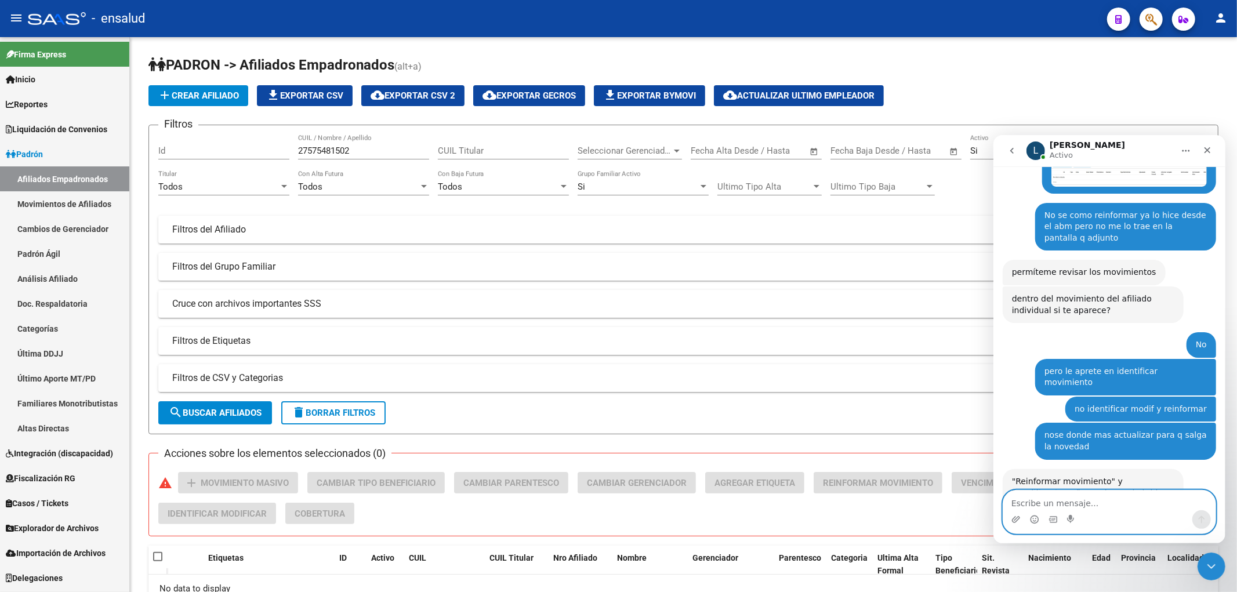
click at [1052, 503] on textarea "Escribe un mensaje..." at bounding box center [1109, 500] width 212 height 20
type textarea "como veo eso q me decis del [PERSON_NAME]???"
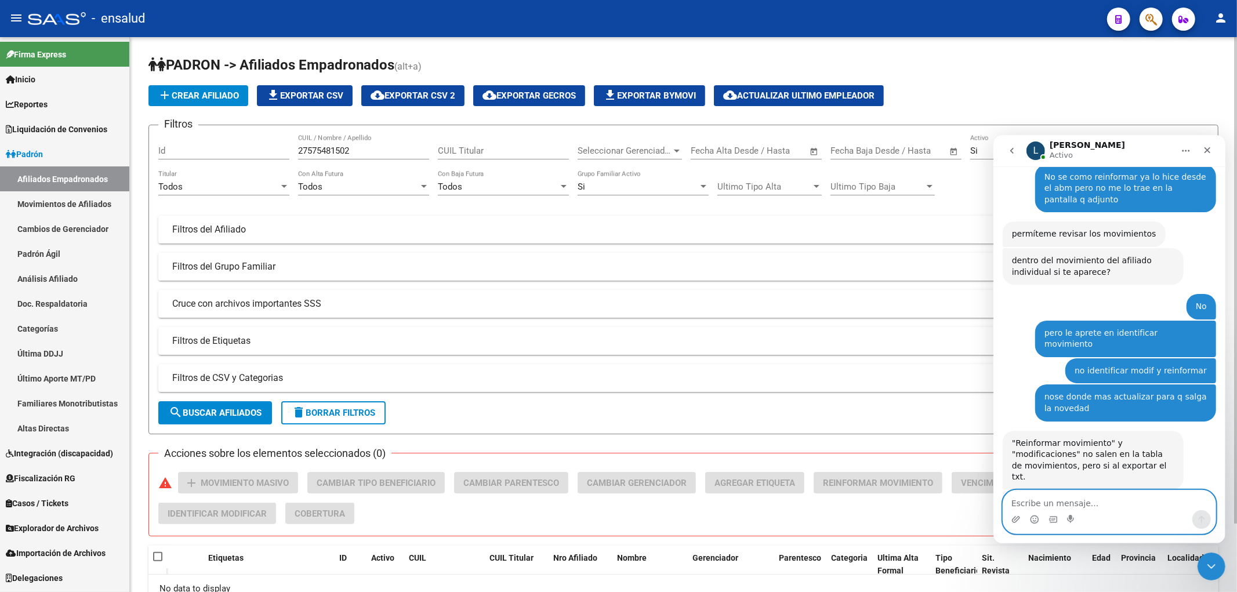
scroll to position [3052, 0]
click at [345, 146] on input "27575481502" at bounding box center [363, 151] width 131 height 10
click at [224, 411] on span "search Buscar Afiliados" at bounding box center [215, 413] width 93 height 10
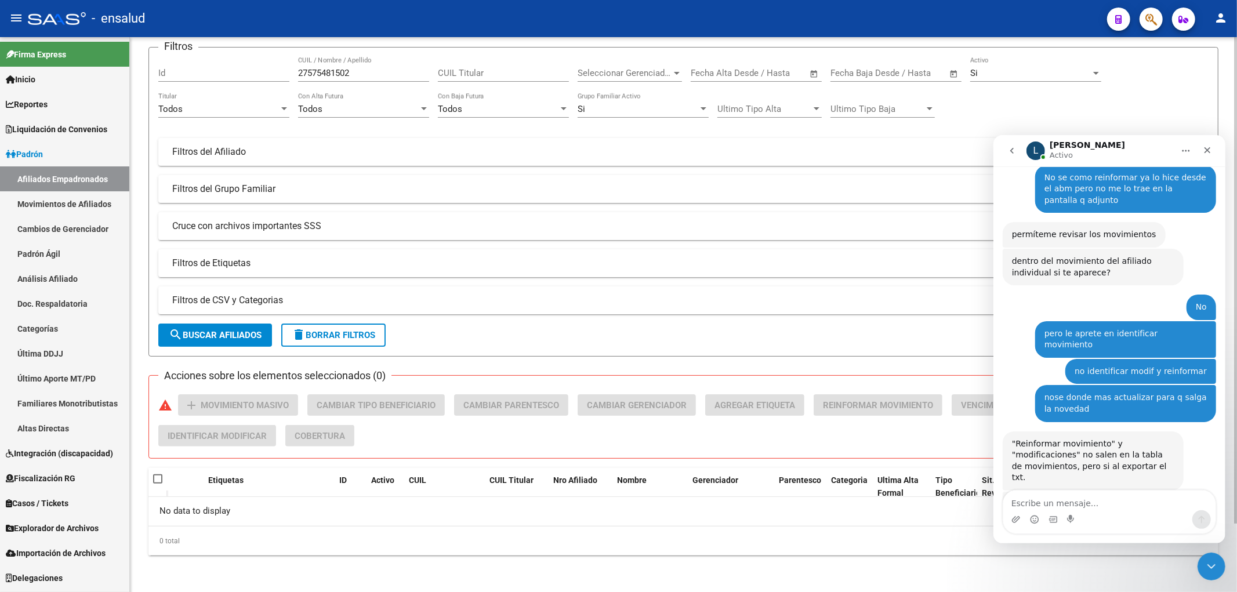
scroll to position [0, 0]
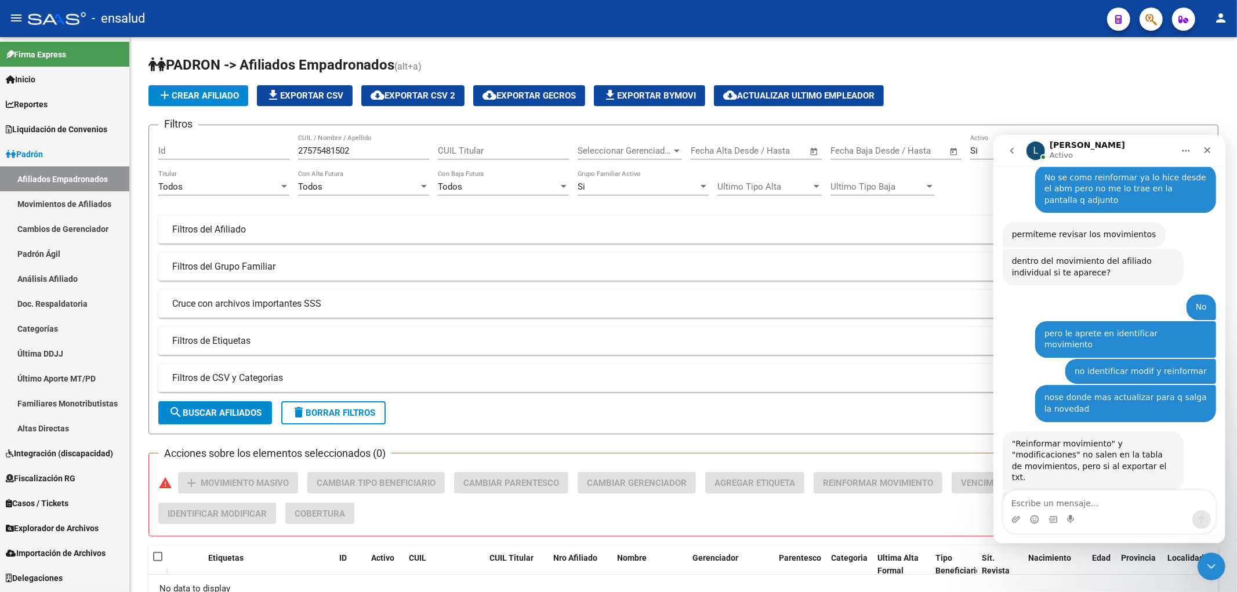
click at [41, 207] on link "Movimientos de Afiliados" at bounding box center [64, 203] width 129 height 25
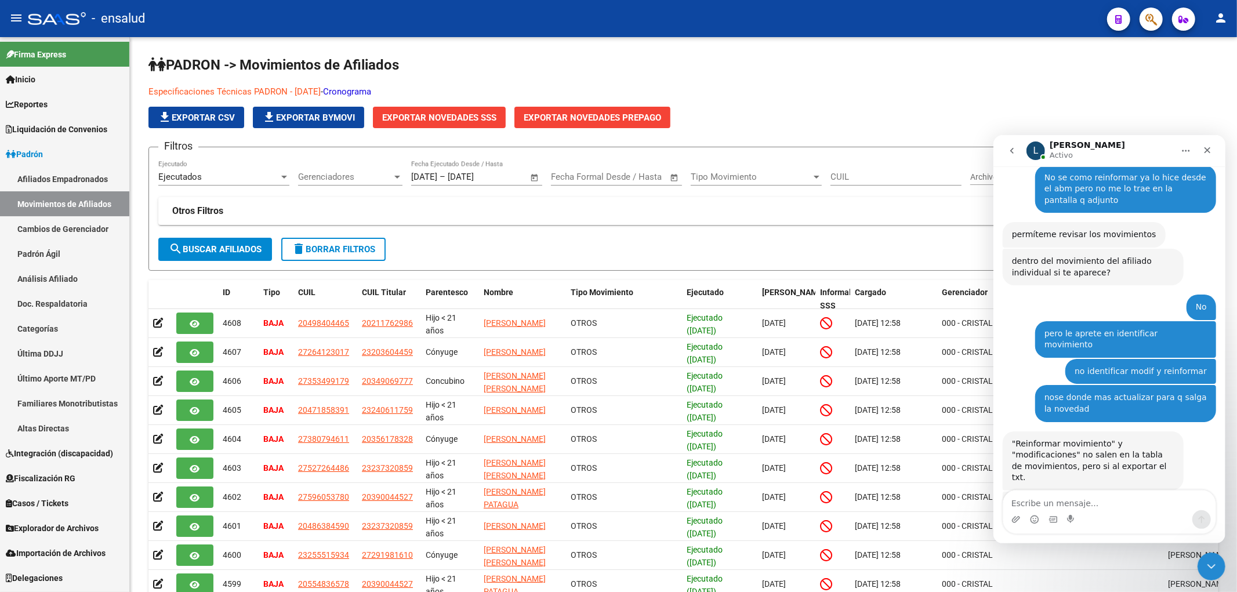
click at [56, 181] on link "Afiliados Empadronados" at bounding box center [64, 178] width 129 height 25
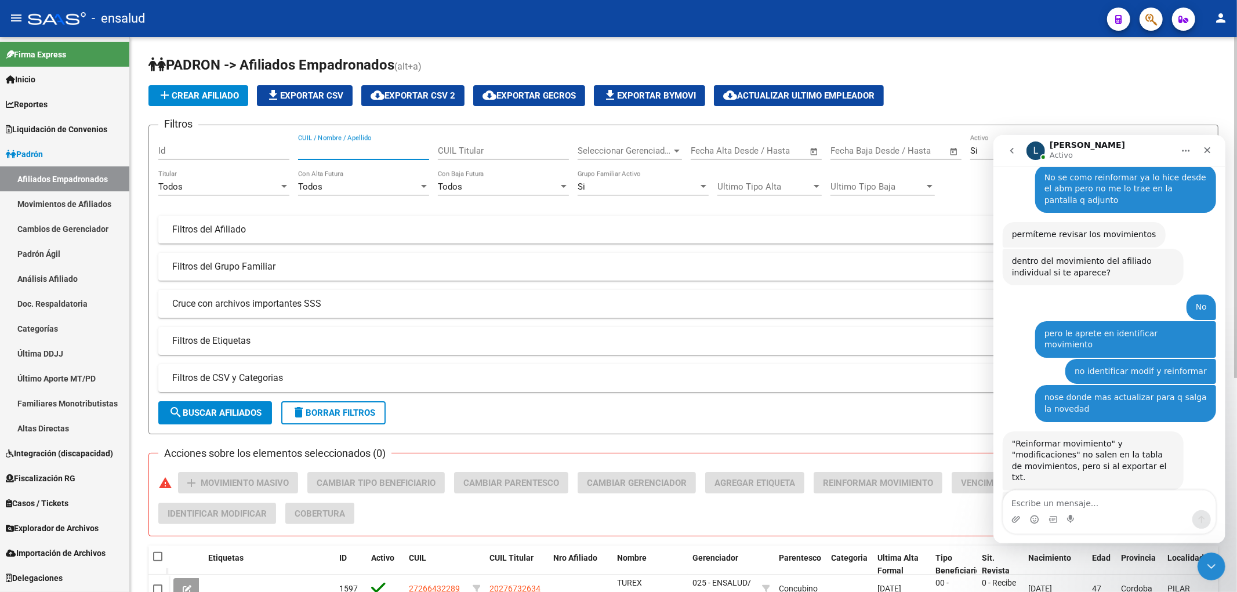
click at [351, 148] on input "CUIL / Nombre / Apellido" at bounding box center [363, 151] width 131 height 10
paste input "27575481502"
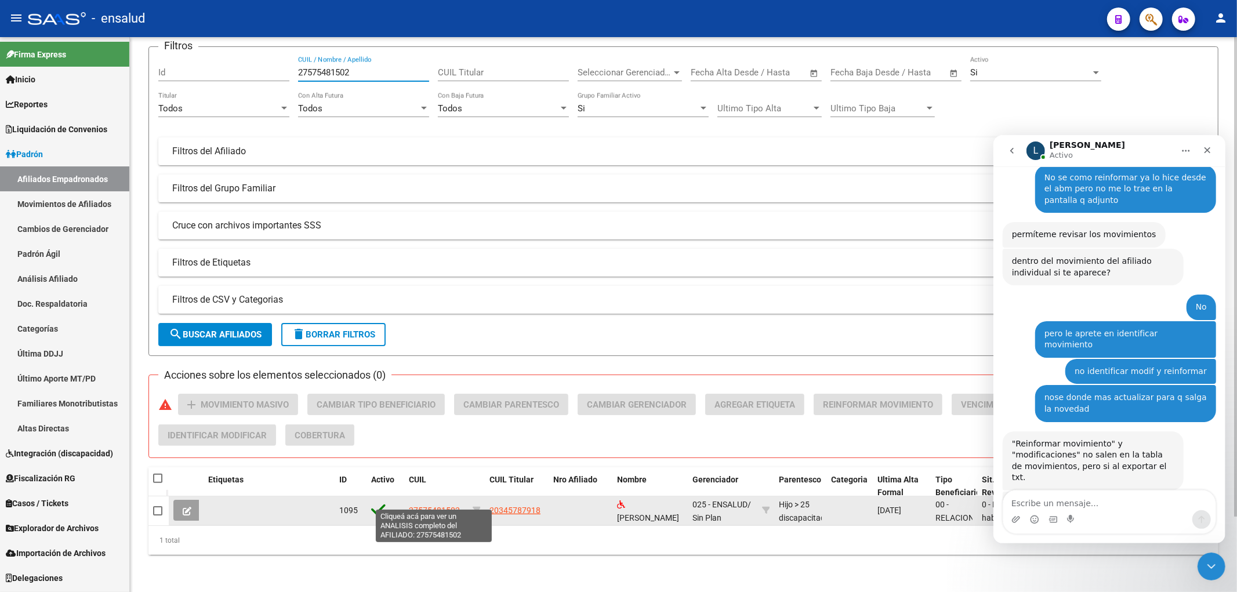
type input "27575481502"
click at [419, 506] on span "27575481502" at bounding box center [434, 510] width 51 height 9
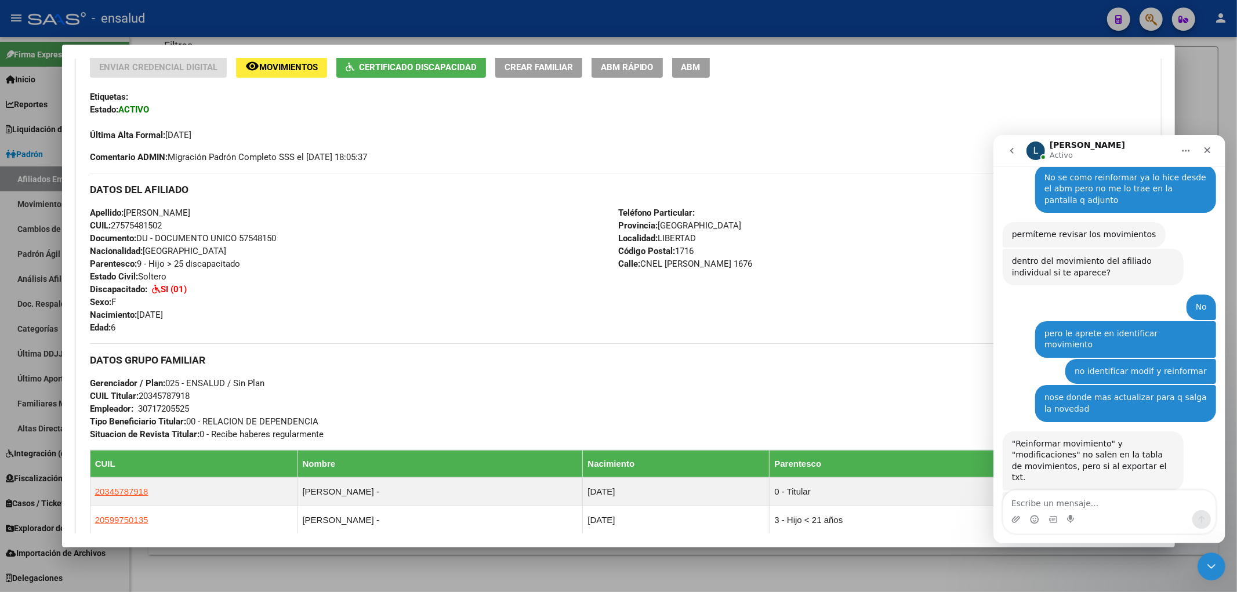
scroll to position [129, 0]
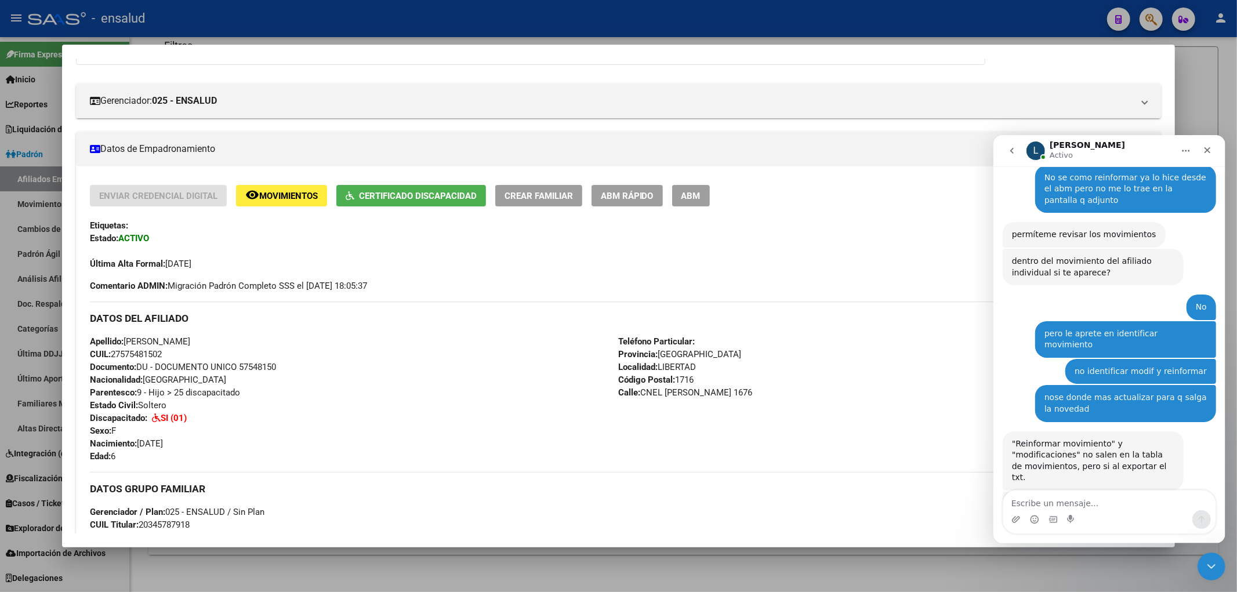
click at [619, 198] on span "ABM Rápido" at bounding box center [627, 196] width 53 height 10
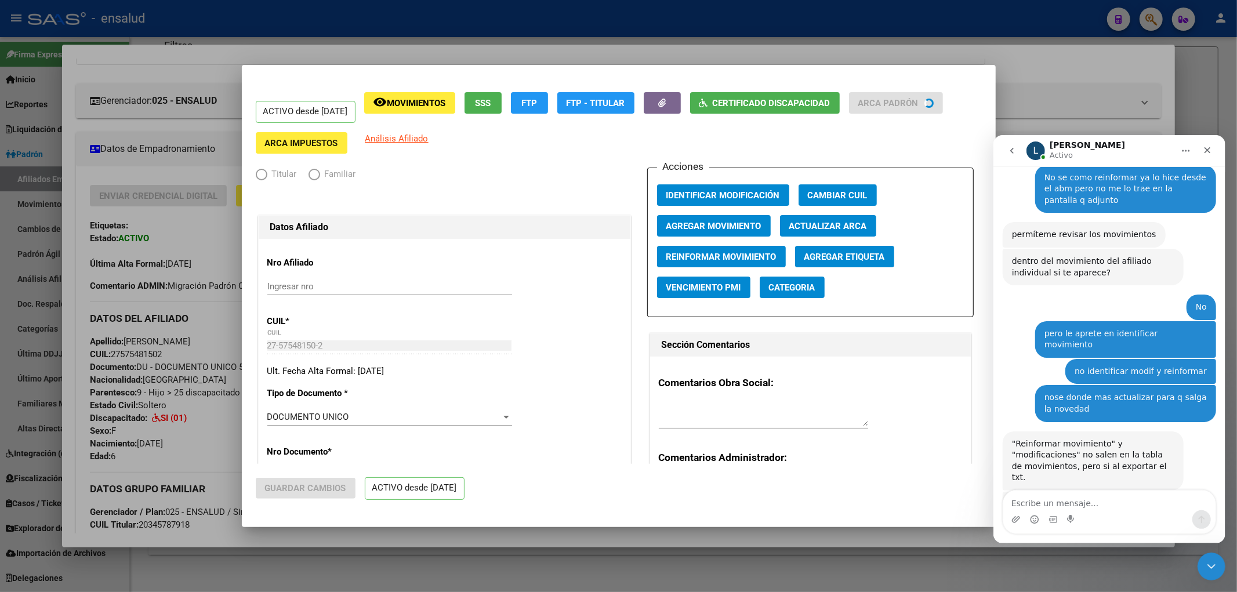
radio input "true"
type input "30-71720552-5"
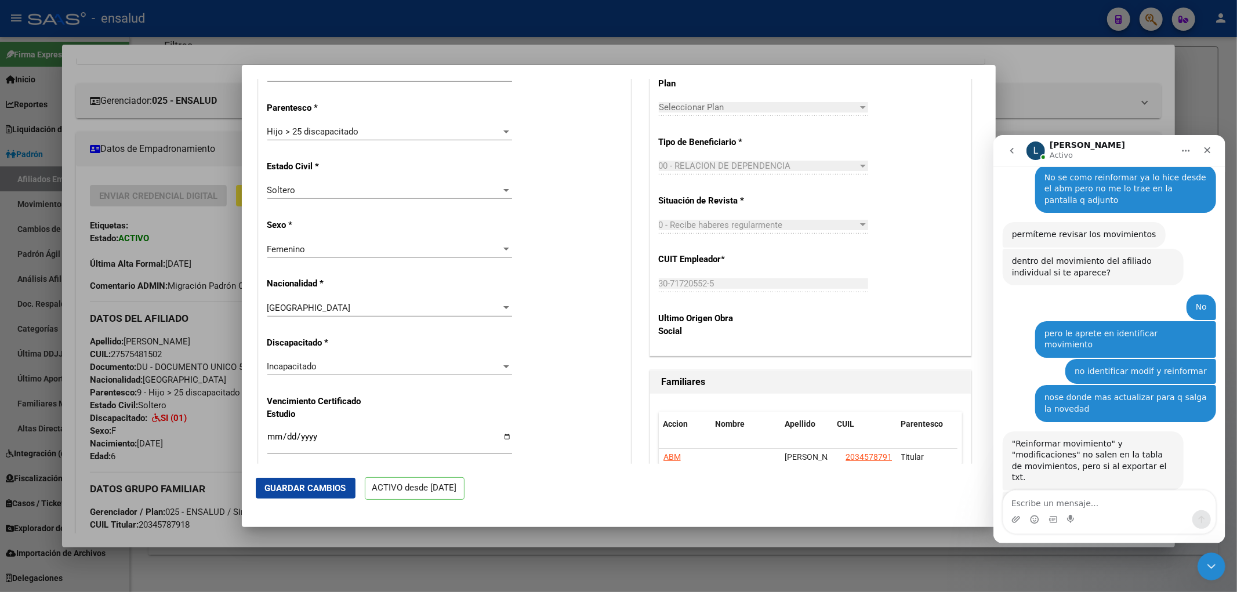
scroll to position [457, 0]
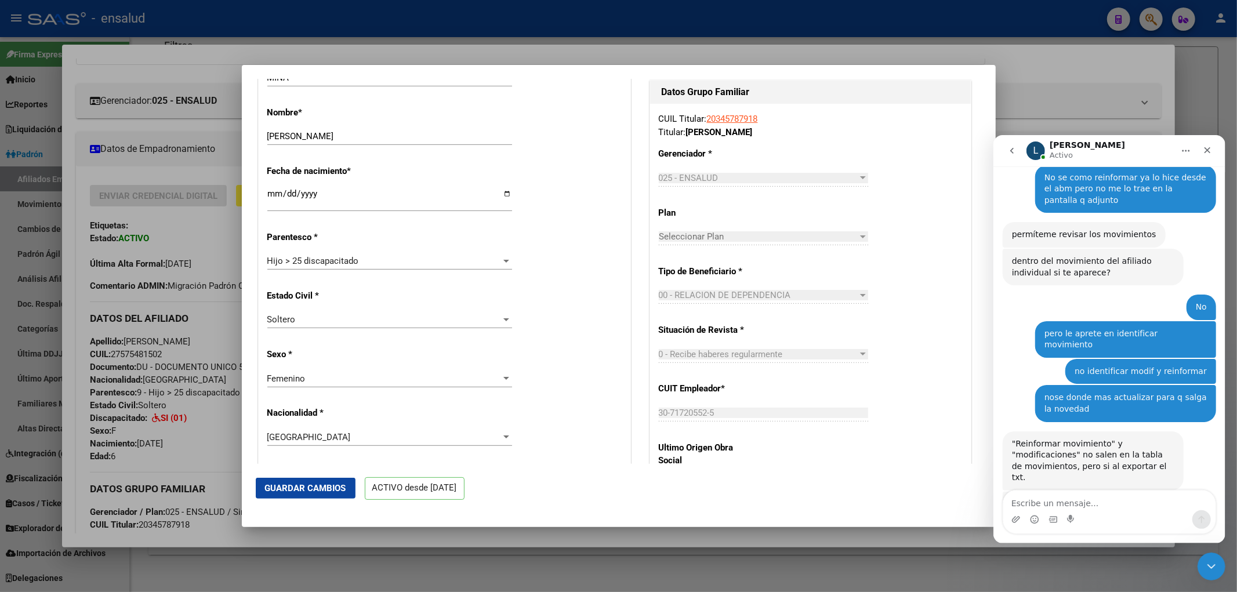
click at [354, 265] on span "Hijo > 25 discapacitado" at bounding box center [313, 261] width 92 height 10
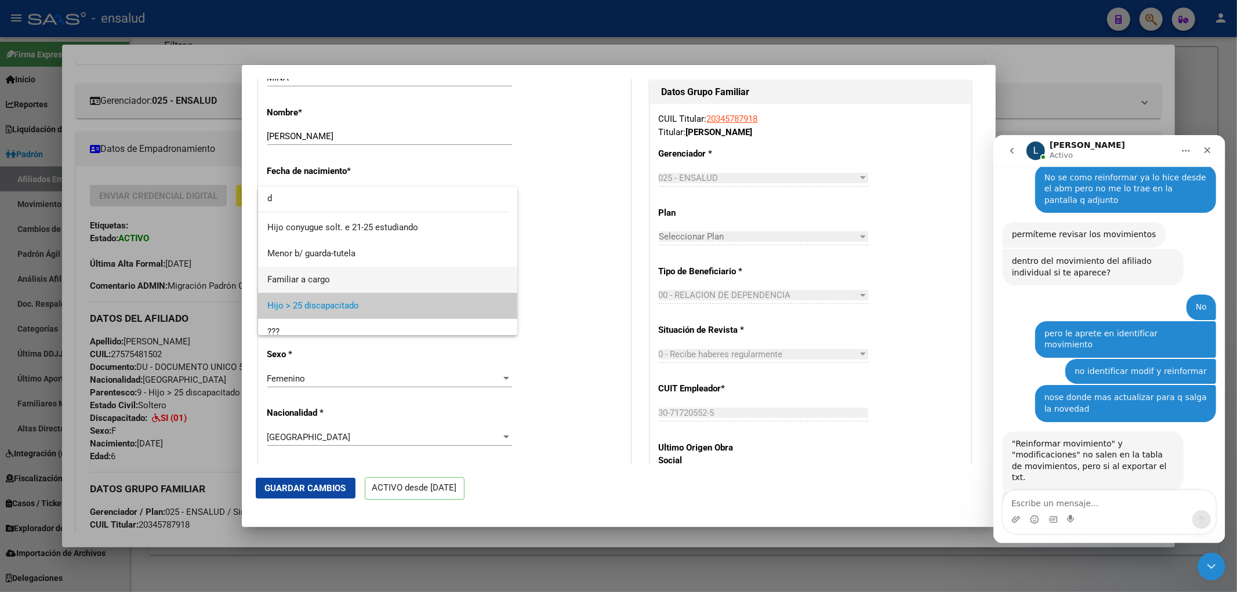
scroll to position [0, 0]
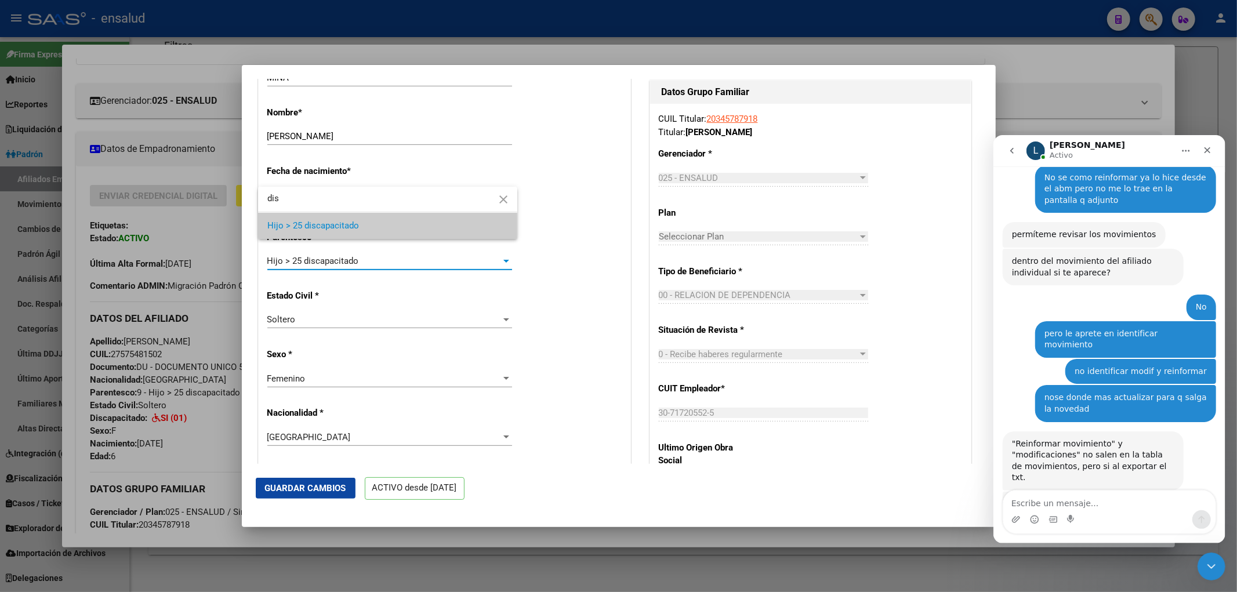
type input "dis"
click at [504, 190] on button "close" at bounding box center [503, 200] width 23 height 23
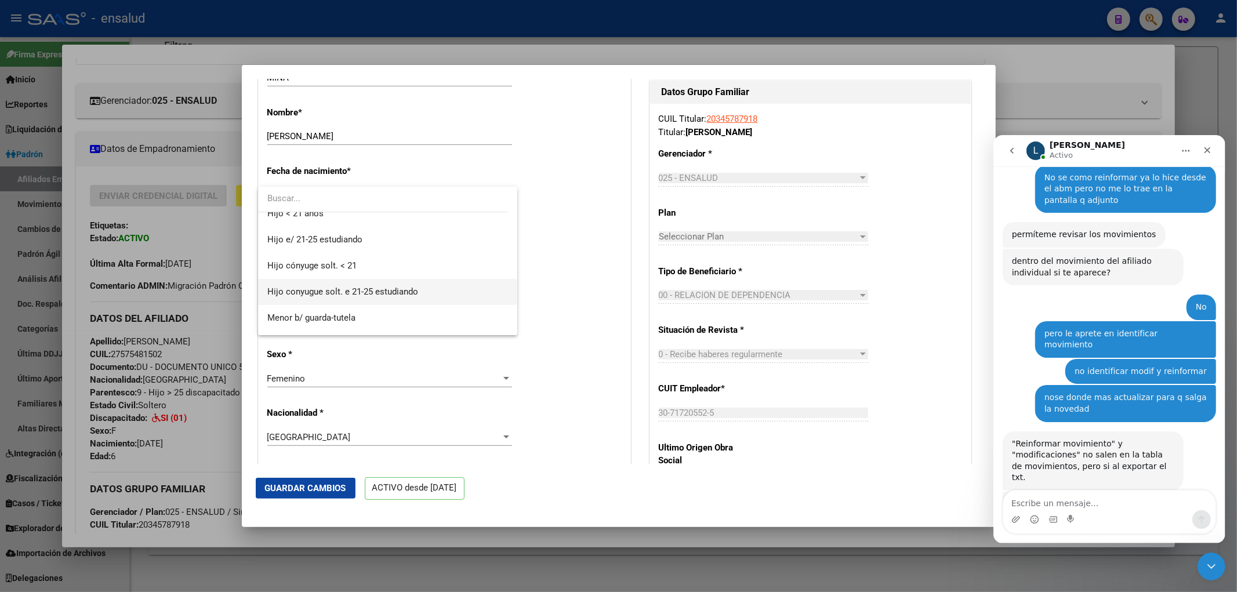
scroll to position [129, 0]
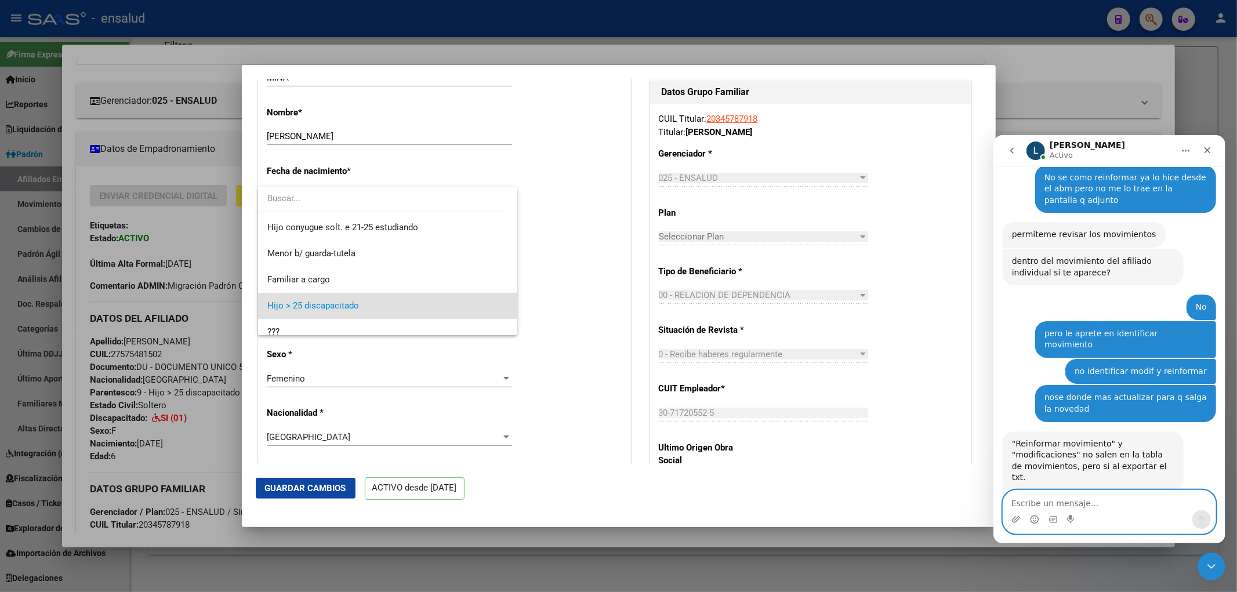
click at [1035, 498] on textarea "Escribe un mensaje..." at bounding box center [1109, 500] width 212 height 20
type textarea "como deberia cargarlo si no es asi el parentesco?"
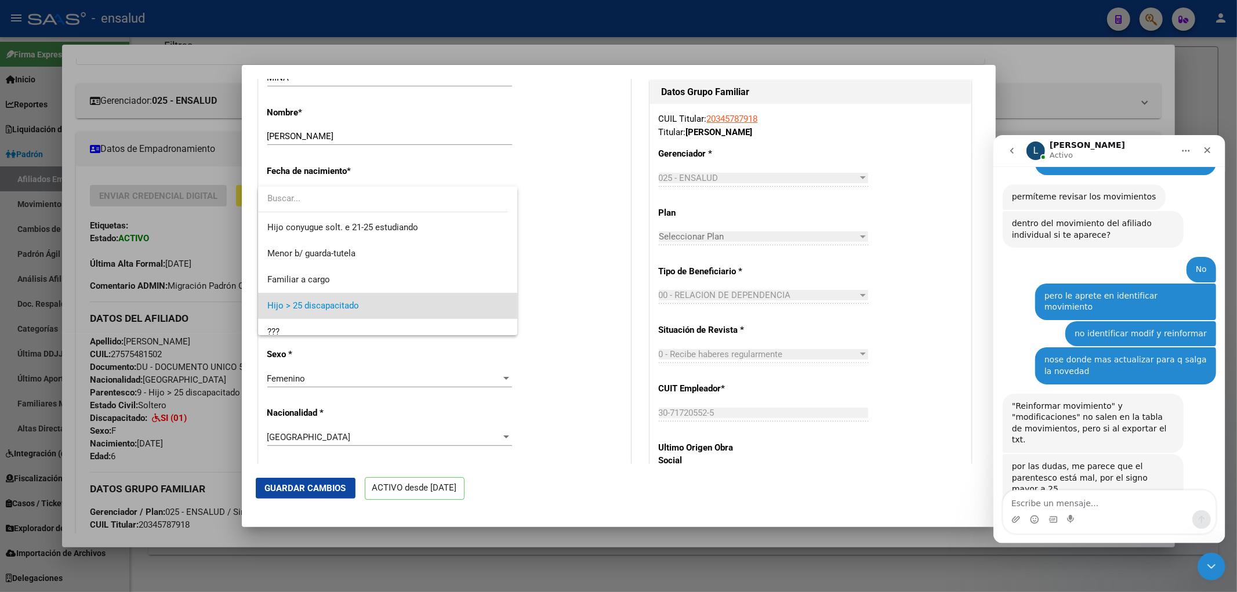
click at [591, 299] on div at bounding box center [618, 296] width 1237 height 592
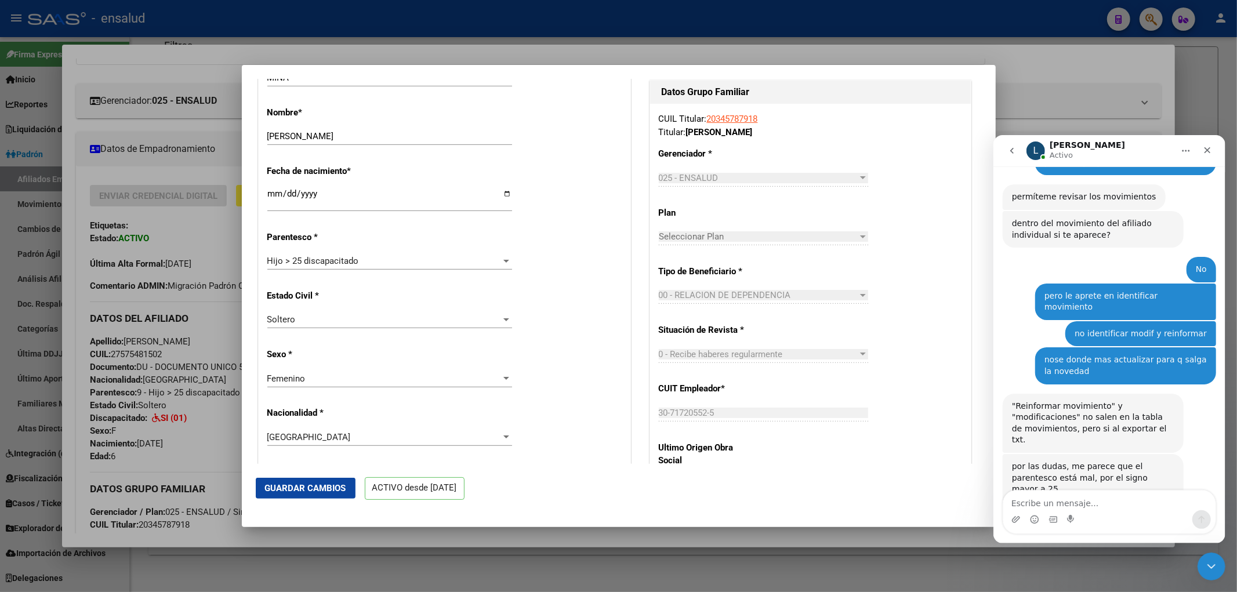
click at [654, 554] on div at bounding box center [618, 296] width 1237 height 592
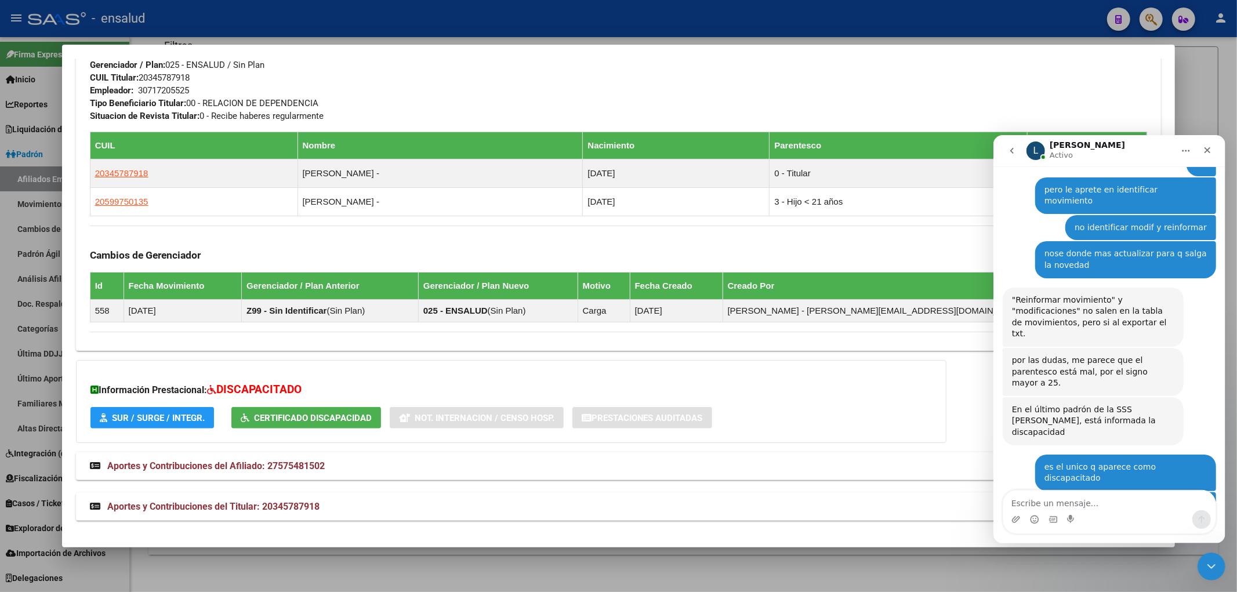
scroll to position [3195, 0]
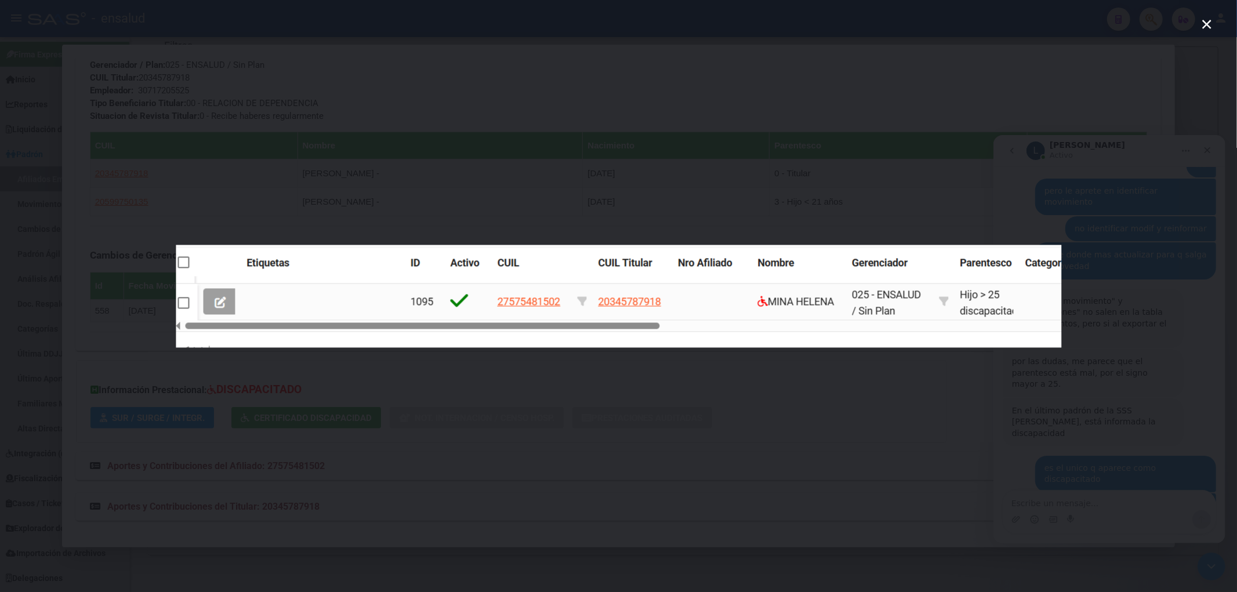
scroll to position [0, 0]
click at [987, 447] on div "Intercom Messenger" at bounding box center [618, 296] width 1237 height 592
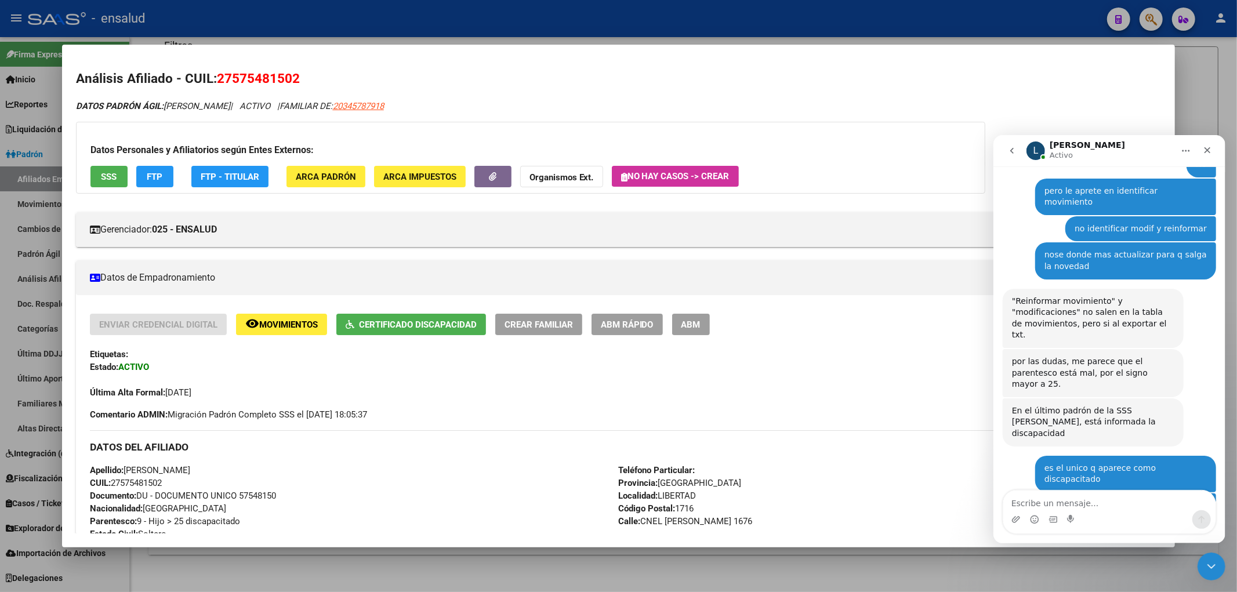
click at [1042, 514] on div "Intercom Messenger" at bounding box center [1109, 519] width 212 height 19
click at [1064, 504] on textarea "Escribe un mensaje..." at bounding box center [1109, 500] width 212 height 20
type textarea "ahi lo modifico"
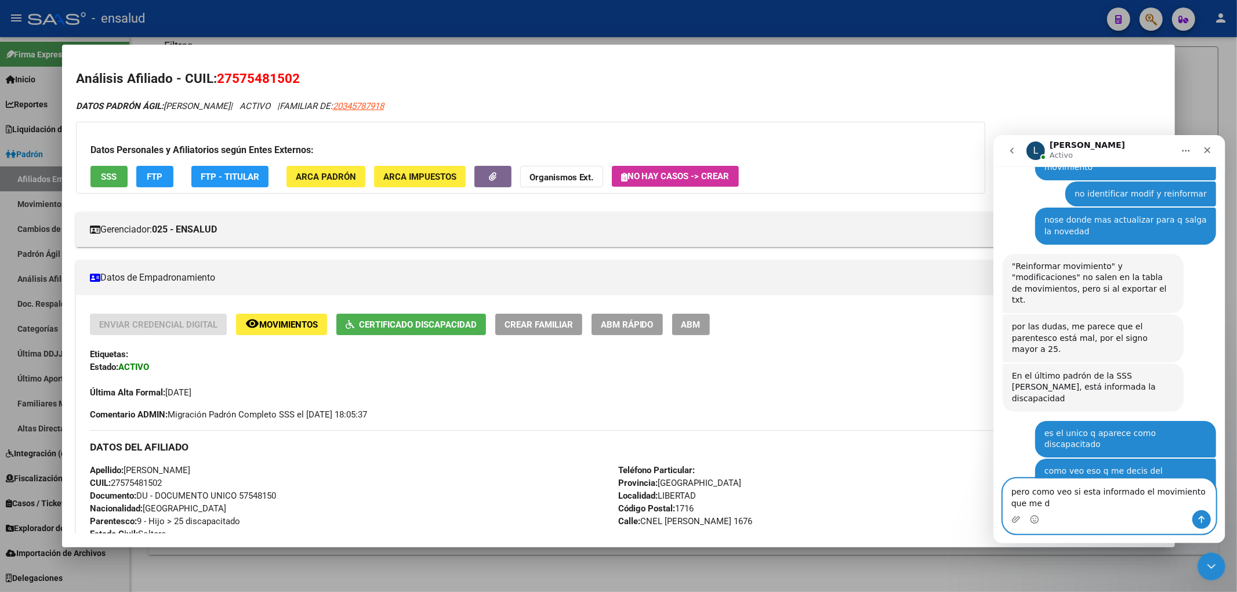
scroll to position [3242, 0]
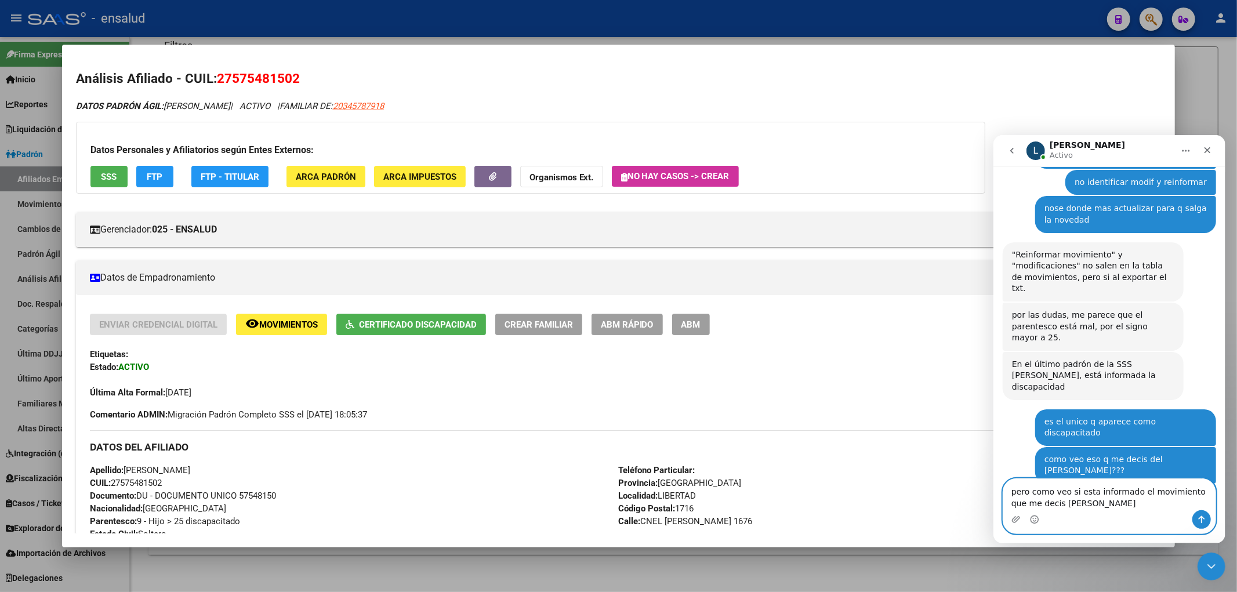
type textarea "pero como veo si esta informado el movimiento que me decis [PERSON_NAME]"
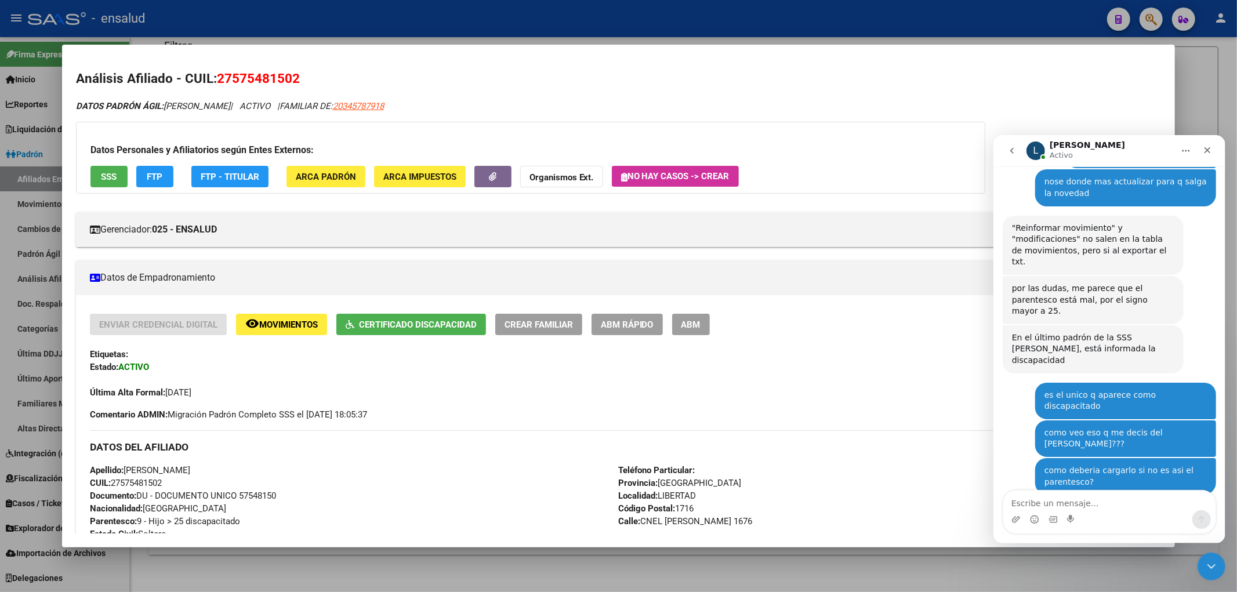
click at [605, 323] on span "ABM Rápido" at bounding box center [627, 325] width 53 height 10
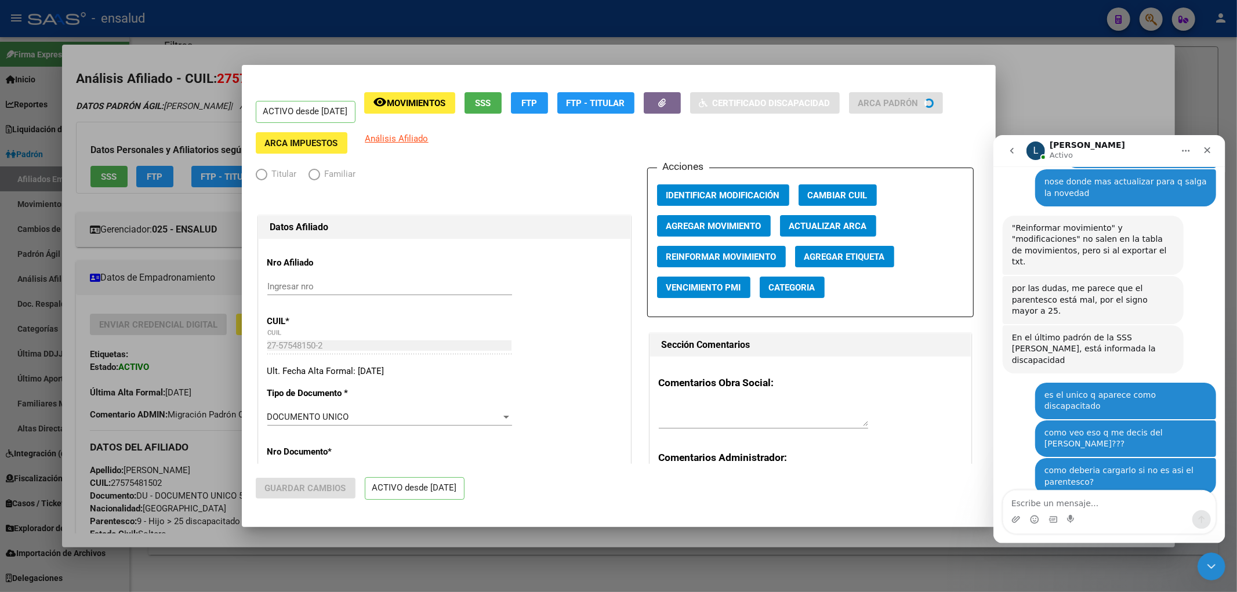
radio input "true"
type input "30-71720552-5"
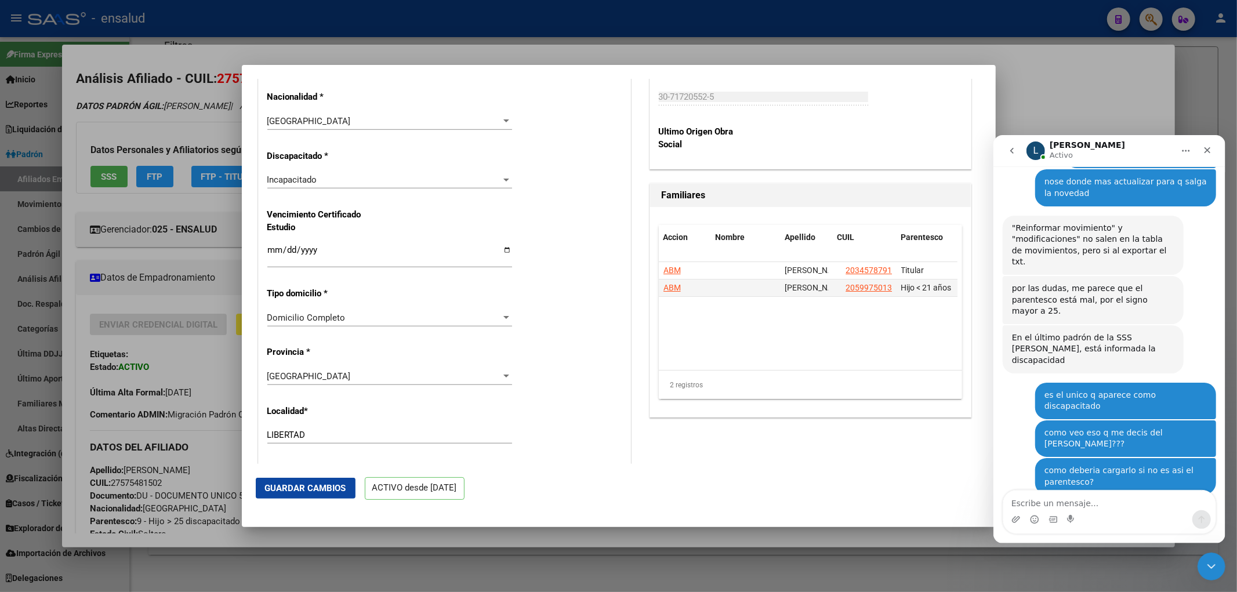
scroll to position [580, 0]
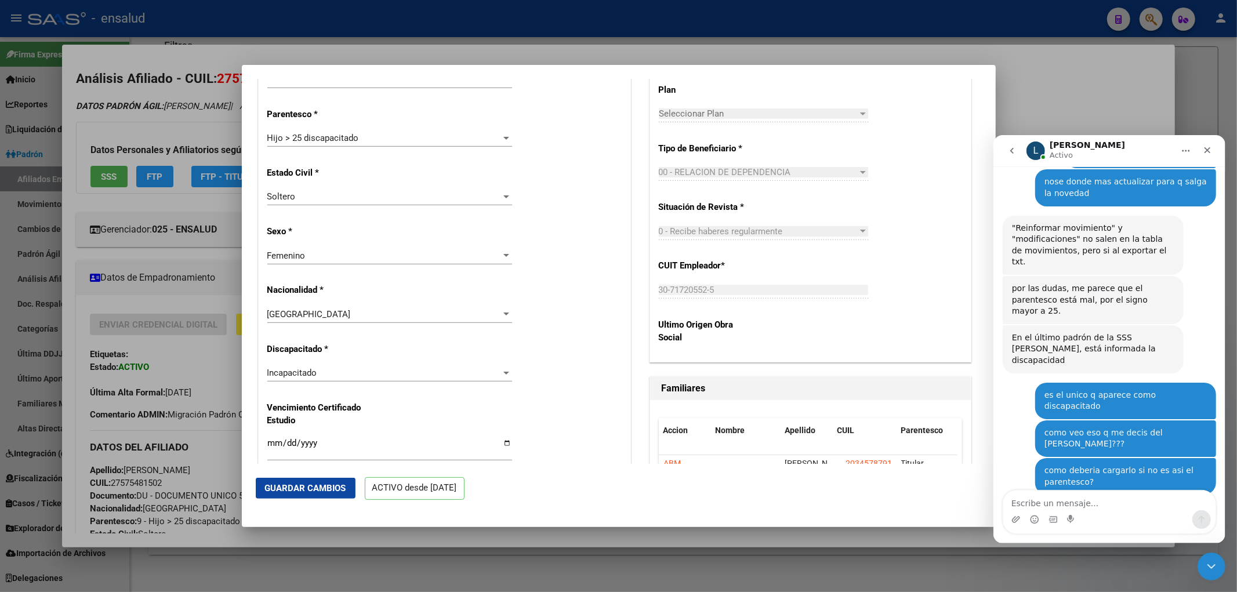
click at [327, 377] on div "Incapacitado" at bounding box center [384, 373] width 234 height 10
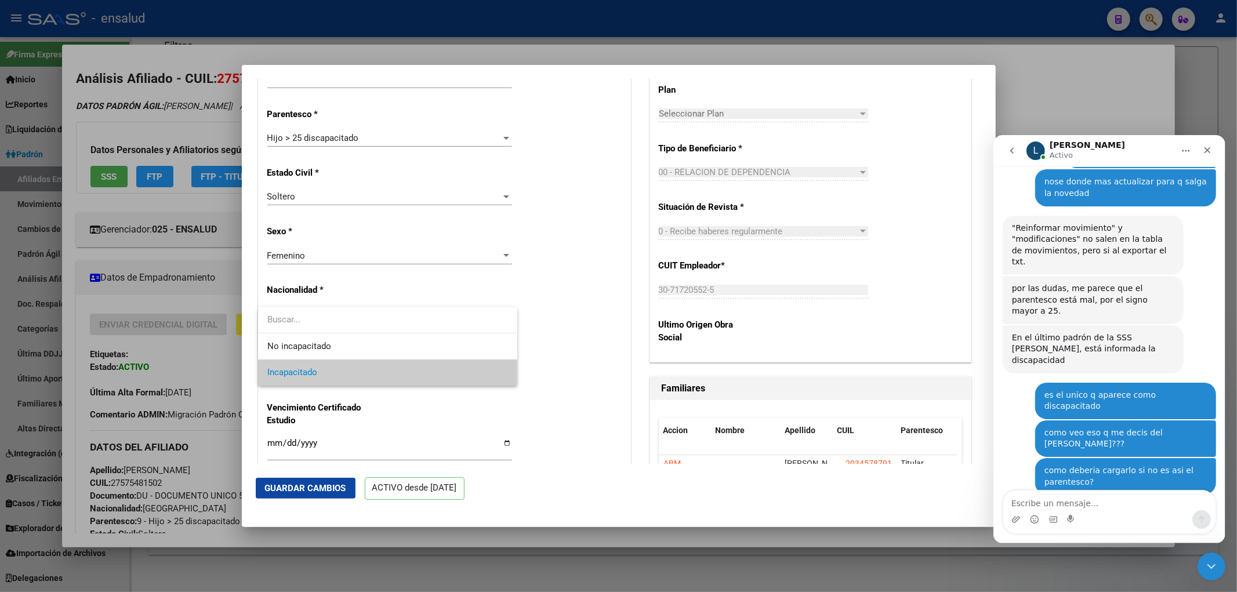
click at [327, 372] on span "Incapacitado" at bounding box center [387, 373] width 241 height 26
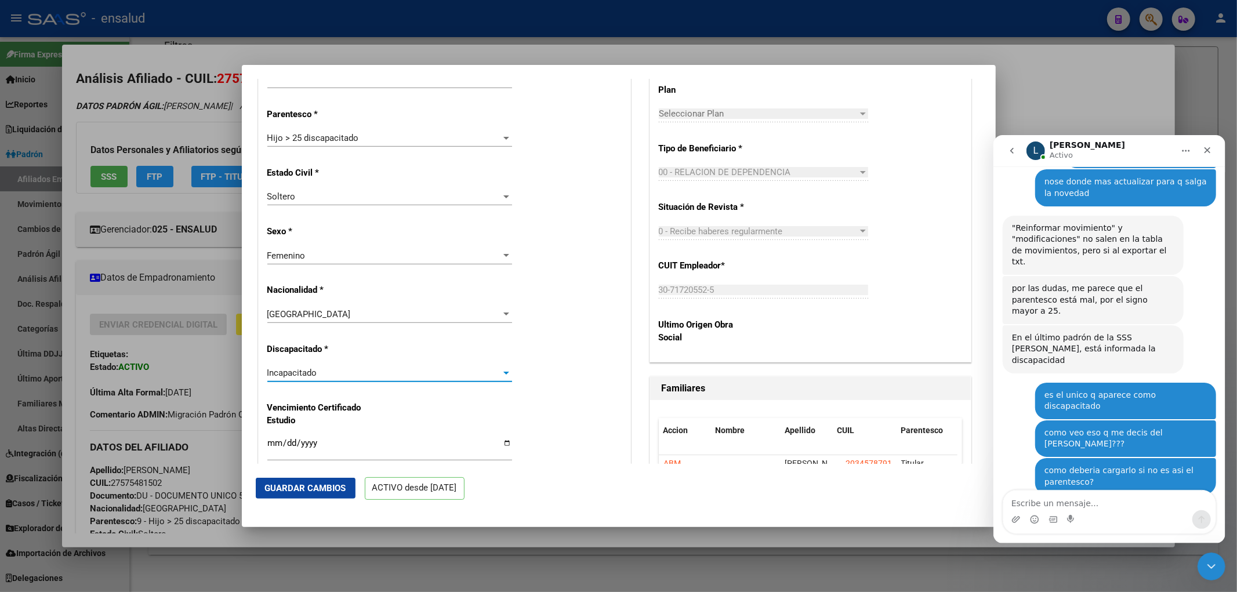
click at [365, 135] on div "Hijo > 25 discapacitado" at bounding box center [384, 138] width 234 height 10
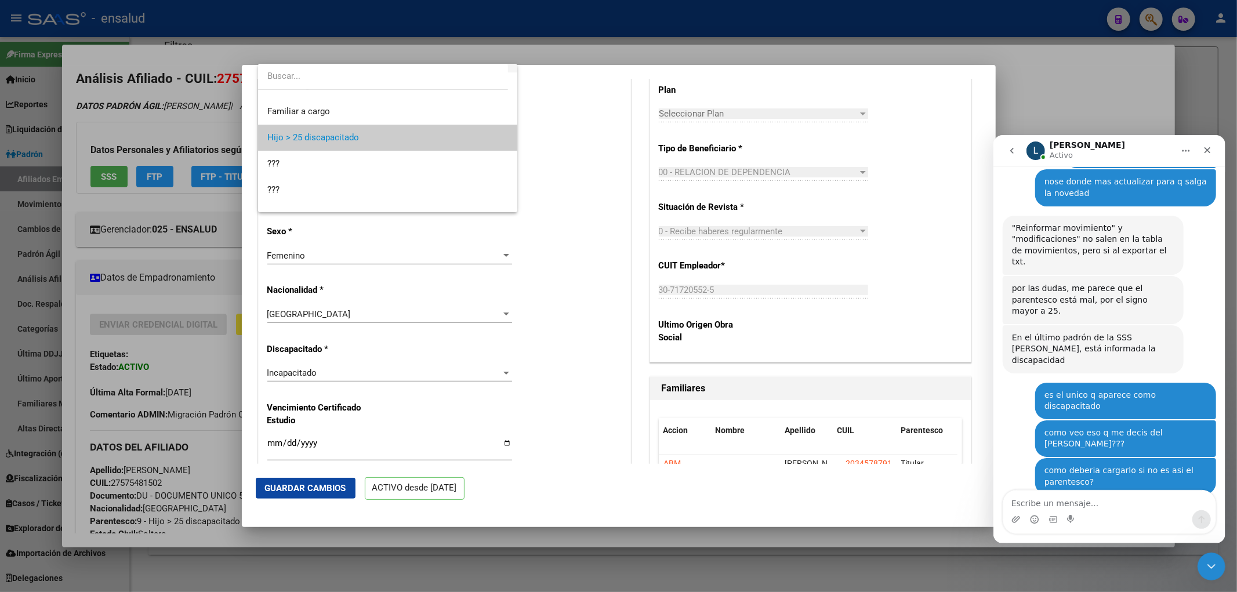
scroll to position [0, 0]
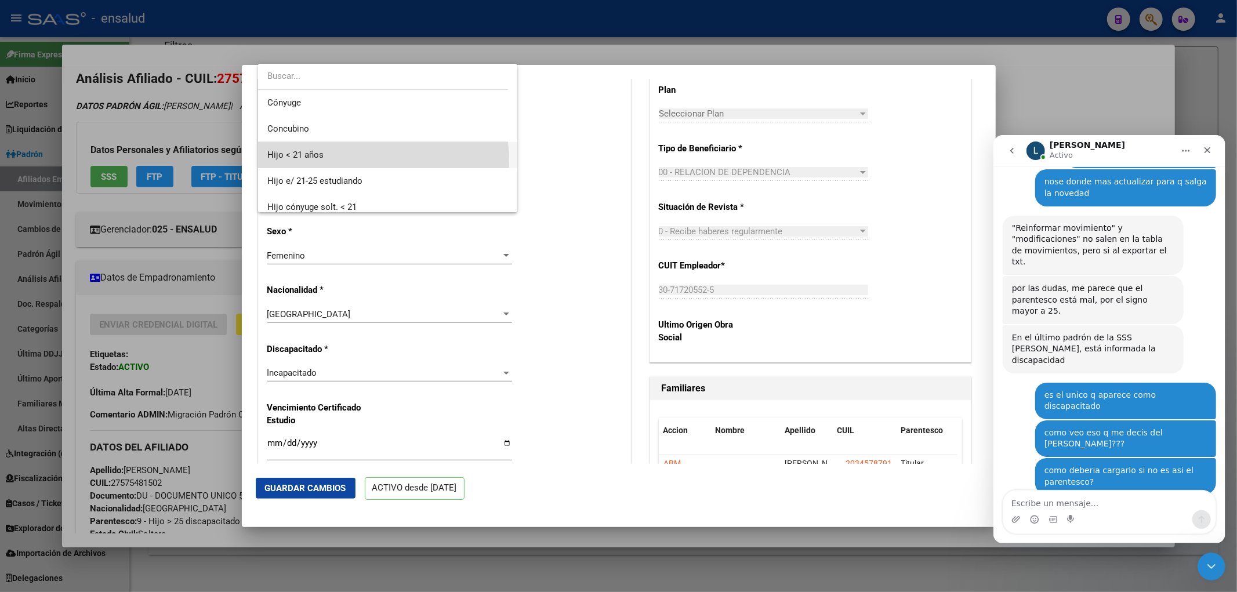
click at [375, 160] on span "Hijo < 21 años" at bounding box center [387, 155] width 241 height 26
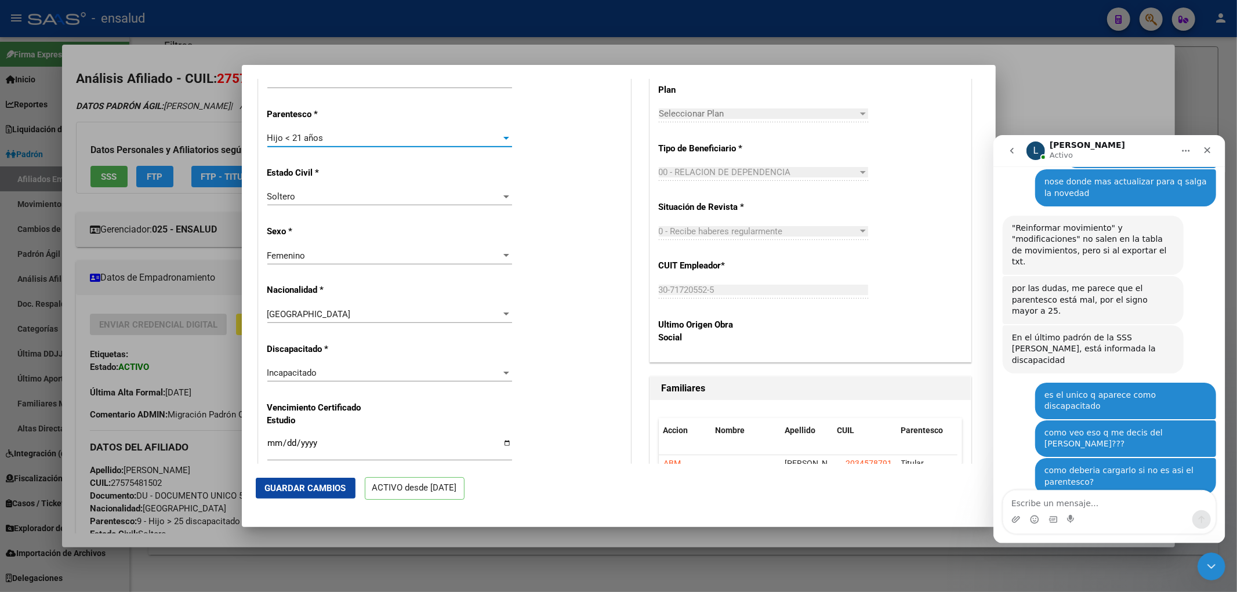
click at [310, 486] on span "Guardar Cambios" at bounding box center [305, 488] width 81 height 10
click at [1077, 504] on textarea "Escribe un mensaje..." at bounding box center [1109, 500] width 212 height 20
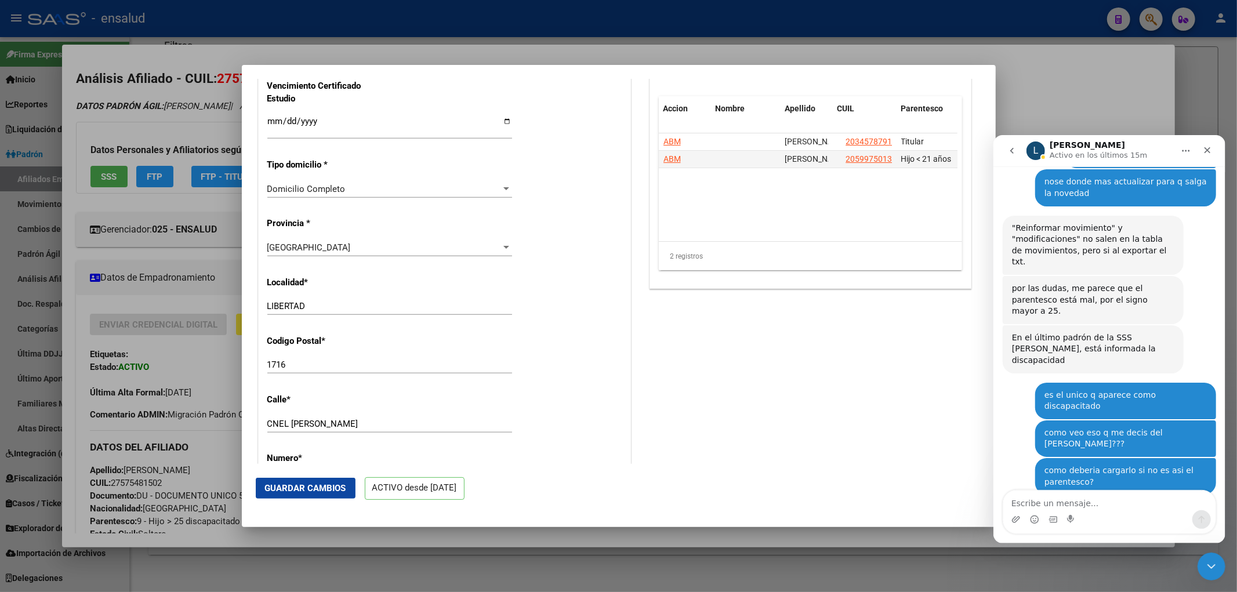
click at [555, 568] on div at bounding box center [618, 296] width 1237 height 592
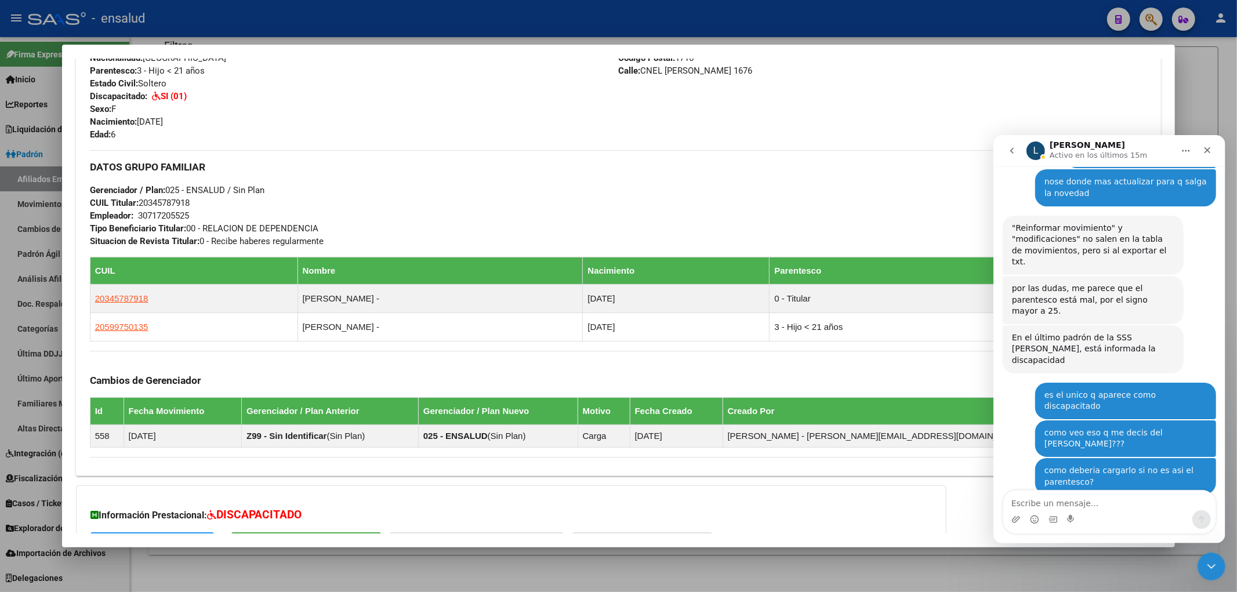
scroll to position [515, 0]
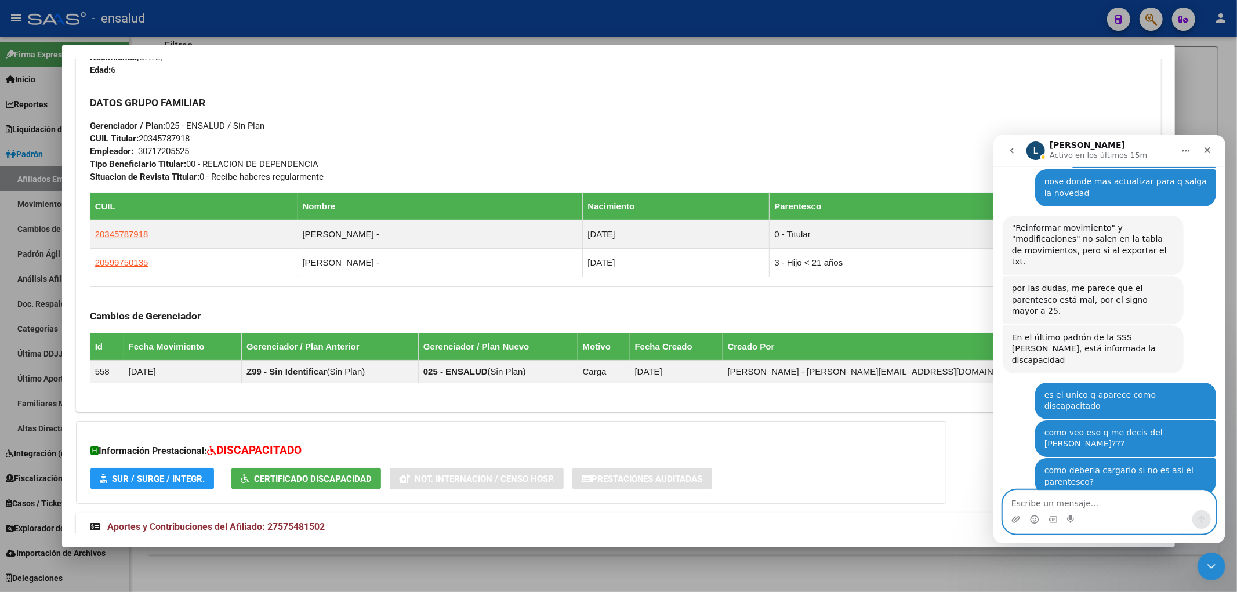
click at [1060, 503] on textarea "Escribe un mensaje..." at bounding box center [1109, 500] width 212 height 20
click at [903, 571] on div at bounding box center [618, 296] width 1237 height 592
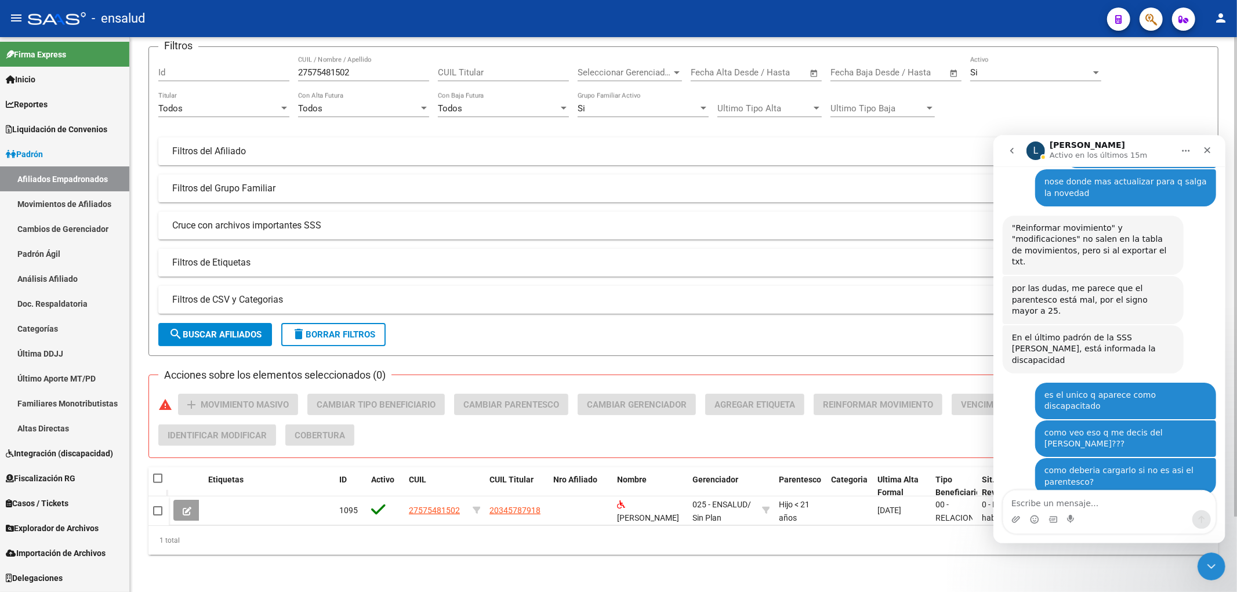
scroll to position [0, 0]
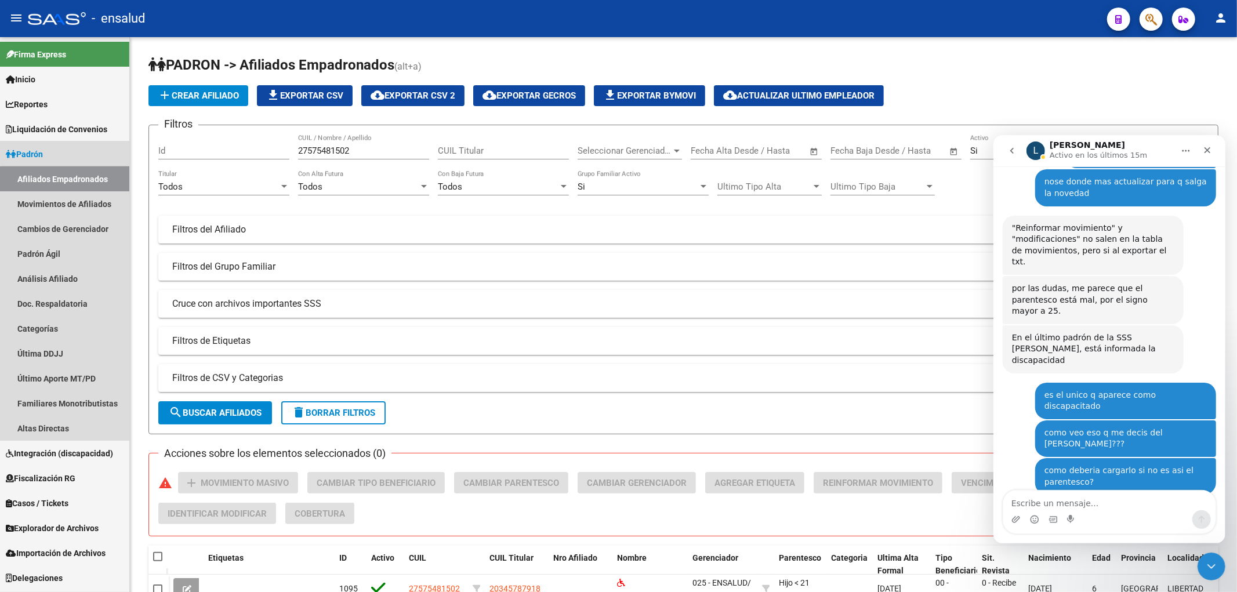
click at [74, 181] on link "Afiliados Empadronados" at bounding box center [64, 178] width 129 height 25
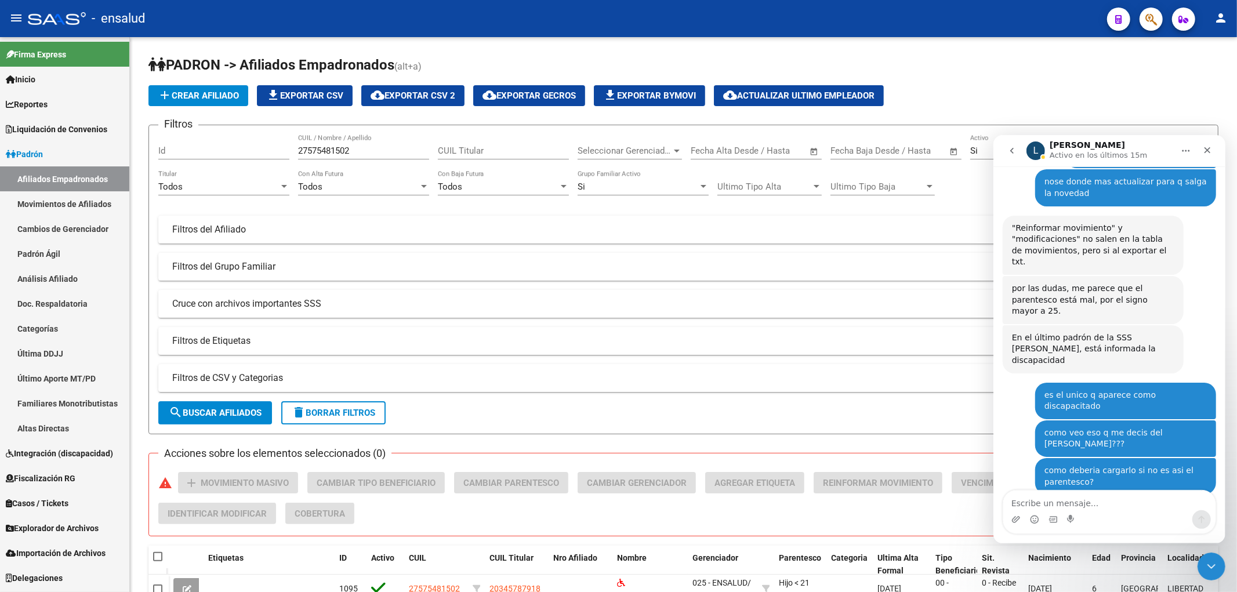
click at [44, 176] on link "Afiliados Empadronados" at bounding box center [64, 178] width 129 height 25
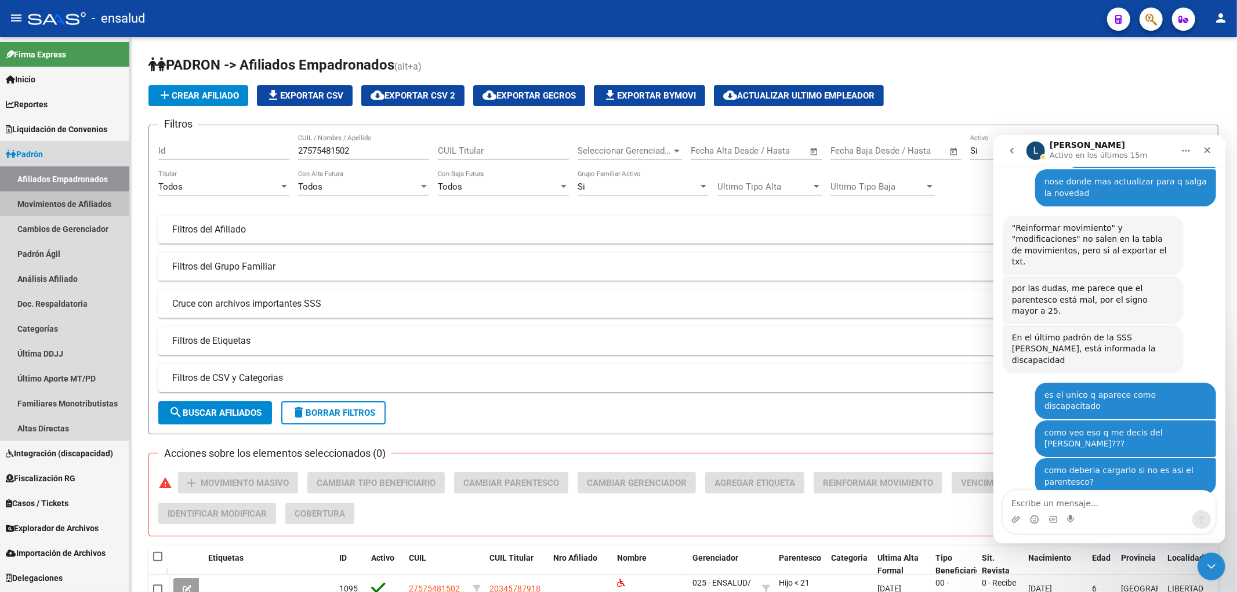
click at [44, 207] on link "Movimientos de Afiliados" at bounding box center [64, 203] width 129 height 25
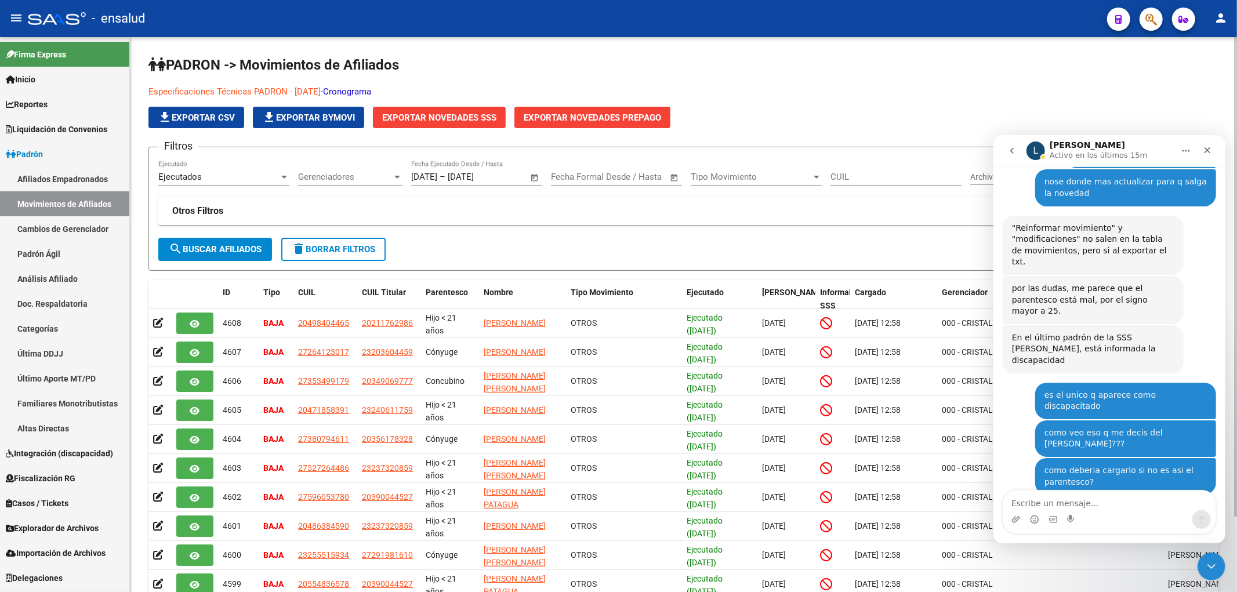
click at [851, 174] on input "CUIL" at bounding box center [896, 177] width 131 height 10
paste input "27575481502"
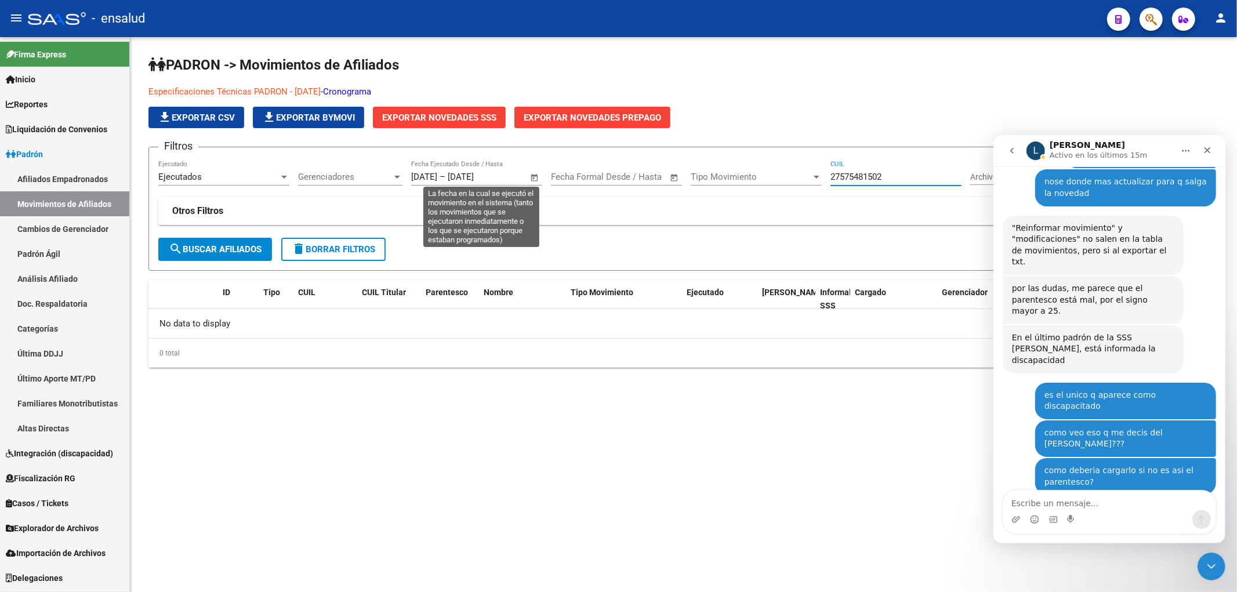
type input "27575481502"
click at [417, 179] on input "[DATE]" at bounding box center [424, 177] width 26 height 10
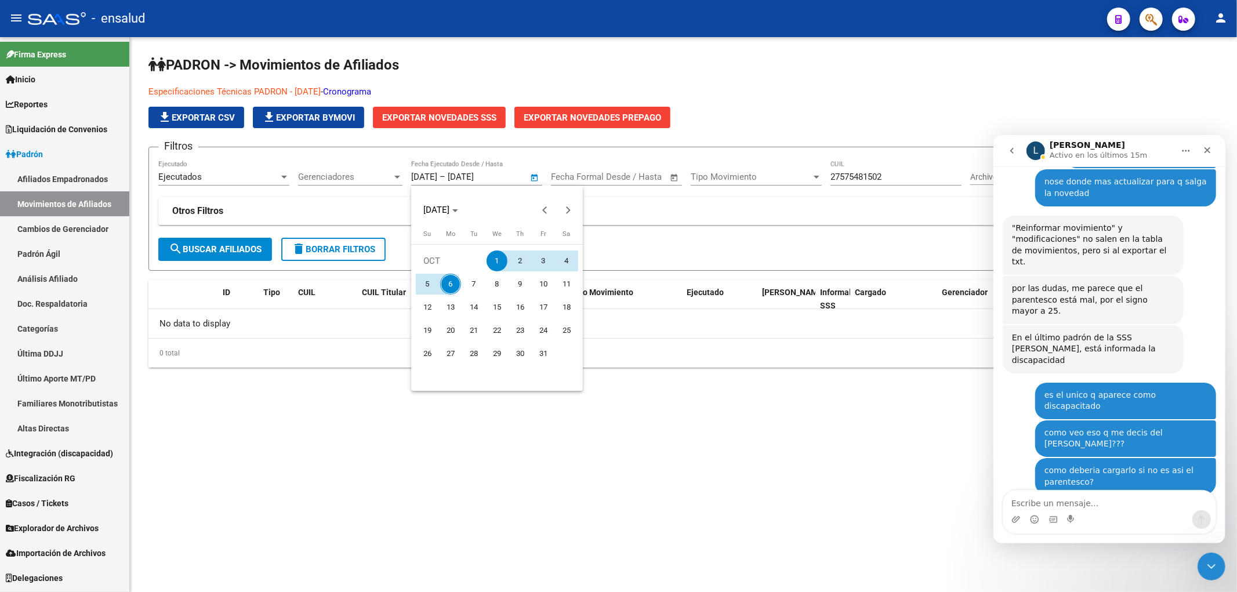
click at [416, 179] on div at bounding box center [618, 296] width 1237 height 592
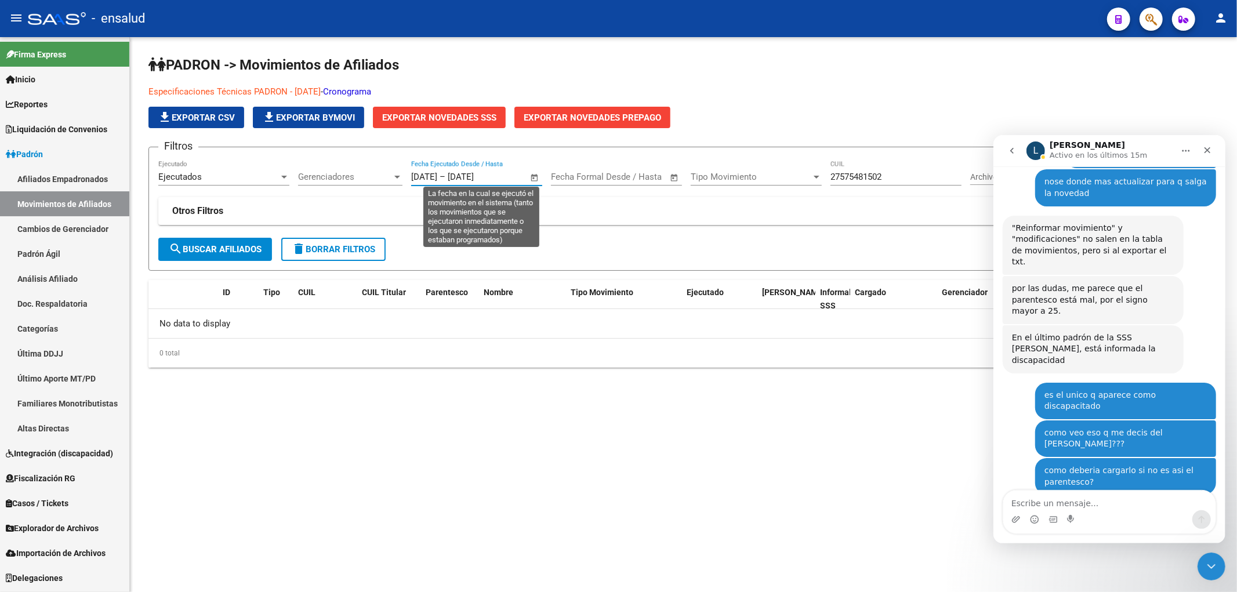
click at [422, 177] on input "[DATE]" at bounding box center [424, 177] width 26 height 10
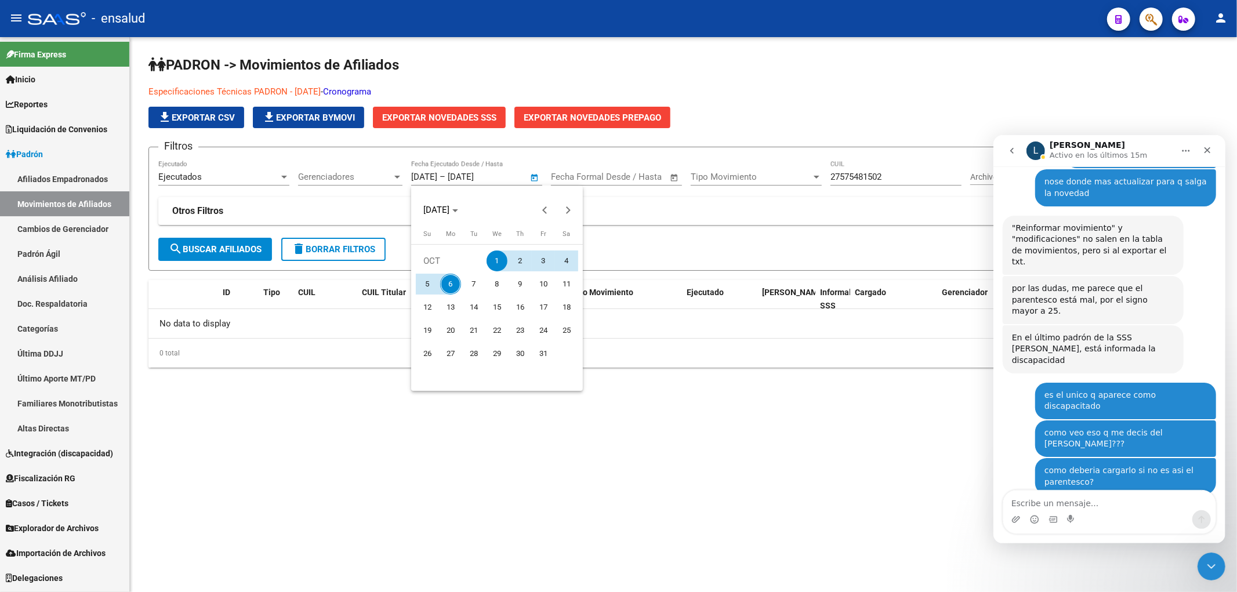
click at [437, 176] on div at bounding box center [618, 296] width 1237 height 592
click at [437, 176] on input "[DATE]" at bounding box center [424, 177] width 26 height 10
click at [429, 173] on div at bounding box center [618, 296] width 1237 height 592
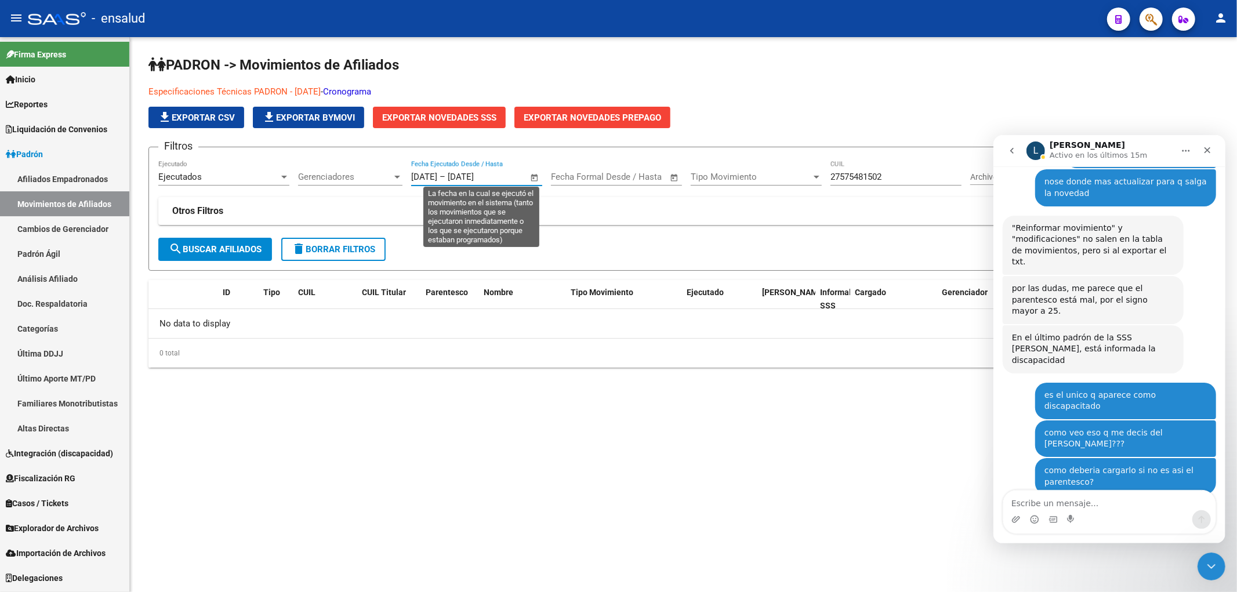
click at [419, 175] on input "[DATE]" at bounding box center [424, 177] width 26 height 10
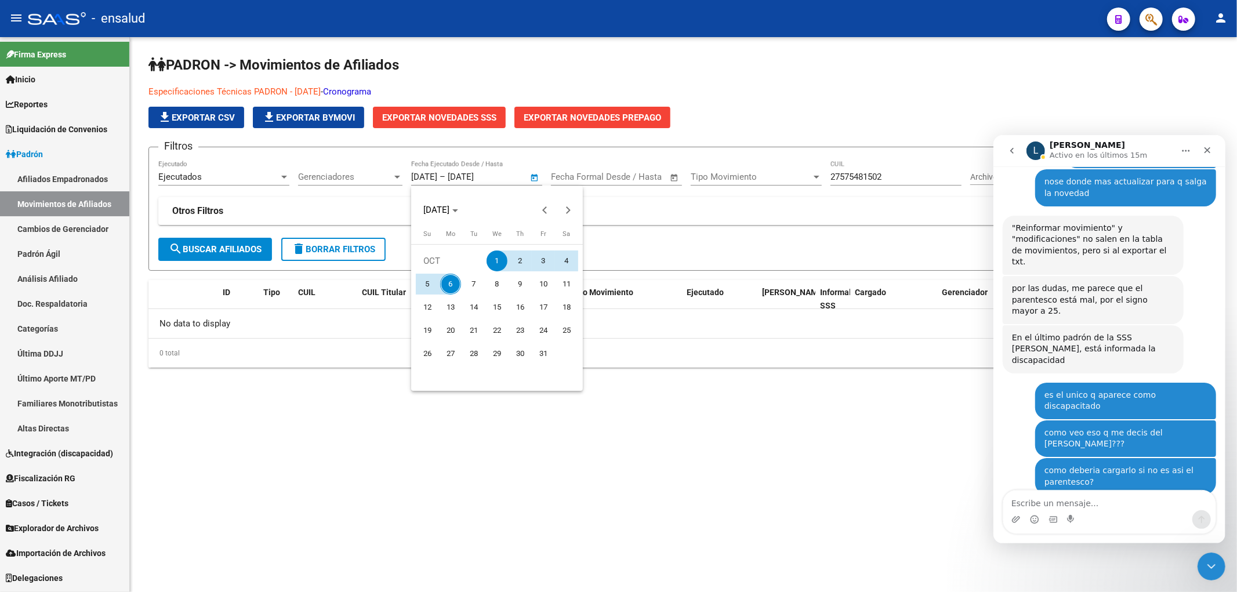
click at [432, 177] on div at bounding box center [618, 296] width 1237 height 592
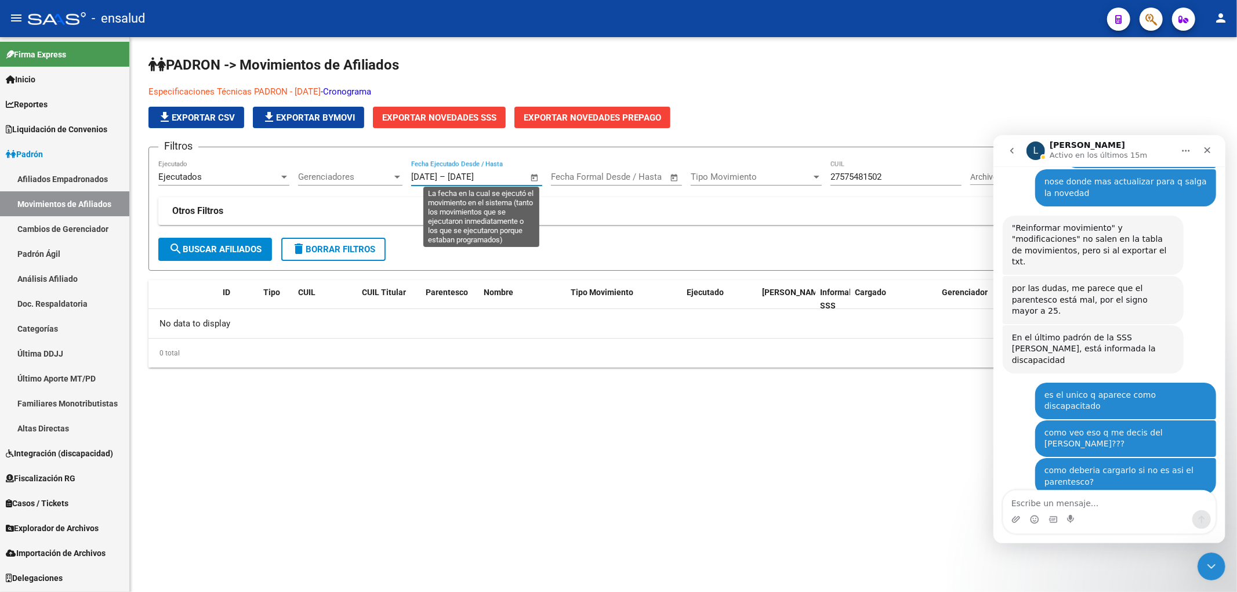
click at [432, 177] on input "[DATE]" at bounding box center [424, 177] width 26 height 10
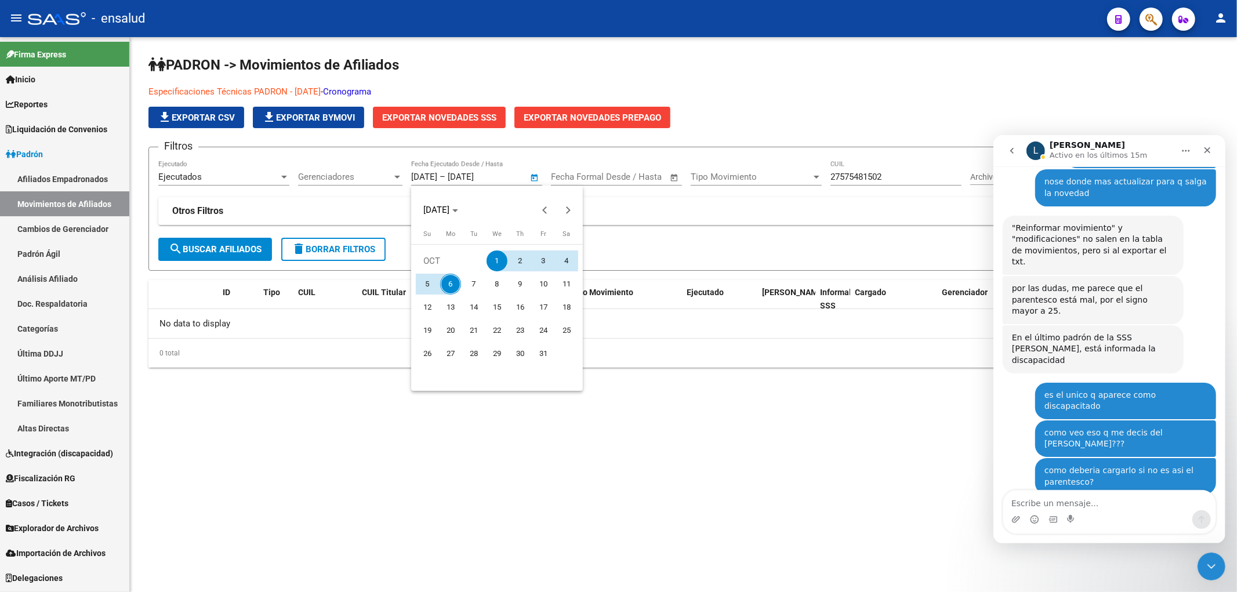
click at [432, 177] on div at bounding box center [618, 296] width 1237 height 592
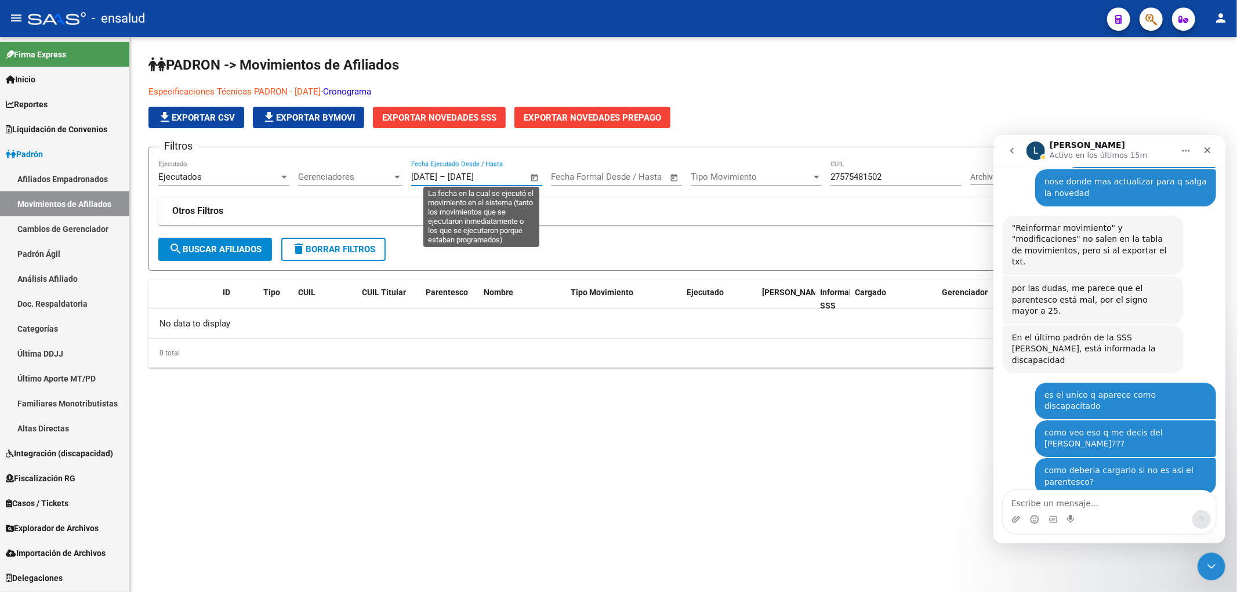
click at [436, 176] on input "[DATE]" at bounding box center [424, 177] width 26 height 10
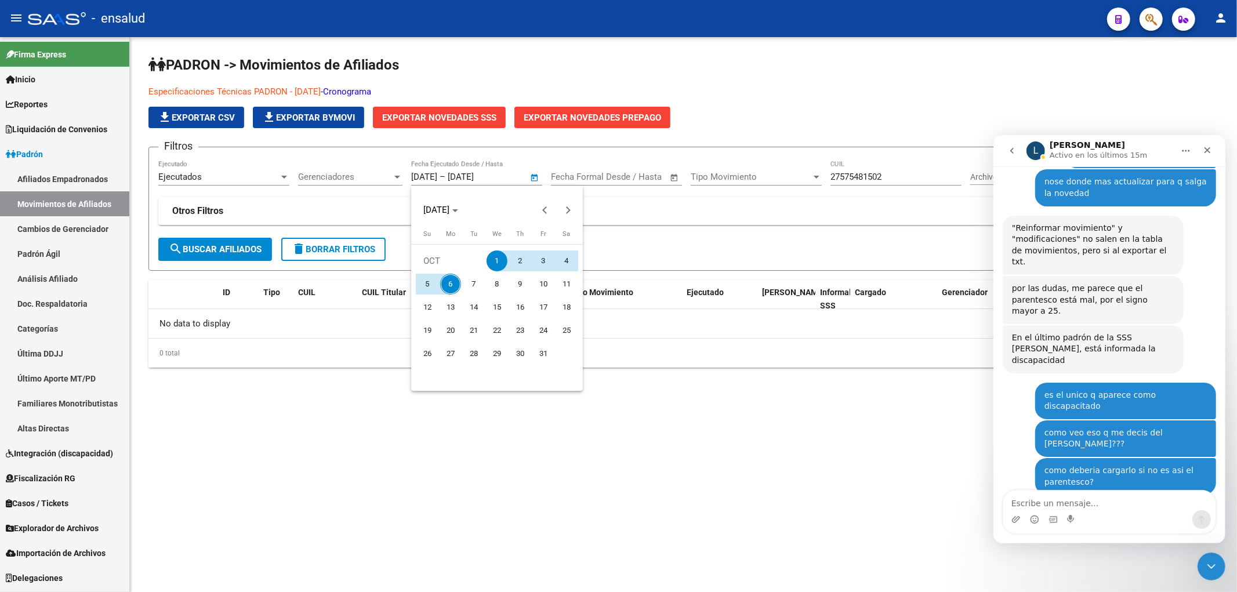
click at [448, 172] on div at bounding box center [618, 296] width 1237 height 592
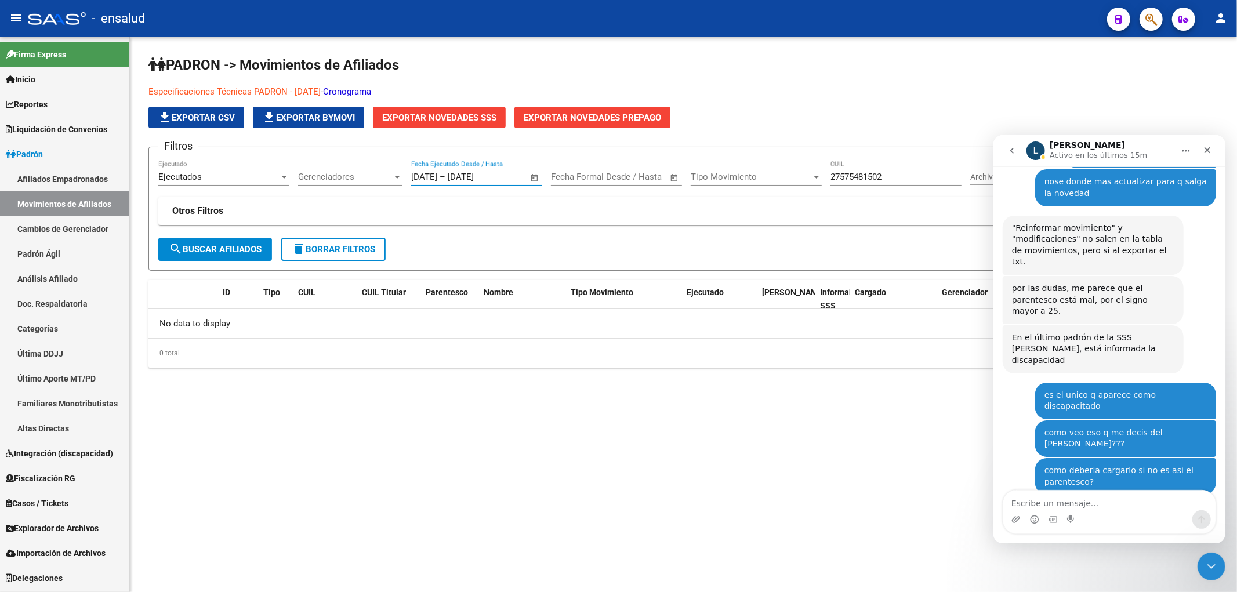
type input "[DATE]"
click at [231, 256] on button "search Buscar Afiliados" at bounding box center [215, 249] width 114 height 23
click at [1096, 498] on textarea "Escribe un mensaje..." at bounding box center [1109, 500] width 212 height 20
type textarea "e"
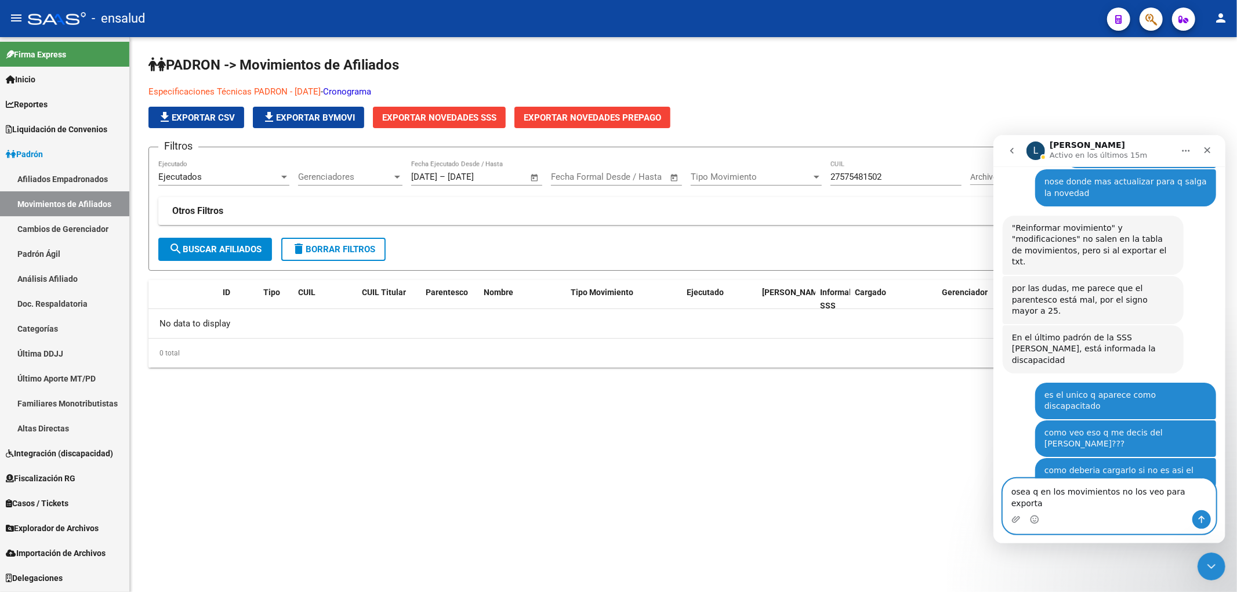
type textarea "osea q en los movimientos no los veo para exportar"
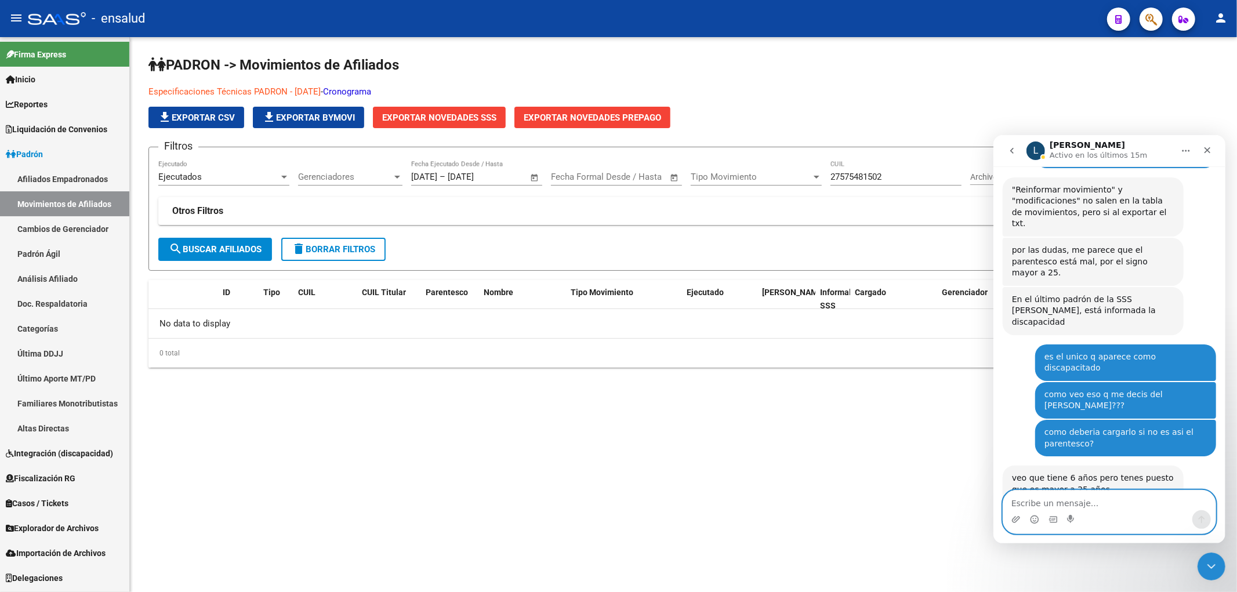
scroll to position [3305, 0]
